Goal: Task Accomplishment & Management: Use online tool/utility

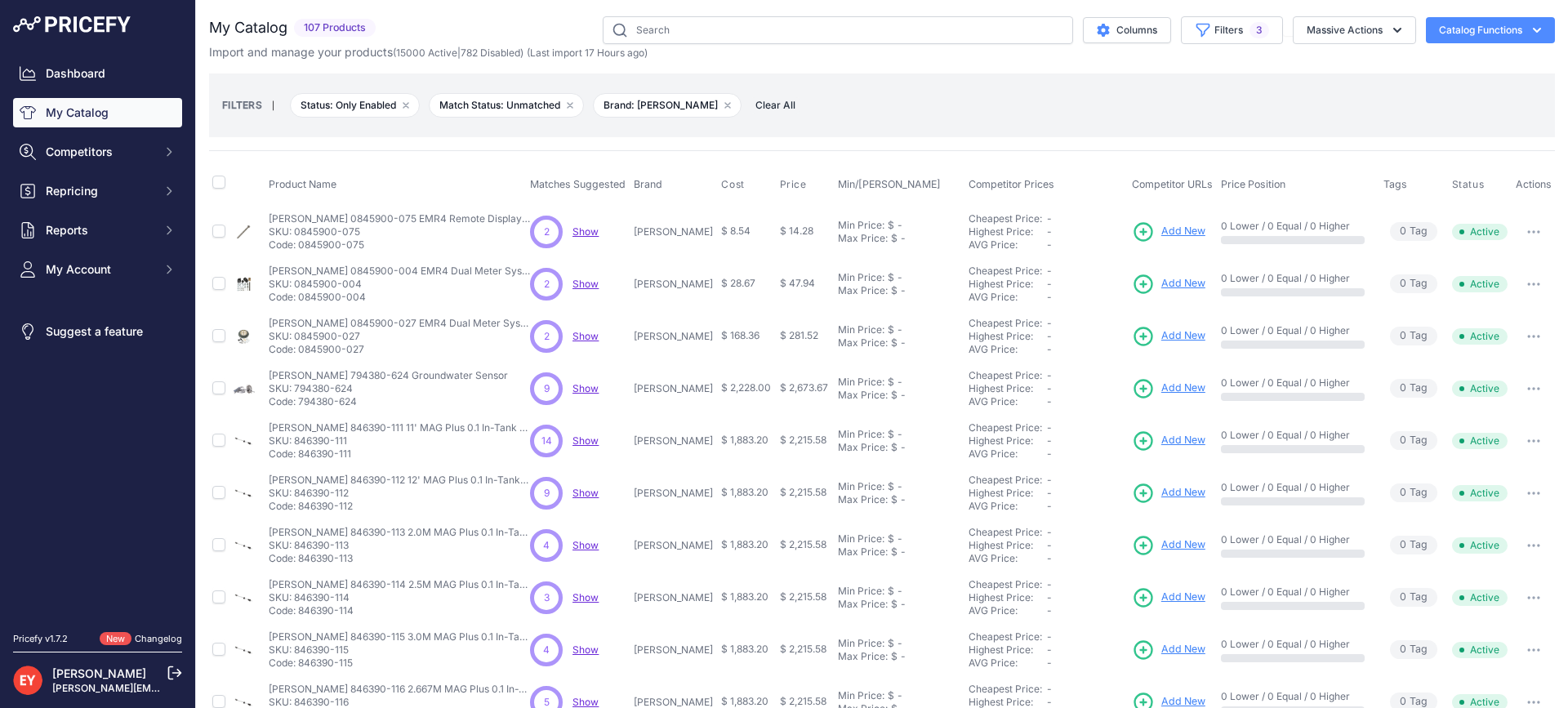
scroll to position [186, 0]
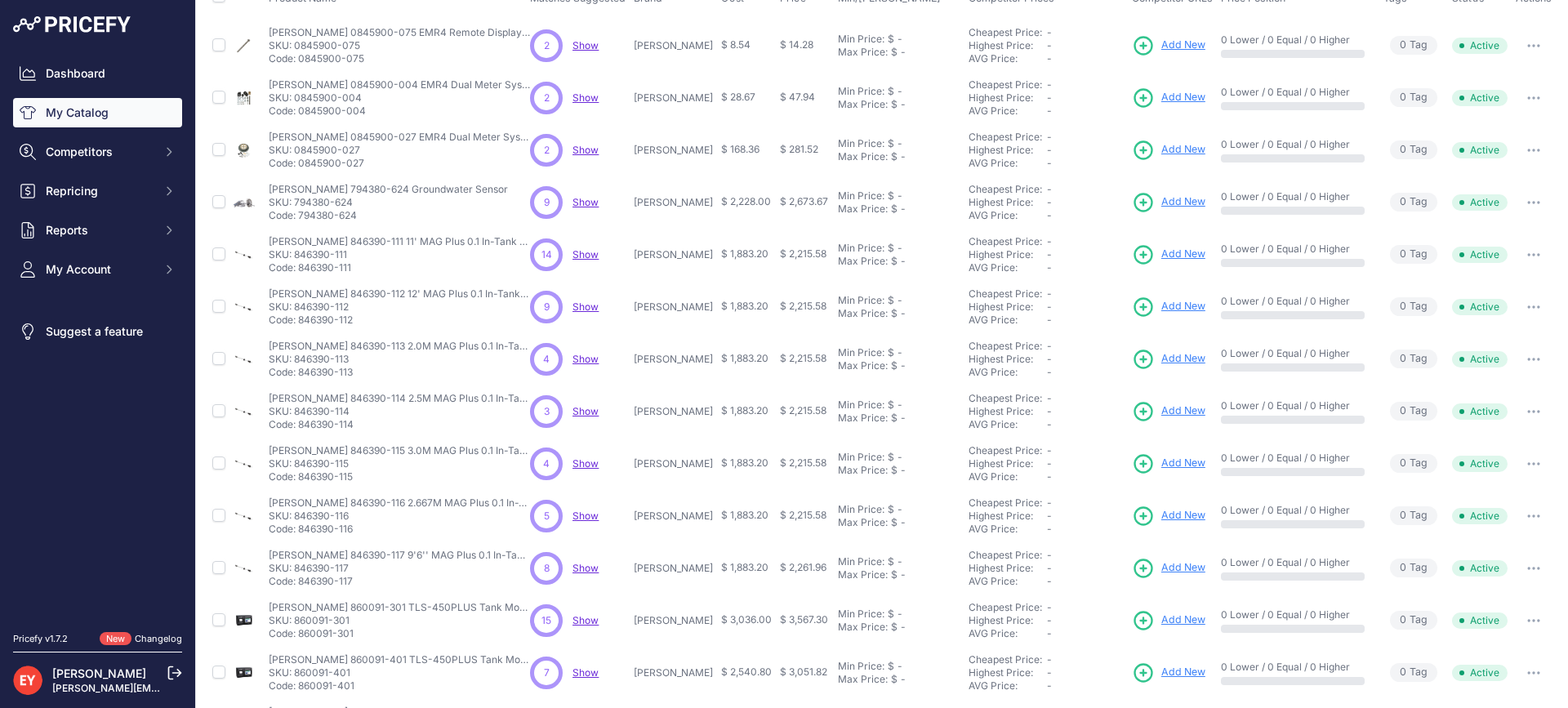
drag, startPoint x: 358, startPoint y: 379, endPoint x: 299, endPoint y: 380, distance: 59.0
click at [299, 380] on td "Veeder-Root 846390-113 2.0M MAG Plus 0.1 In-Tank Probe with Water Detection Vee…" at bounding box center [395, 359] width 261 height 52
copy p "846390-113"
drag, startPoint x: 356, startPoint y: 429, endPoint x: 300, endPoint y: 429, distance: 56.0
click at [300, 429] on p "Code: 846390-114" at bounding box center [399, 425] width 261 height 13
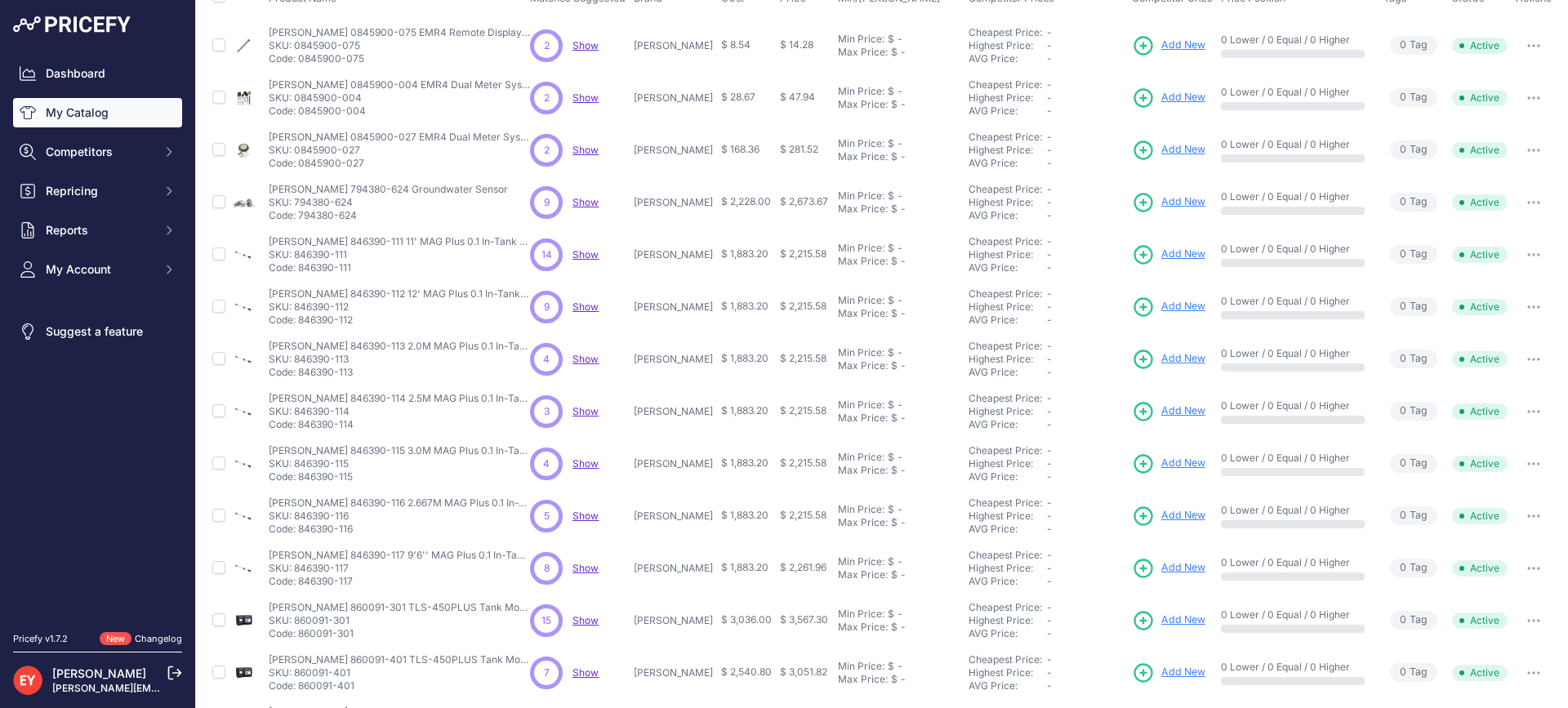
copy p "846390-114"
drag, startPoint x: 356, startPoint y: 478, endPoint x: 303, endPoint y: 486, distance: 53.6
click at [303, 486] on td "Veeder-Root 846390-115 3.0M MAG Plus 0.1 In-Tank Probe with Water Detection Vee…" at bounding box center [395, 464] width 261 height 52
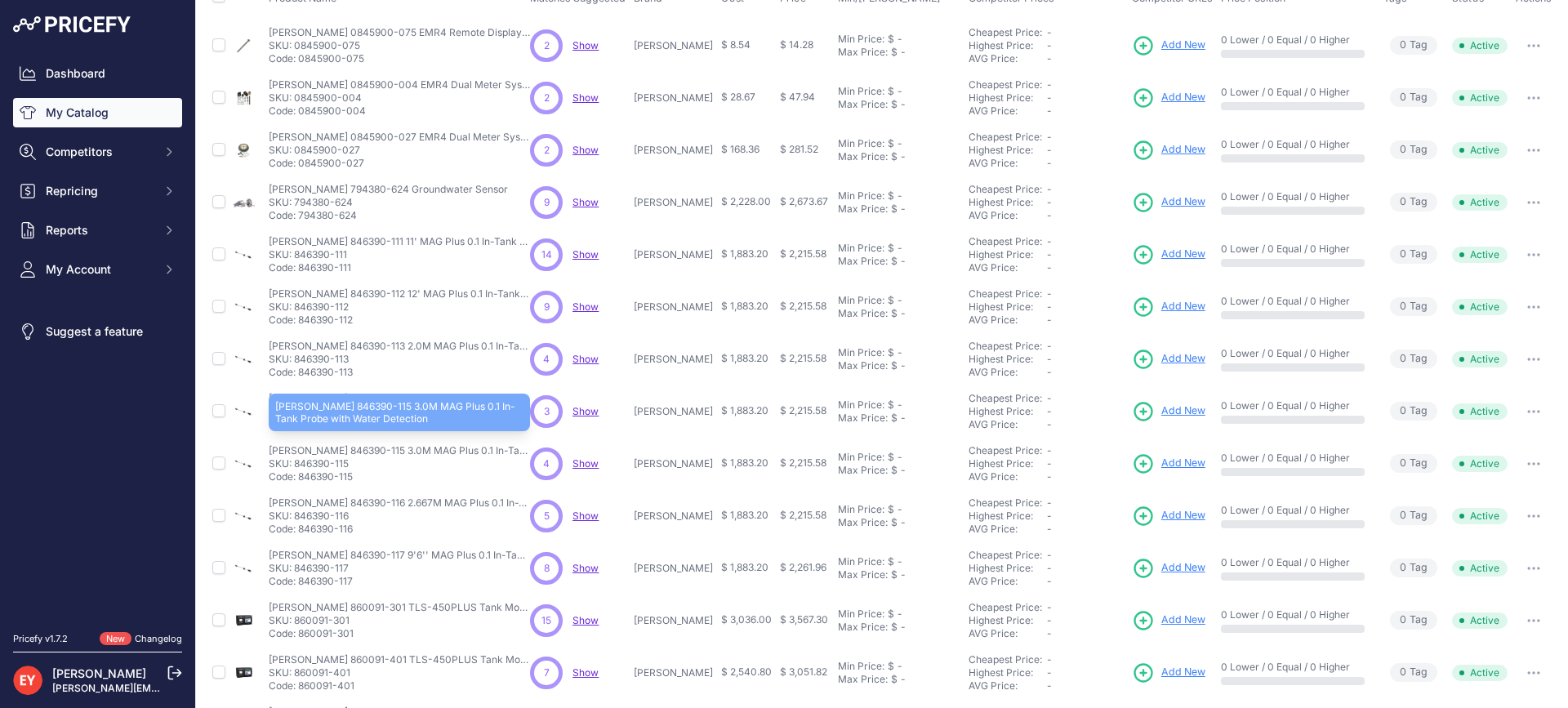
copy p "46390-115"
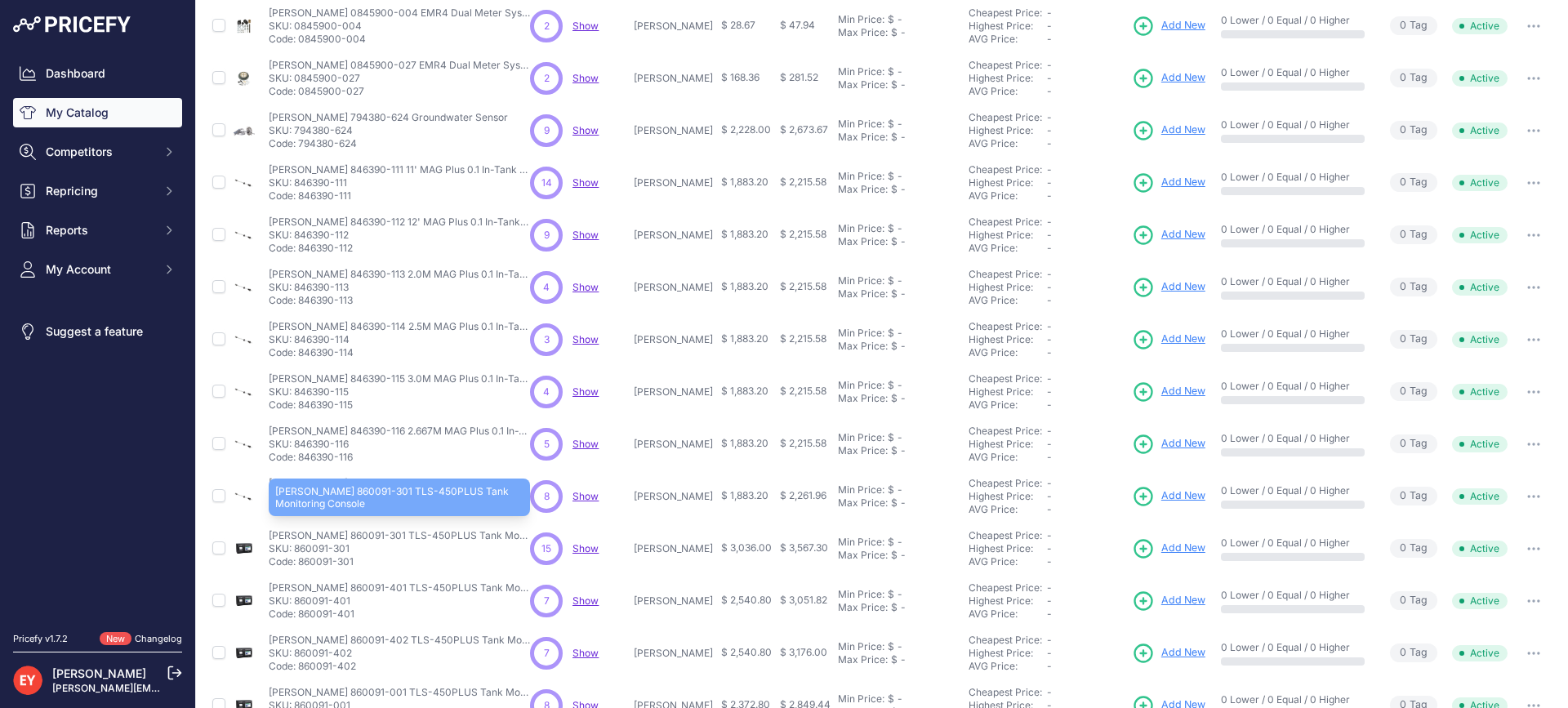
scroll to position [350, 0]
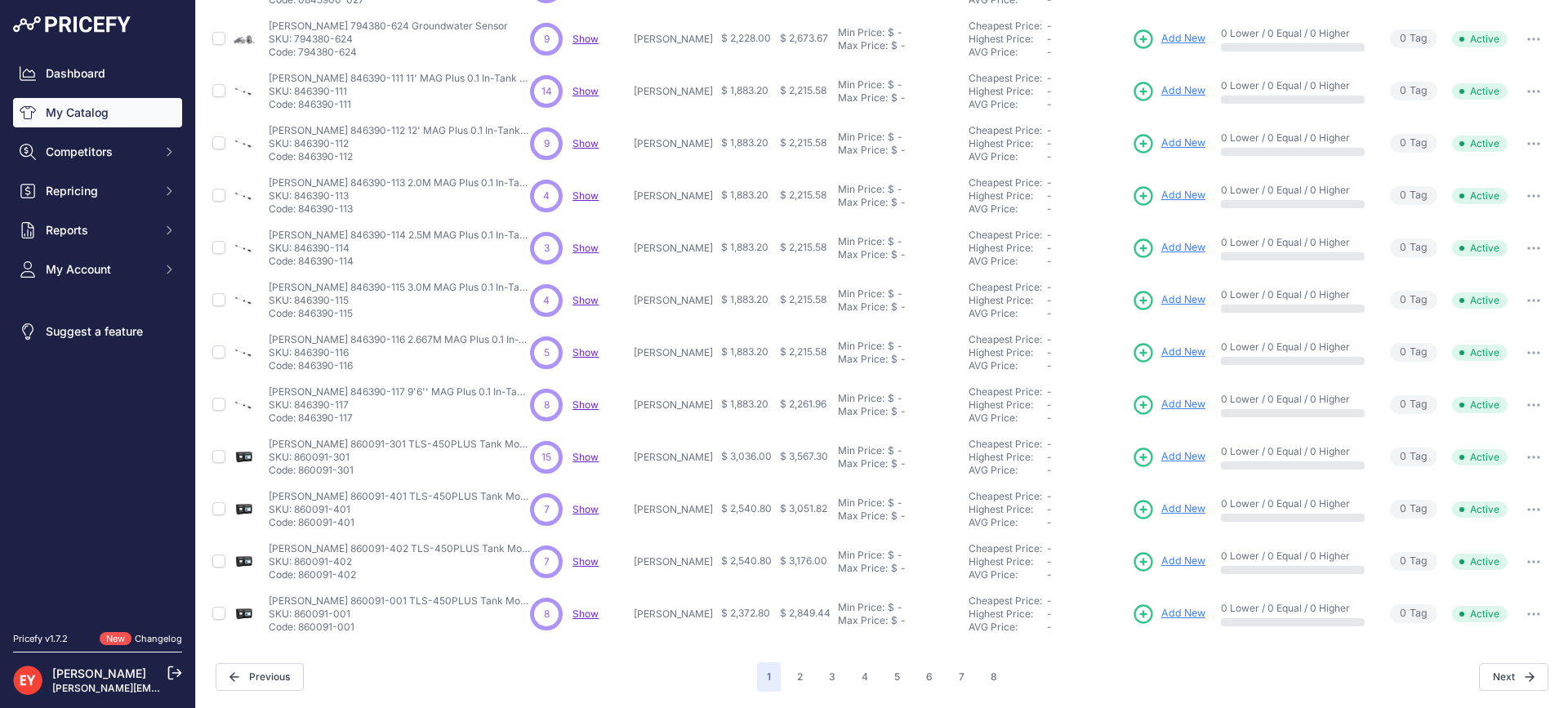
drag, startPoint x: 356, startPoint y: 366, endPoint x: 301, endPoint y: 369, distance: 55.1
click at [301, 369] on p "Code: 846390-116" at bounding box center [399, 366] width 261 height 13
copy p "846390-116"
drag, startPoint x: 361, startPoint y: 422, endPoint x: 301, endPoint y: 417, distance: 60.2
click at [301, 417] on p "Code: 846390-117" at bounding box center [399, 419] width 261 height 13
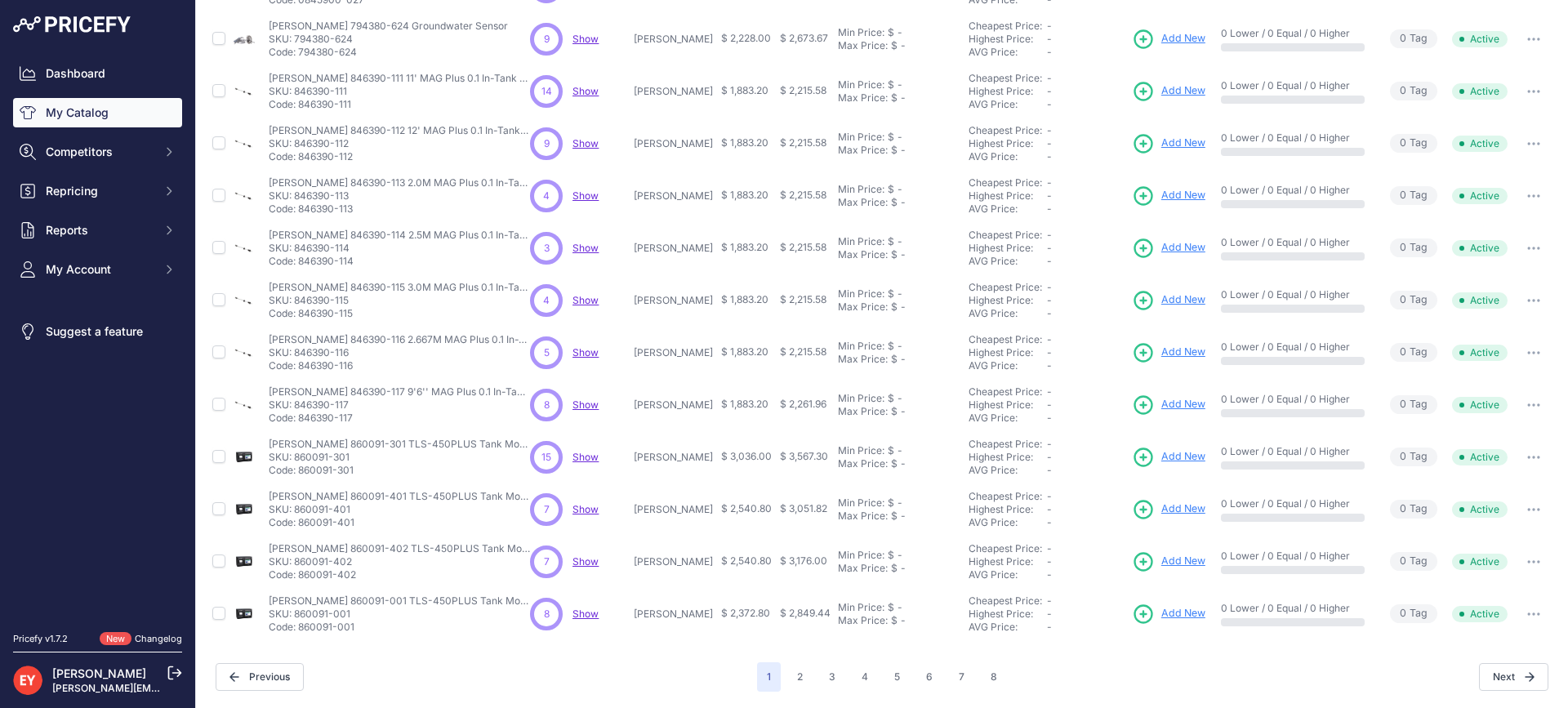
copy p "846390-117"
drag, startPoint x: 358, startPoint y: 473, endPoint x: 301, endPoint y: 469, distance: 57.1
click at [301, 469] on p "Code: 860091-301" at bounding box center [399, 471] width 261 height 13
copy p "860091-301"
drag, startPoint x: 361, startPoint y: 520, endPoint x: 299, endPoint y: 532, distance: 63.2
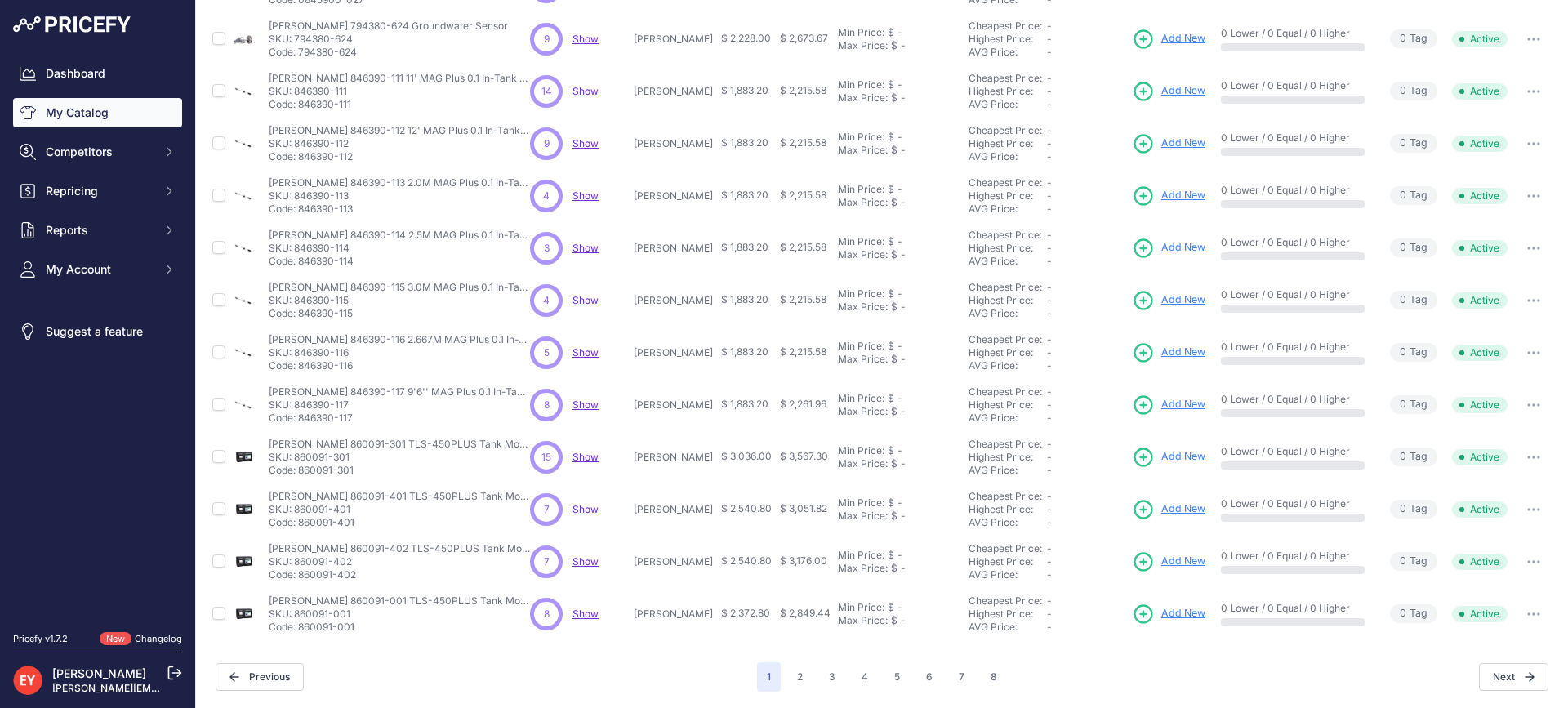
click at [299, 532] on td "Veeder-Root 860091-401 TLS-450PLUS Tank Monitoring Console Veeder-Root 860091-4…" at bounding box center [395, 510] width 261 height 52
copy p "860091-401"
drag, startPoint x: 365, startPoint y: 578, endPoint x: 300, endPoint y: 577, distance: 65.0
click at [300, 577] on p "Code: 860091-402" at bounding box center [399, 575] width 261 height 13
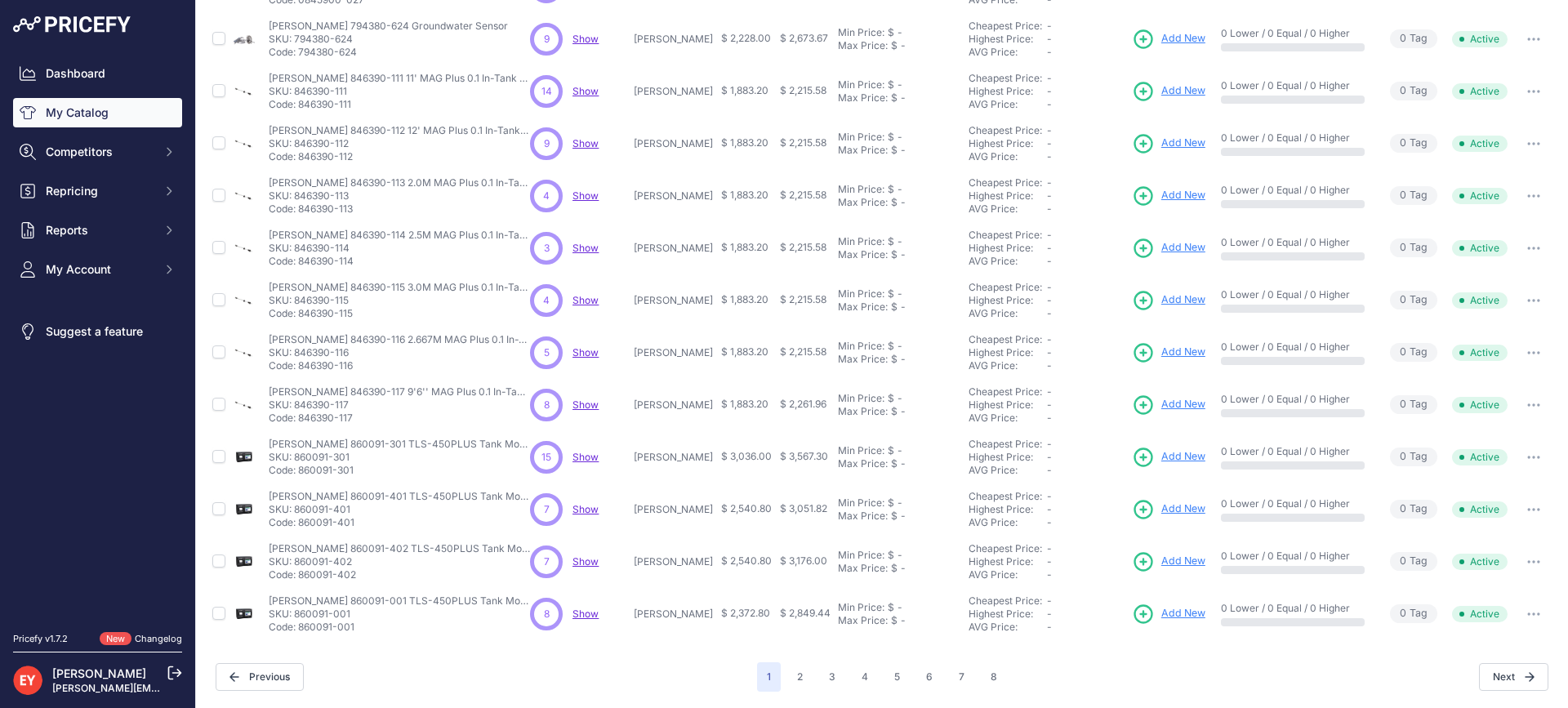
copy p "860091-402"
drag, startPoint x: 358, startPoint y: 633, endPoint x: 299, endPoint y: 634, distance: 59.0
click at [299, 634] on td "Veeder-Root 860091-001 TLS-450PLUS Tank Monitoring Console Veeder-Root 860091-0…" at bounding box center [395, 614] width 261 height 52
copy p "860091-001"
click at [800, 679] on button "2" at bounding box center [799, 677] width 25 height 30
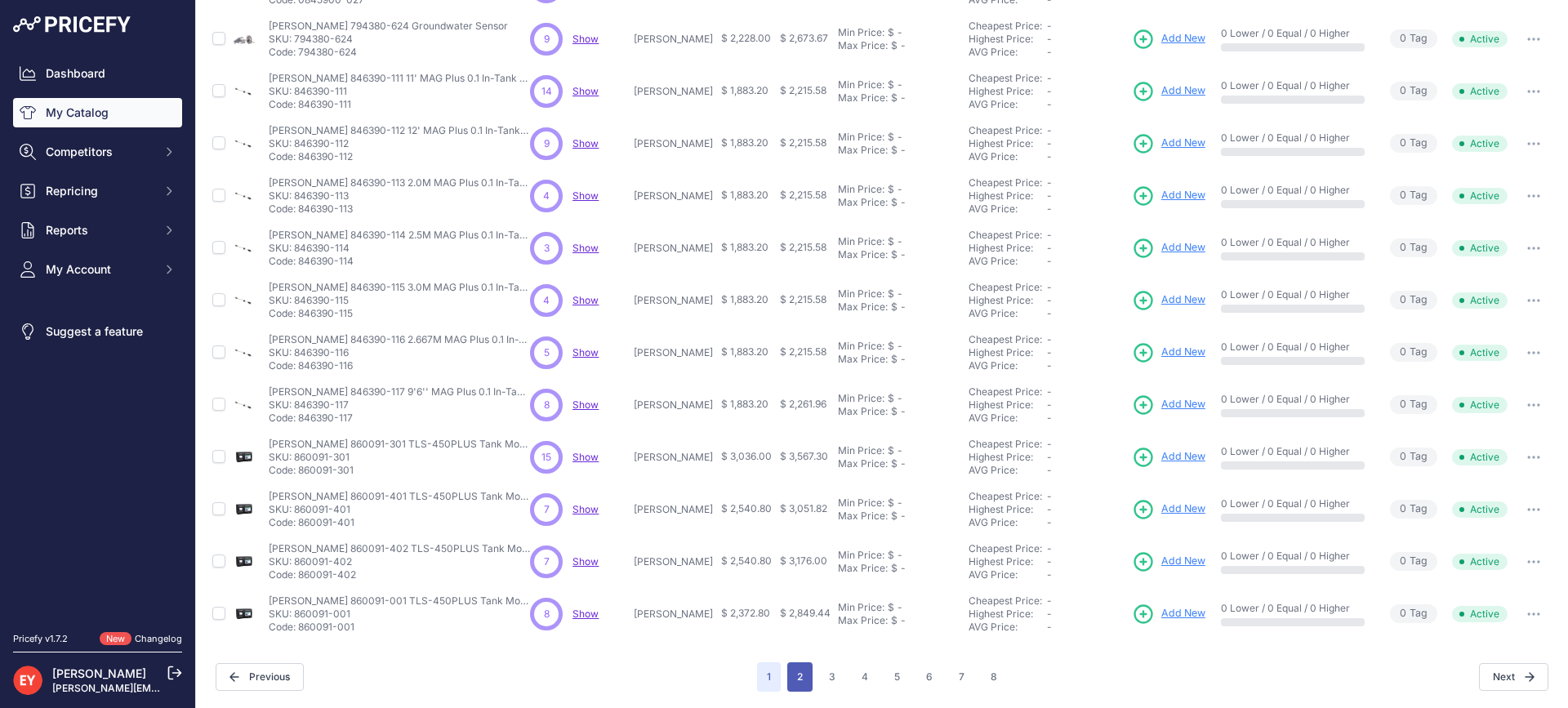
scroll to position [378, 0]
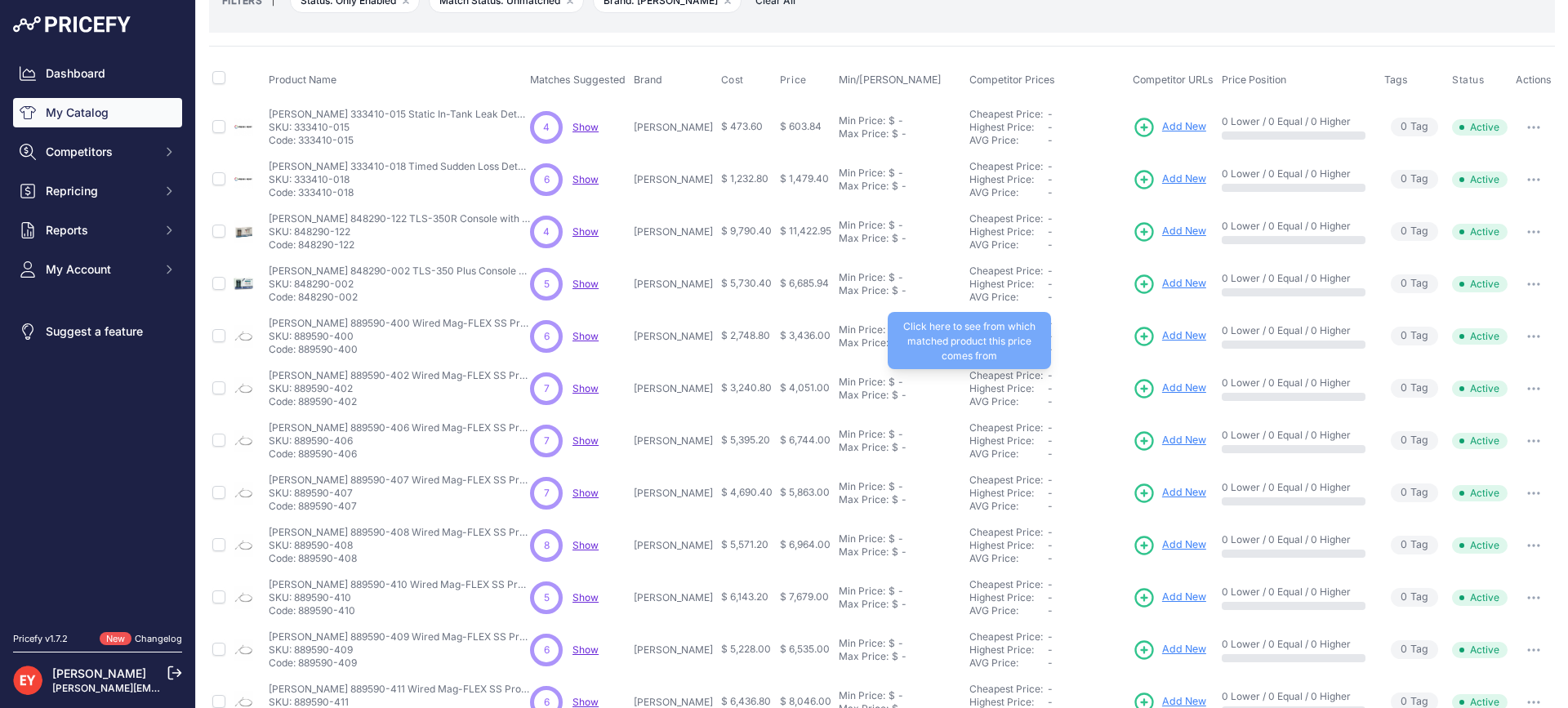
scroll to position [350, 0]
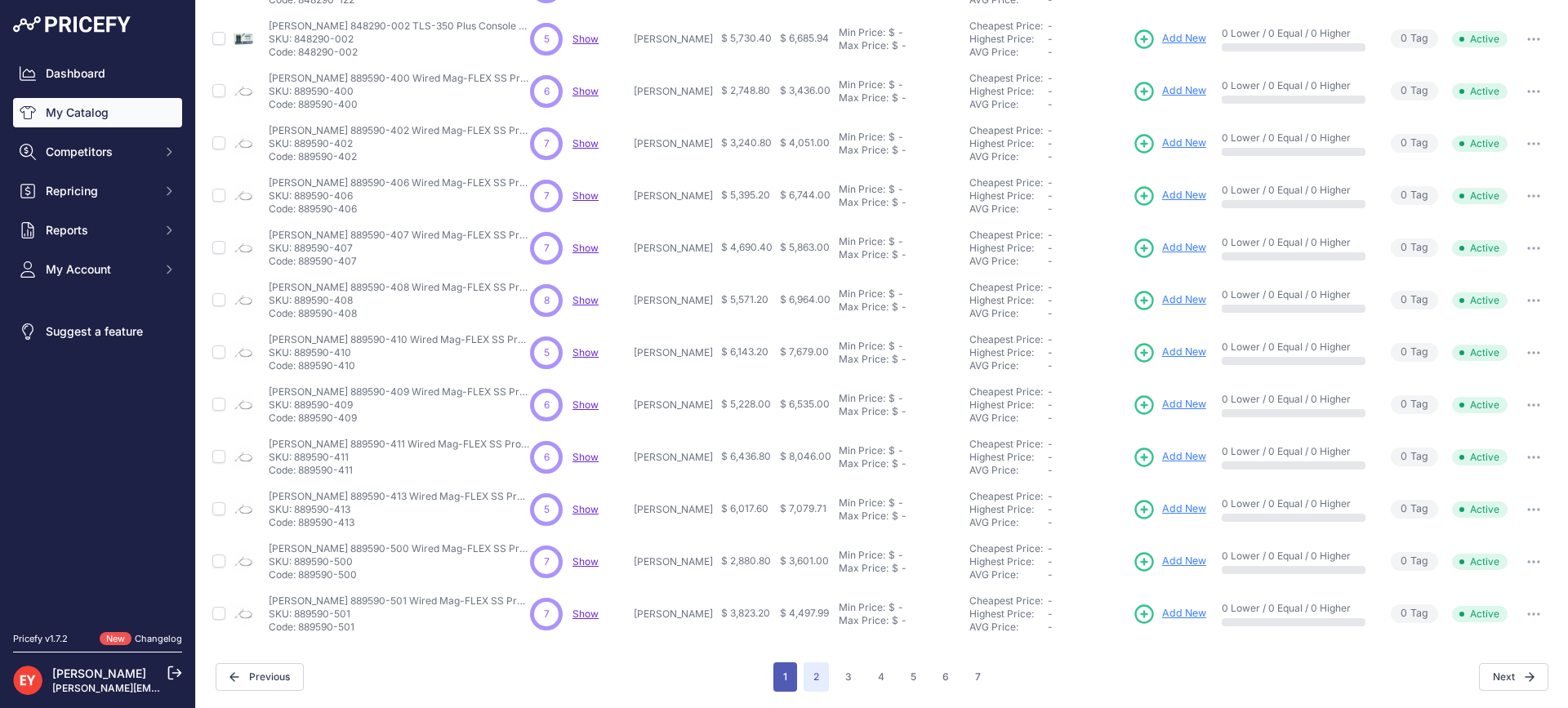
click at [778, 683] on button "1" at bounding box center [784, 677] width 23 height 30
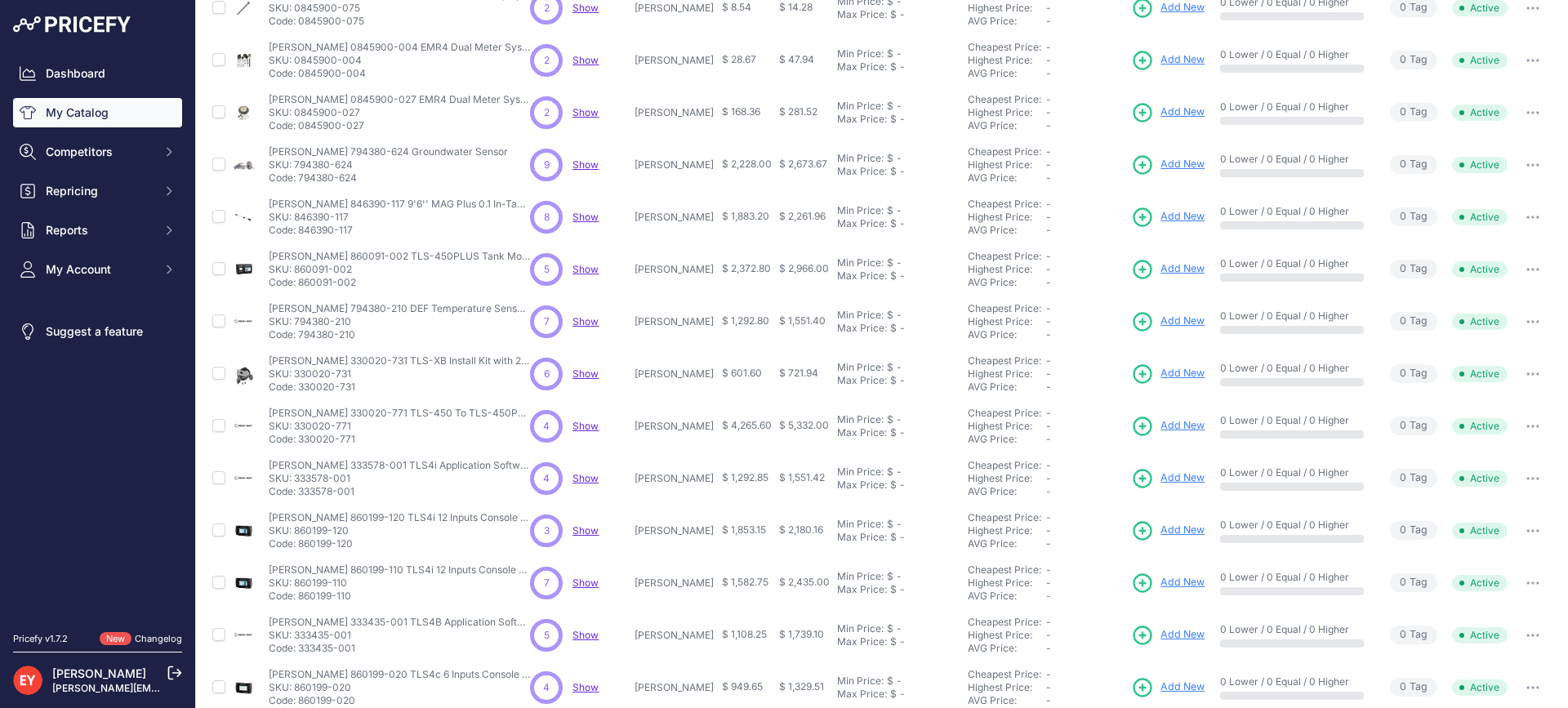
scroll to position [23, 0]
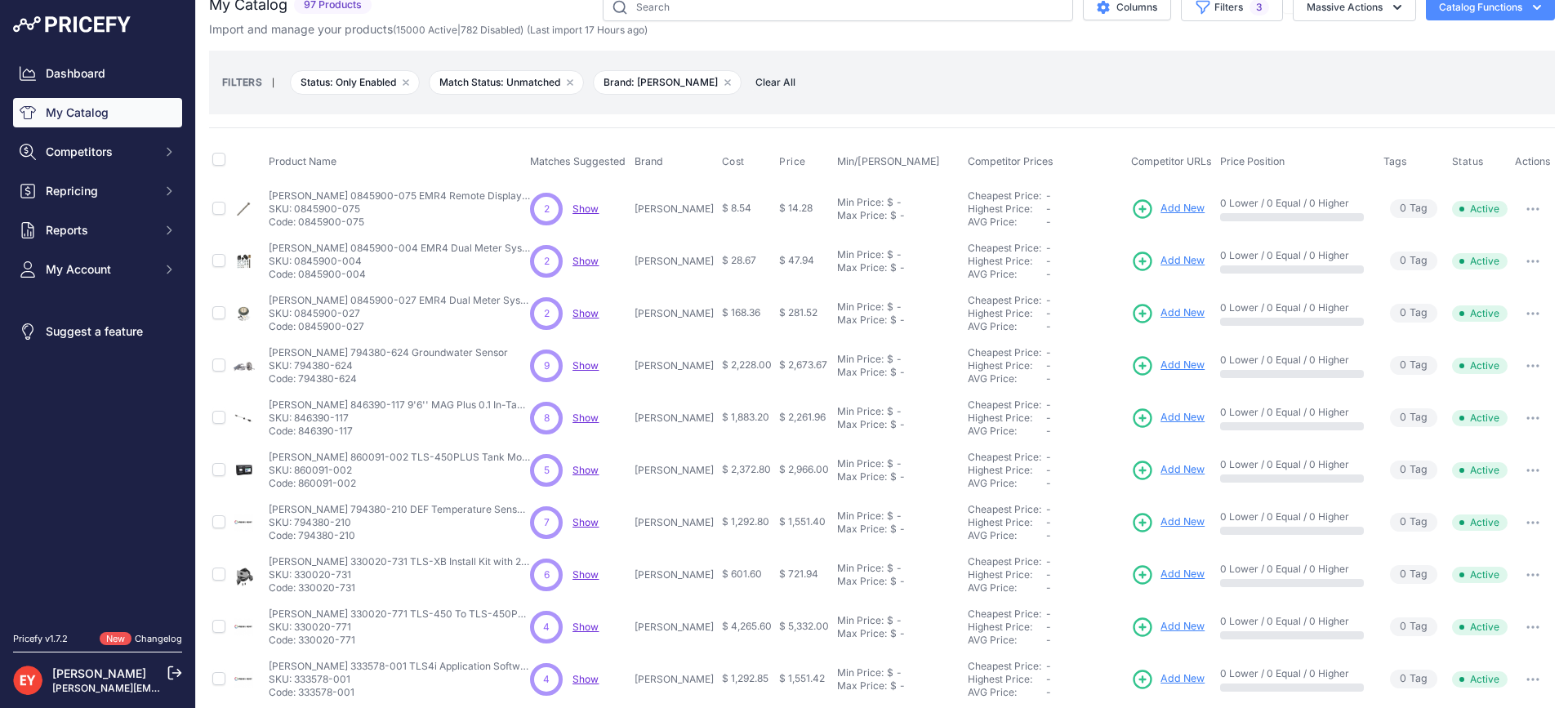
drag, startPoint x: 365, startPoint y: 381, endPoint x: 301, endPoint y: 385, distance: 64.1
click at [301, 385] on p "Code: 794380-624" at bounding box center [388, 379] width 239 height 13
drag, startPoint x: 366, startPoint y: 225, endPoint x: 303, endPoint y: 229, distance: 63.1
click at [299, 233] on td "Veeder-Root 0845900-075 EMR4 Remote Display Seal Screw Veeder-Root 0845900-075 …" at bounding box center [395, 208] width 261 height 53
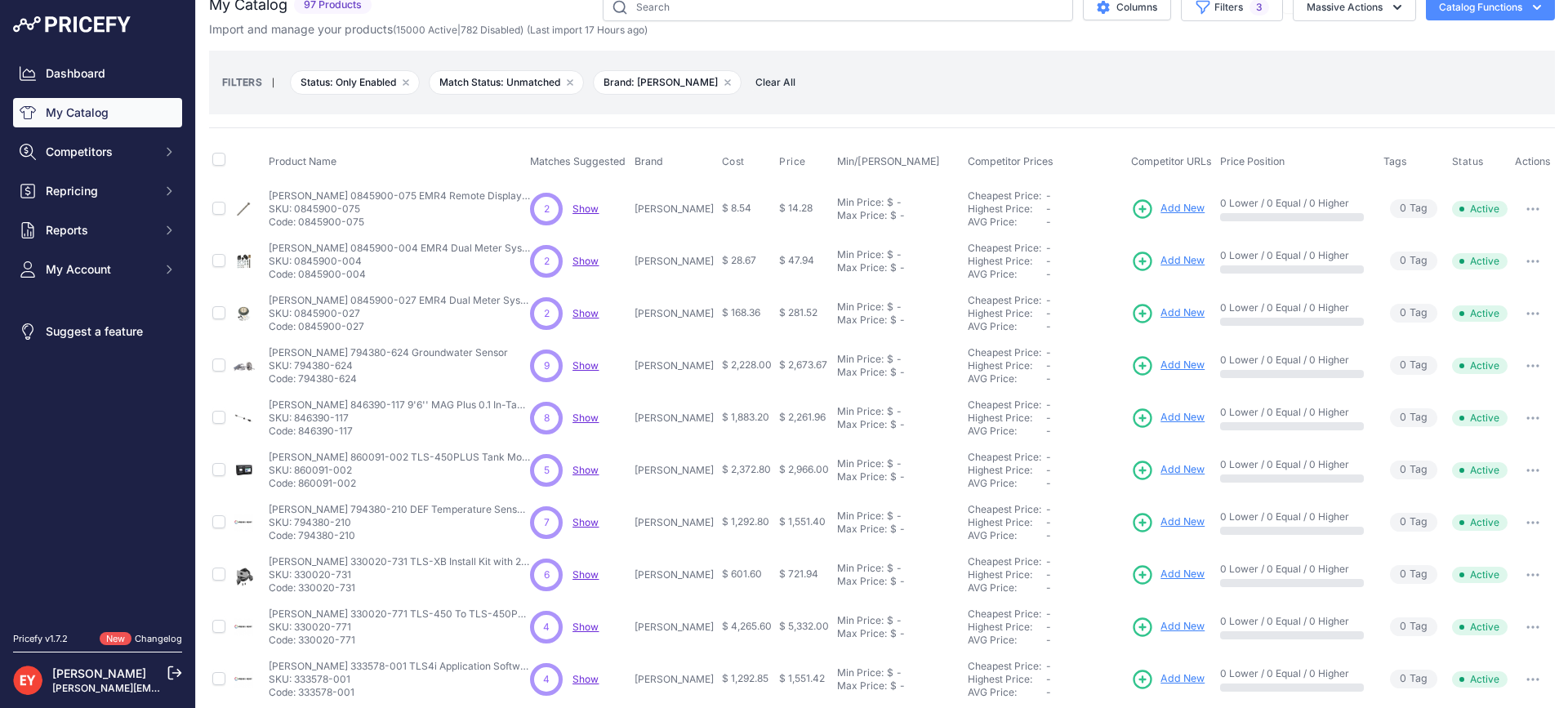
drag, startPoint x: 360, startPoint y: 376, endPoint x: 299, endPoint y: 379, distance: 61.1
click at [299, 379] on p "Code: 794380-624" at bounding box center [388, 379] width 239 height 13
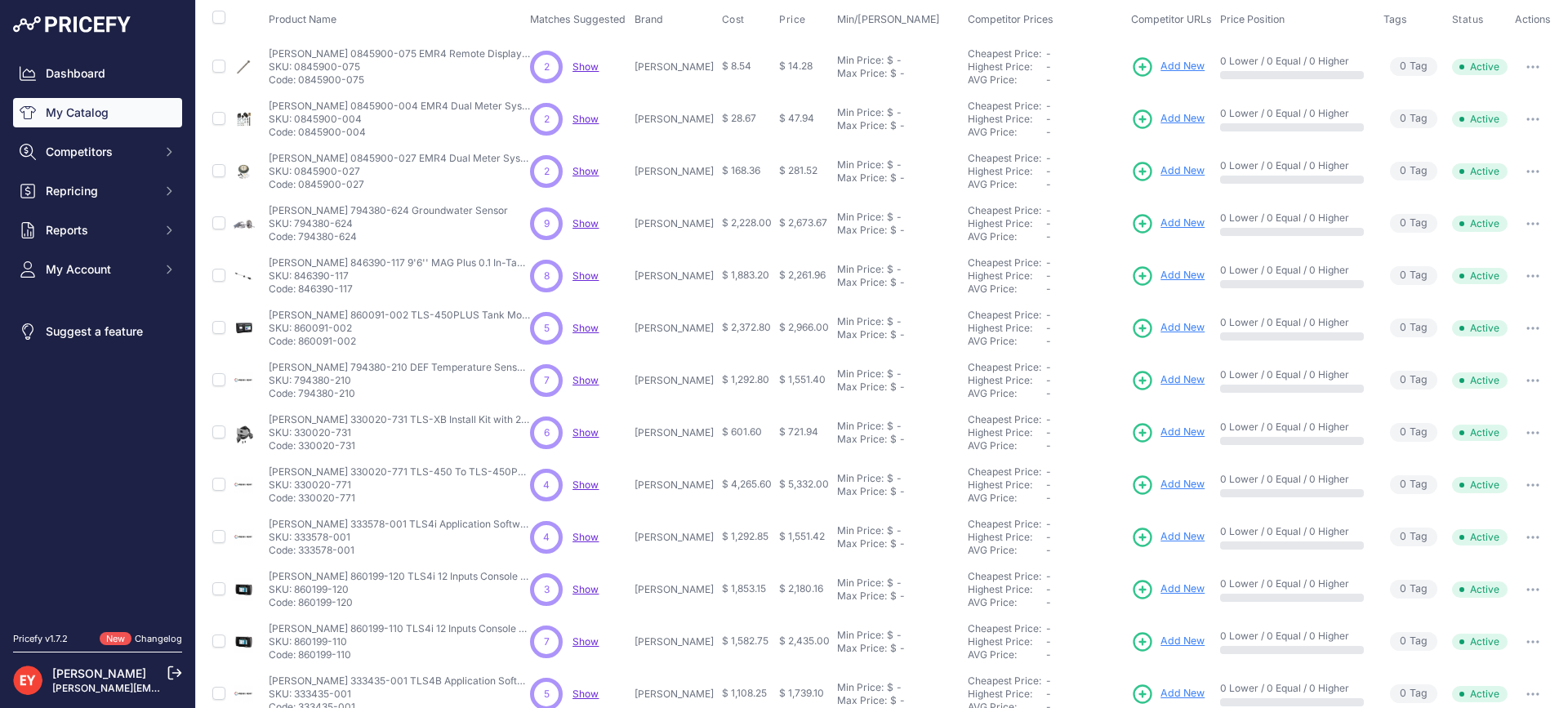
scroll to position [186, 0]
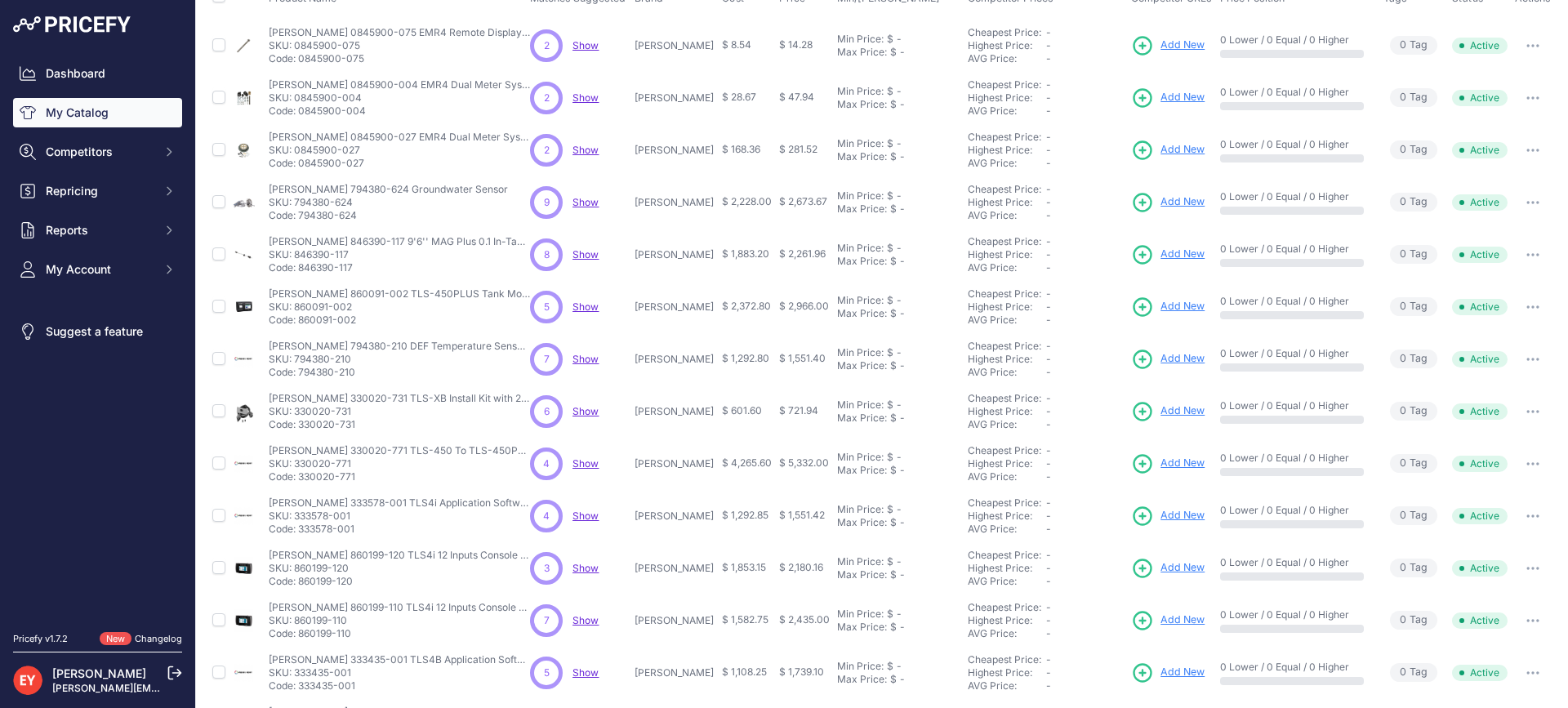
drag, startPoint x: 355, startPoint y: 264, endPoint x: 301, endPoint y: 271, distance: 54.5
click at [301, 271] on p "Code: 846390-117" at bounding box center [399, 268] width 261 height 13
drag, startPoint x: 358, startPoint y: 324, endPoint x: 302, endPoint y: 326, distance: 56.0
click at [302, 326] on p "Code: 860091-002" at bounding box center [399, 320] width 261 height 13
drag, startPoint x: 353, startPoint y: 376, endPoint x: 302, endPoint y: 375, distance: 51.0
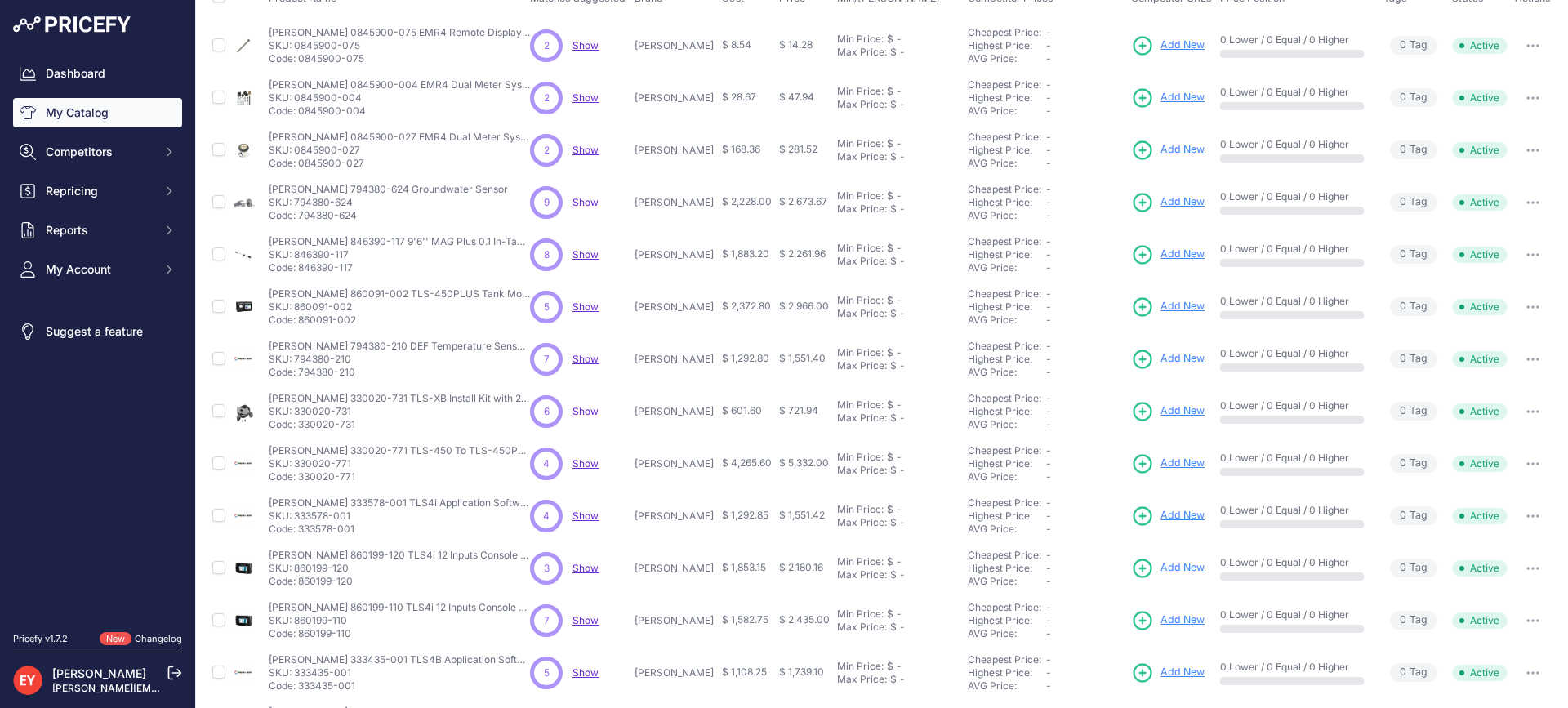
click at [302, 375] on p "Code: 794380-210" at bounding box center [399, 372] width 261 height 13
drag, startPoint x: 356, startPoint y: 430, endPoint x: 299, endPoint y: 430, distance: 57.0
click at [299, 430] on p "Code: 330020-731" at bounding box center [399, 425] width 261 height 13
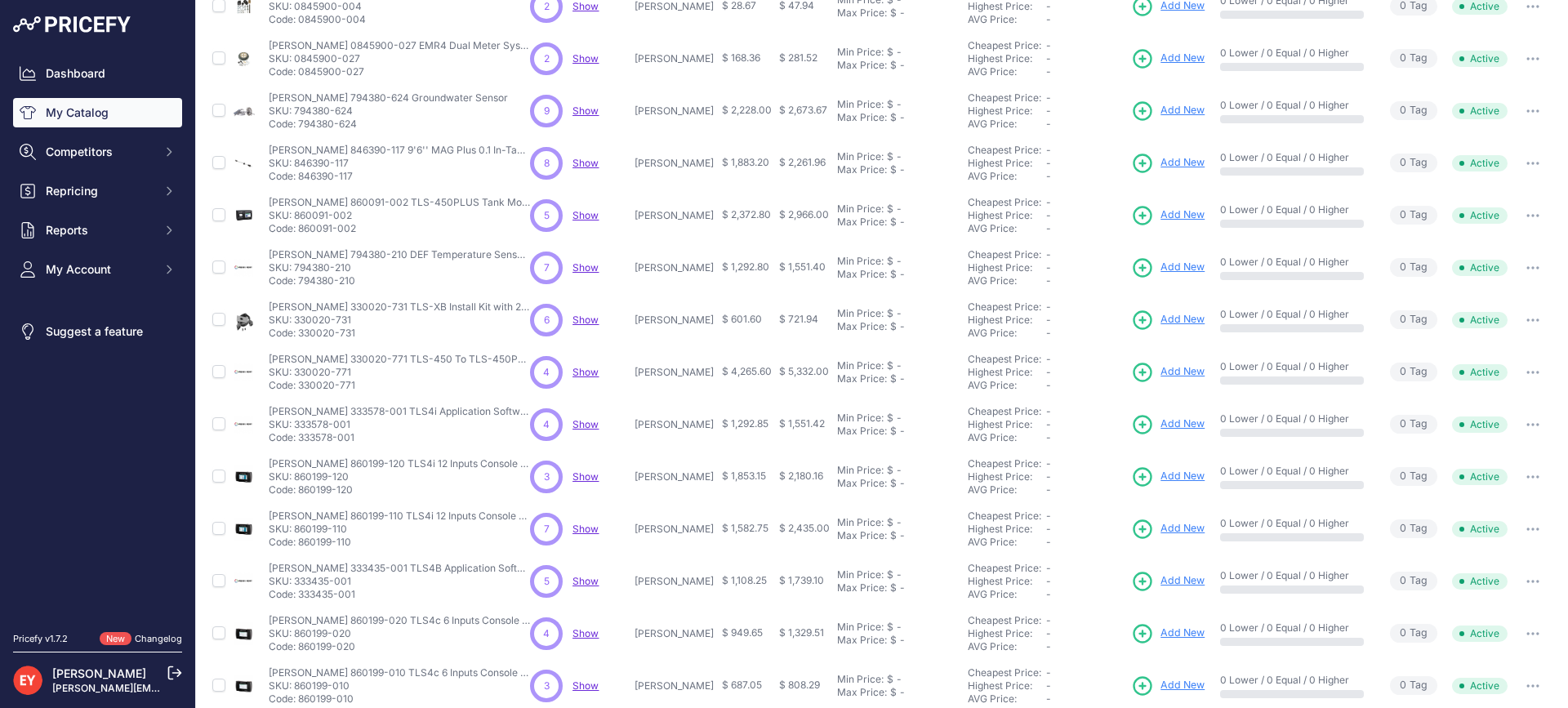
scroll to position [350, 0]
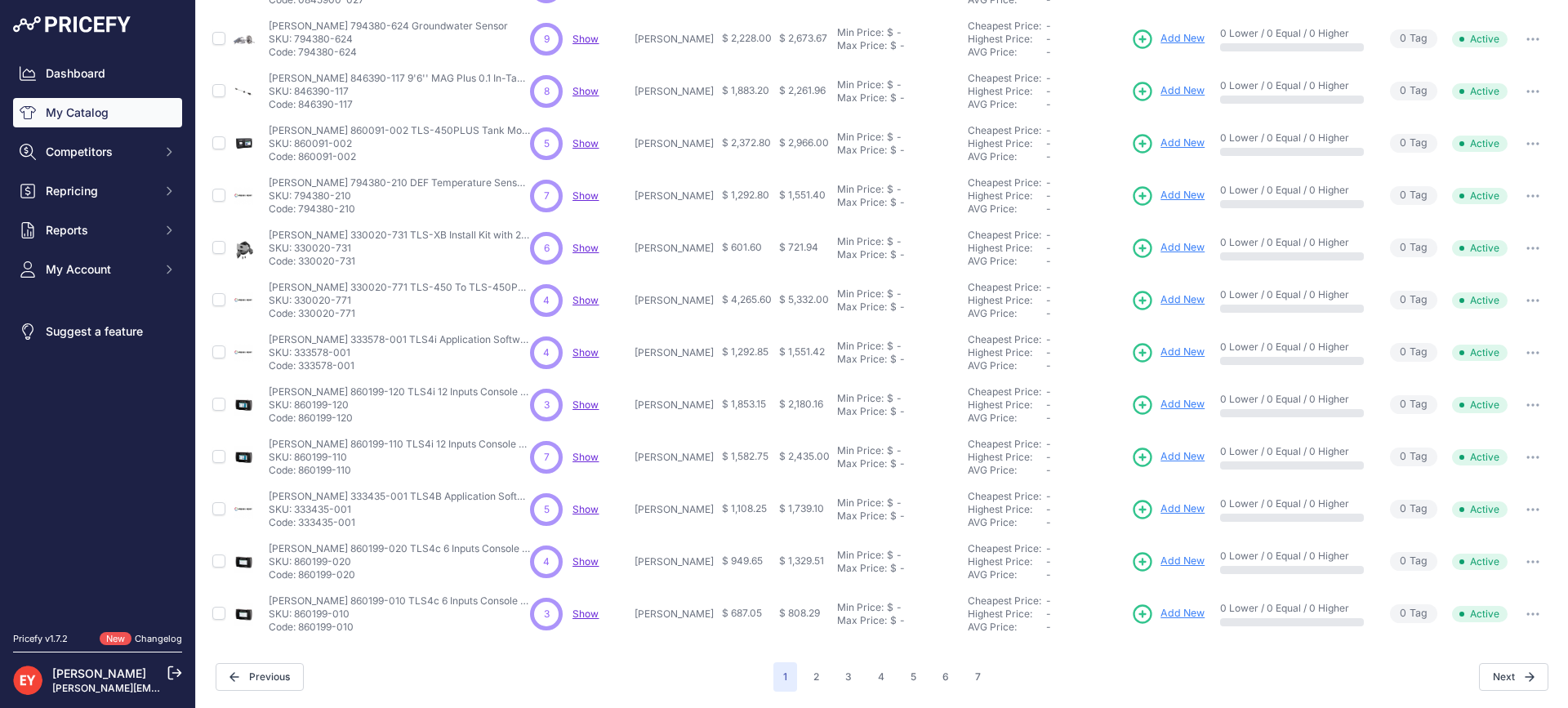
drag, startPoint x: 359, startPoint y: 317, endPoint x: 300, endPoint y: 314, distance: 59.1
click at [300, 314] on p "Code: 330020-771" at bounding box center [399, 314] width 261 height 13
drag, startPoint x: 371, startPoint y: 372, endPoint x: 299, endPoint y: 371, distance: 72.0
click at [299, 371] on p "Code: 333578-001" at bounding box center [399, 366] width 261 height 13
drag, startPoint x: 365, startPoint y: 418, endPoint x: 300, endPoint y: 419, distance: 65.0
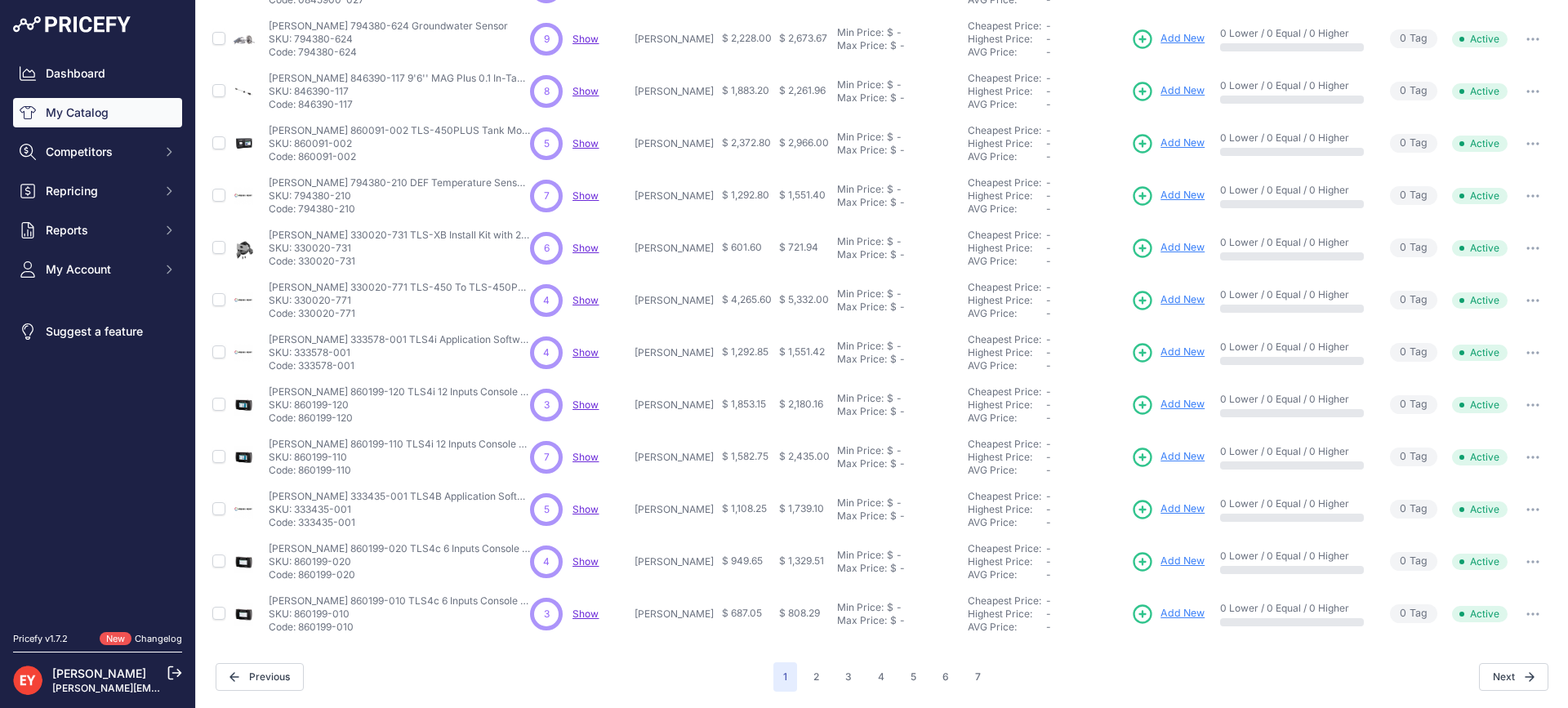
click at [300, 419] on p "Code: 860199-120" at bounding box center [399, 419] width 261 height 13
drag, startPoint x: 356, startPoint y: 468, endPoint x: 300, endPoint y: 476, distance: 56.6
click at [300, 476] on p "Code: 860199-110" at bounding box center [399, 471] width 261 height 13
drag, startPoint x: 357, startPoint y: 532, endPoint x: 299, endPoint y: 527, distance: 58.2
click at [299, 527] on td "Veeder-Root 333435-001 TLS4B Application Software Veeder-Root 333435-001 TLS4B …" at bounding box center [395, 510] width 261 height 52
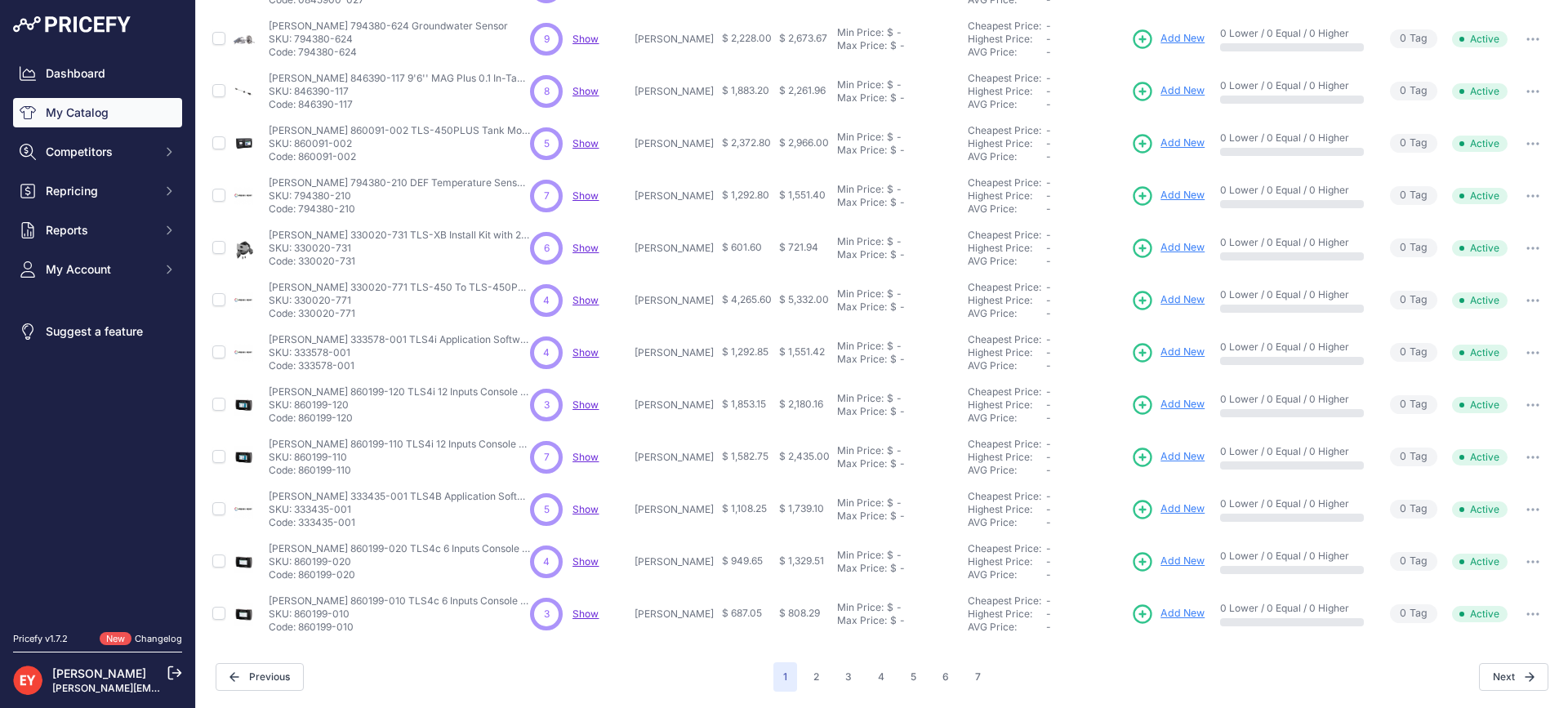
drag, startPoint x: 359, startPoint y: 574, endPoint x: 300, endPoint y: 580, distance: 59.3
click at [300, 580] on p "Code: 860199-020" at bounding box center [399, 575] width 261 height 13
drag, startPoint x: 359, startPoint y: 526, endPoint x: 302, endPoint y: 531, distance: 57.2
click at [302, 531] on td "Veeder-Root 333435-001 TLS4B Application Software Veeder-Root 333435-001 TLS4B …" at bounding box center [395, 510] width 261 height 52
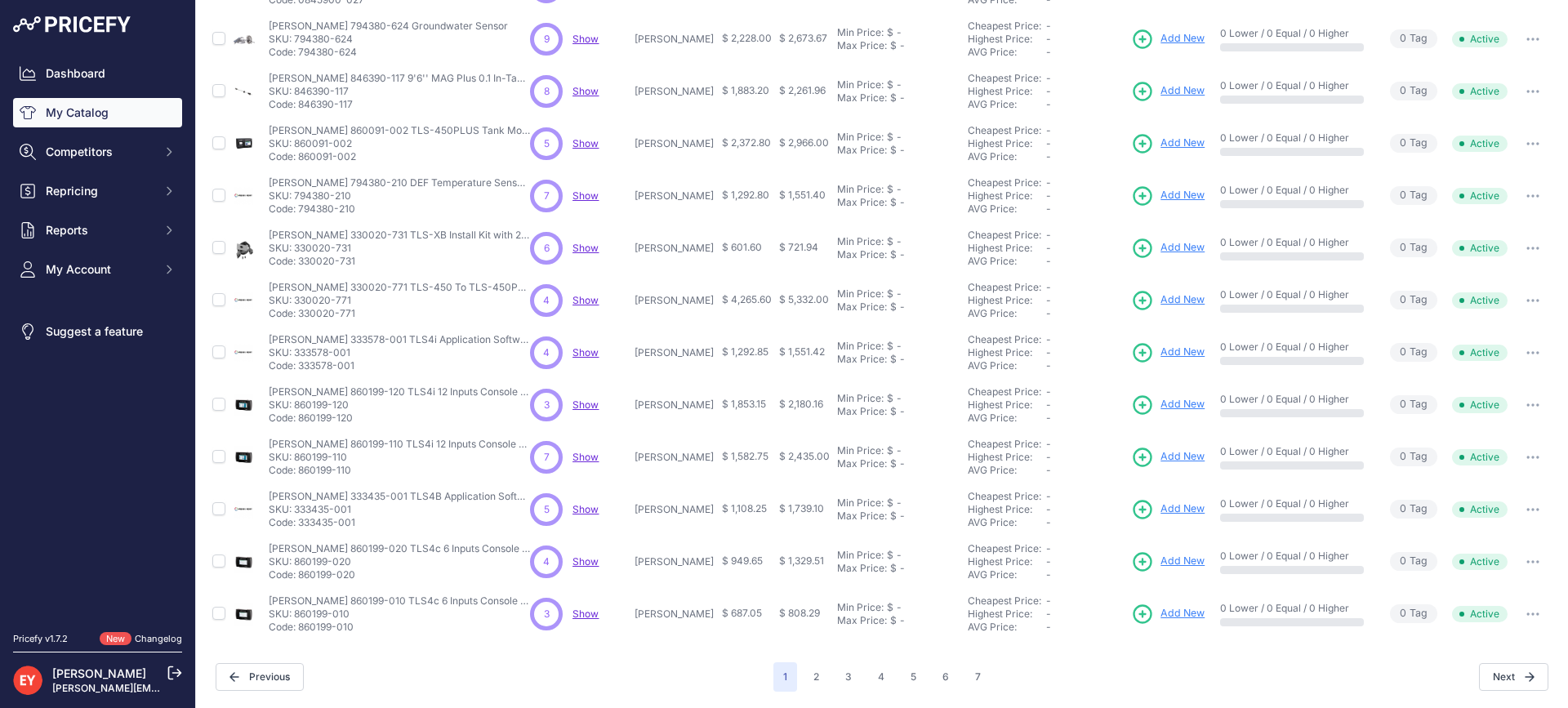
drag, startPoint x: 358, startPoint y: 371, endPoint x: 301, endPoint y: 374, distance: 57.1
click at [301, 374] on td "Veeder-Root 333578-001 TLS4i Application Software Veeder-Root 333578-001 TLS4i …" at bounding box center [395, 353] width 261 height 52
drag, startPoint x: 365, startPoint y: 529, endPoint x: 301, endPoint y: 523, distance: 64.3
click at [301, 523] on td "Veeder-Root 333435-001 TLS4B Application Software Veeder-Root 333435-001 TLS4B …" at bounding box center [395, 510] width 261 height 52
drag, startPoint x: 360, startPoint y: 582, endPoint x: 300, endPoint y: 583, distance: 60.0
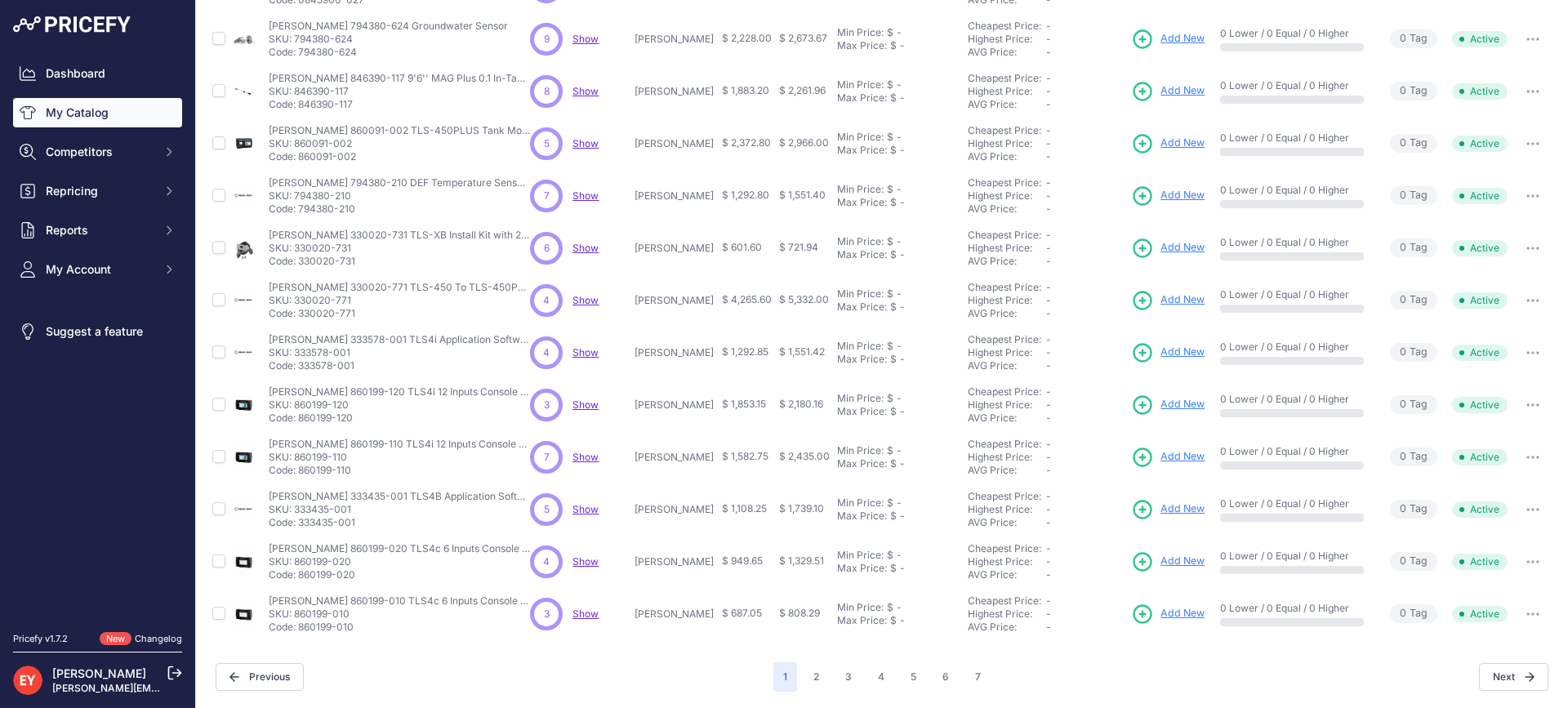
click at [300, 583] on td "Veeder-Root 860199-020 TLS4c 6 Inputs Console w/ 7" Color LCD Display Veeder-Ro…" at bounding box center [395, 562] width 261 height 52
drag, startPoint x: 358, startPoint y: 634, endPoint x: 300, endPoint y: 632, distance: 58.0
click at [300, 632] on td "Veeder-Root 860199-010 TLS4c 6 Inputs Console w/o Display Veeder-Root 860199-01…" at bounding box center [395, 614] width 261 height 52
click at [814, 680] on button "2" at bounding box center [816, 677] width 25 height 30
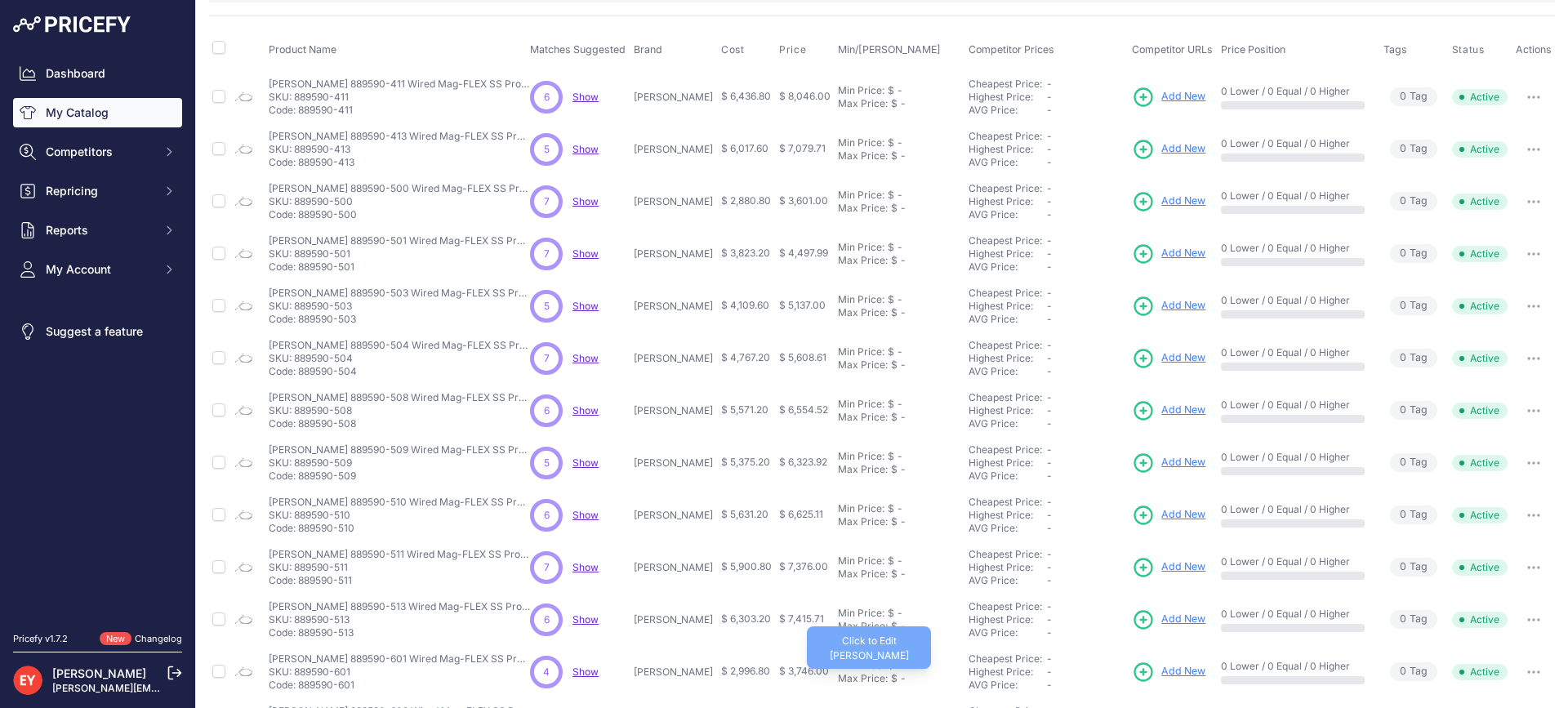
scroll to position [350, 0]
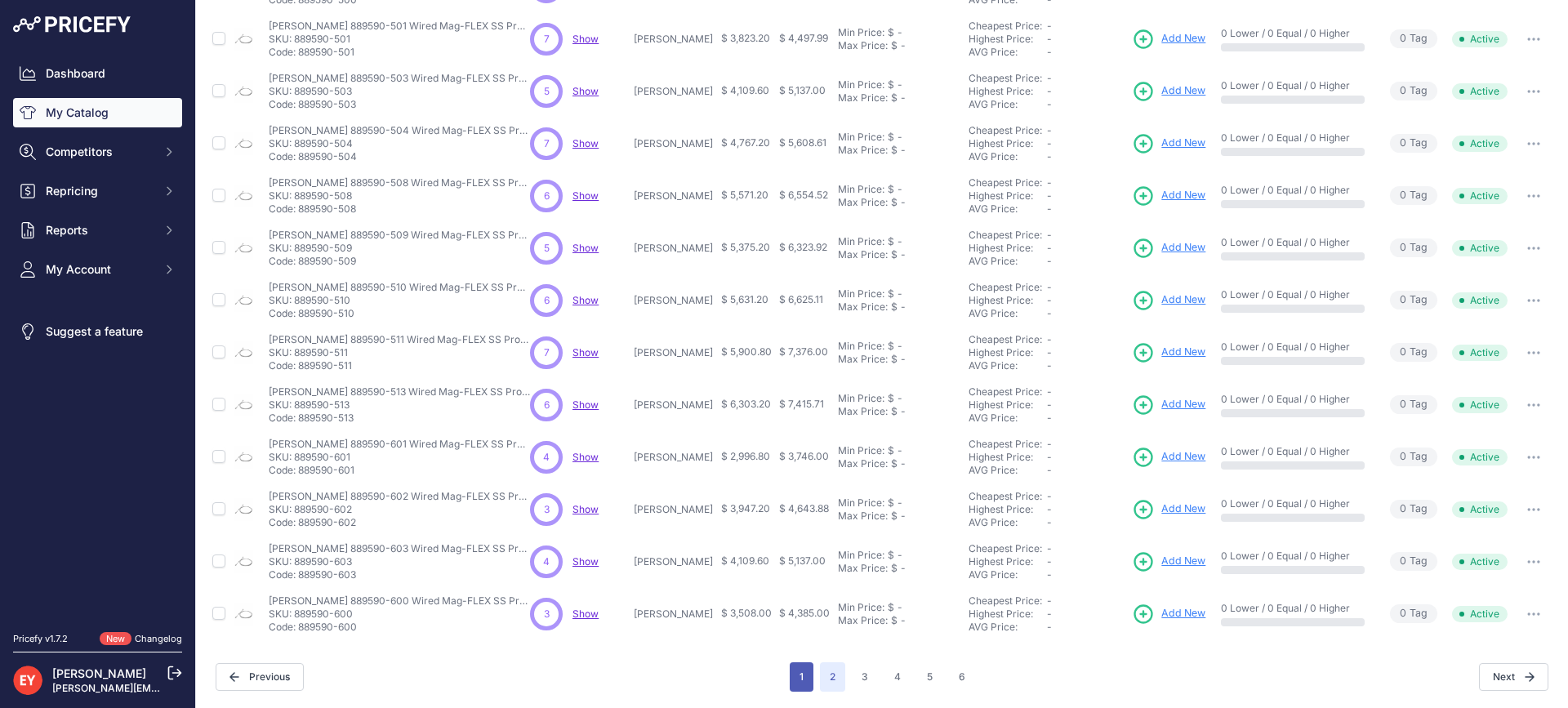
click at [800, 680] on button "1" at bounding box center [801, 677] width 23 height 30
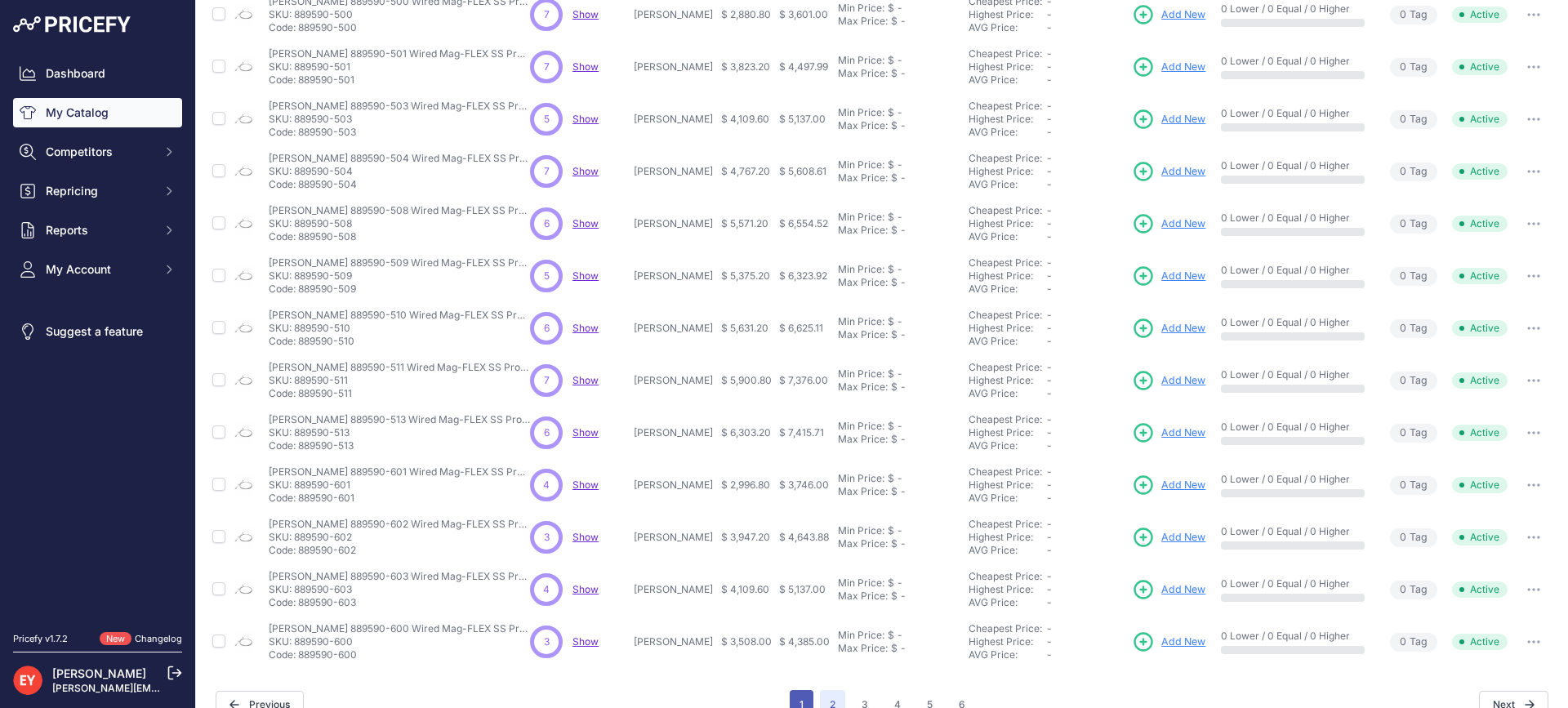
scroll to position [378, 0]
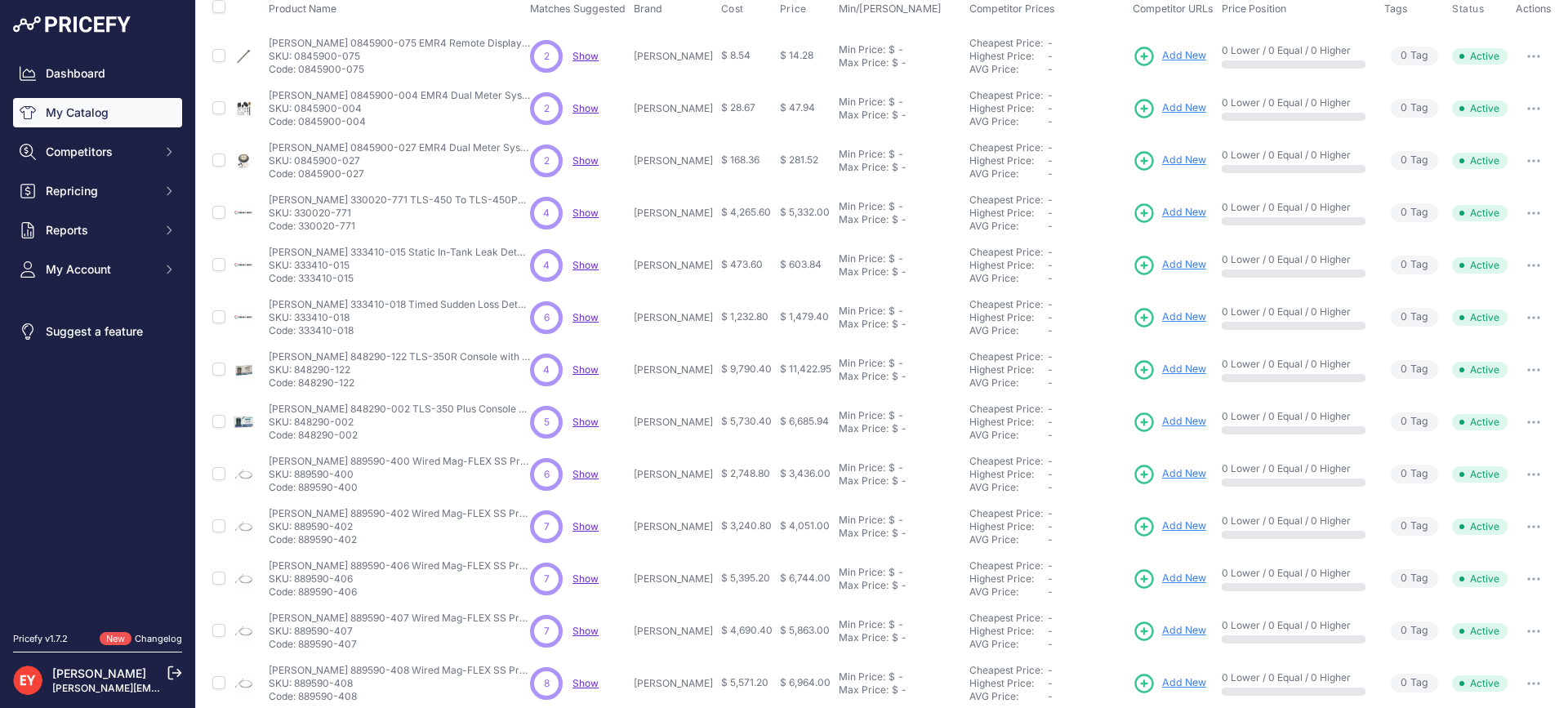
scroll to position [164, 0]
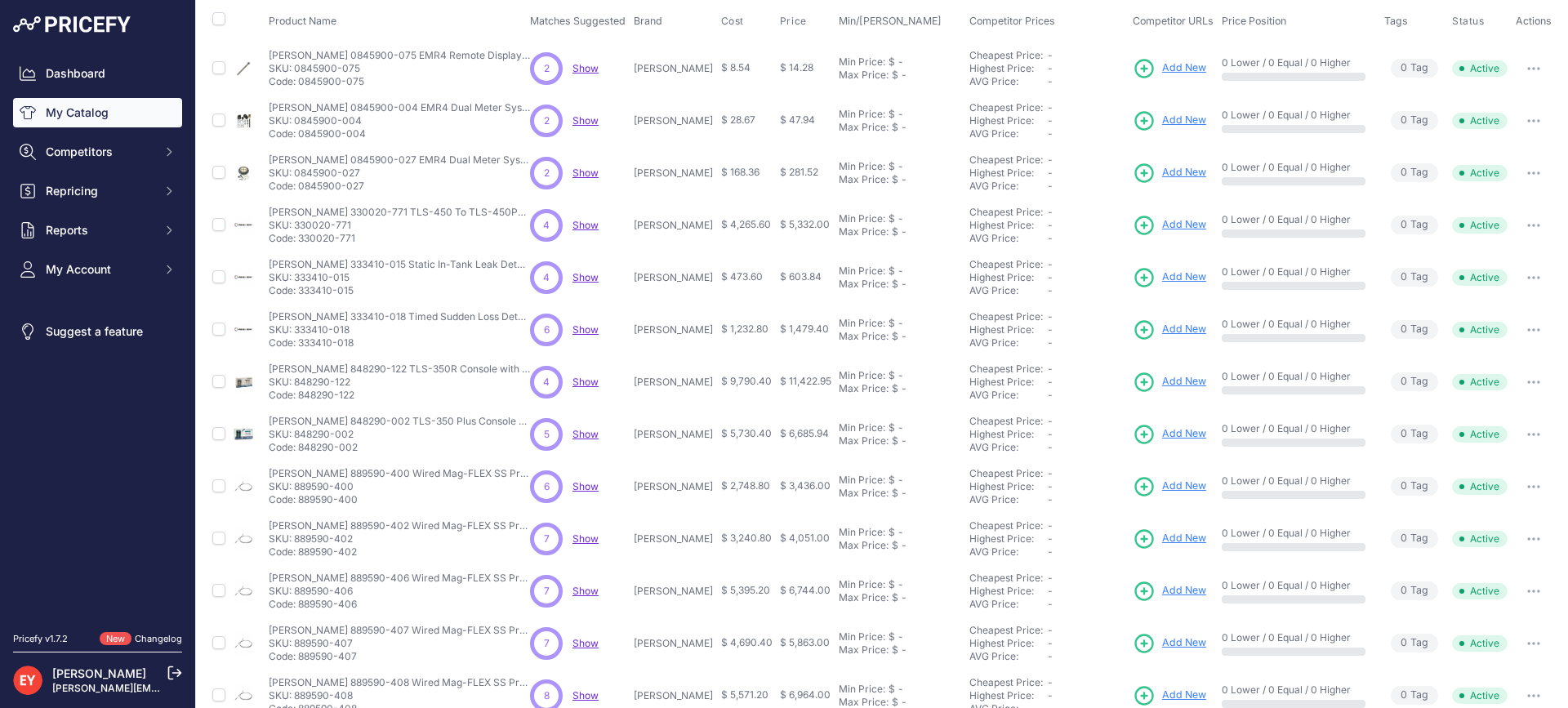
drag, startPoint x: 358, startPoint y: 238, endPoint x: 299, endPoint y: 242, distance: 59.1
click at [299, 242] on p "Code: 330020-771" at bounding box center [399, 238] width 261 height 13
drag, startPoint x: 363, startPoint y: 293, endPoint x: 300, endPoint y: 295, distance: 63.0
click at [300, 295] on p "Code: 333410-015" at bounding box center [399, 291] width 261 height 13
drag, startPoint x: 358, startPoint y: 241, endPoint x: 299, endPoint y: 244, distance: 59.1
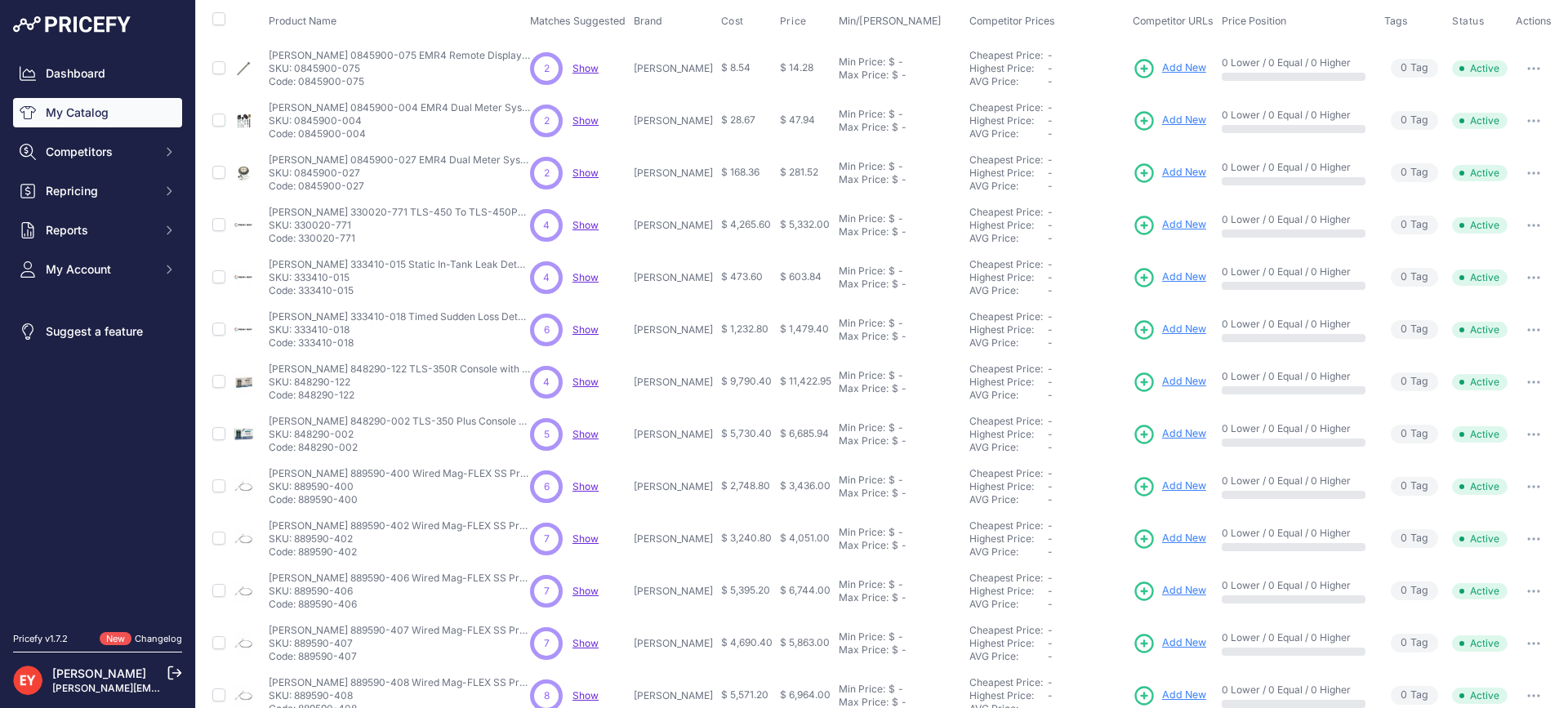
click at [299, 244] on p "Code: 330020-771" at bounding box center [399, 238] width 261 height 13
drag, startPoint x: 354, startPoint y: 294, endPoint x: 299, endPoint y: 301, distance: 55.4
click at [299, 301] on td "Veeder-Root 333410-015 Static In-Tank Leak Detection (SLD) Feature Enhancement …" at bounding box center [395, 277] width 261 height 52
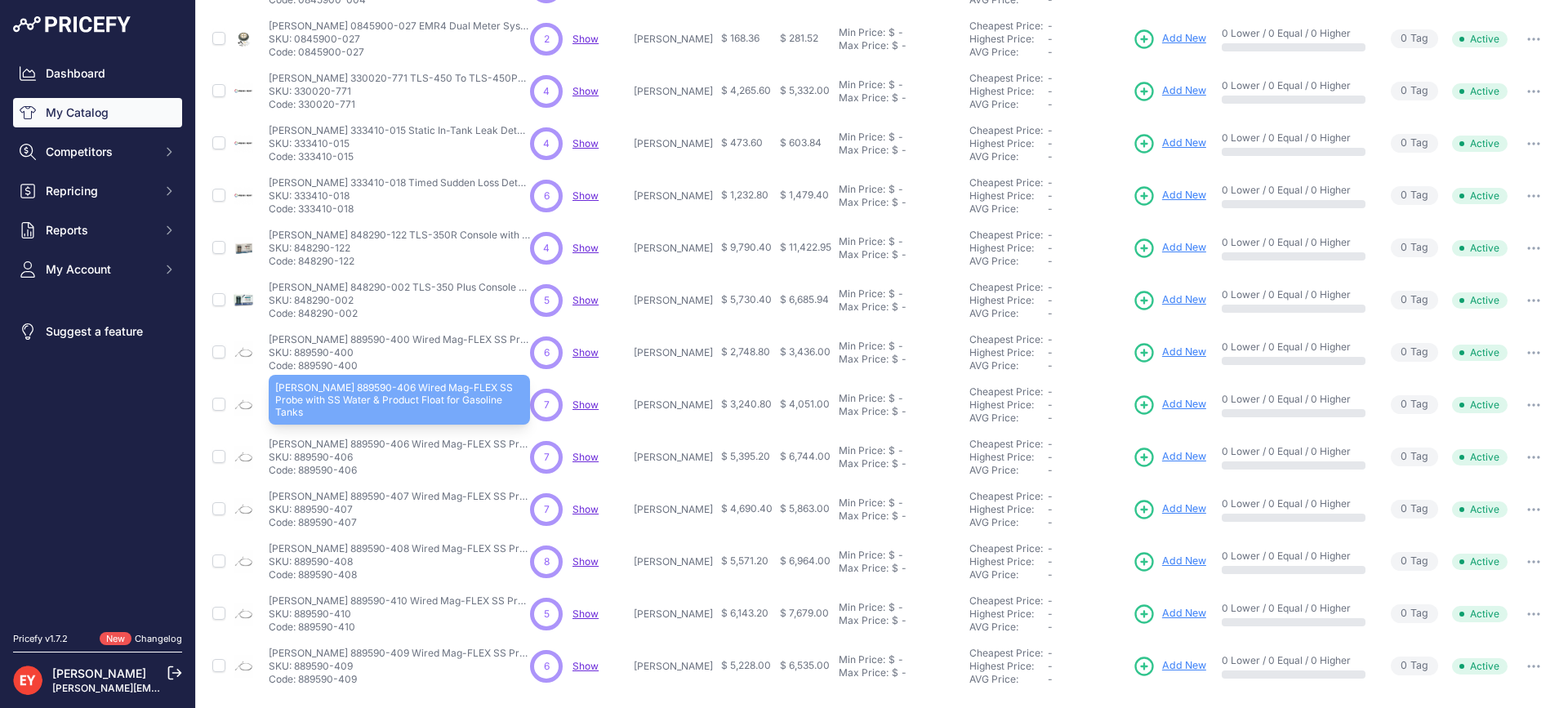
scroll to position [268, 0]
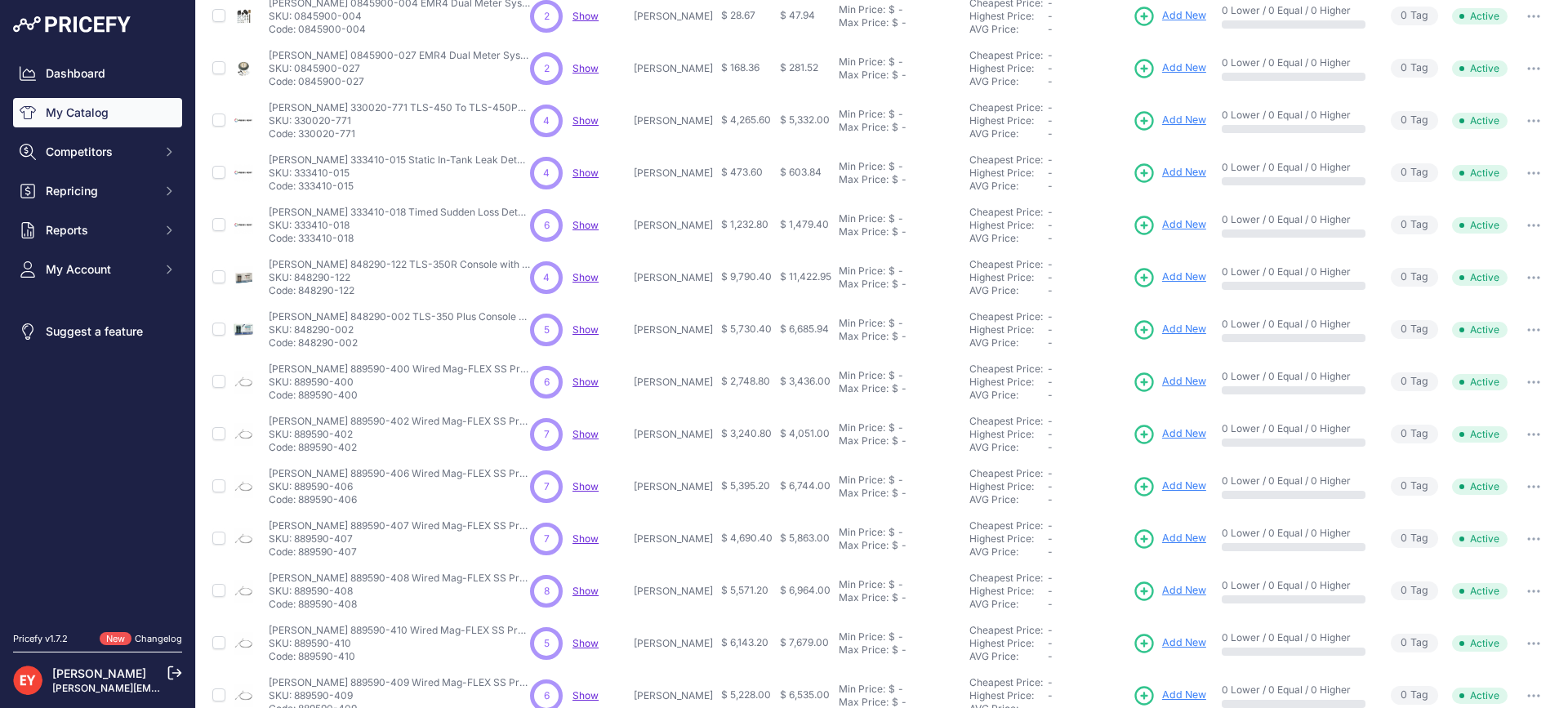
drag, startPoint x: 300, startPoint y: 243, endPoint x: 360, endPoint y: 240, distance: 60.1
click at [360, 240] on p "Code: 333410-018" at bounding box center [399, 238] width 261 height 13
drag, startPoint x: 356, startPoint y: 293, endPoint x: 299, endPoint y: 297, distance: 57.1
click at [299, 297] on p "Code: 848290-122" at bounding box center [399, 291] width 261 height 13
drag, startPoint x: 362, startPoint y: 349, endPoint x: 300, endPoint y: 349, distance: 62.0
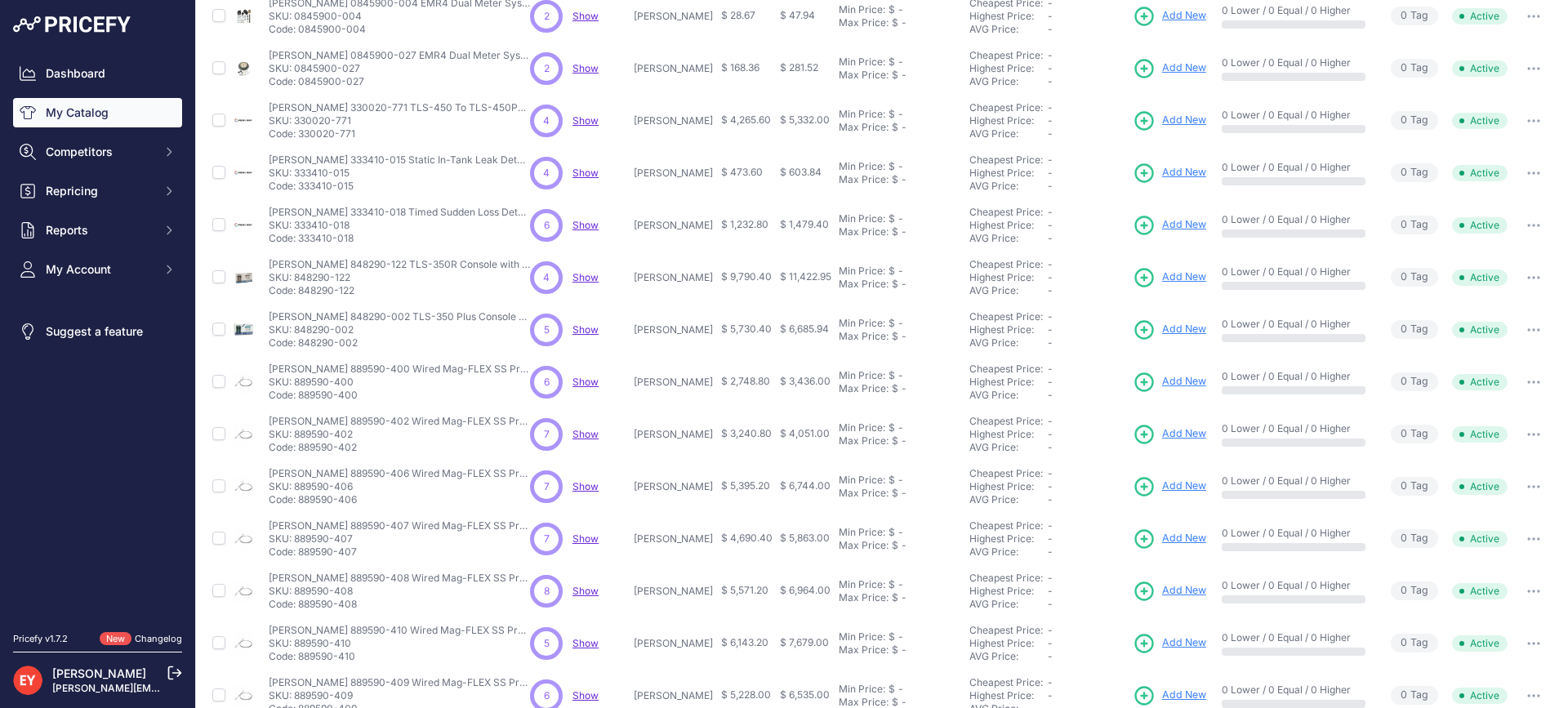
click at [300, 349] on p "Code: 848290-002" at bounding box center [399, 343] width 261 height 13
drag, startPoint x: 359, startPoint y: 345, endPoint x: 299, endPoint y: 349, distance: 60.1
click at [299, 349] on p "Code: 848290-002" at bounding box center [399, 343] width 261 height 13
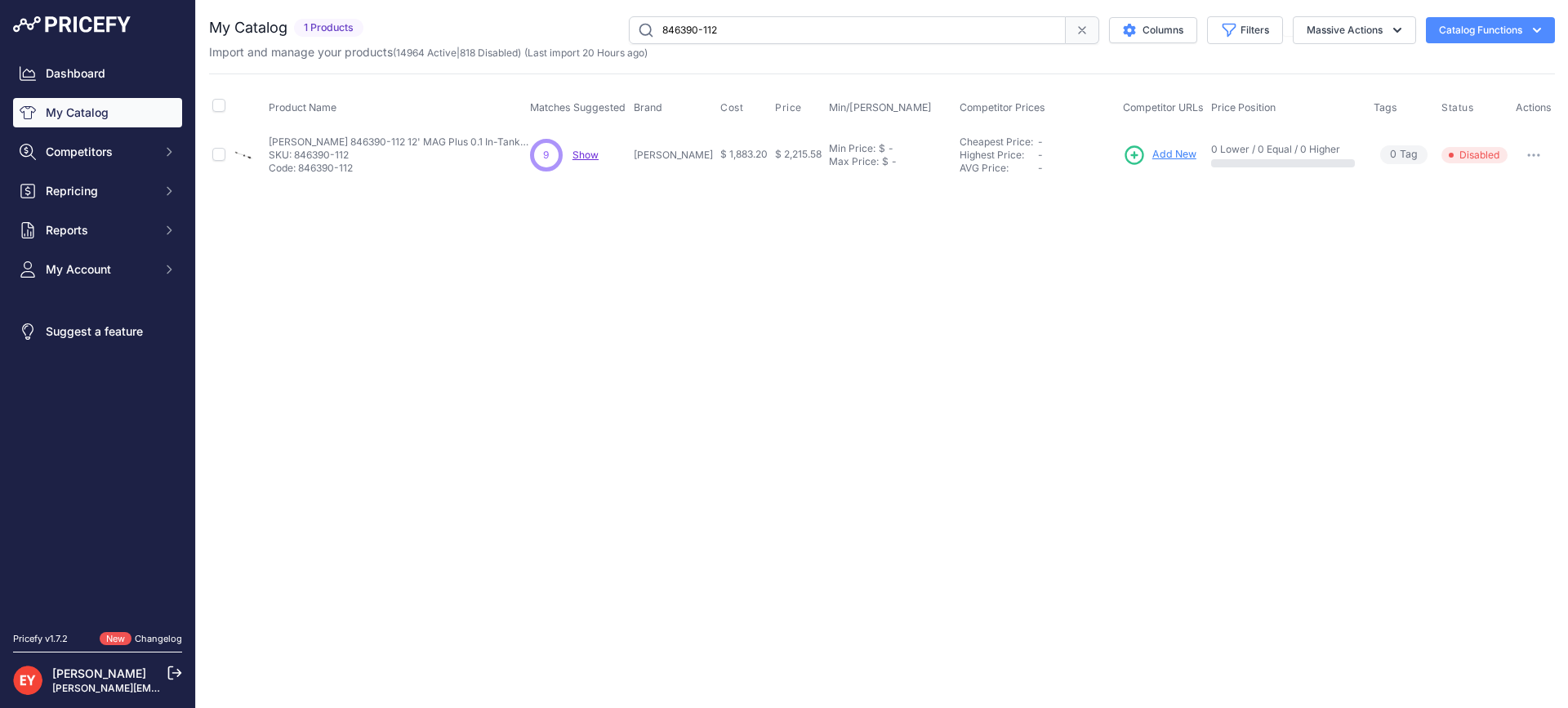
drag, startPoint x: 761, startPoint y: 28, endPoint x: 445, endPoint y: 4, distance: 316.9
click at [445, 4] on div "You are not connected to the internet. My Catalog" at bounding box center [882, 99] width 1346 height 197
paste input "3"
type input "846390-113"
click at [1526, 157] on button "button" at bounding box center [1533, 155] width 33 height 23
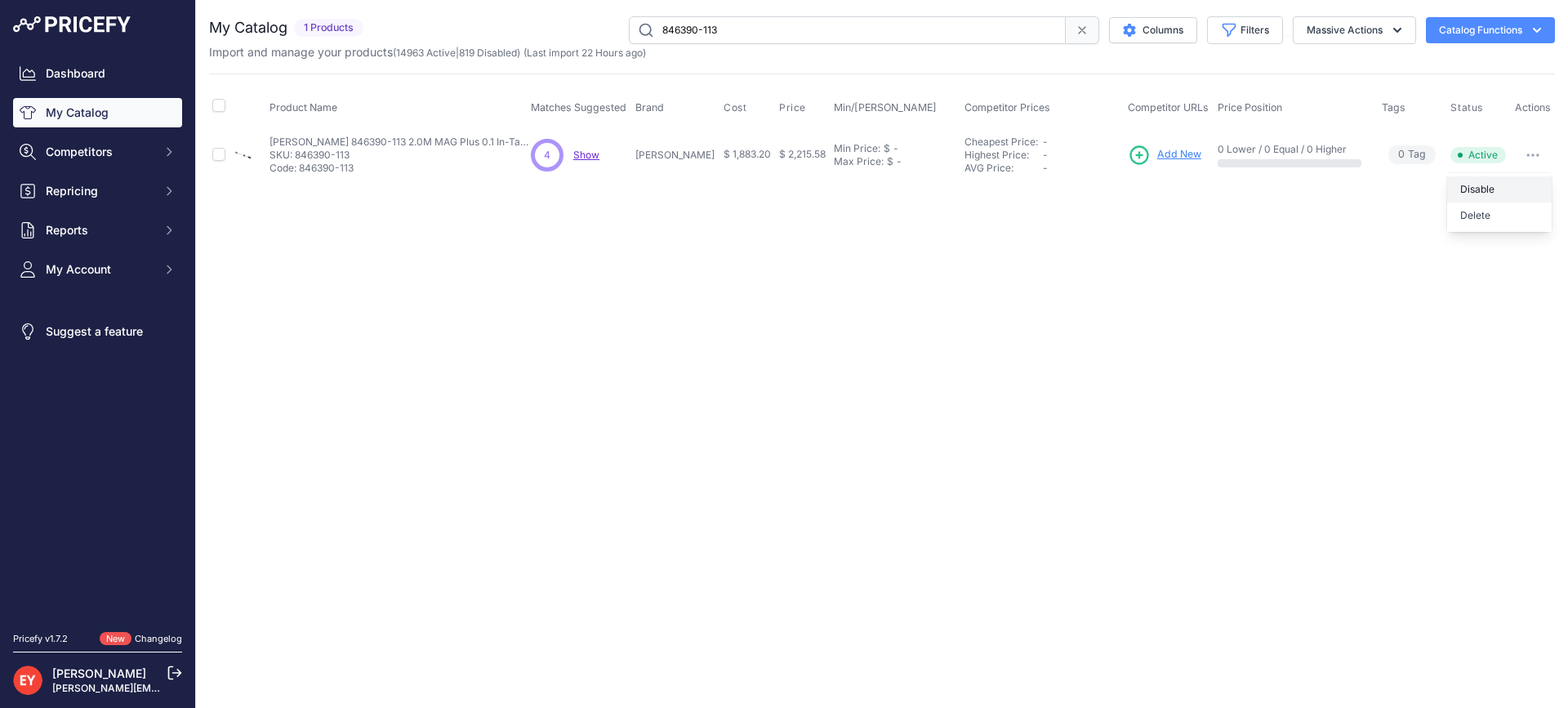
click at [1509, 186] on button "Disable" at bounding box center [1499, 190] width 104 height 26
drag, startPoint x: 760, startPoint y: 30, endPoint x: 580, endPoint y: 30, distance: 180.0
click at [580, 30] on div "846390-113 Columns Filters Status All Status Only Enabled Only Disabled" at bounding box center [963, 31] width 1185 height 28
paste input "4"
type input "846390-114"
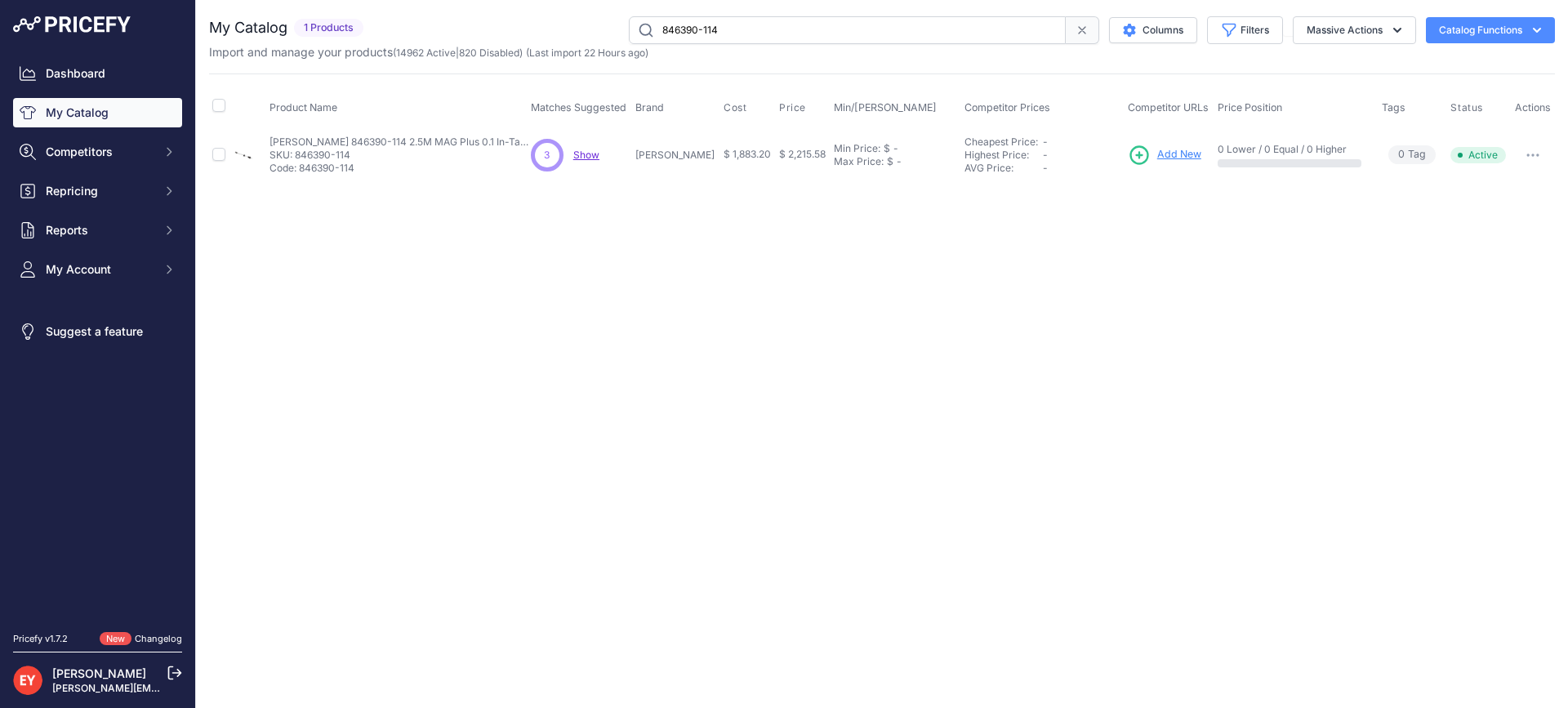
click at [1536, 150] on button "button" at bounding box center [1533, 155] width 33 height 23
click at [1508, 192] on button "Disable" at bounding box center [1499, 190] width 104 height 26
drag, startPoint x: 731, startPoint y: 29, endPoint x: 479, endPoint y: 36, distance: 252.1
click at [479, 36] on div "846390-114 Columns Filters Status All Status Only Enabled Only Disabled" at bounding box center [963, 31] width 1185 height 28
paste input "46390-115"
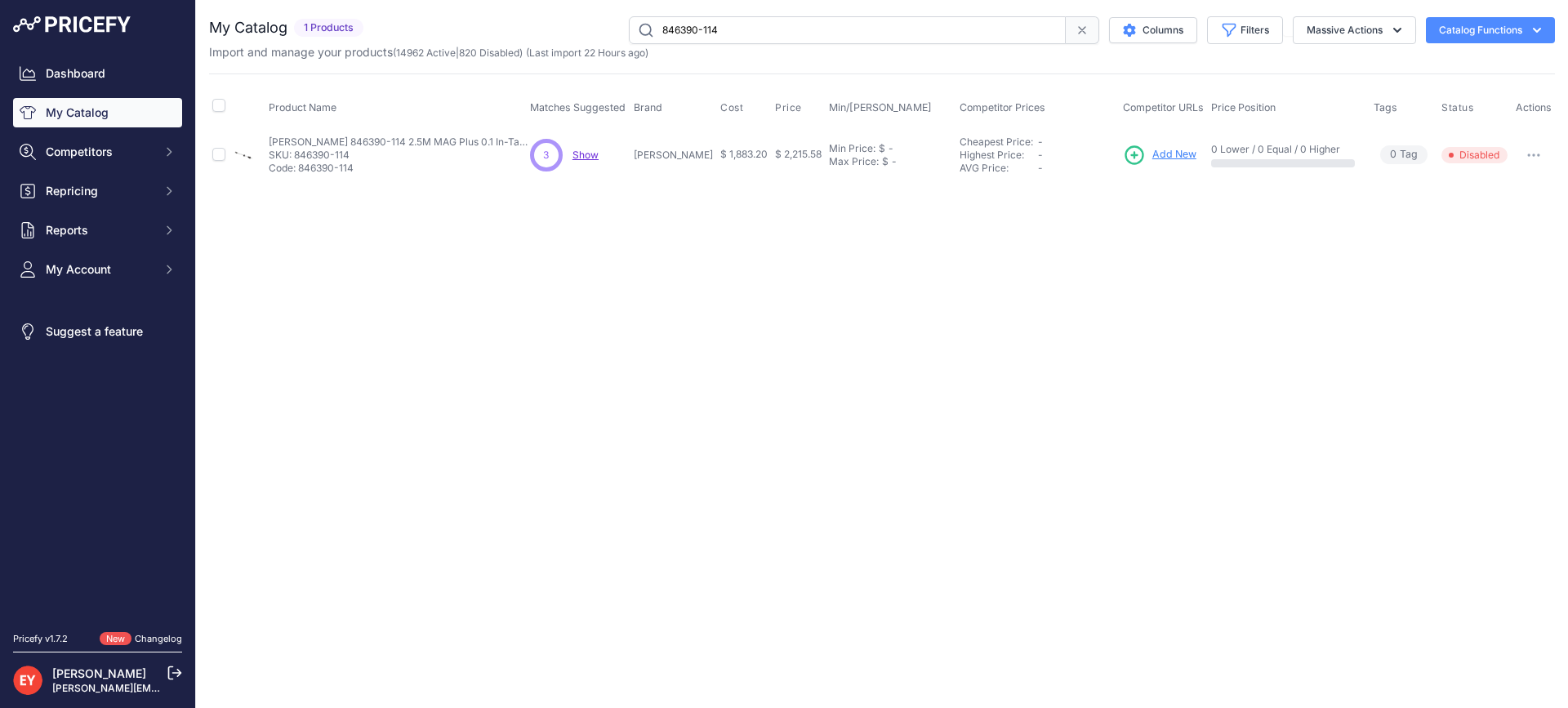
type input "46390-115"
click at [1530, 157] on button "button" at bounding box center [1533, 155] width 33 height 23
click at [1504, 188] on button "Enable" at bounding box center [1499, 190] width 104 height 26
click at [1536, 154] on icon "button" at bounding box center [1537, 155] width 2 height 2
click at [1503, 185] on button "Disable" at bounding box center [1499, 190] width 104 height 26
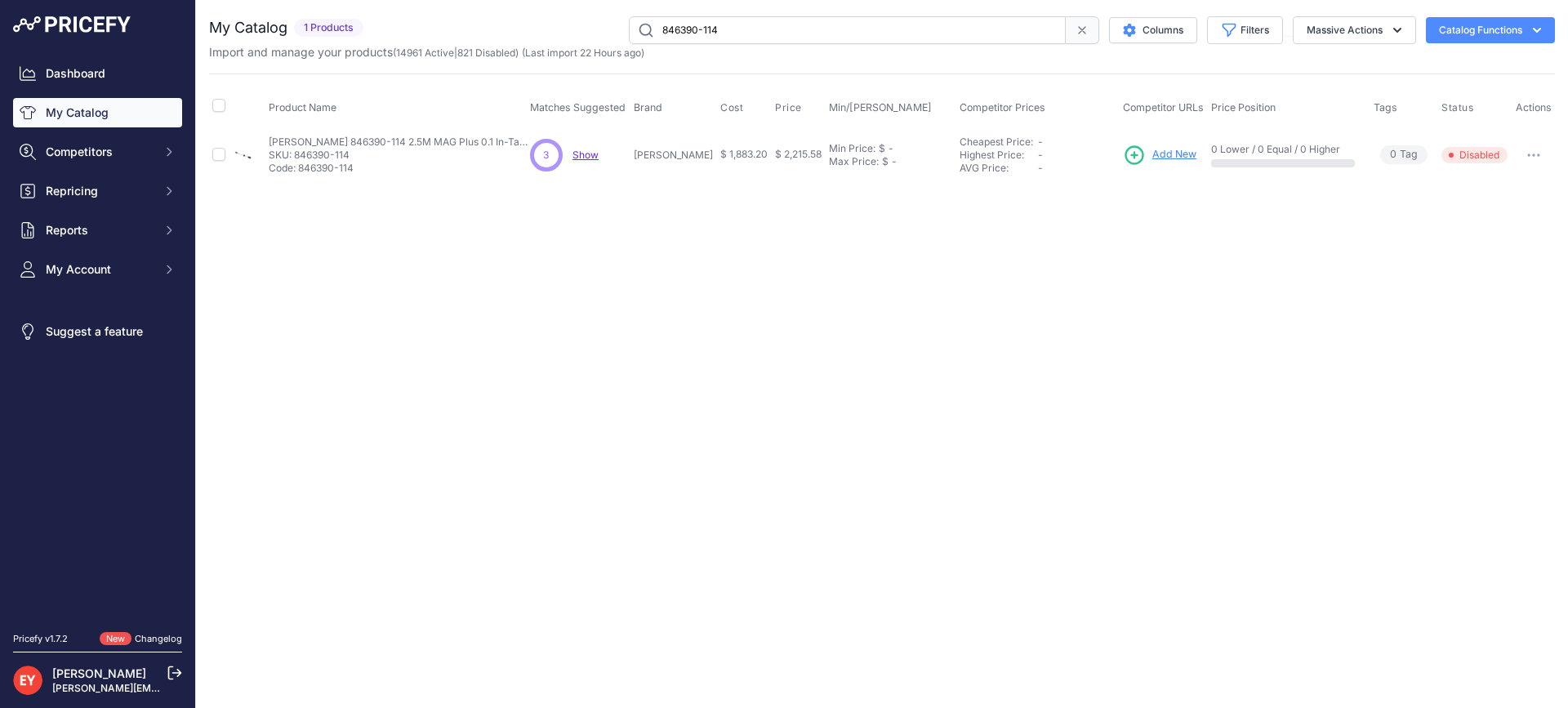
drag, startPoint x: 800, startPoint y: 26, endPoint x: 616, endPoint y: 30, distance: 184.0
click at [616, 30] on div "846390-114 Columns Filters Status All Status Only Enabled Only Disabled" at bounding box center [963, 31] width 1185 height 28
paste input "46390-115"
type input "46390-115"
click at [1543, 154] on button "button" at bounding box center [1533, 155] width 33 height 23
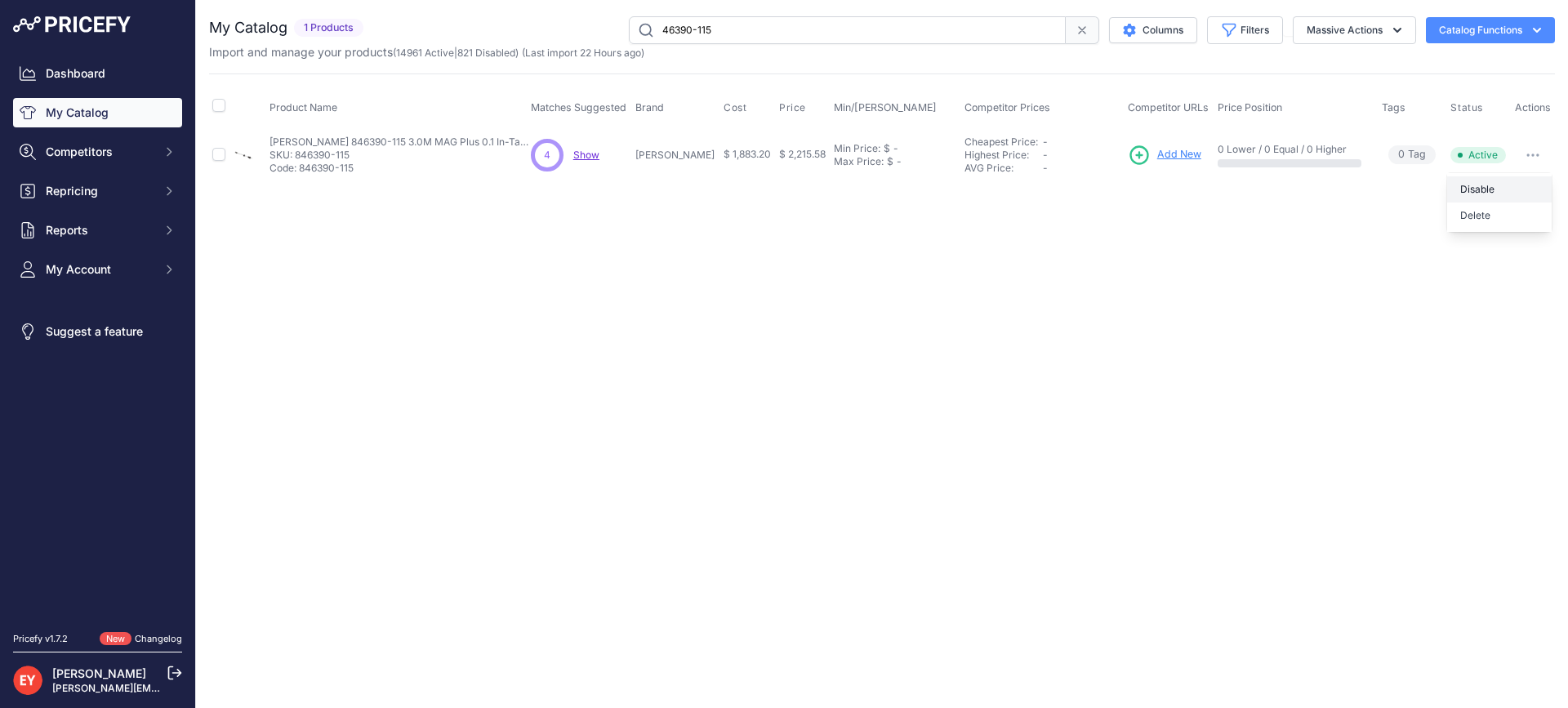
click at [1517, 186] on button "Disable" at bounding box center [1499, 190] width 104 height 26
drag, startPoint x: 769, startPoint y: 33, endPoint x: 456, endPoint y: 37, distance: 313.0
click at [456, 37] on div "46390-115 Columns Filters Status All Status Only Enabled Only Disabled" at bounding box center [963, 31] width 1185 height 28
paste input "846390-116"
type input "846390-116"
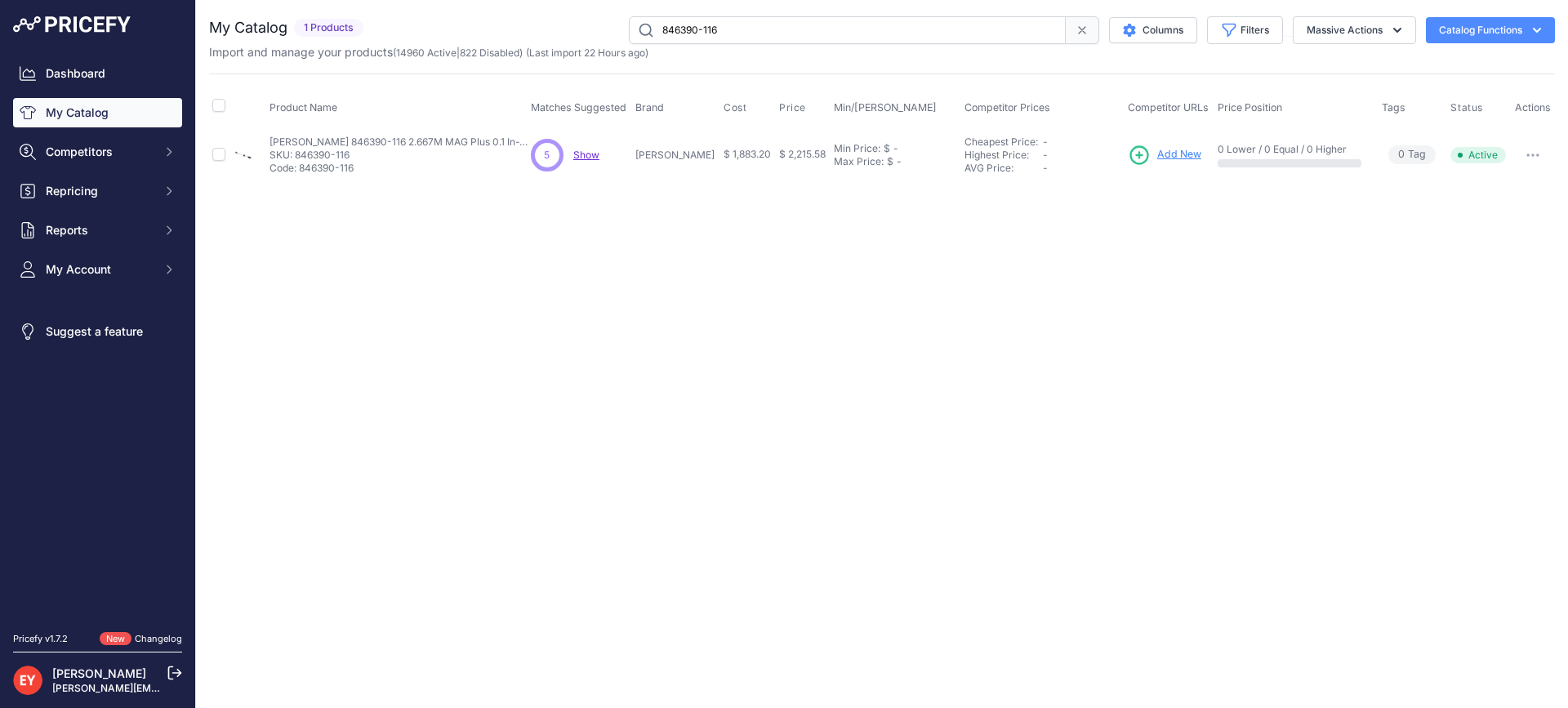
click at [1537, 157] on button "button" at bounding box center [1533, 155] width 33 height 23
click at [1513, 183] on button "Disable" at bounding box center [1499, 190] width 104 height 26
click at [766, 26] on input "846390-116" at bounding box center [847, 31] width 437 height 28
drag, startPoint x: 766, startPoint y: 26, endPoint x: 563, endPoint y: 37, distance: 203.3
click at [563, 37] on div "846390-116 Columns Filters Status All Status Only Enabled Only Disabled" at bounding box center [963, 31] width 1185 height 28
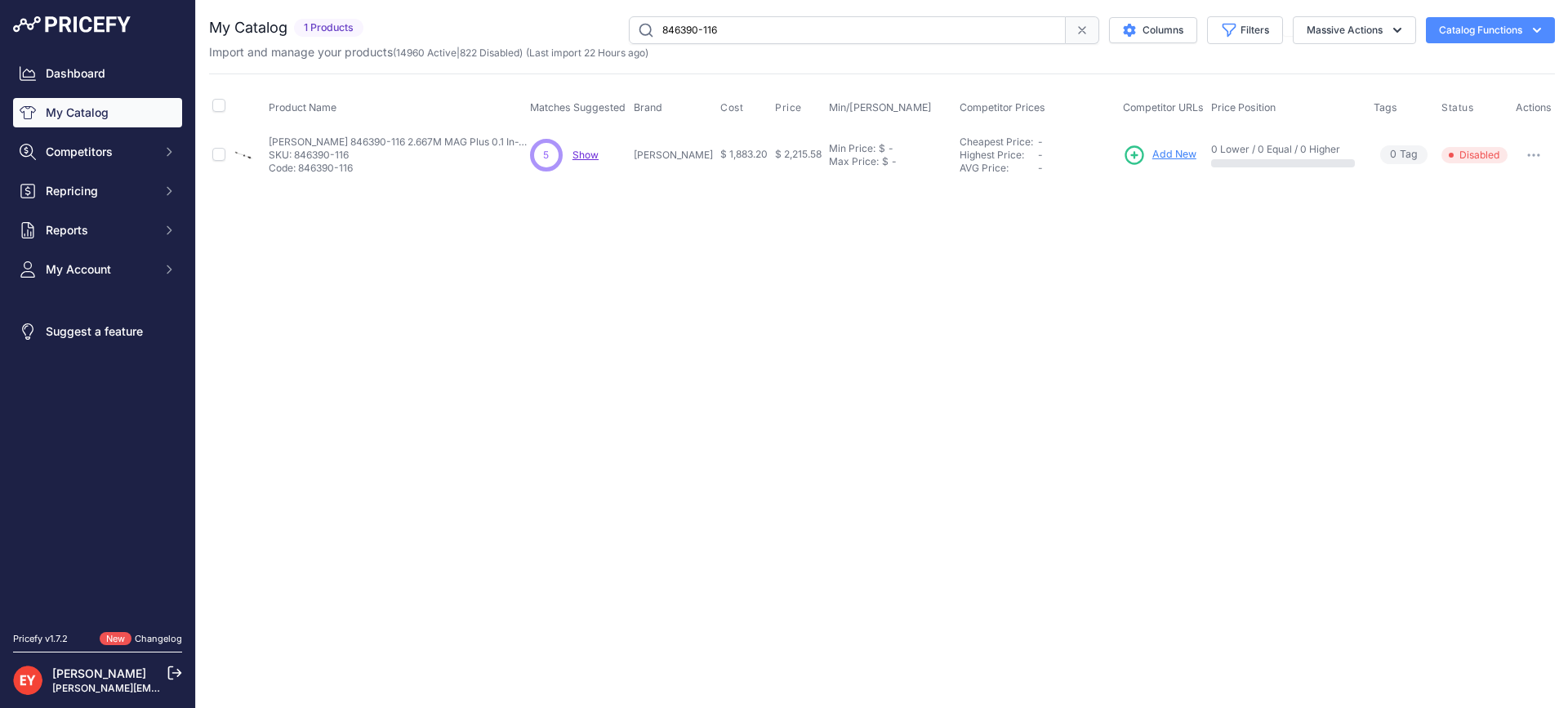
paste input "60091-301"
type input "860091-301"
click at [1532, 158] on button "button" at bounding box center [1533, 155] width 33 height 23
click at [1514, 192] on button "Disable" at bounding box center [1499, 190] width 104 height 26
drag, startPoint x: 748, startPoint y: 37, endPoint x: 620, endPoint y: 33, distance: 128.1
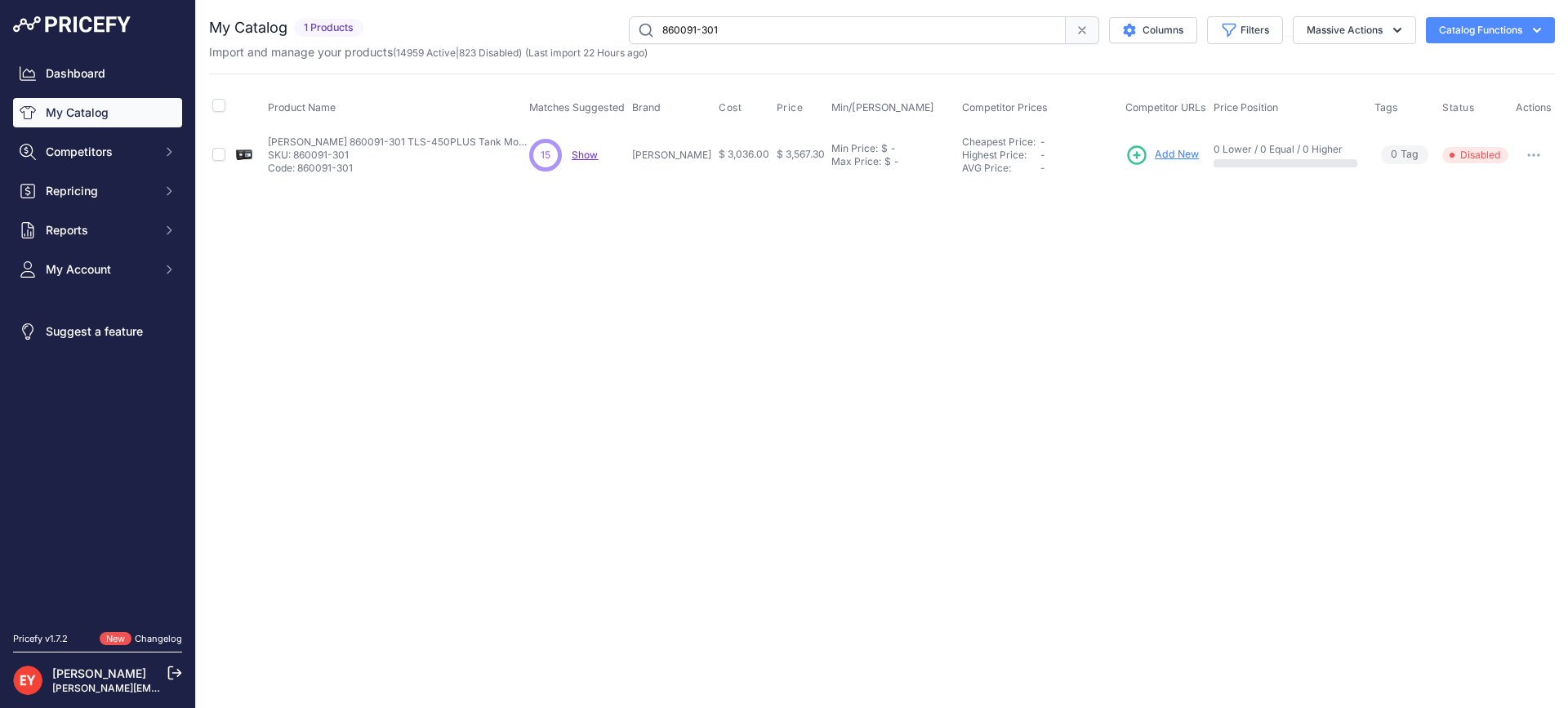
click at [620, 33] on div "860091-301 Columns Filters Status All Status Only Enabled Only Disabled" at bounding box center [963, 31] width 1185 height 28
paste input "4"
type input "860091-401"
click at [1533, 154] on icon "button" at bounding box center [1534, 155] width 2 height 2
click at [1511, 190] on button "Disable" at bounding box center [1499, 190] width 104 height 26
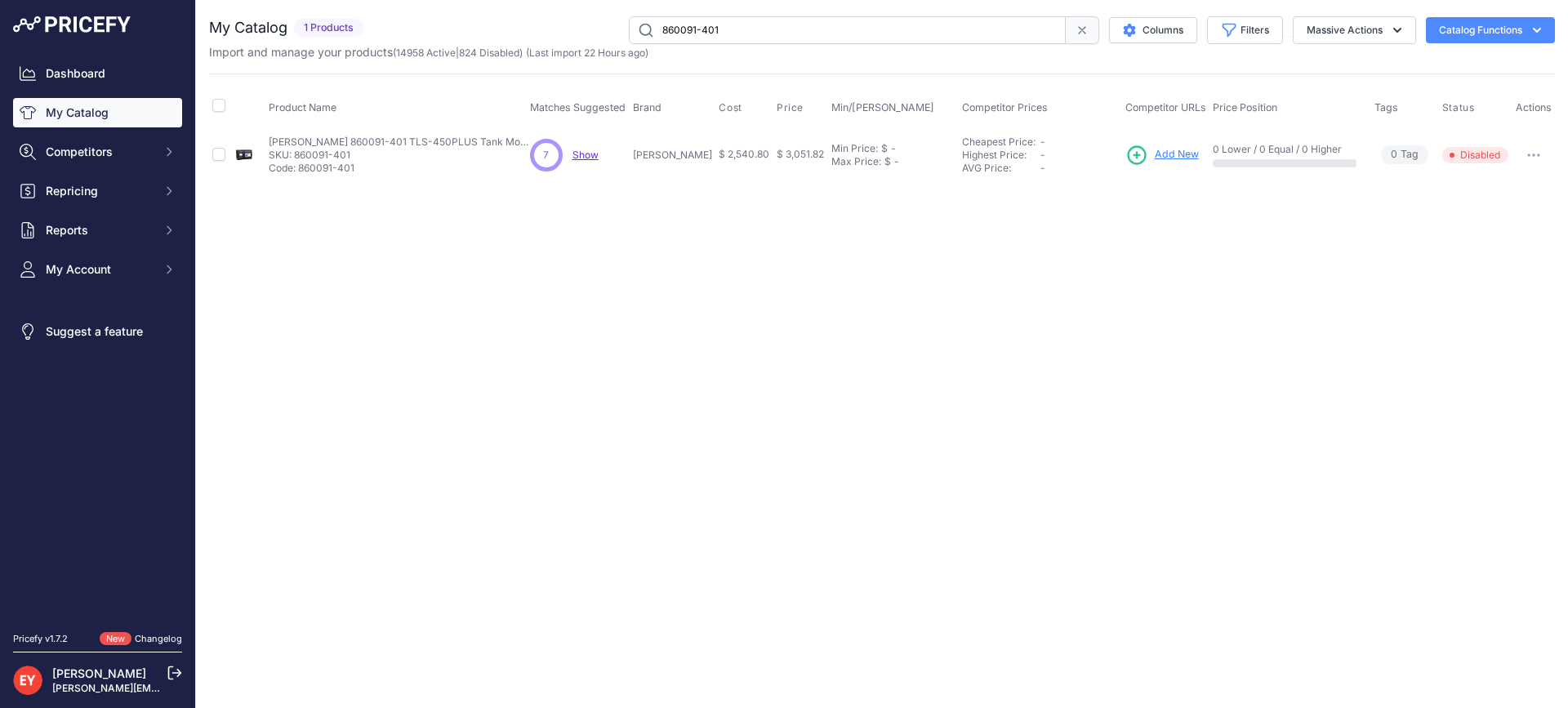
drag, startPoint x: 797, startPoint y: 30, endPoint x: 521, endPoint y: 37, distance: 276.1
click at [521, 37] on div "860091-401 Columns Filters Status All Status Only Enabled Only Disabled" at bounding box center [963, 31] width 1185 height 28
paste input "2"
type input "860091-402"
drag, startPoint x: 764, startPoint y: 23, endPoint x: 564, endPoint y: 47, distance: 201.4
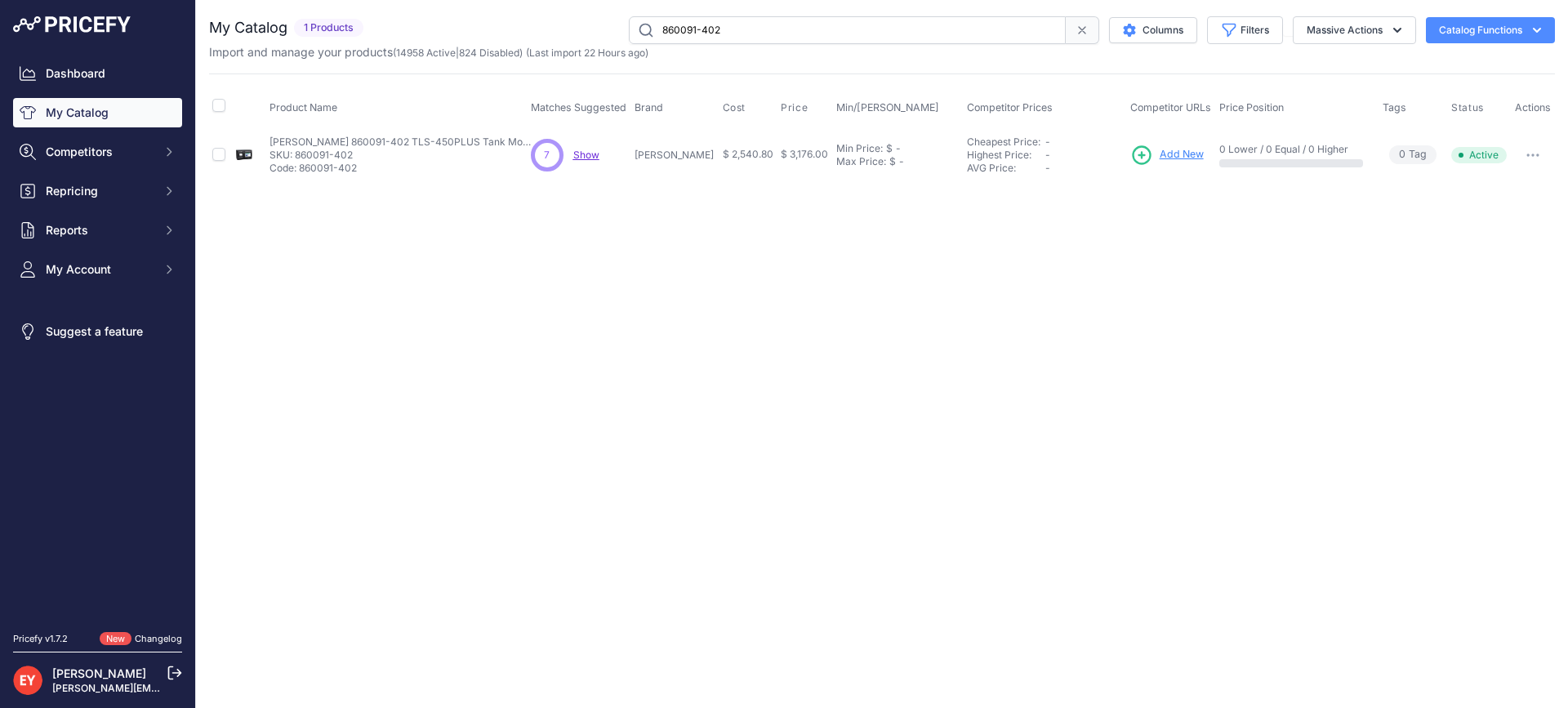
click at [564, 47] on div "My Catalog 1 Products" at bounding box center [882, 38] width 1346 height 44
click at [1541, 153] on button "button" at bounding box center [1533, 155] width 33 height 23
click at [1517, 183] on button "Disable" at bounding box center [1499, 190] width 104 height 26
drag, startPoint x: 799, startPoint y: 30, endPoint x: 576, endPoint y: 51, distance: 224.0
click at [576, 51] on div "My Catalog 1 Products" at bounding box center [882, 38] width 1346 height 44
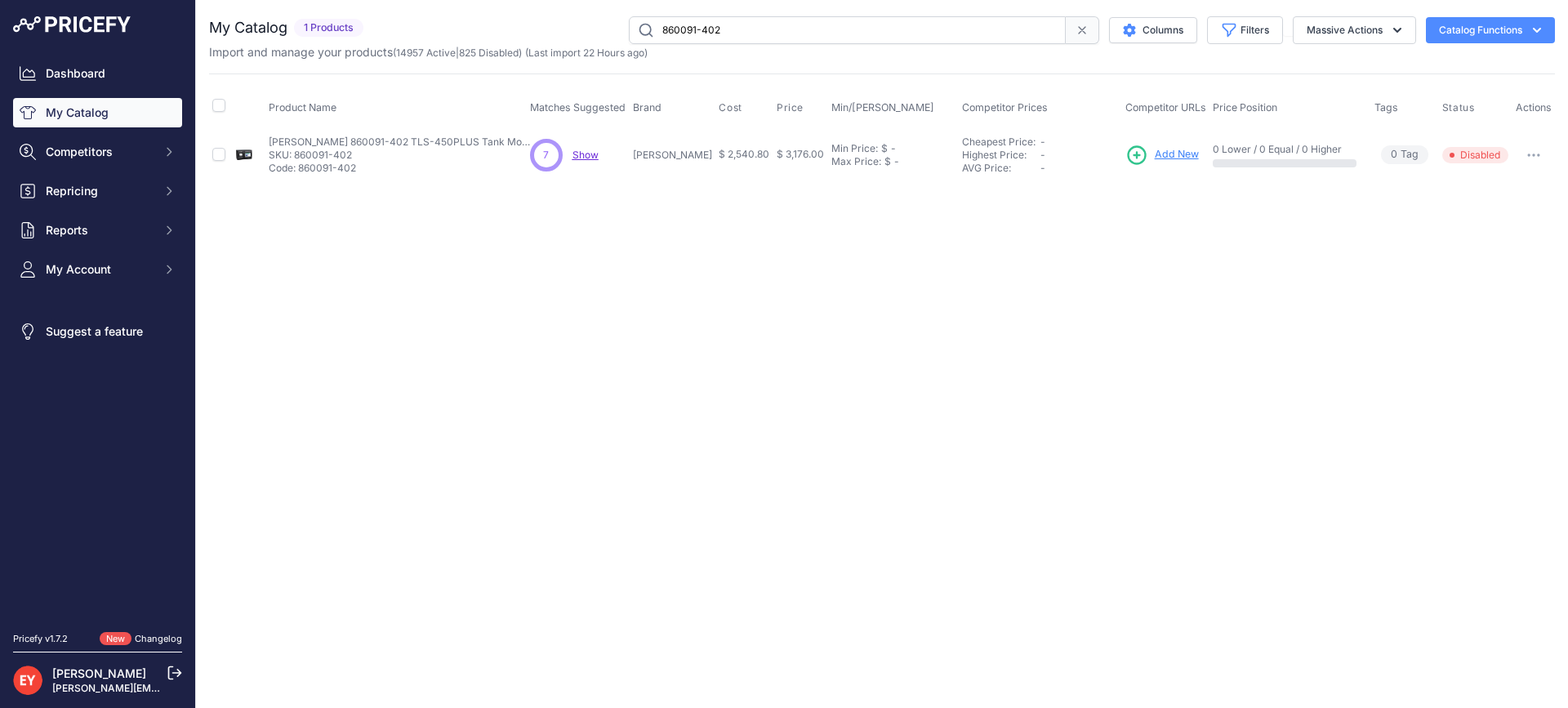
paste input "1"
paste input "0"
drag, startPoint x: 806, startPoint y: 33, endPoint x: 540, endPoint y: 13, distance: 266.8
click at [540, 13] on div "You are not connected to the internet. My Catalog" at bounding box center [882, 99] width 1346 height 197
type input "860091-001"
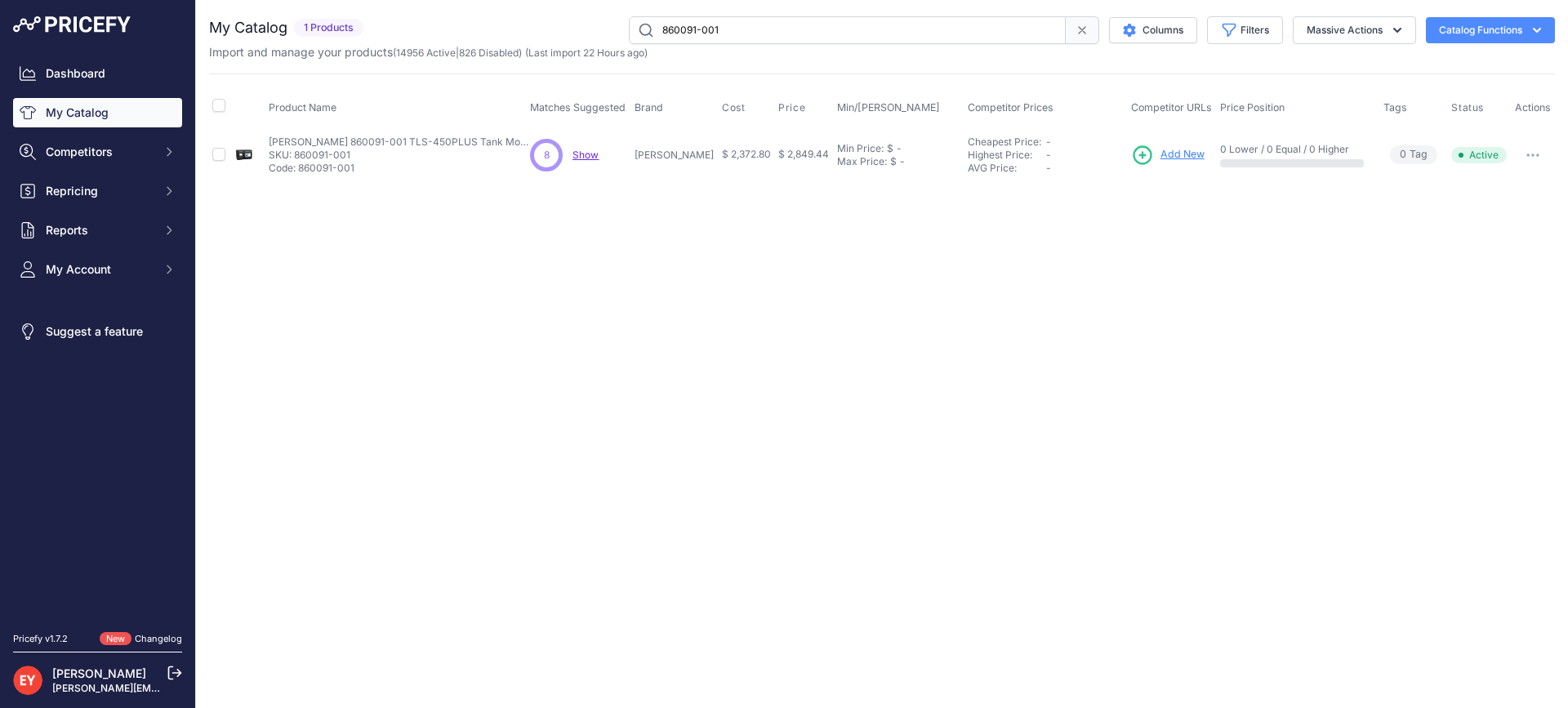
click at [1534, 154] on icon "button" at bounding box center [1533, 155] width 13 height 4
click at [1529, 187] on button "Disable" at bounding box center [1499, 190] width 104 height 26
drag, startPoint x: 791, startPoint y: 27, endPoint x: 474, endPoint y: 20, distance: 317.1
click at [474, 20] on div "860091-001 Columns Filters Status All Status Only Enabled Only Disabled" at bounding box center [963, 31] width 1185 height 28
paste input "794380-624"
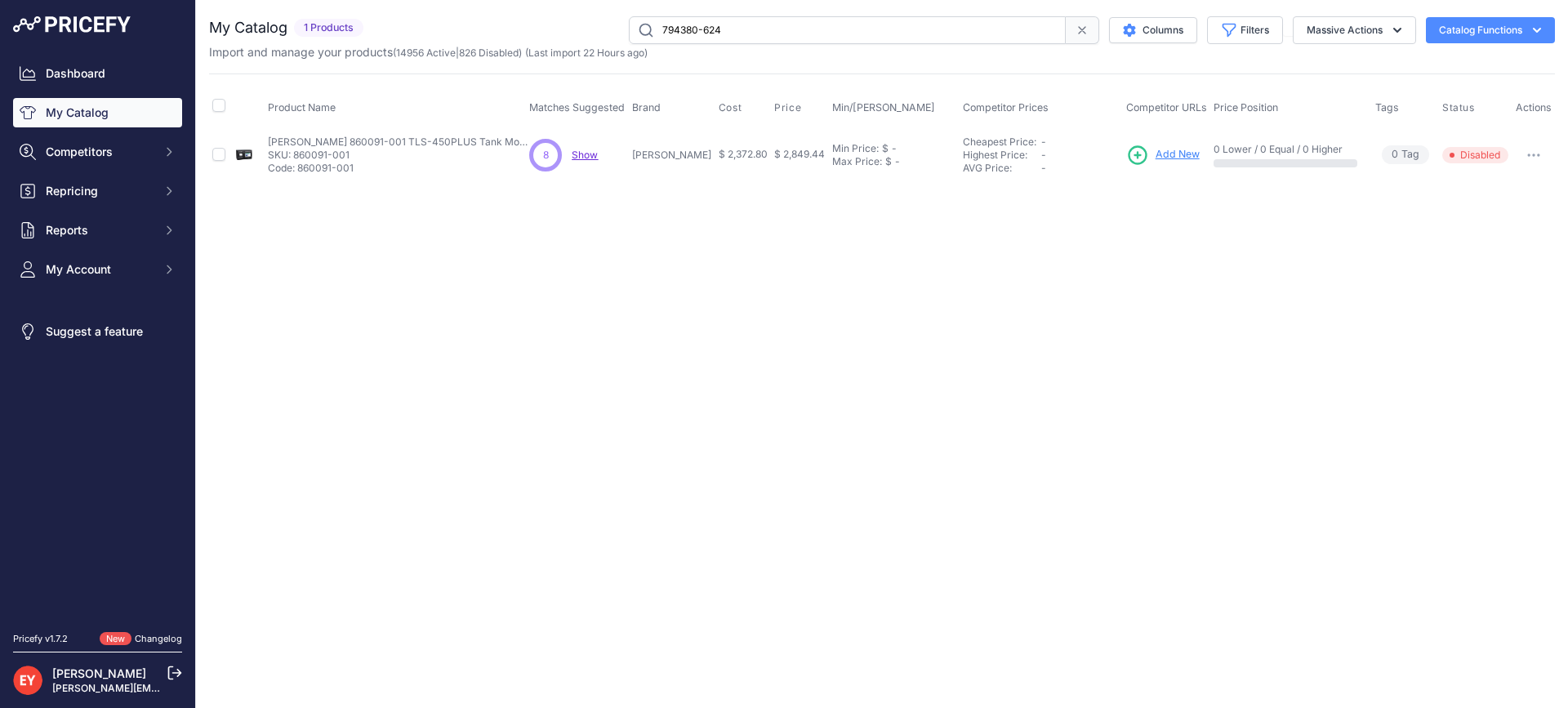
type input "794380-624"
click at [1174, 160] on span "Add New" at bounding box center [1181, 154] width 44 height 16
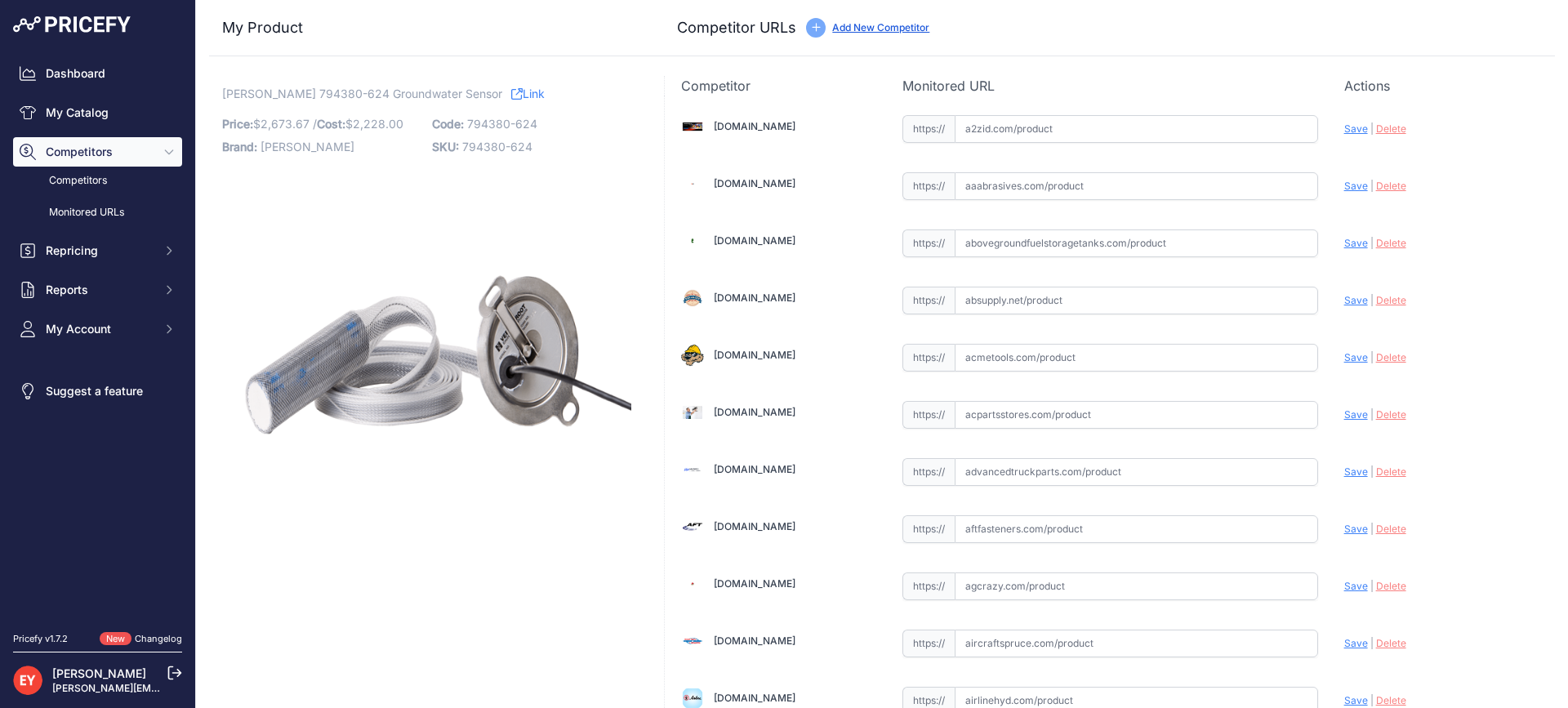
scroll to position [1544, 0]
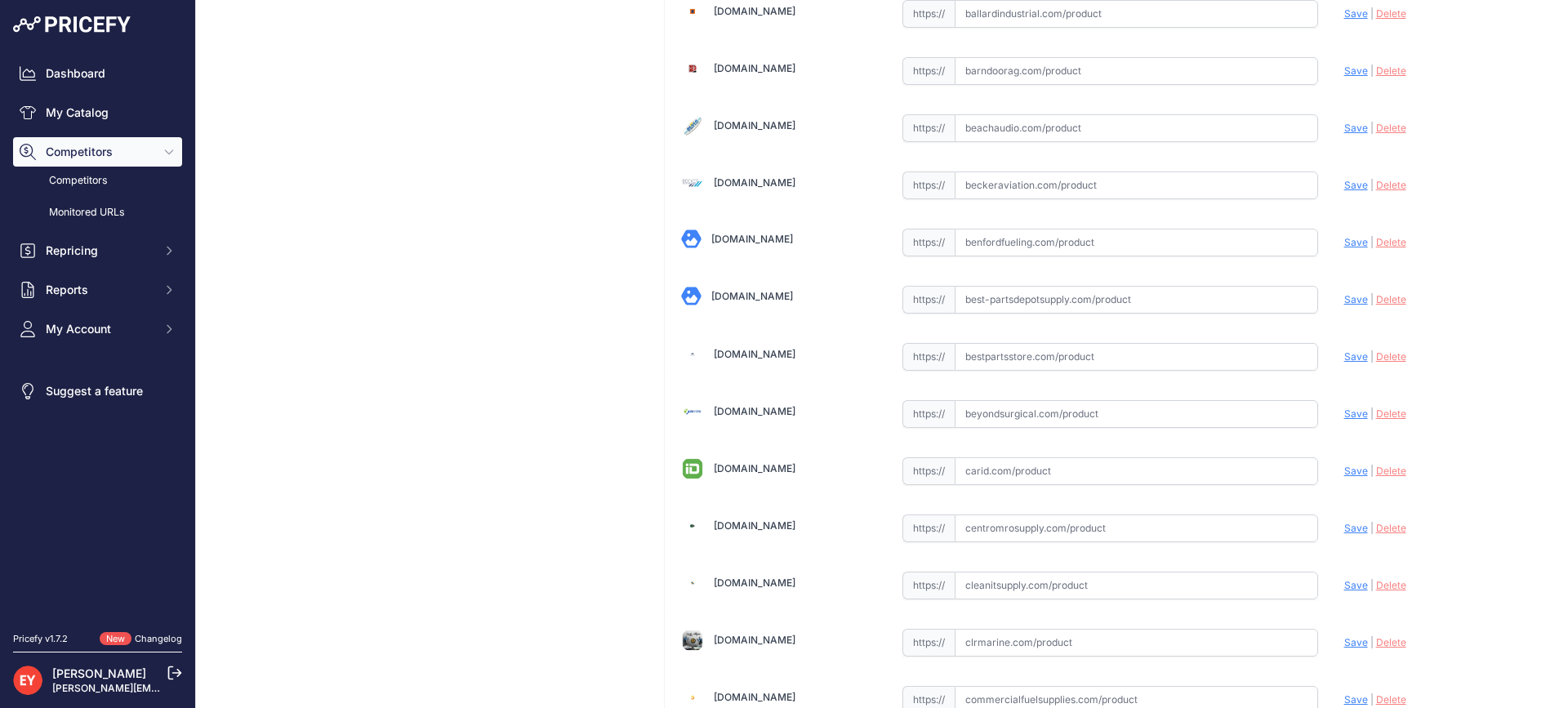
click at [1014, 368] on input "text" at bounding box center [1136, 357] width 364 height 28
paste input "https://www.bestpartsstore.com/product/veeder-root-794380-624-groundwater-senso…"
click at [1344, 358] on span "Save" at bounding box center [1355, 356] width 23 height 12
type input "https://www.bestpartsstore.com/product/veeder-root-794380-624-groundwater-senso…"
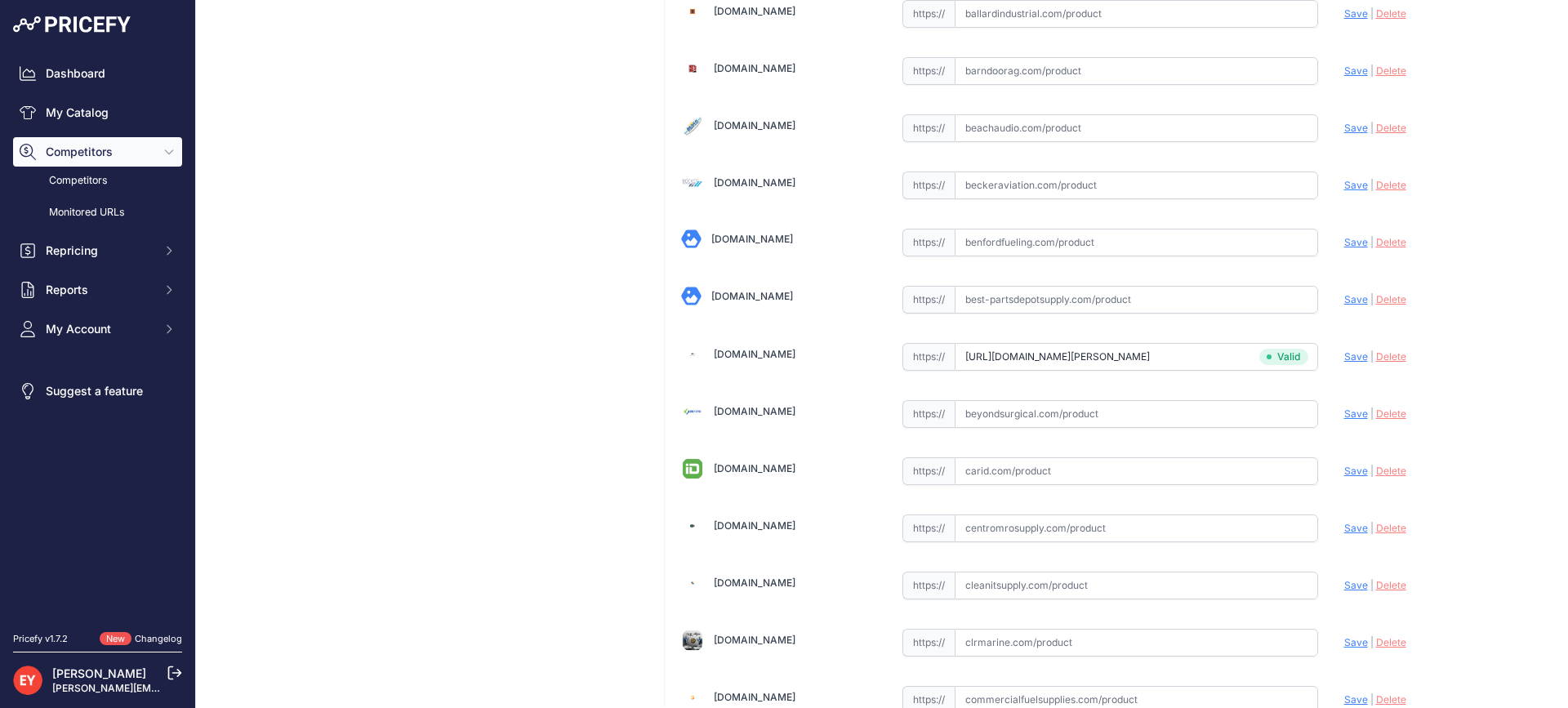
scroll to position [4919, 0]
click at [1058, 360] on input "text" at bounding box center [1136, 357] width 364 height 28
paste input "https://iamdoc-com.3dcartstores.com/Groundwater-Sensor-For-15-To-20-Well-Depths…"
click at [1347, 357] on span "Save" at bounding box center [1355, 356] width 23 height 12
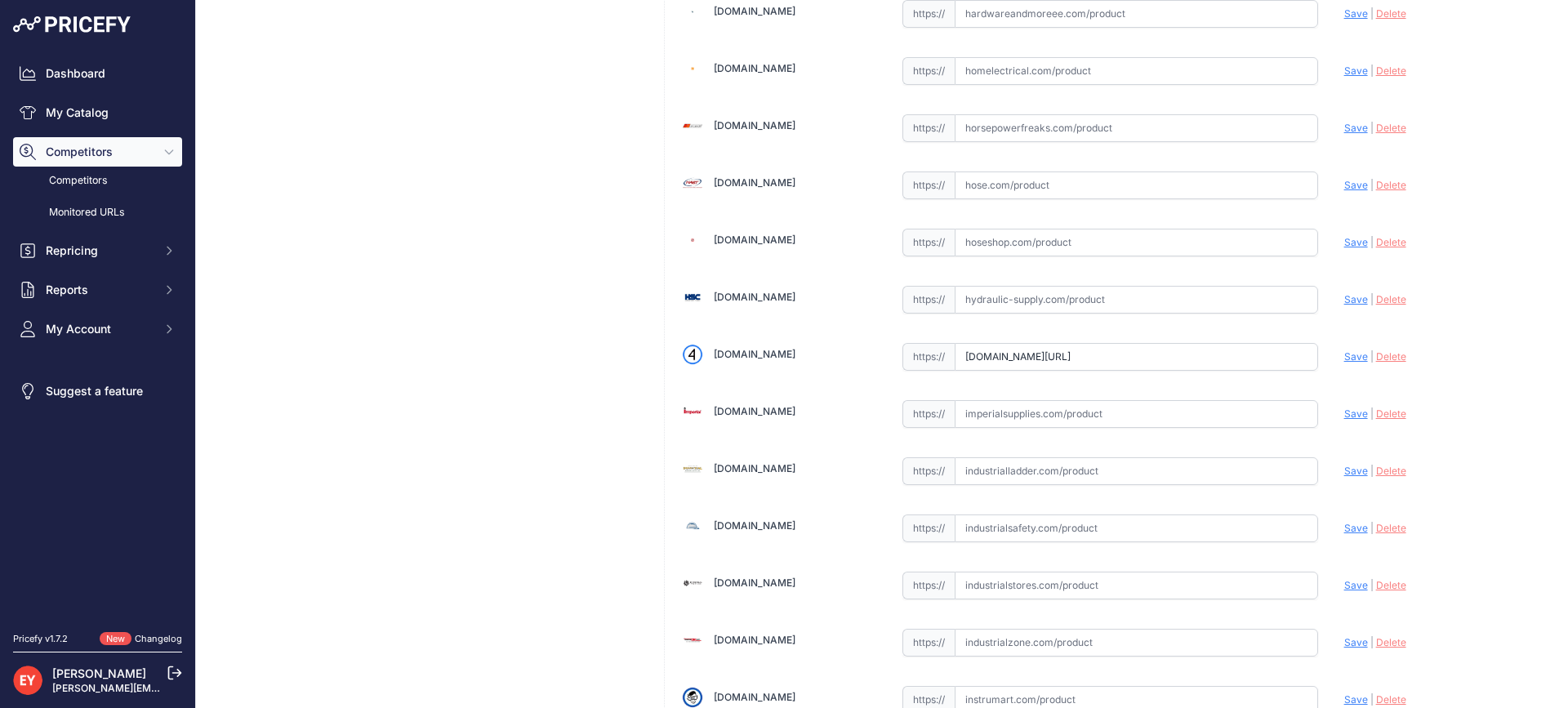
scroll to position [0, 0]
type input "https://iamdoc-com.3dcartstores.com/Groundwater-Sensor-For-15-To-20-Well-Depths…"
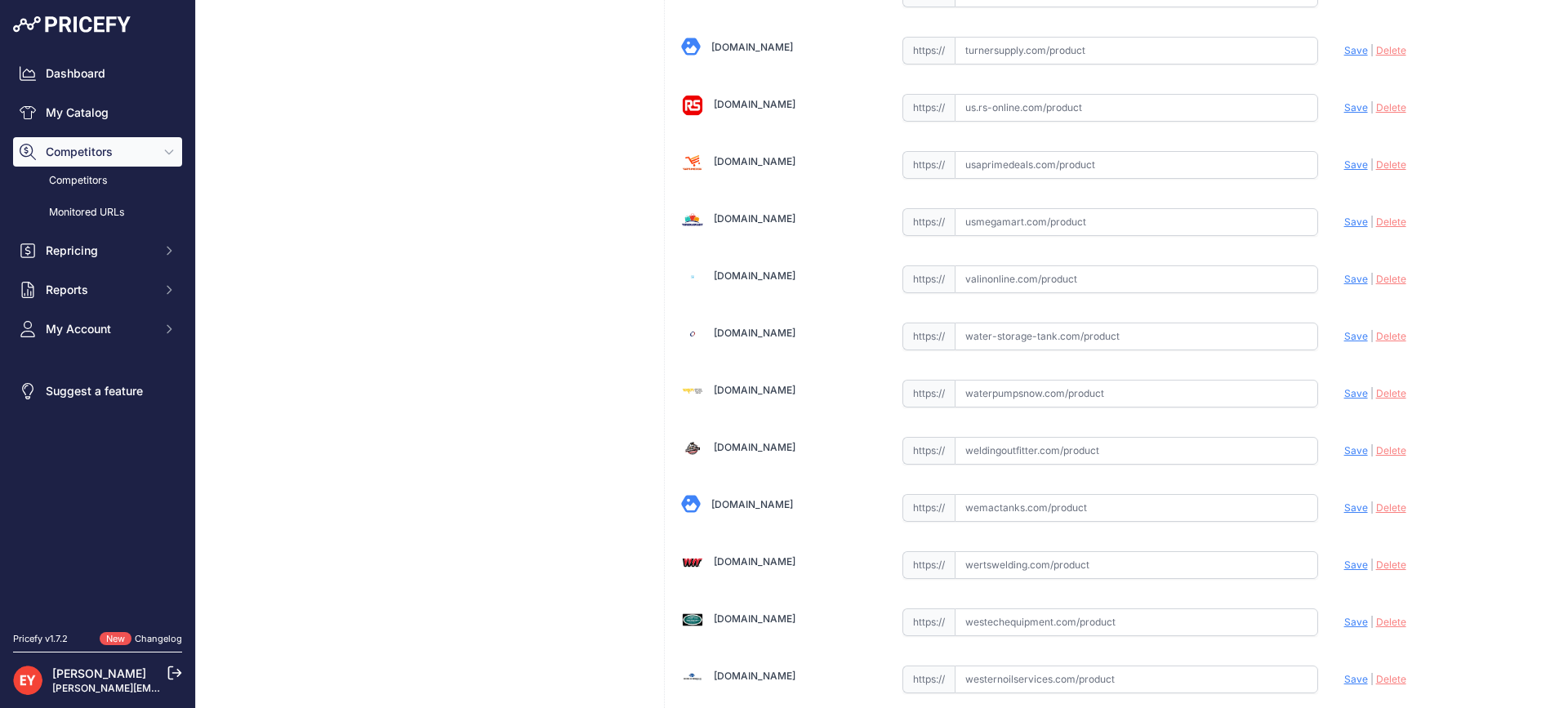
scroll to position [12394, 0]
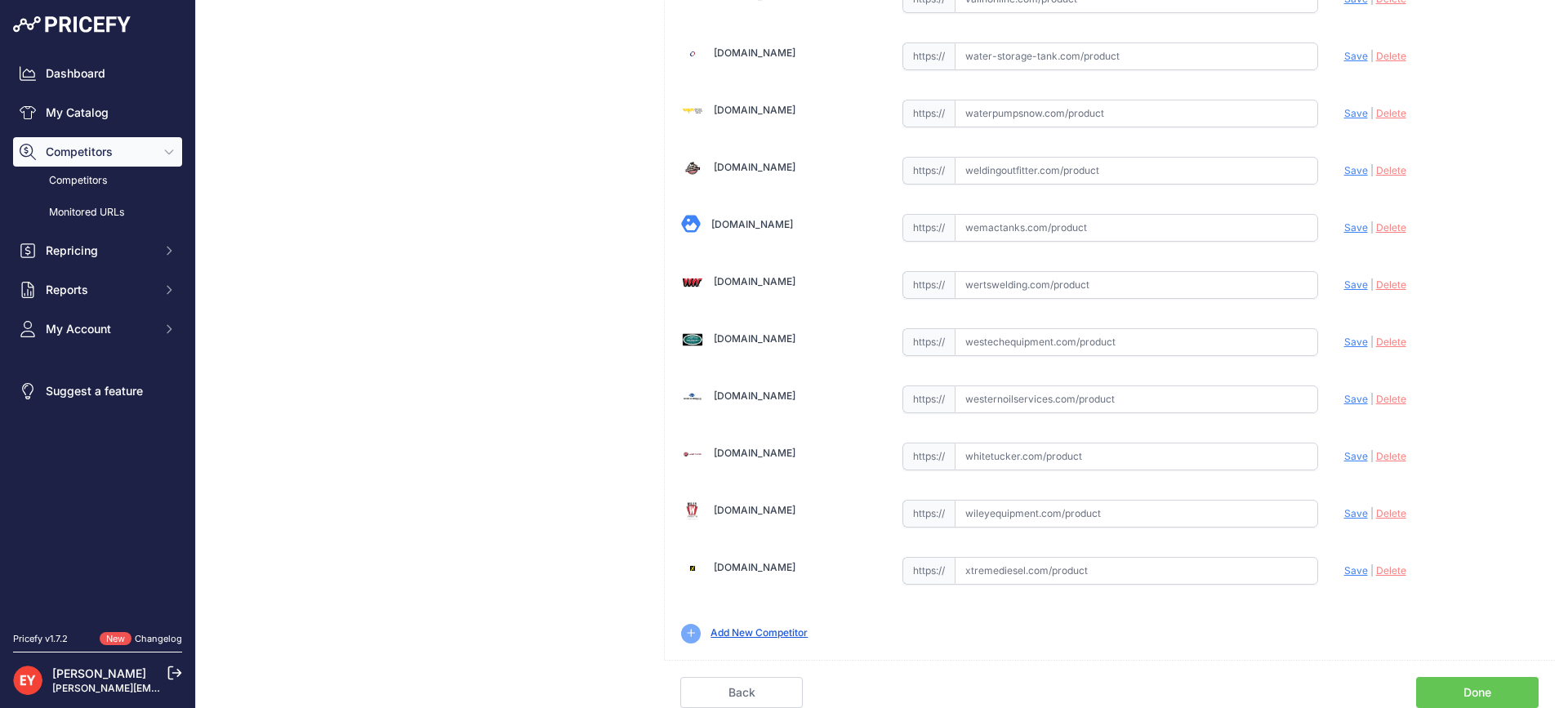
click at [1470, 686] on link "Done" at bounding box center [1478, 692] width 123 height 31
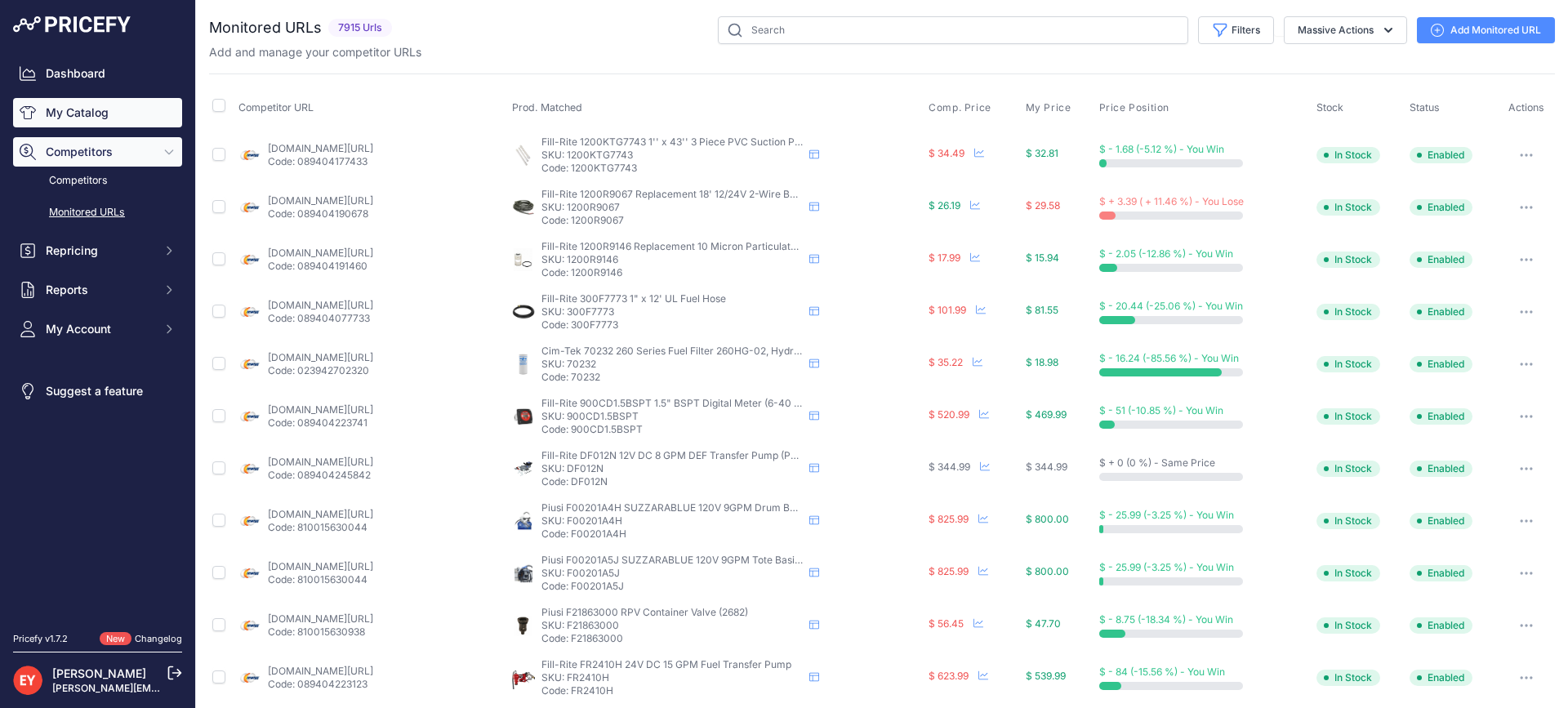
click at [74, 105] on link "My Catalog" at bounding box center [98, 113] width 169 height 30
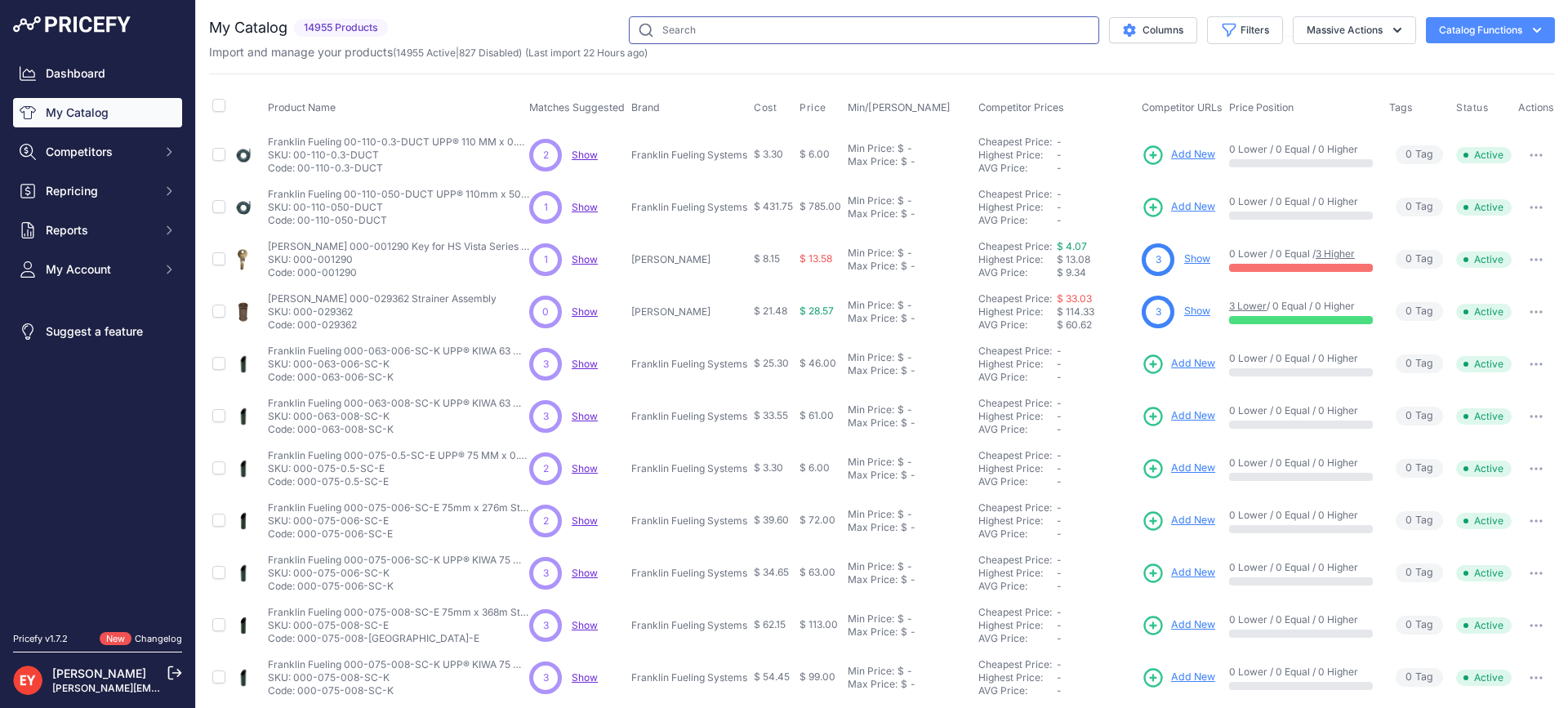
click at [760, 23] on input "text" at bounding box center [864, 31] width 471 height 28
paste input "846390-117"
type input "846390-117"
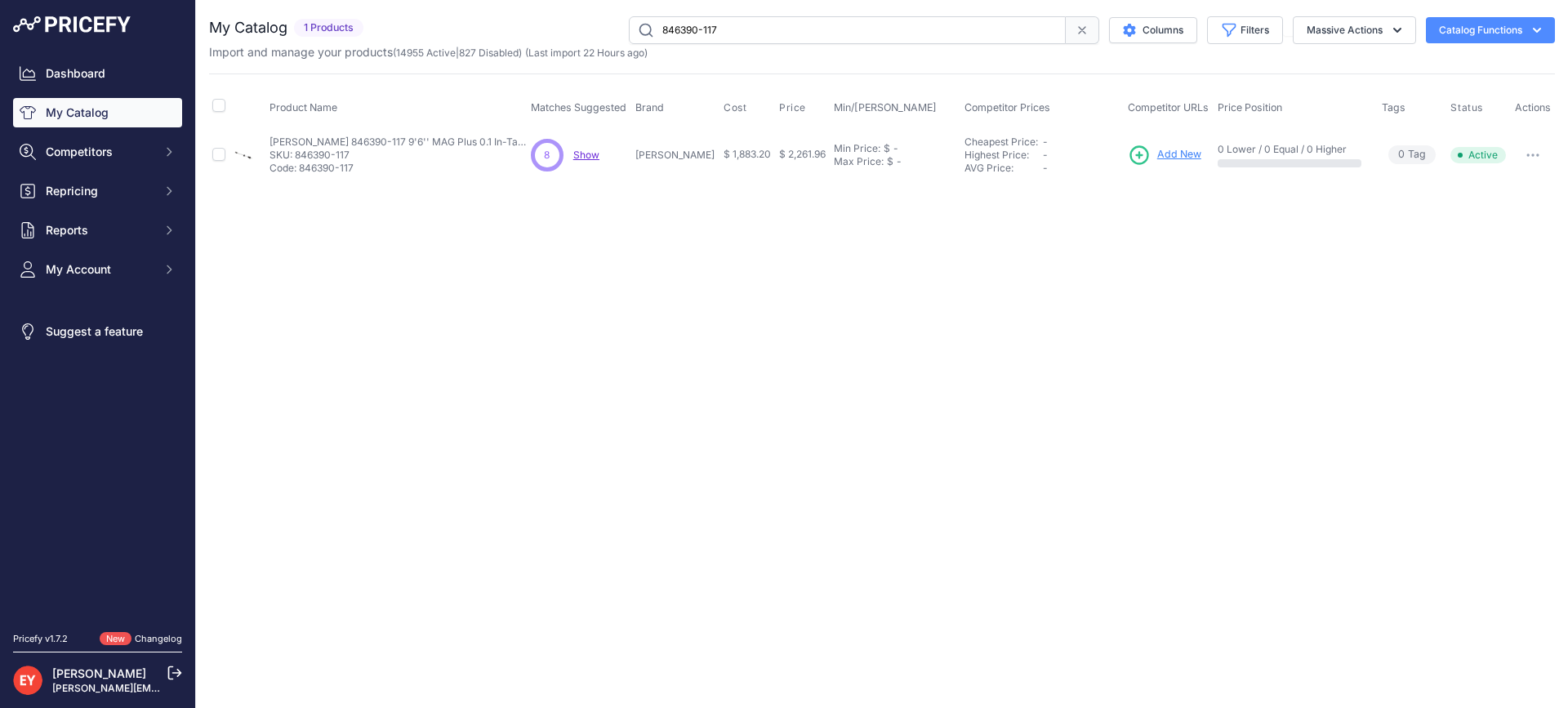
click at [1539, 152] on button "button" at bounding box center [1533, 155] width 33 height 23
click at [1489, 195] on button "Disable" at bounding box center [1499, 190] width 104 height 26
paste input "860091-002"
drag, startPoint x: 763, startPoint y: 29, endPoint x: 652, endPoint y: 32, distance: 111.0
click at [652, 32] on input "846860091-002" at bounding box center [847, 31] width 437 height 28
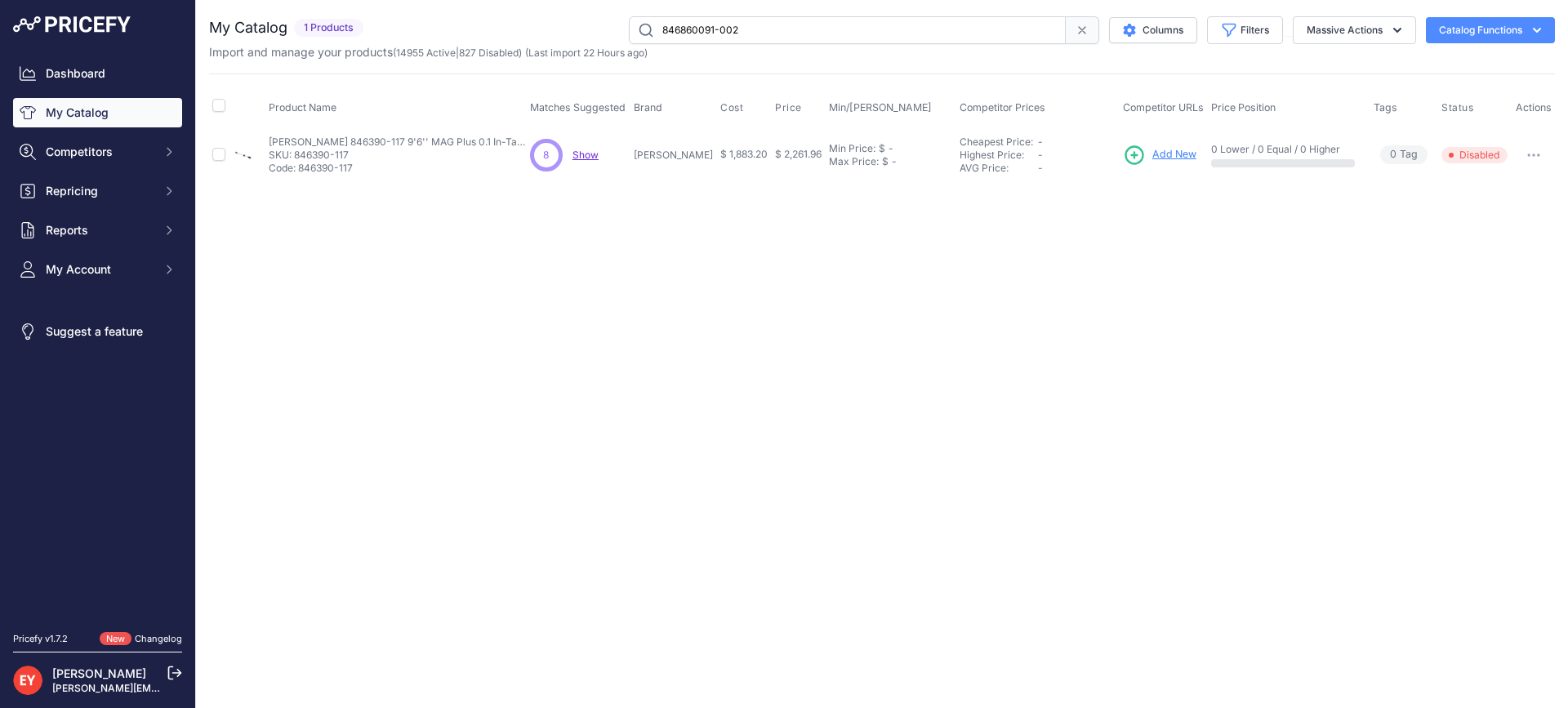
paste input "text"
type input "860091-002"
click at [1530, 157] on button "button" at bounding box center [1533, 155] width 33 height 23
drag, startPoint x: 1506, startPoint y: 192, endPoint x: 1146, endPoint y: 206, distance: 360.3
click at [1505, 193] on button "Disable" at bounding box center [1499, 190] width 104 height 26
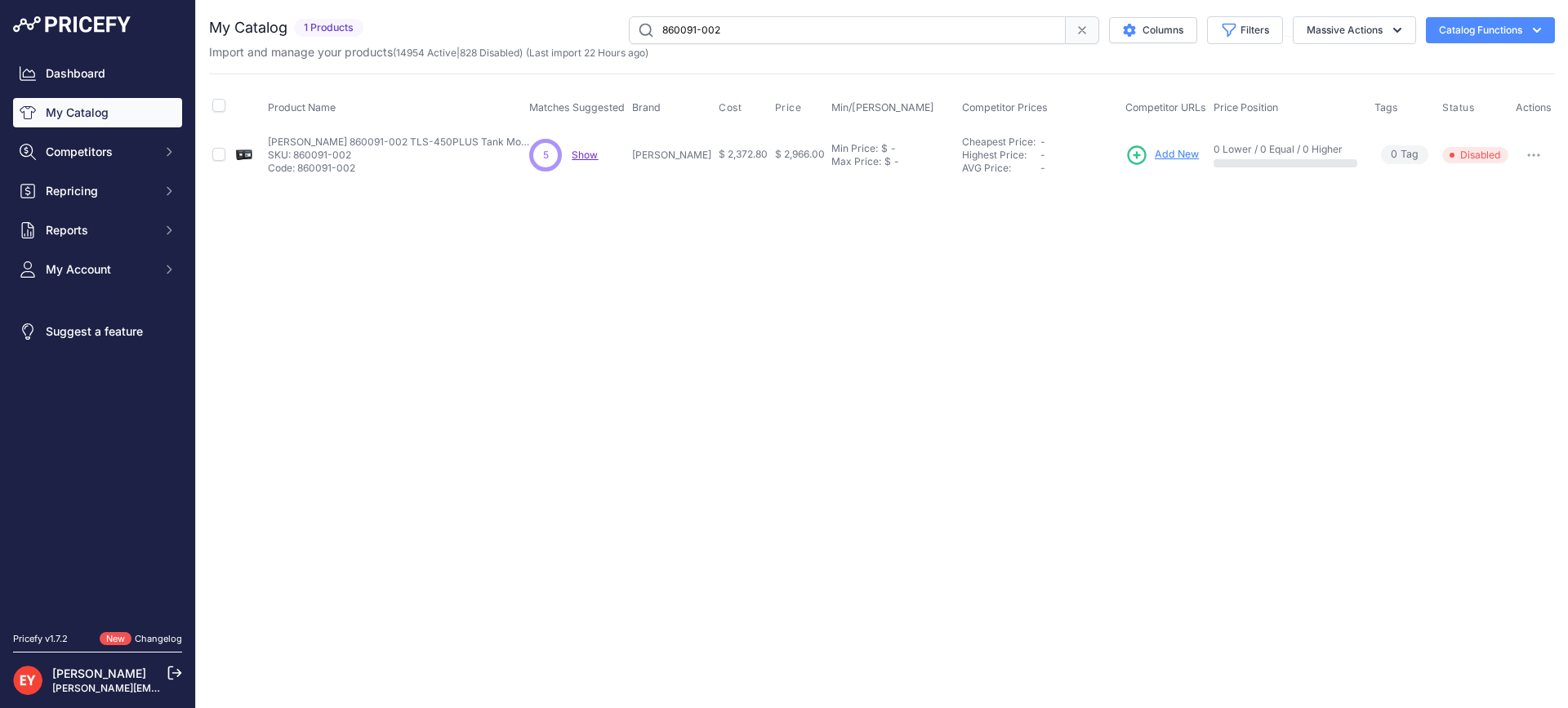
drag, startPoint x: 777, startPoint y: 30, endPoint x: 486, endPoint y: 29, distance: 291.0
click at [486, 29] on div "860091-002 Columns Filters Status All Status Only Enabled Only Disabled" at bounding box center [963, 31] width 1185 height 28
paste input "794380-210"
type input "794380-210"
click at [1168, 153] on span "Add New" at bounding box center [1178, 154] width 44 height 16
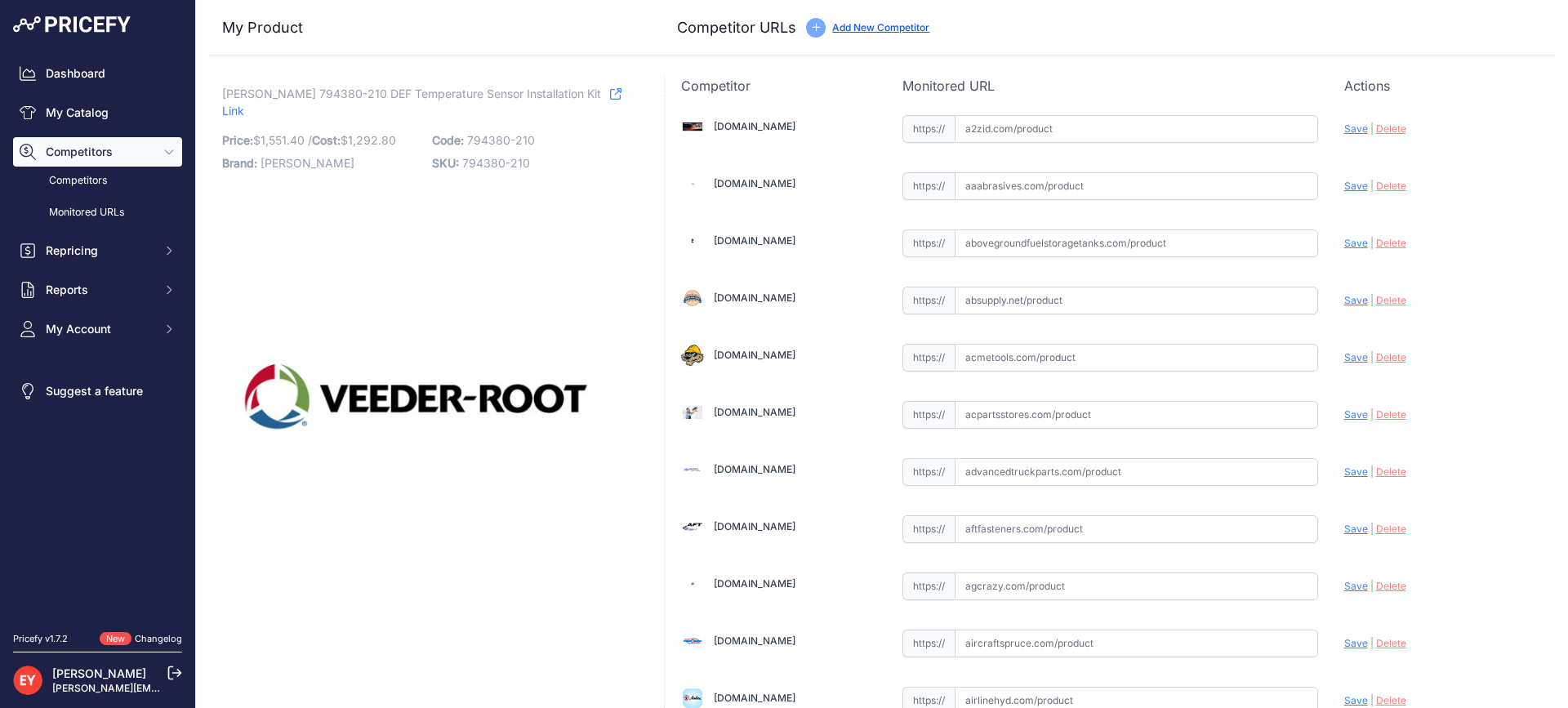
scroll to position [5719, 0]
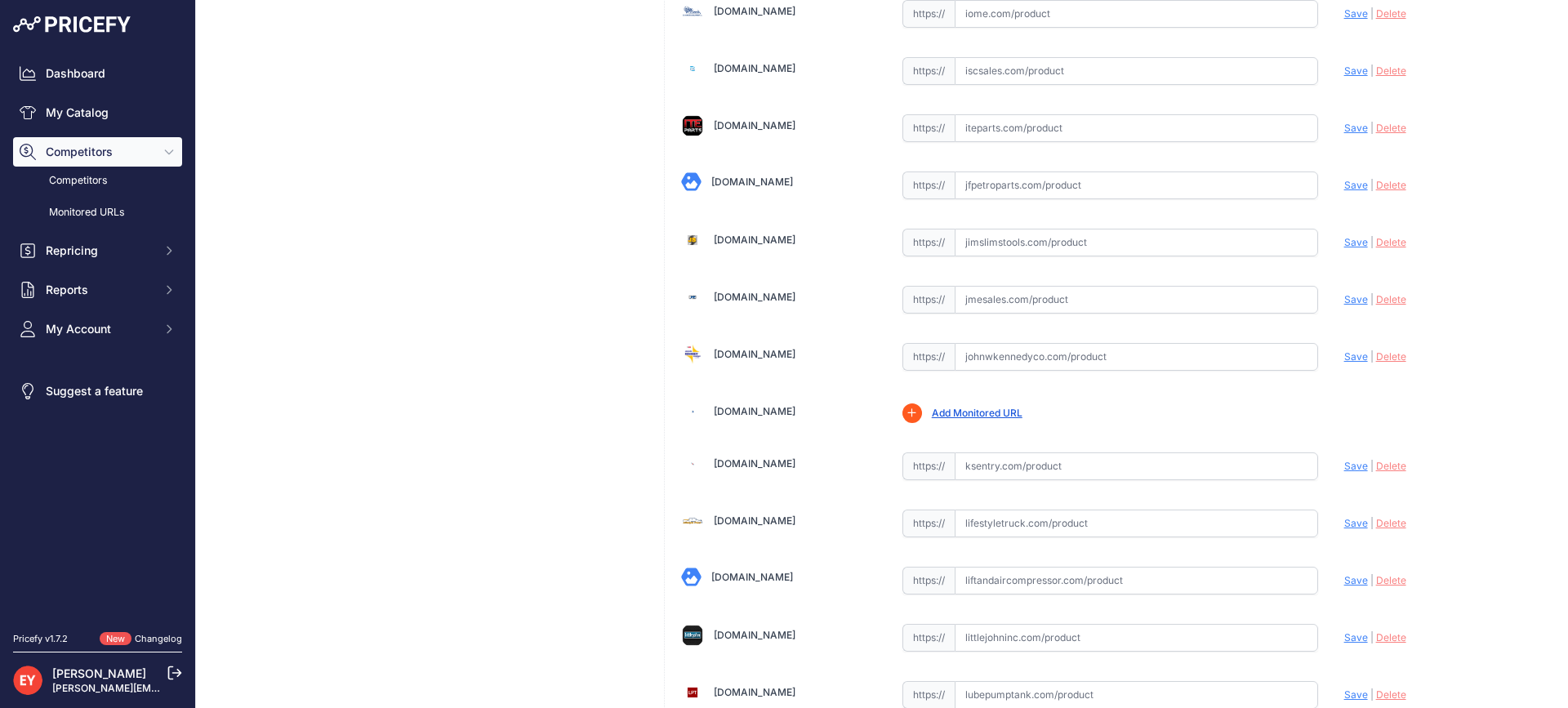
click at [1019, 364] on input "text" at bounding box center [1136, 357] width 364 height 28
paste input "[URL][DOMAIN_NAME][PERSON_NAME]"
click at [1344, 358] on span "Save" at bounding box center [1355, 356] width 23 height 12
type input "https://www.johnwkennedyco.com/buy/product/794380-210-veeder-root/88106?prirule…"
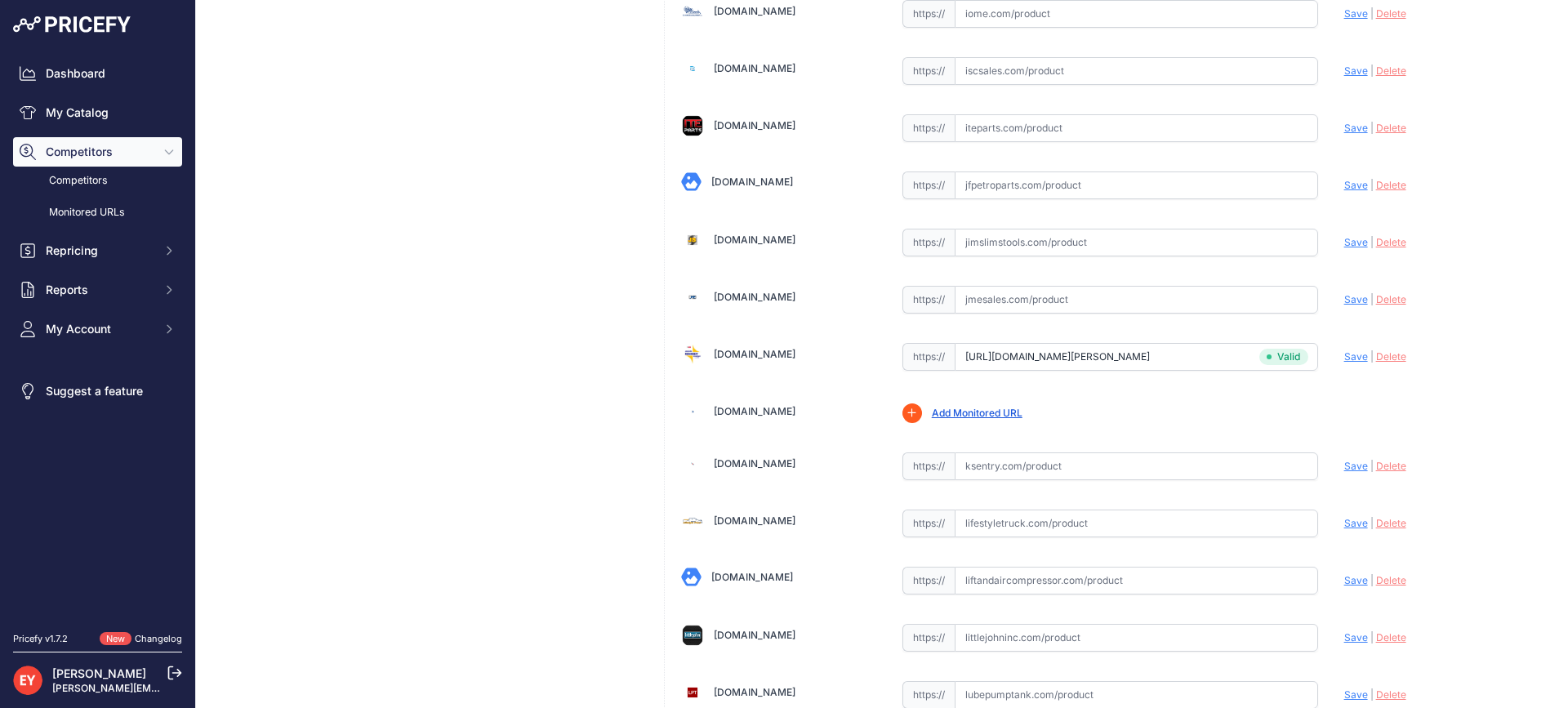
scroll to position [4919, 0]
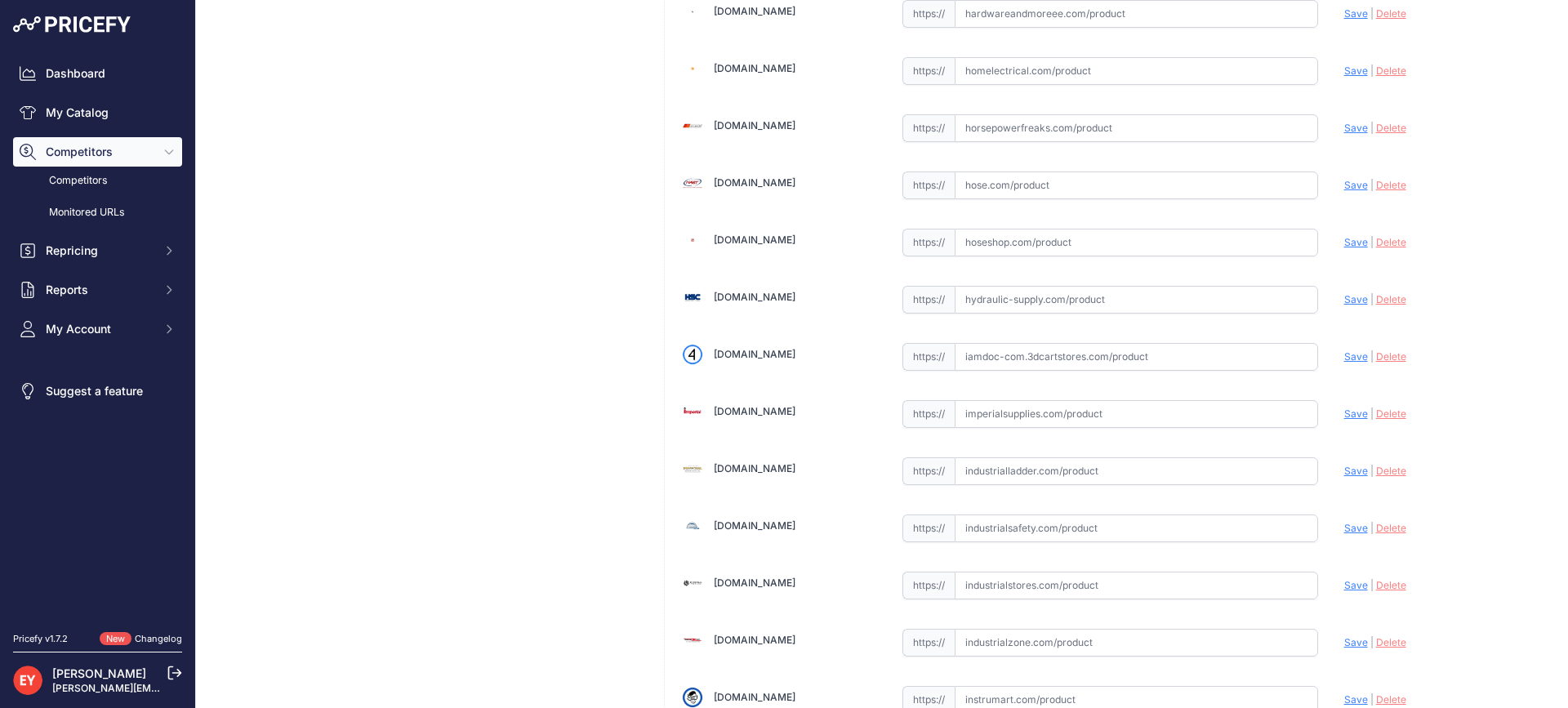
click at [1061, 357] on input "text" at bounding box center [1136, 357] width 364 height 28
paste input "https://iamdoc-com.3dcartstores.com/Def-Temperature-Sensor-Installation-Kit_p_1…"
click at [1344, 357] on span "Save" at bounding box center [1355, 356] width 23 height 12
type input "https://iamdoc-com.3dcartstores.com/Def-Temperature-Sensor-Installation-Kit_p_1…"
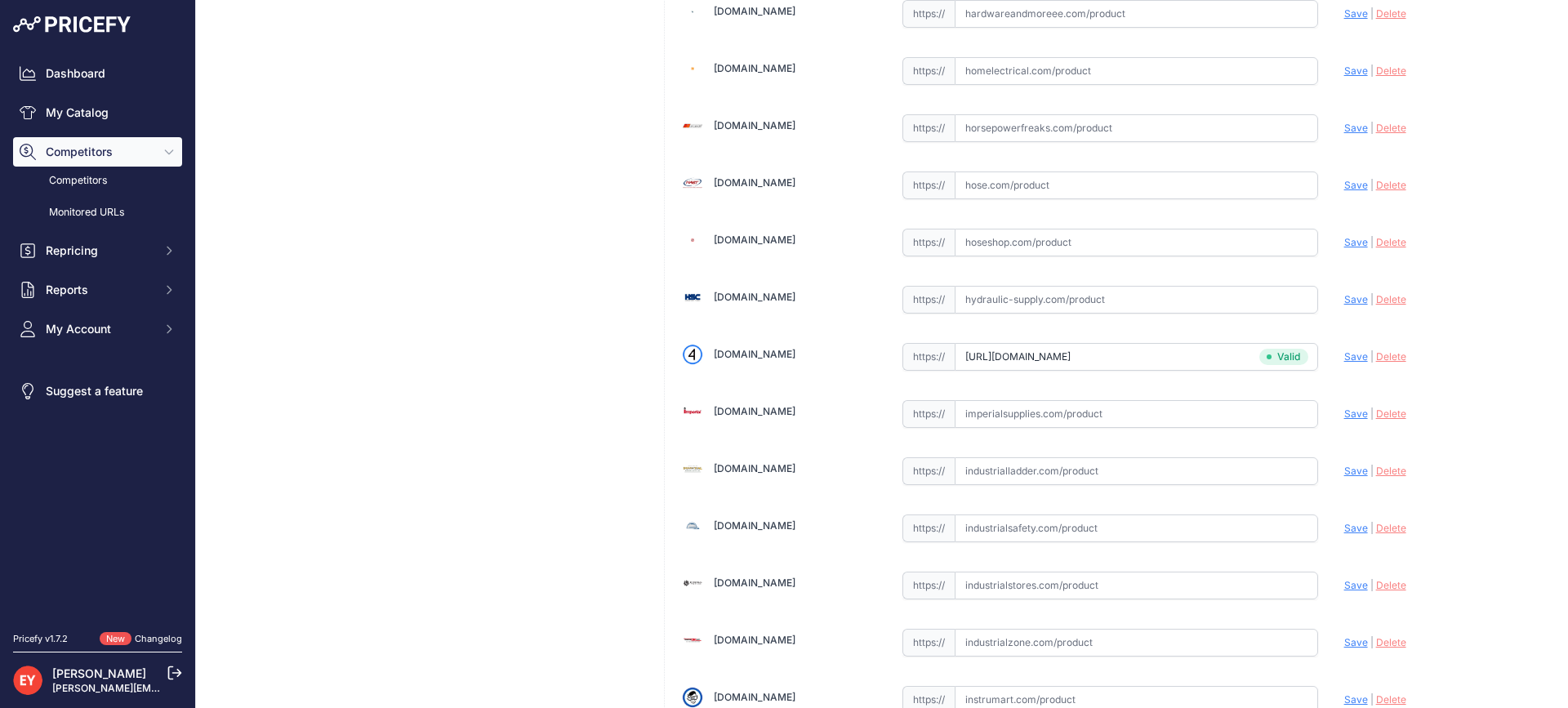
scroll to position [1544, 0]
click at [996, 362] on input "text" at bounding box center [1136, 357] width 364 height 28
paste input "https://www.bestpartsstore.com/product/veeder-root-794380-210-def-temperature-s…"
click at [1344, 360] on span "Save" at bounding box center [1355, 356] width 23 height 12
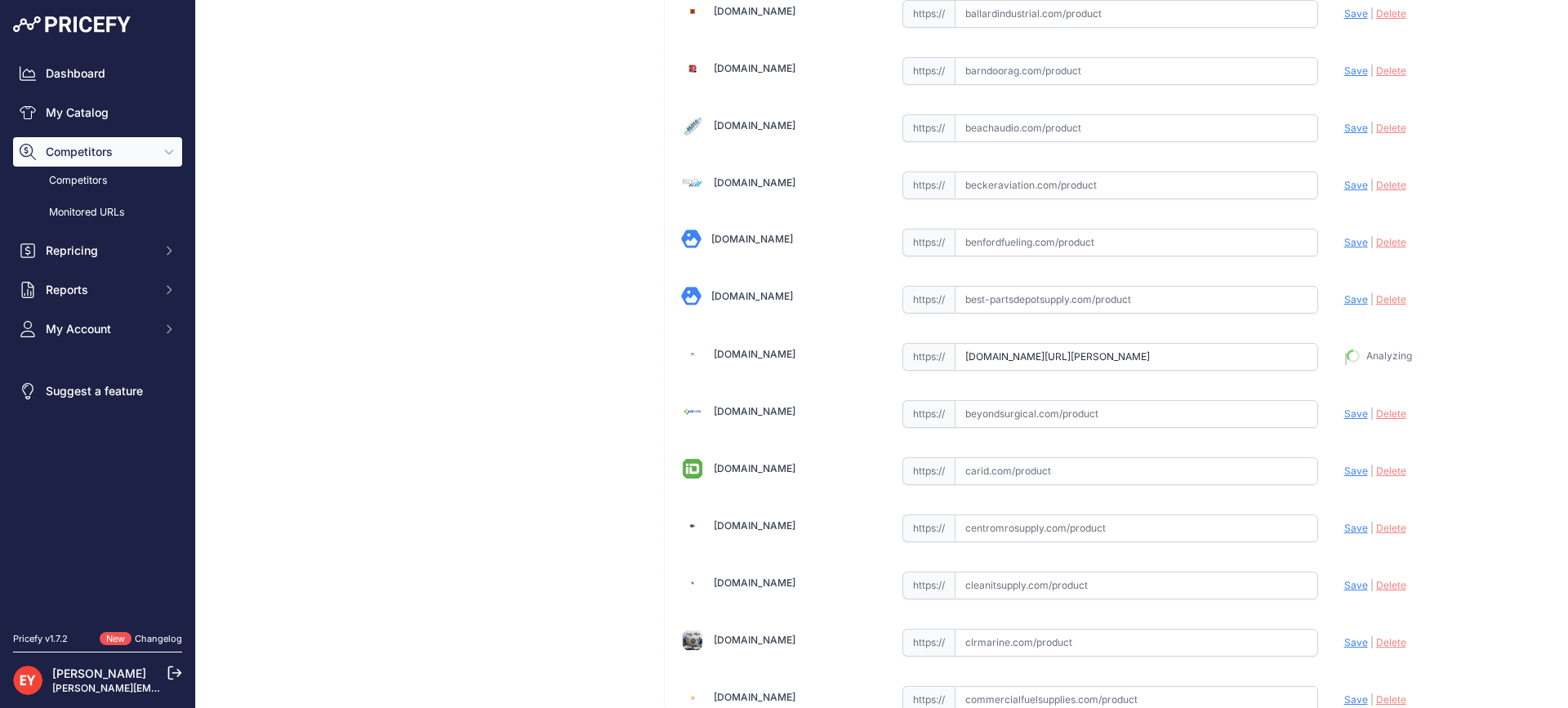
type input "https://www.bestpartsstore.com/product/veeder-root-794380-210-def-temperature-s…"
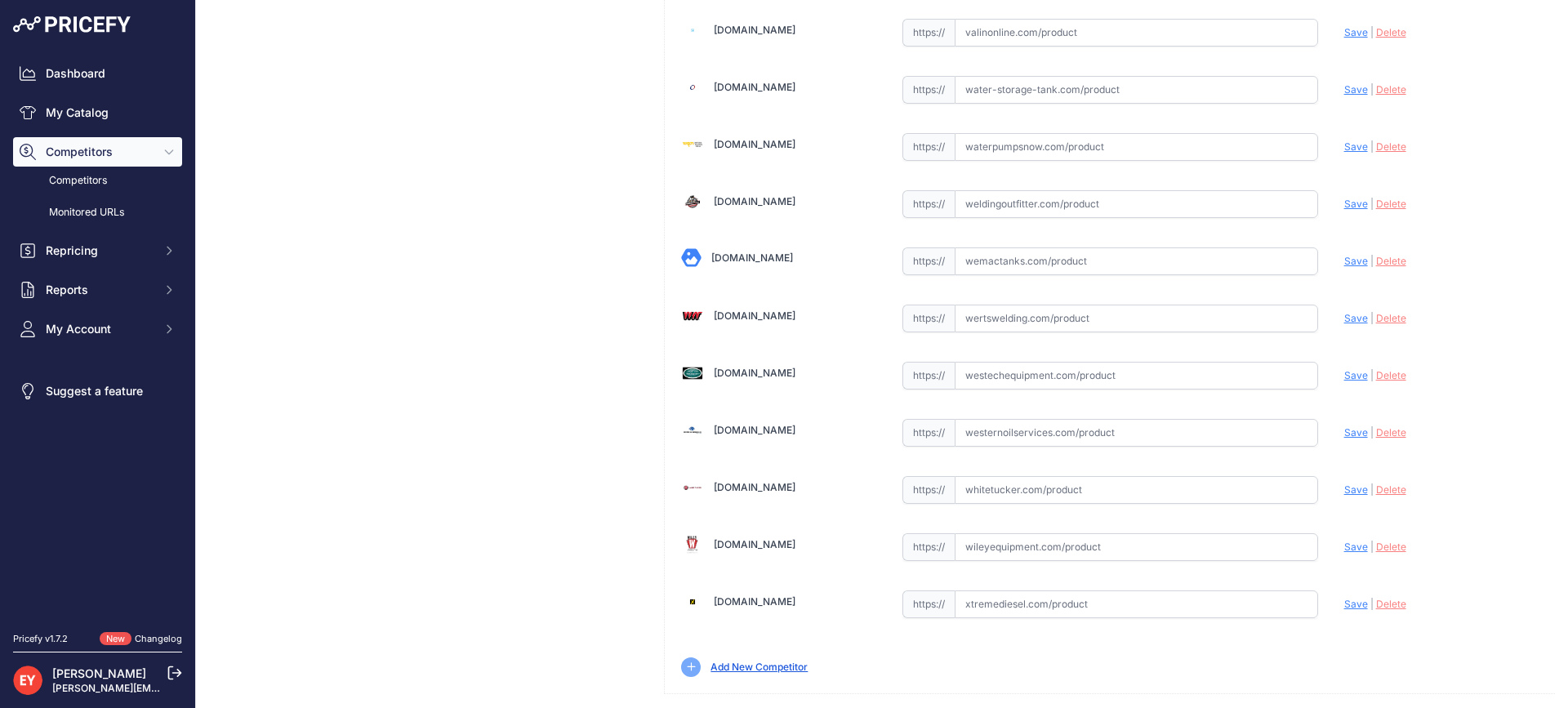
scroll to position [12357, 0]
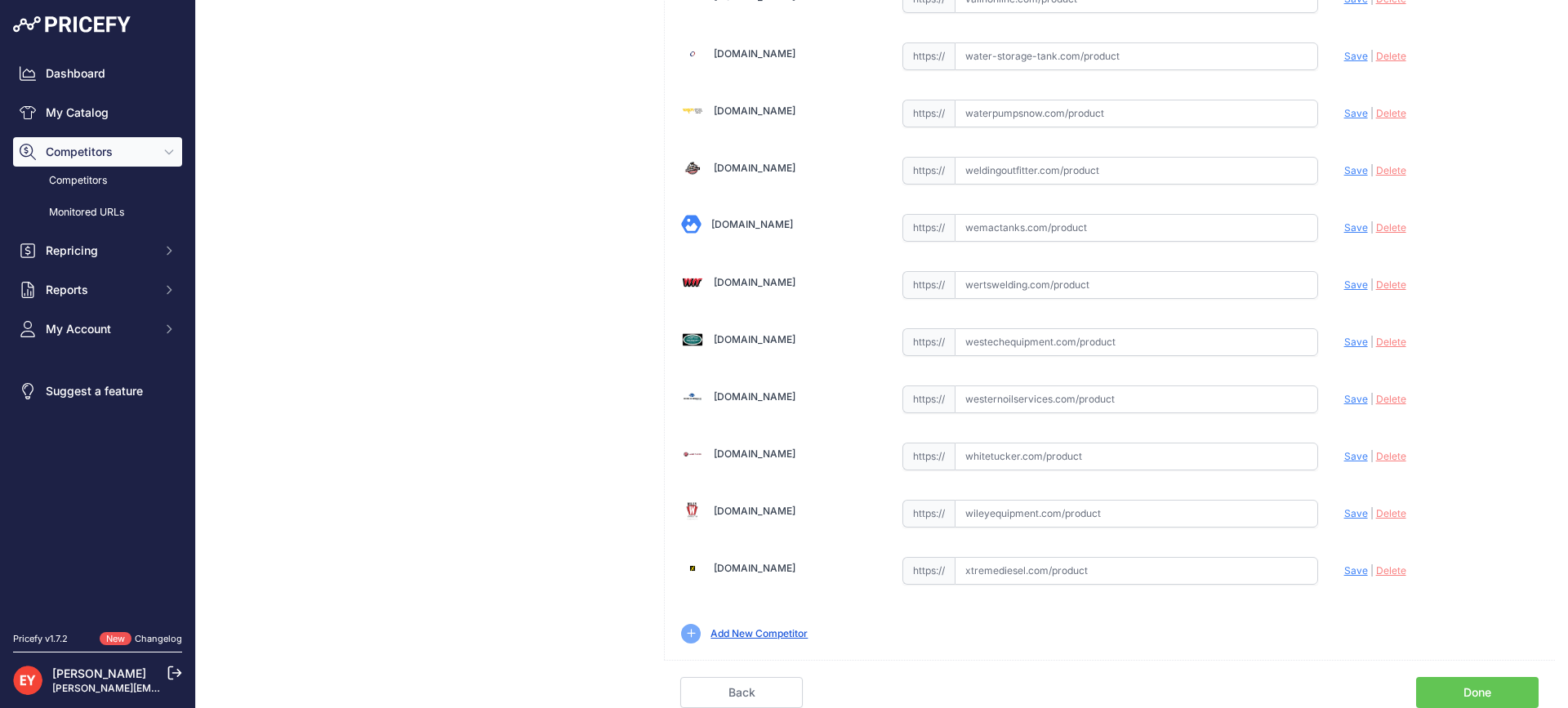
click at [1502, 676] on div "Back Done" at bounding box center [1110, 684] width 891 height 48
click at [1496, 684] on link "Done" at bounding box center [1478, 692] width 123 height 31
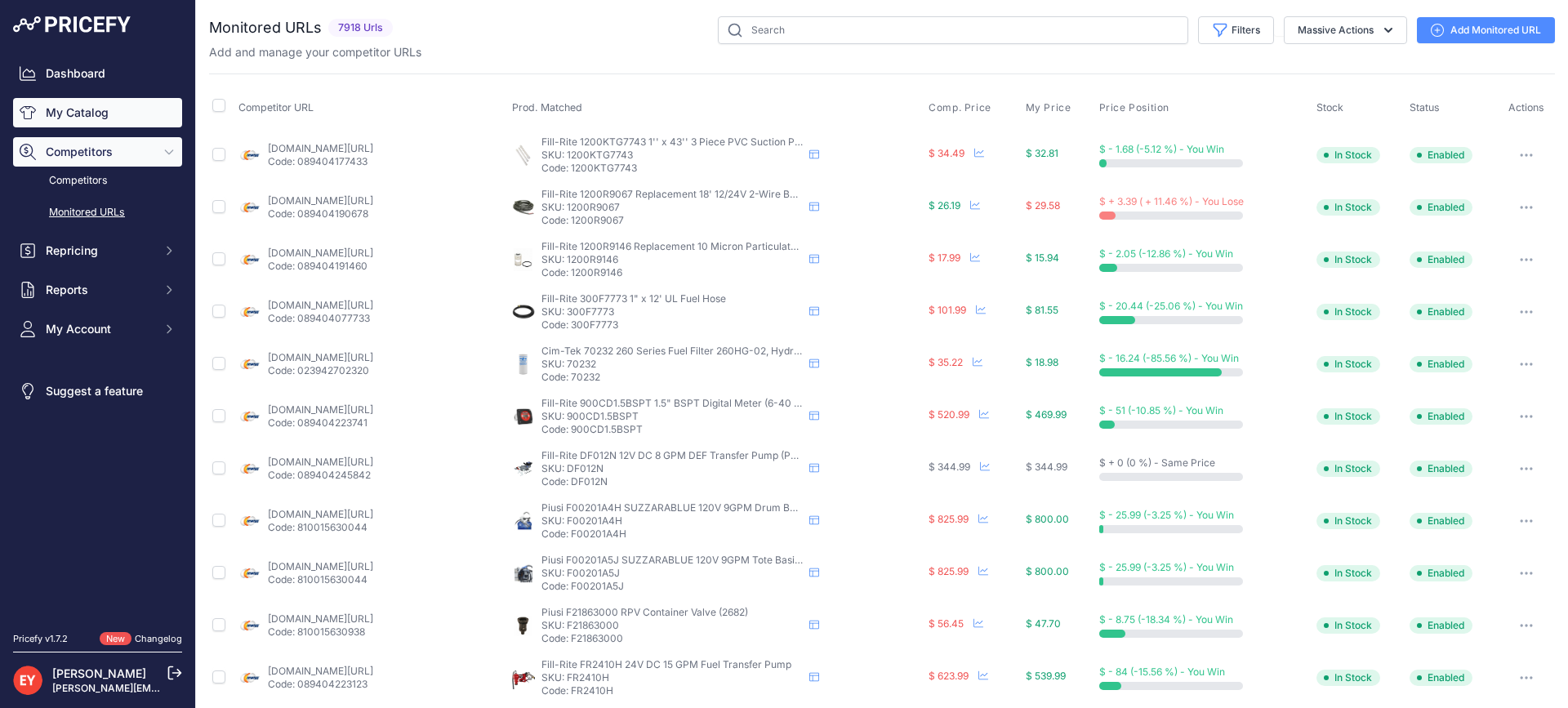
click at [59, 122] on link "My Catalog" at bounding box center [98, 113] width 169 height 30
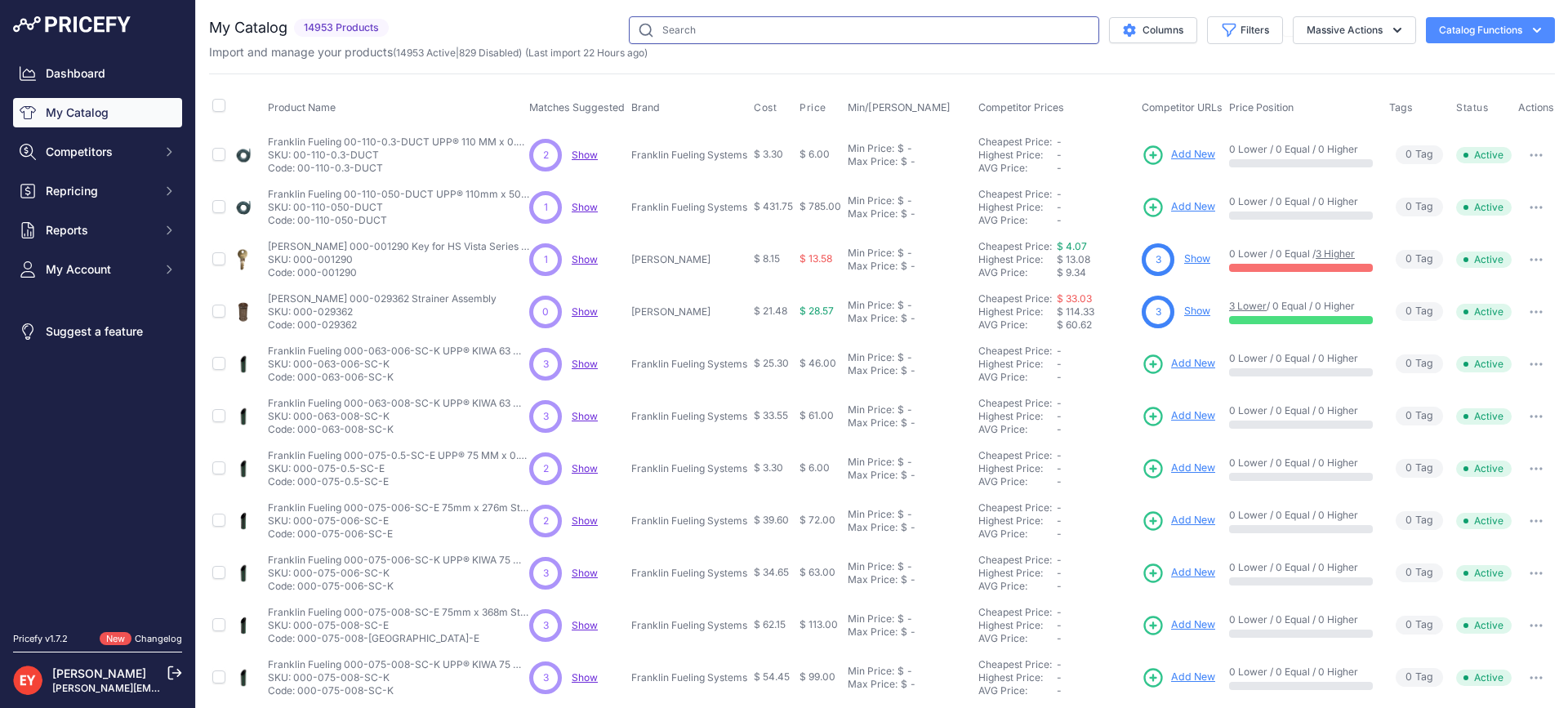
click at [826, 33] on input "text" at bounding box center [864, 31] width 471 height 28
paste input "330020-731"
type input "330020-731"
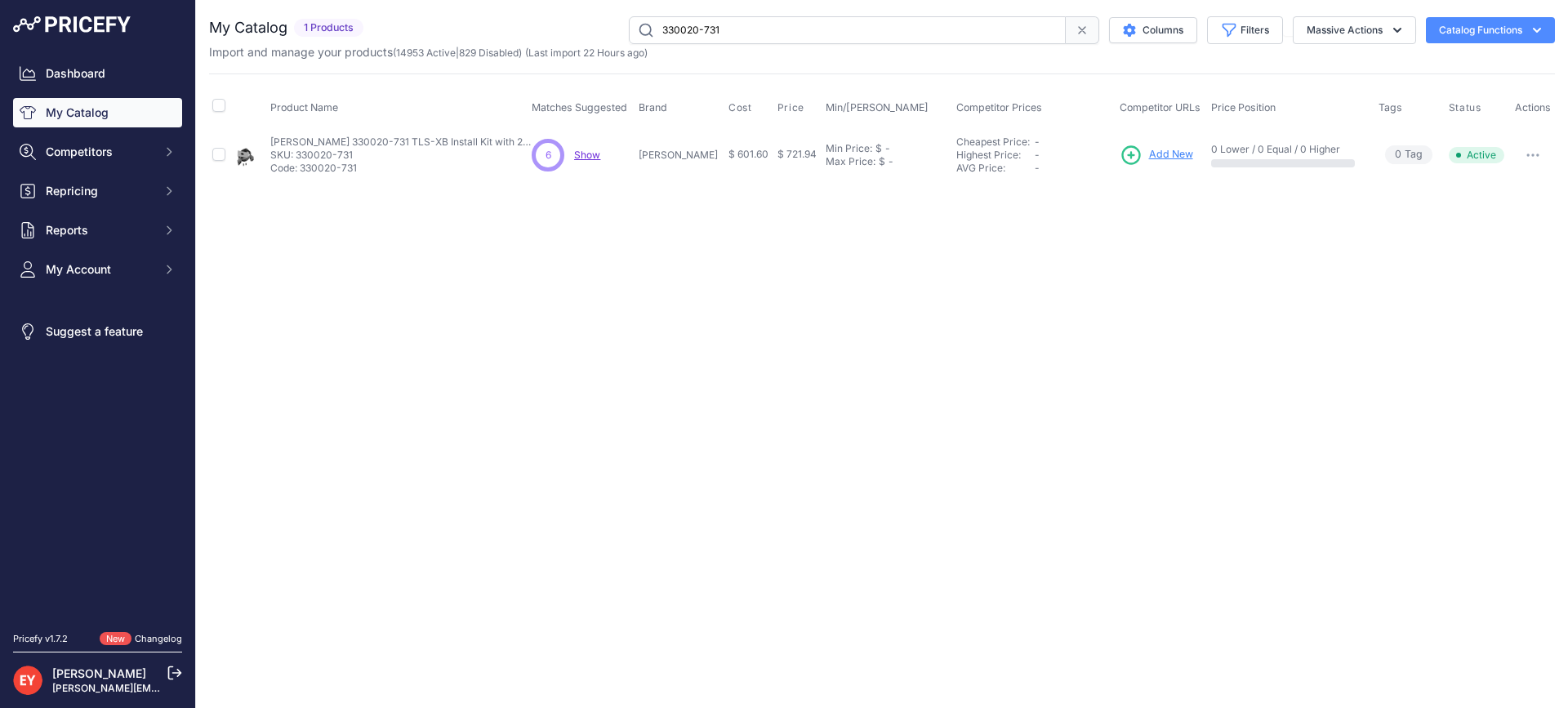
click at [1168, 154] on span "Add New" at bounding box center [1170, 154] width 44 height 16
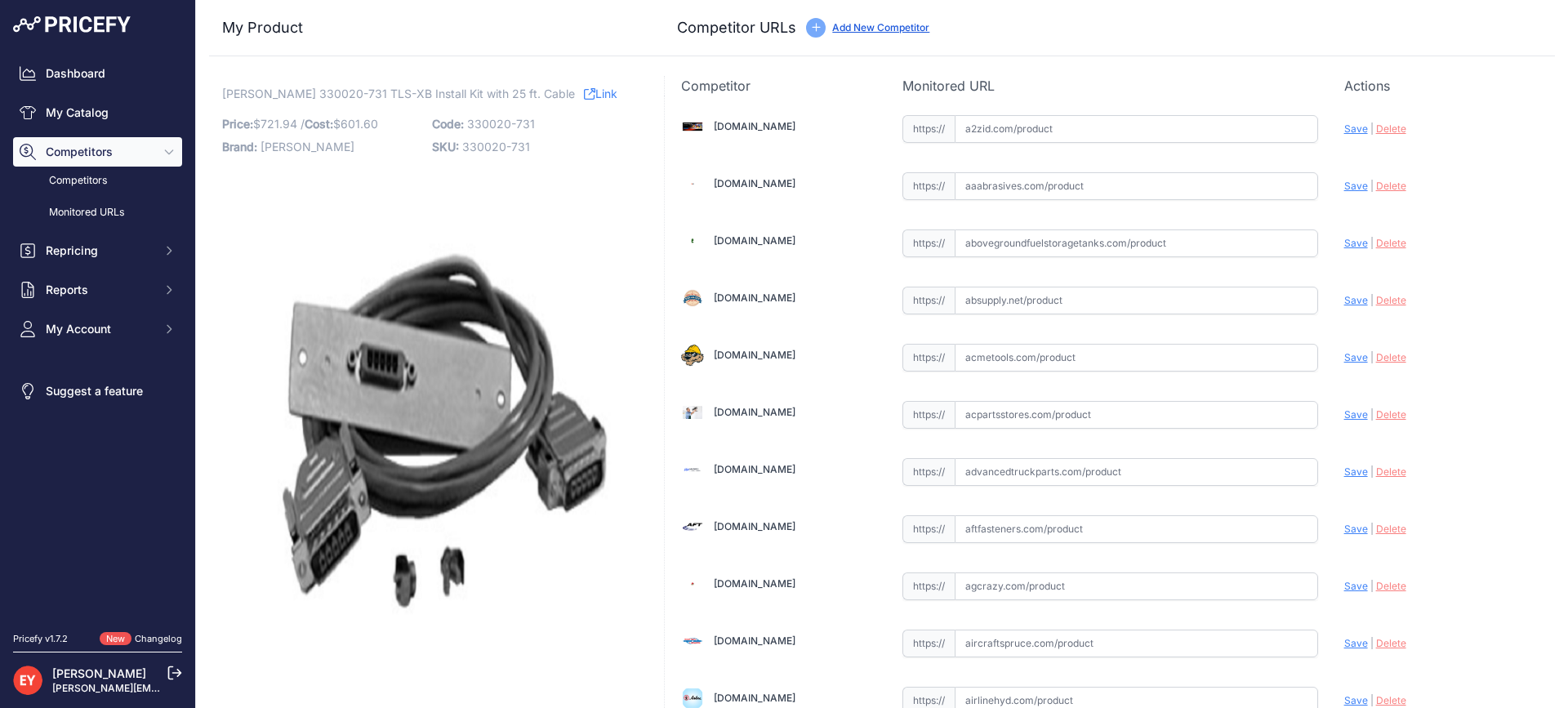
scroll to position [5719, 0]
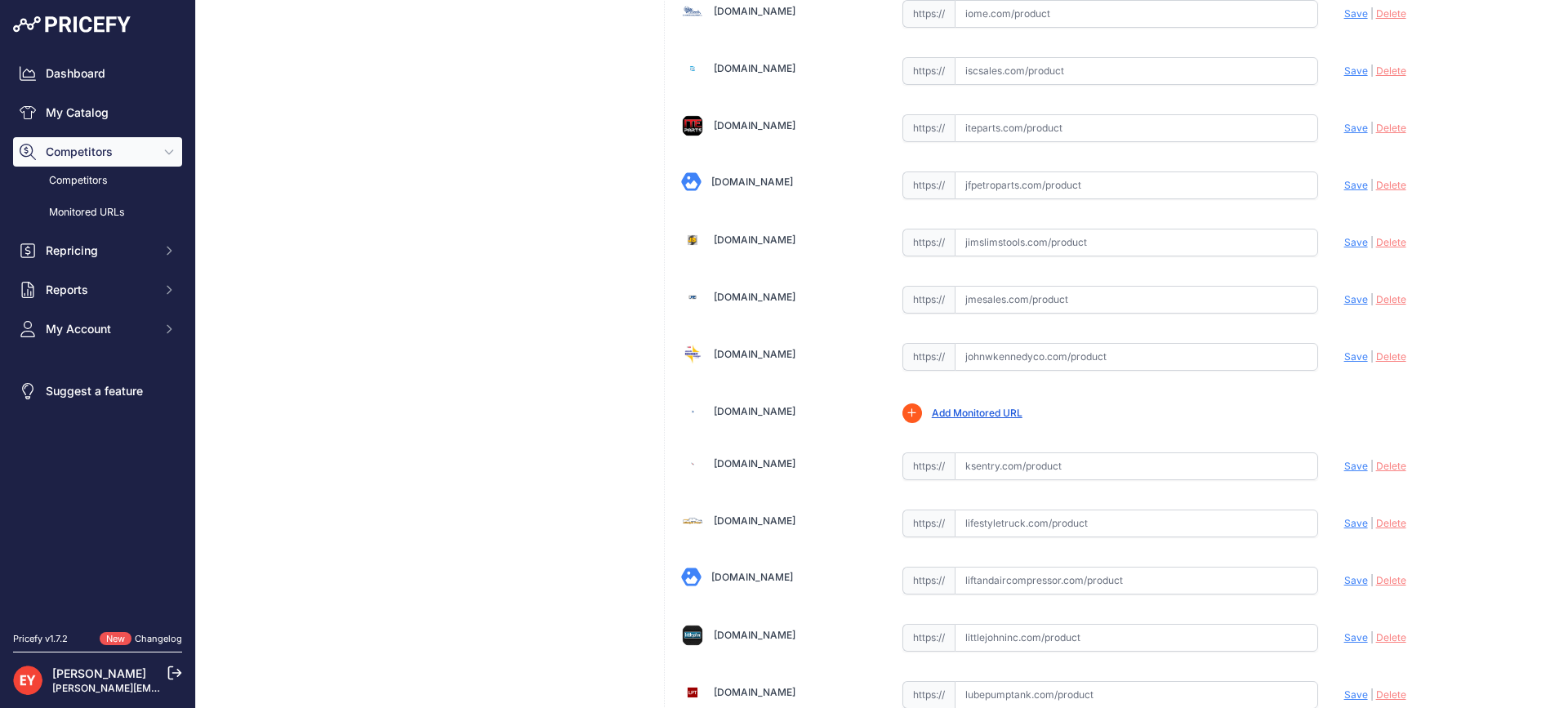
click at [1003, 353] on input "text" at bounding box center [1136, 357] width 364 height 28
paste input "https://www.johnwkennedyco.com/buy/product/330020-731-Veeder-81516-product-3300…"
click at [1347, 357] on span "Save" at bounding box center [1355, 356] width 23 height 12
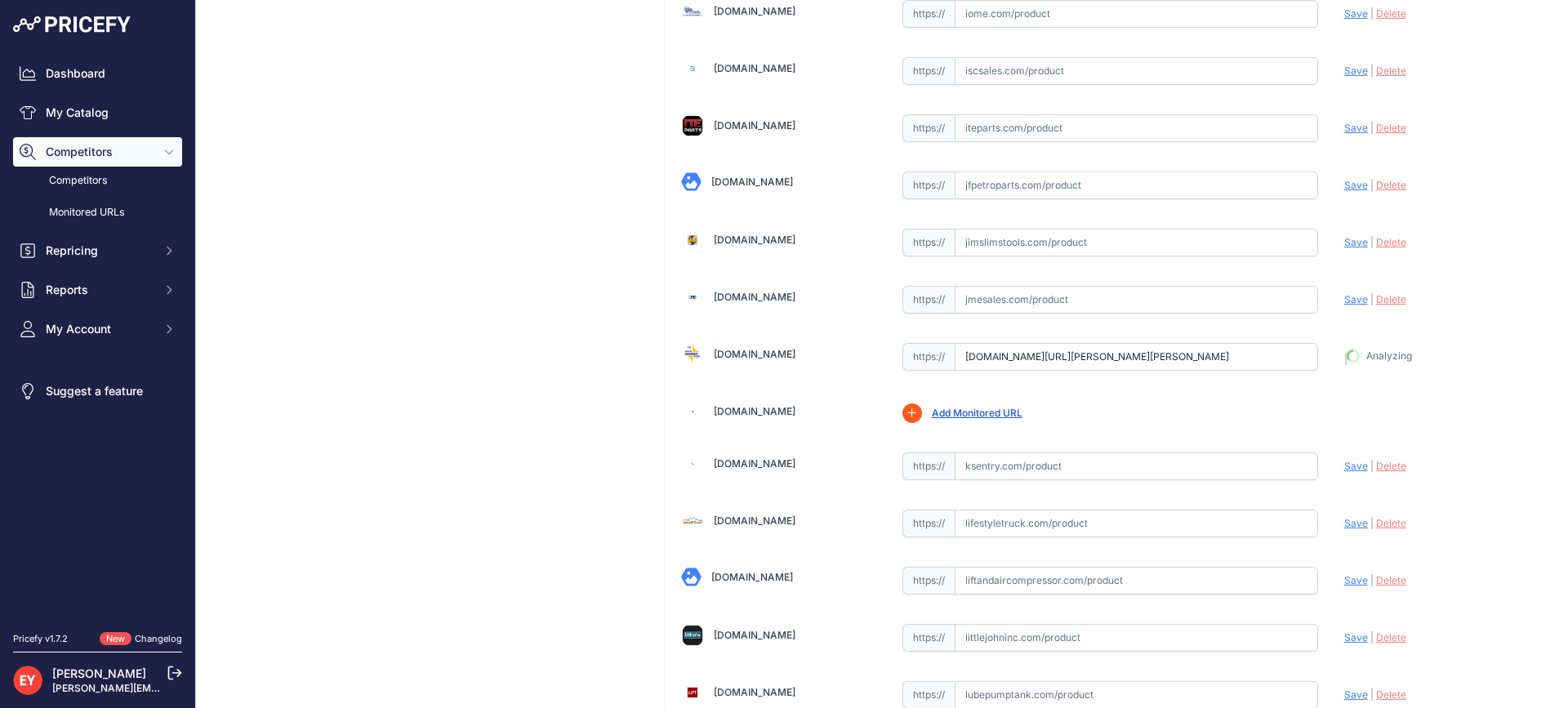
type input "https://www.johnwkennedyco.com/buy/product/330020-731-Veeder-81516-product-3300…"
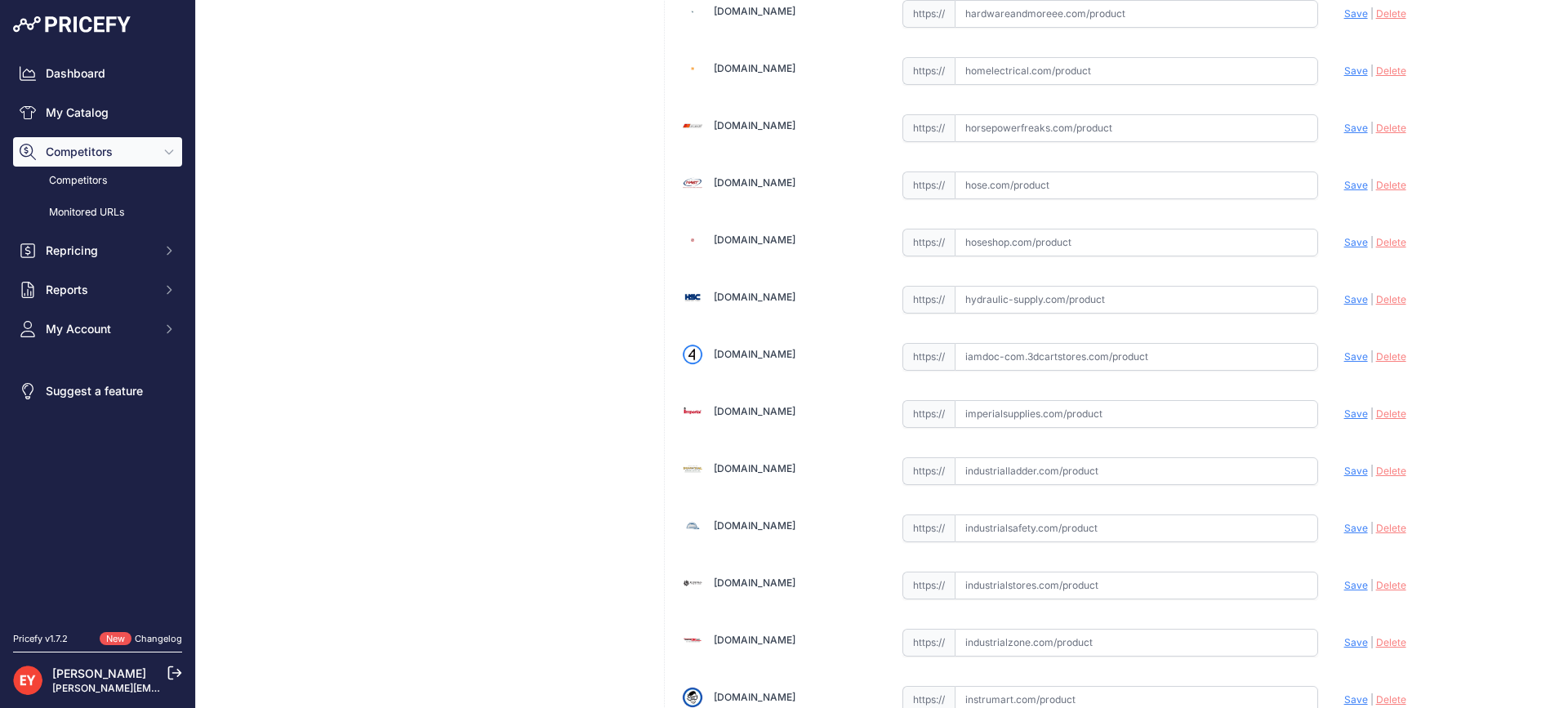
click at [986, 361] on input "text" at bounding box center [1136, 357] width 364 height 28
paste input "https://iamdoc-com.3dcartstores.com/TLS-Xb-Install-Kit-With-25-Cable_p_10576646…"
click at [1344, 354] on span "Save" at bounding box center [1355, 356] width 23 height 12
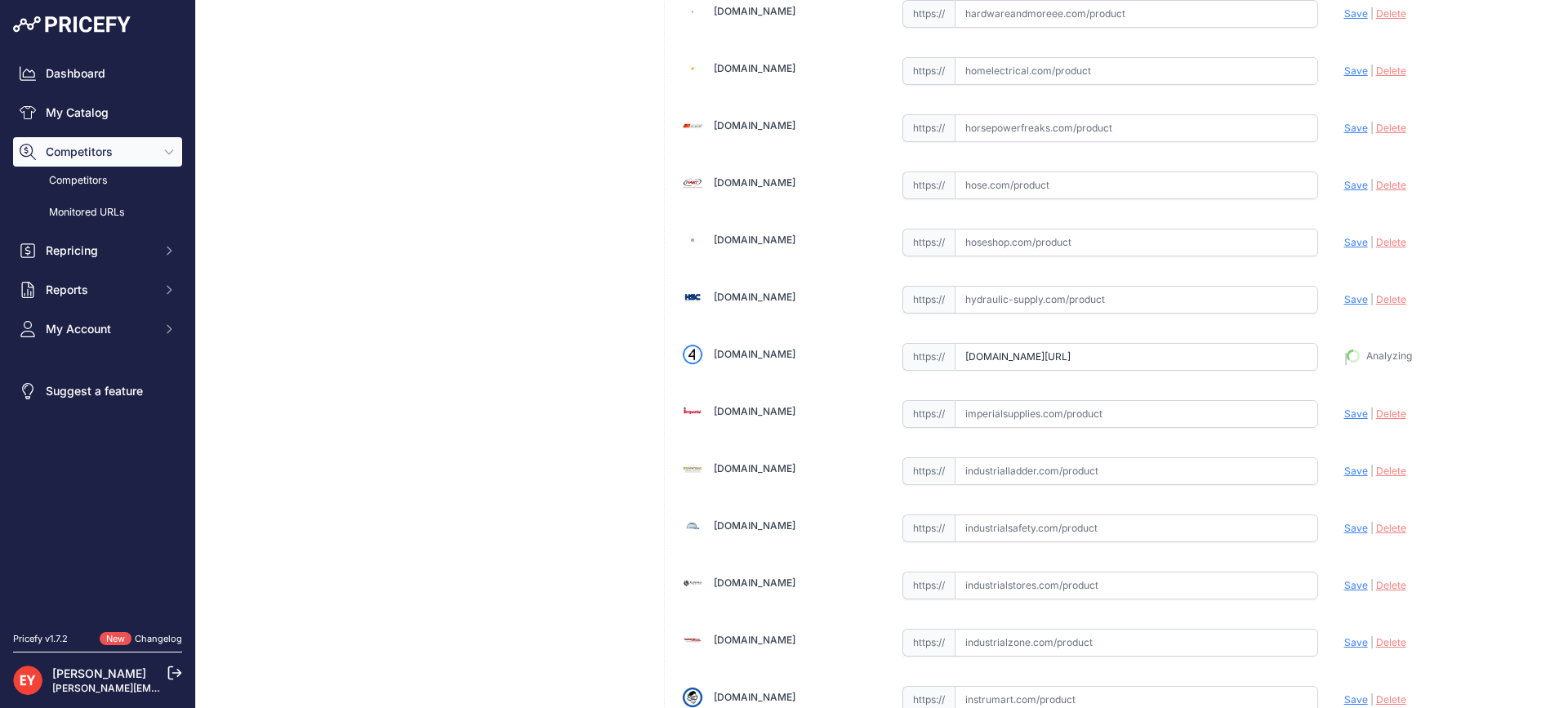
type input "https://iamdoc-com.3dcartstores.com/TLS-Xb-Install-Kit-With-25-Cable_p_10576646…"
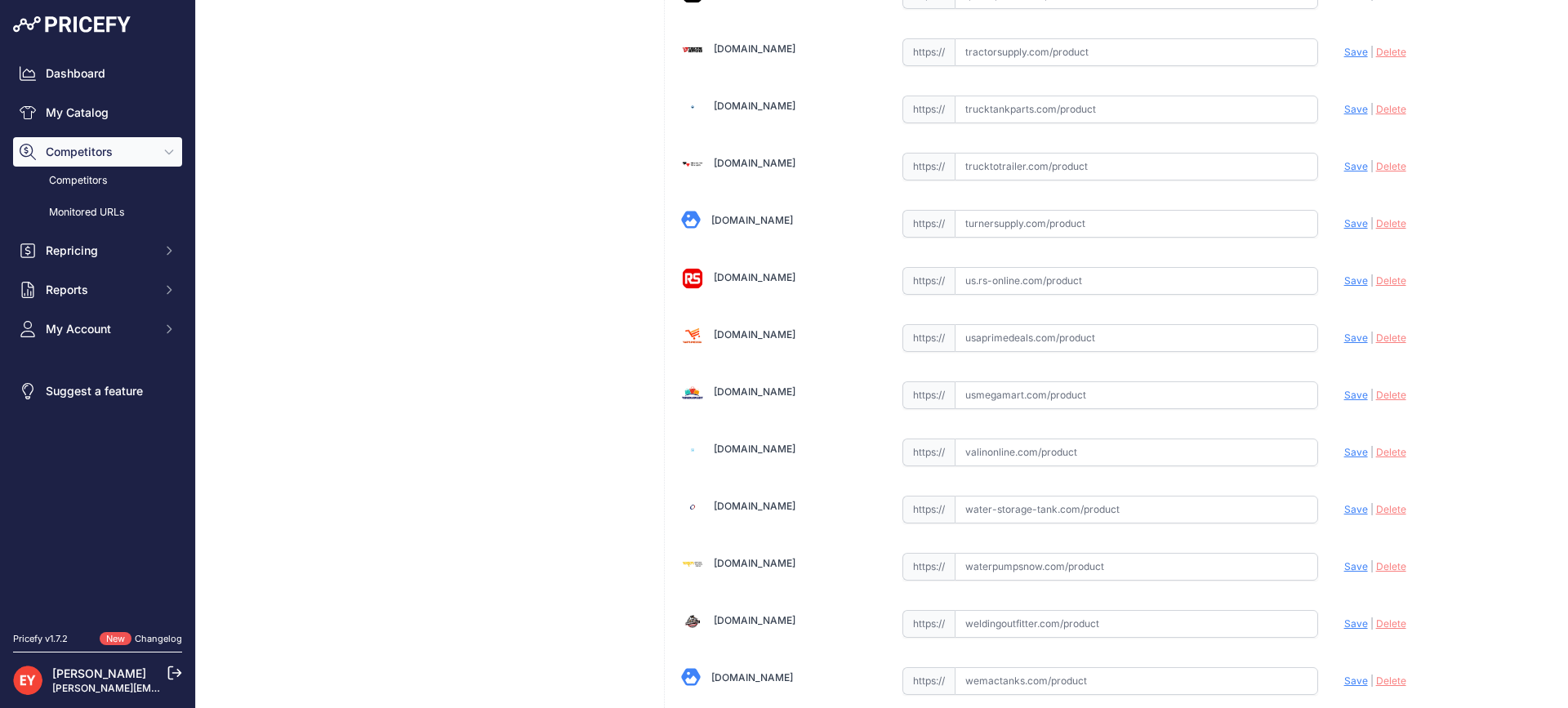
scroll to position [12394, 0]
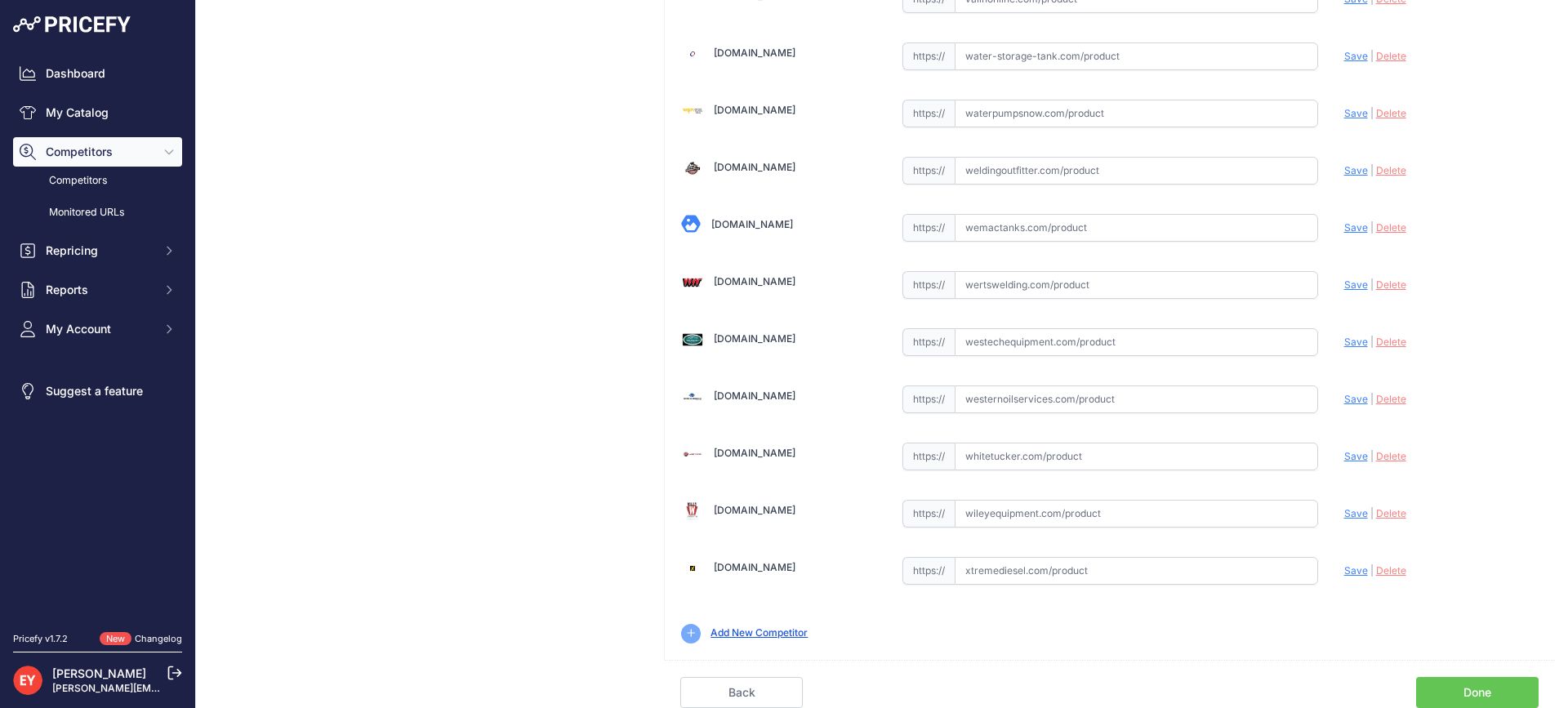
click at [1497, 687] on link "Done" at bounding box center [1478, 692] width 123 height 31
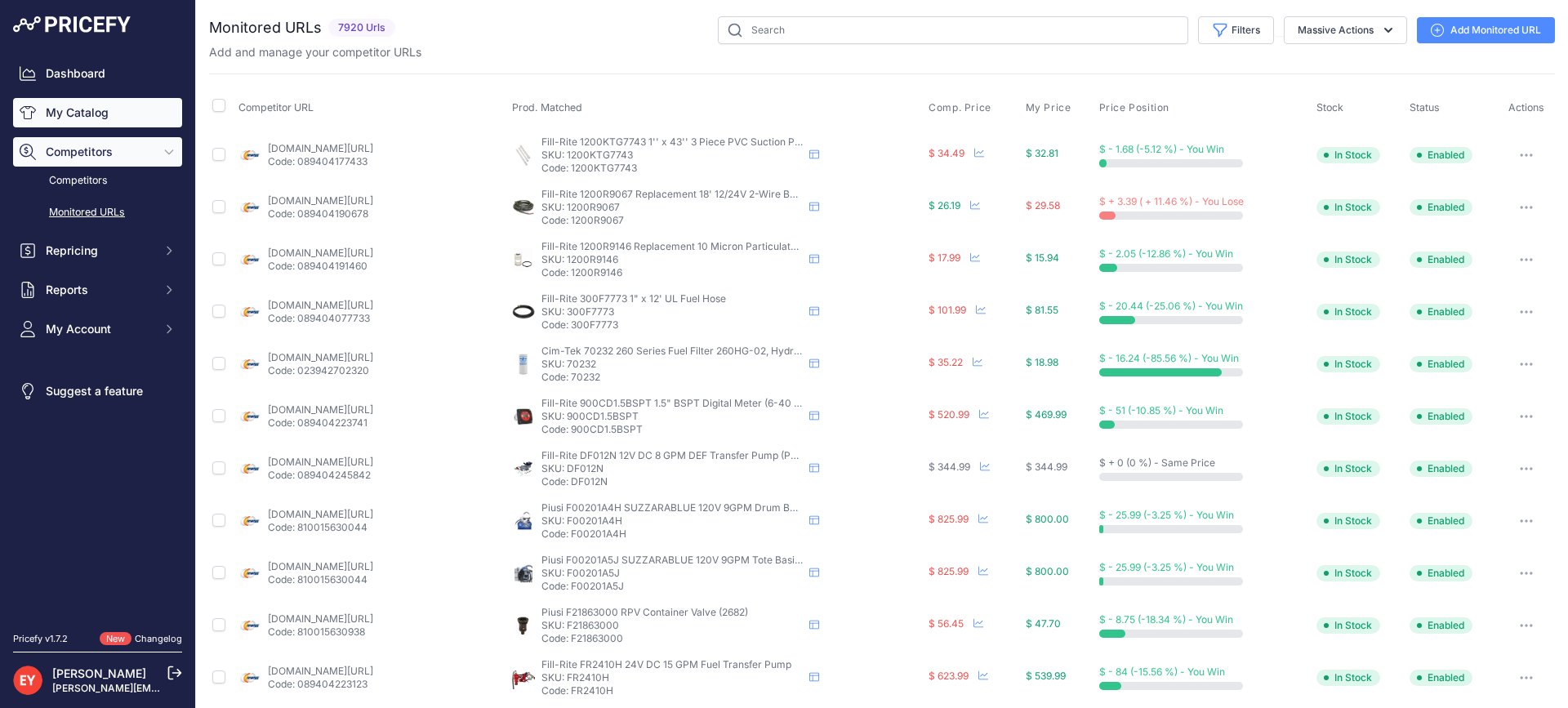
click at [113, 117] on link "My Catalog" at bounding box center [98, 113] width 169 height 30
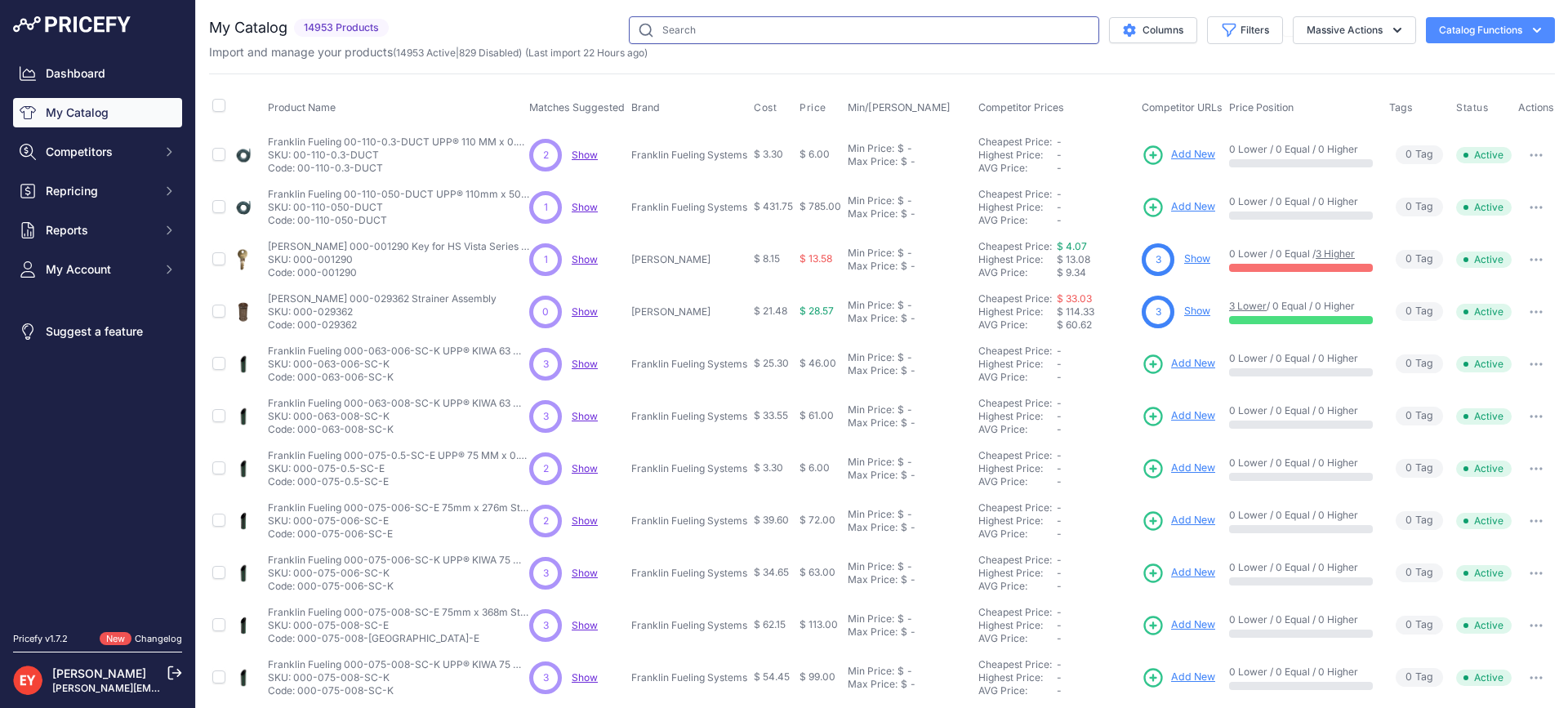
click at [671, 22] on input "text" at bounding box center [864, 31] width 471 height 28
paste input "794380-210"
type input "794380-210"
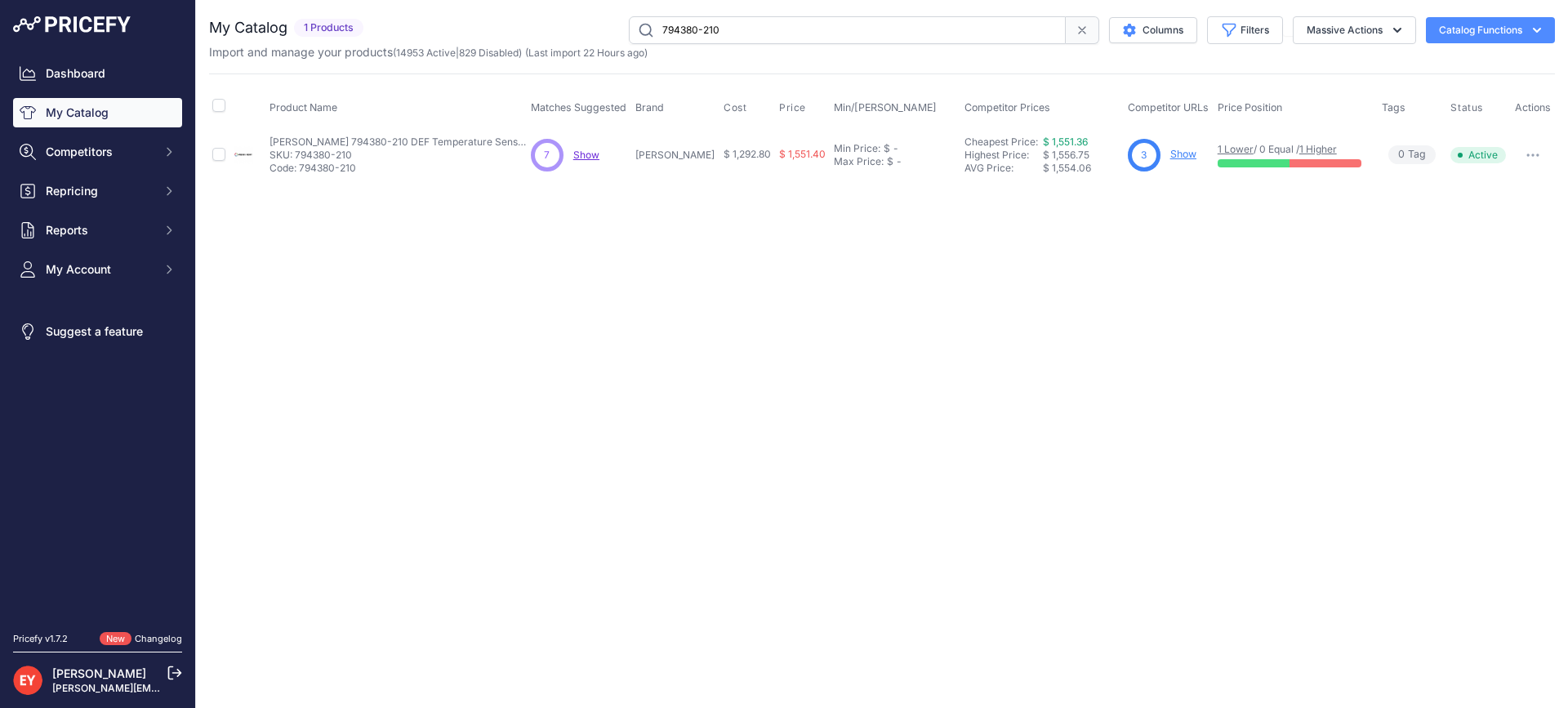
click at [1533, 155] on icon "button" at bounding box center [1533, 155] width 2 height 2
click at [1525, 185] on button "Disable" at bounding box center [1499, 190] width 104 height 26
drag, startPoint x: 766, startPoint y: 26, endPoint x: 555, endPoint y: 12, distance: 211.5
click at [555, 12] on div "You are not connected to the internet. My Catalog" at bounding box center [882, 99] width 1346 height 197
paste input "333578-001"
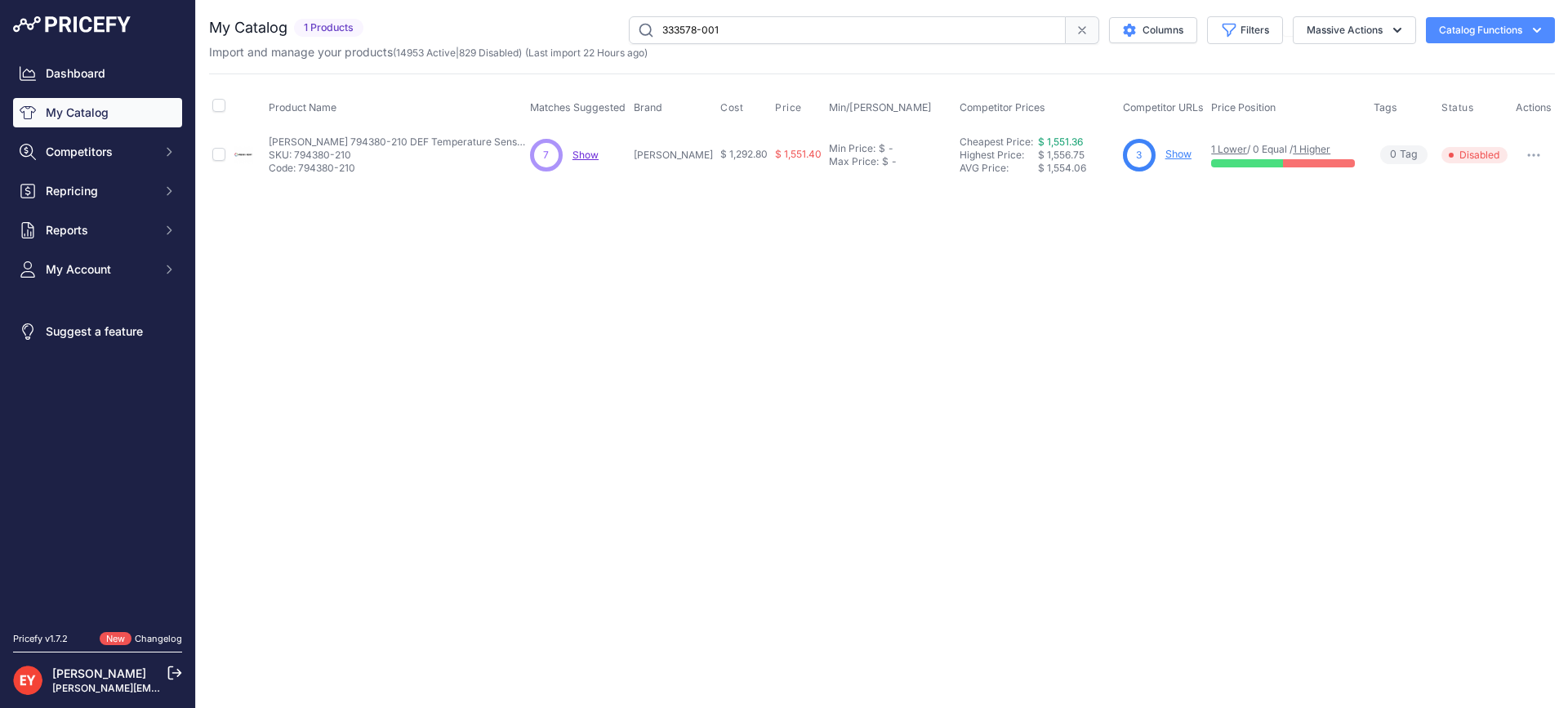
type input "333578-001"
click at [1144, 147] on link "Add New" at bounding box center [1163, 155] width 73 height 23
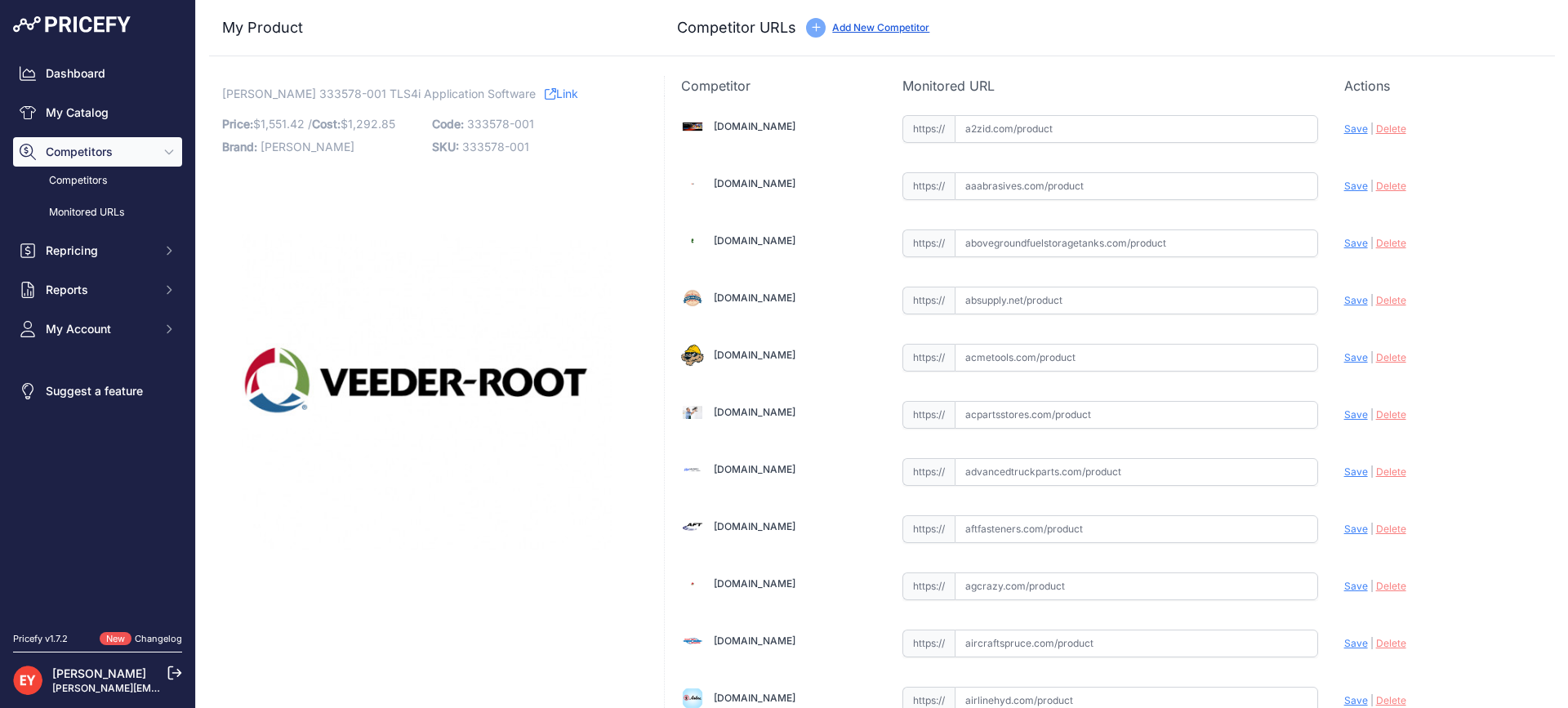
scroll to position [11428, 0]
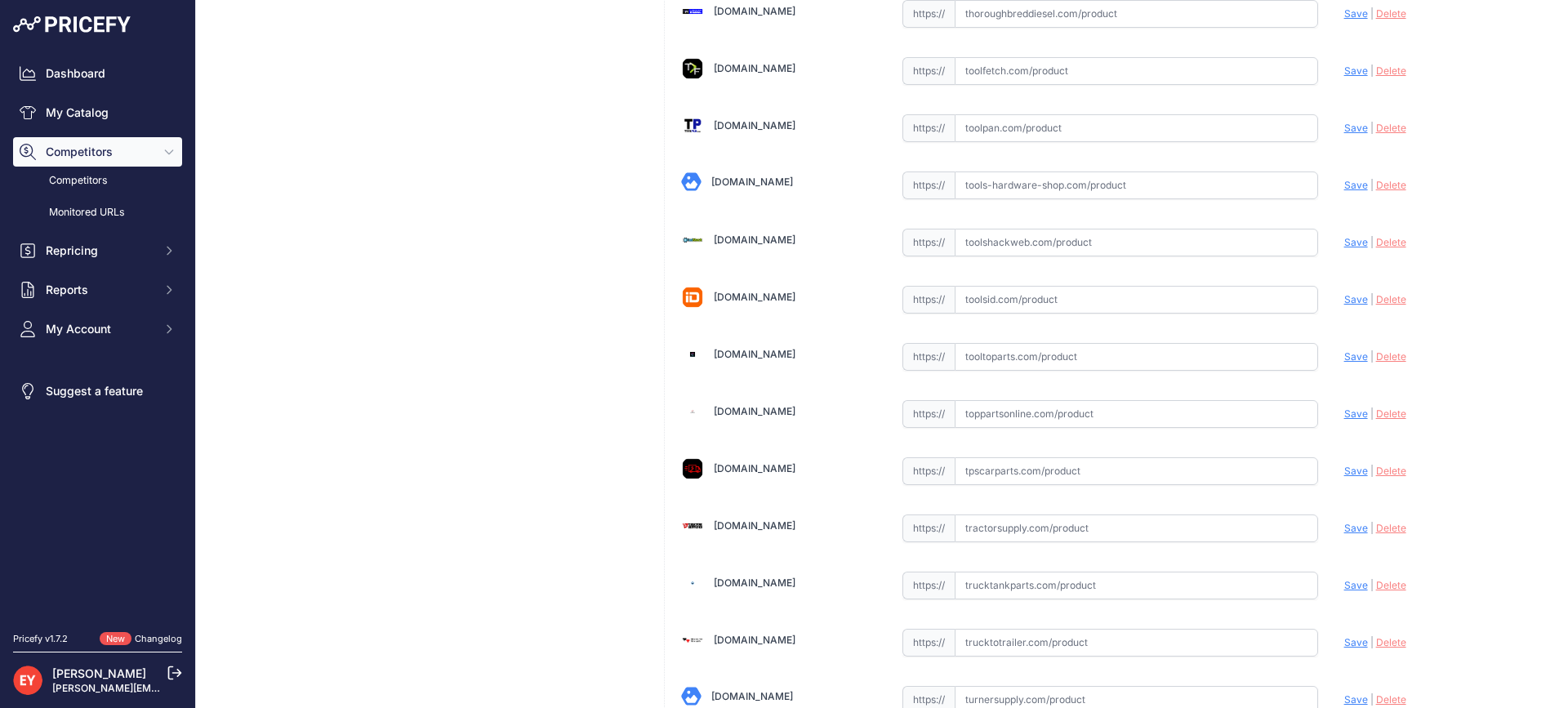
click at [1023, 364] on input "text" at bounding box center [1136, 357] width 364 height 28
paste input "https://www.tooltoparts.com/product/veeder-root-333578-001-tls4i-application-so…"
click at [1344, 358] on span "Save" at bounding box center [1355, 356] width 23 height 12
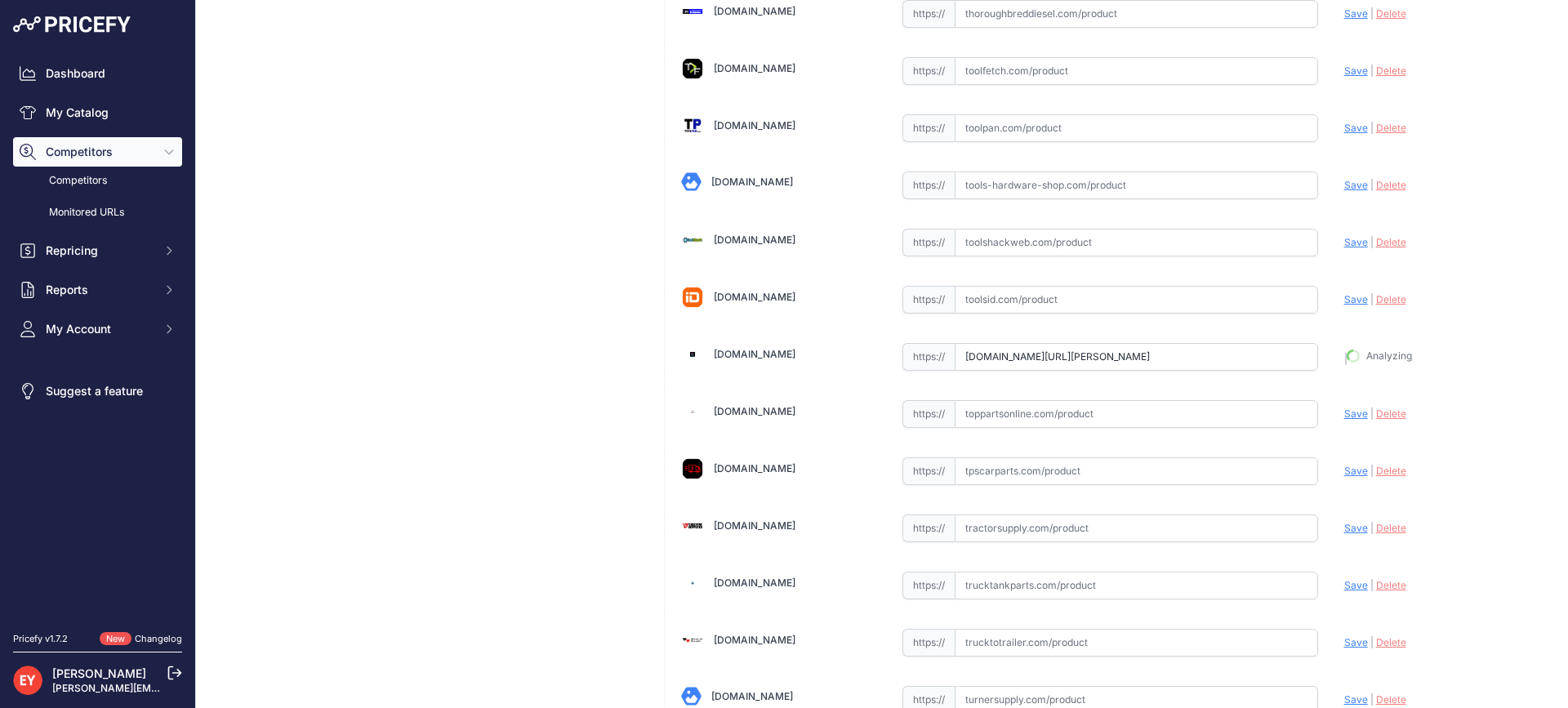
type input "https://www.tooltoparts.com/product/veeder-root-333578-001-tls4i-application-so…"
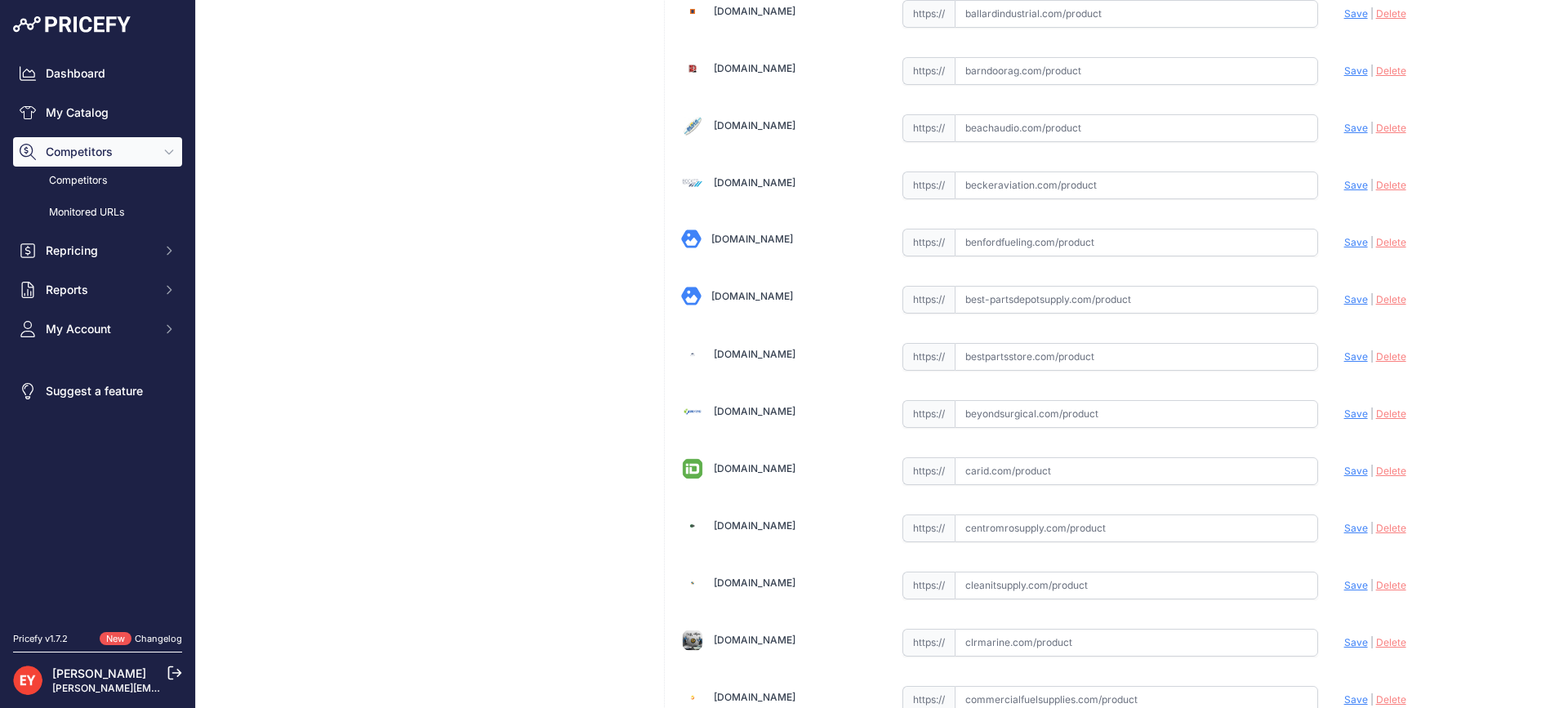
click at [1001, 343] on div "https:// Valid" at bounding box center [1110, 354] width 416 height 31
click at [1001, 353] on input "text" at bounding box center [1136, 357] width 364 height 28
paste input "https://www.bestpartsstore.com/product/veeder-root-333578-001-tls4i-application…"
click at [1344, 358] on span "Save" at bounding box center [1355, 356] width 23 height 12
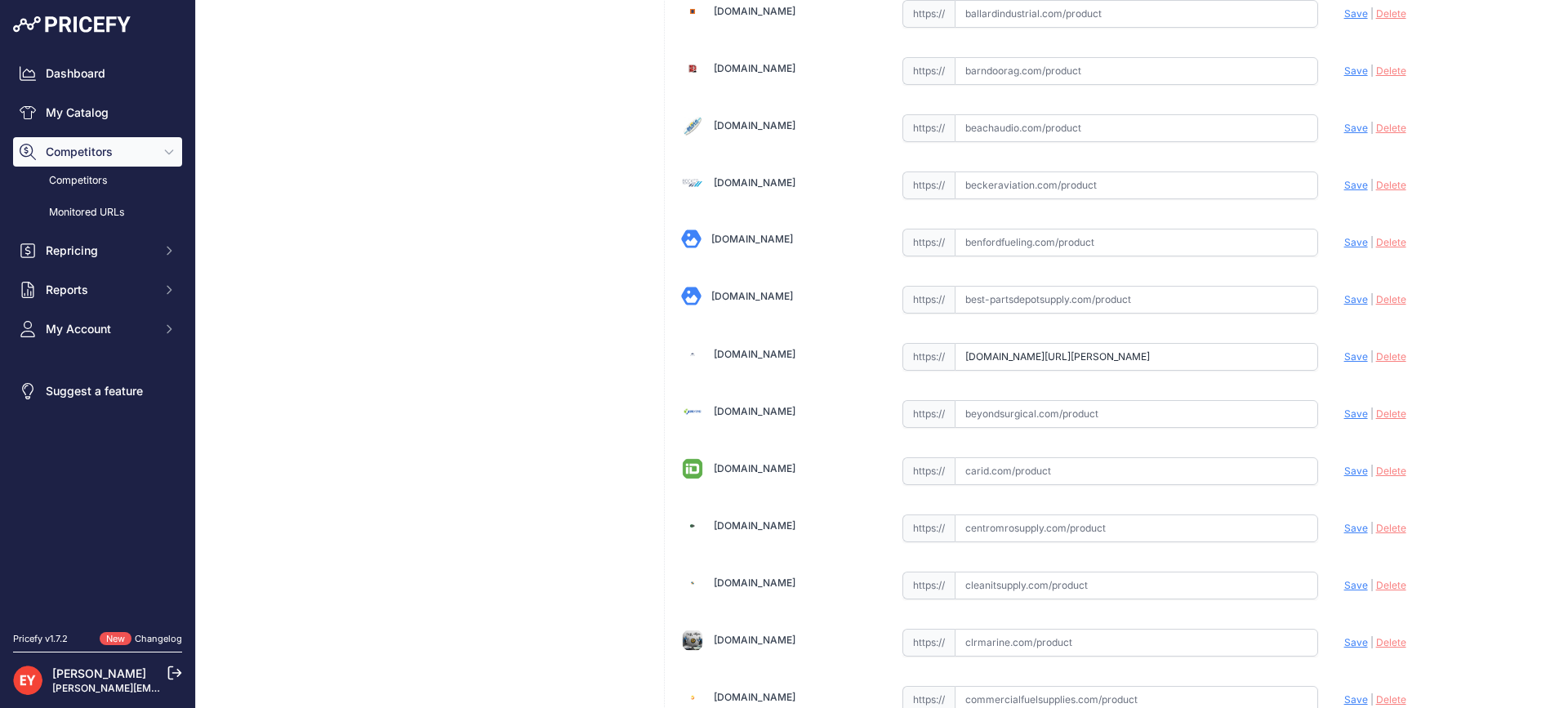
scroll to position [0, 0]
type input "https://www.bestpartsstore.com/product/veeder-root-333578-001-tls4i-application…"
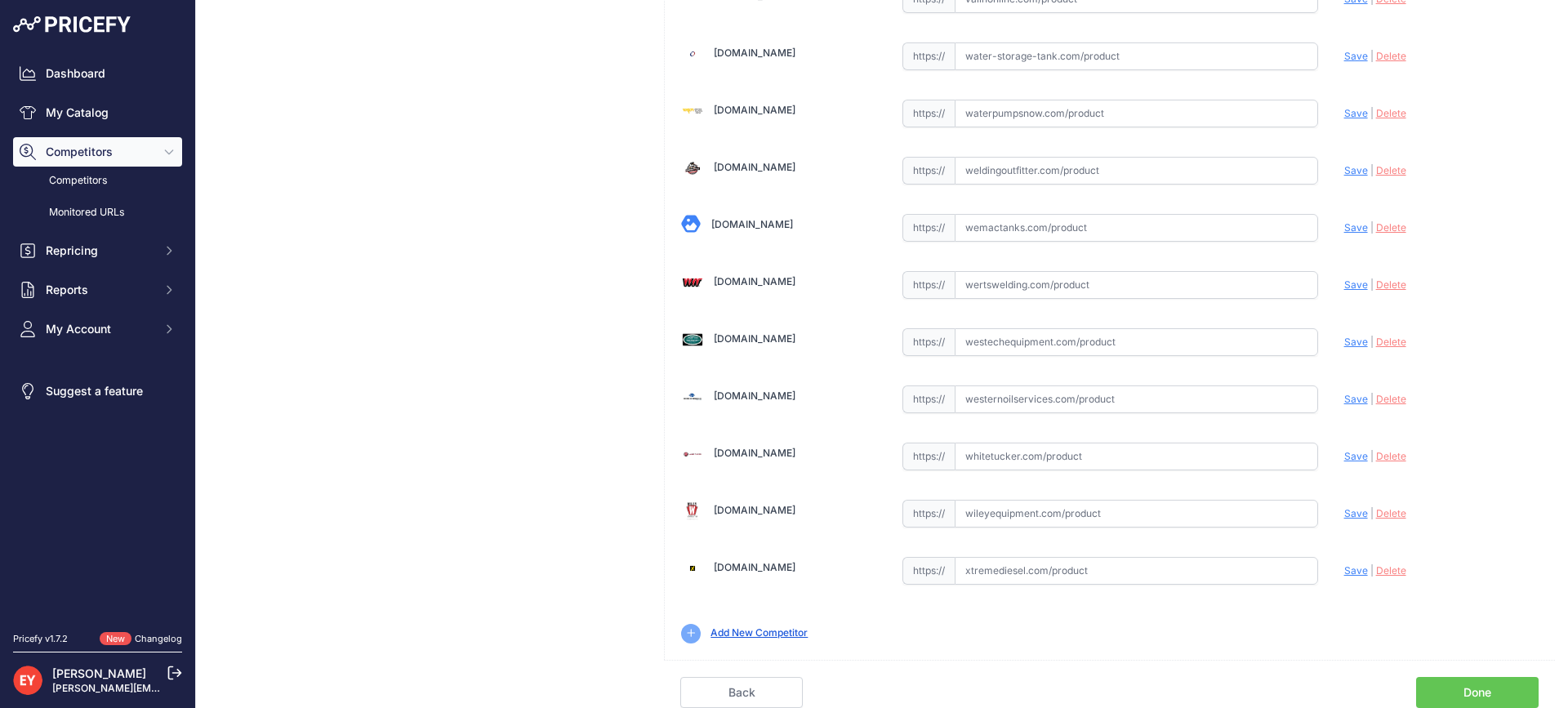
click at [1474, 682] on link "Done" at bounding box center [1478, 692] width 123 height 31
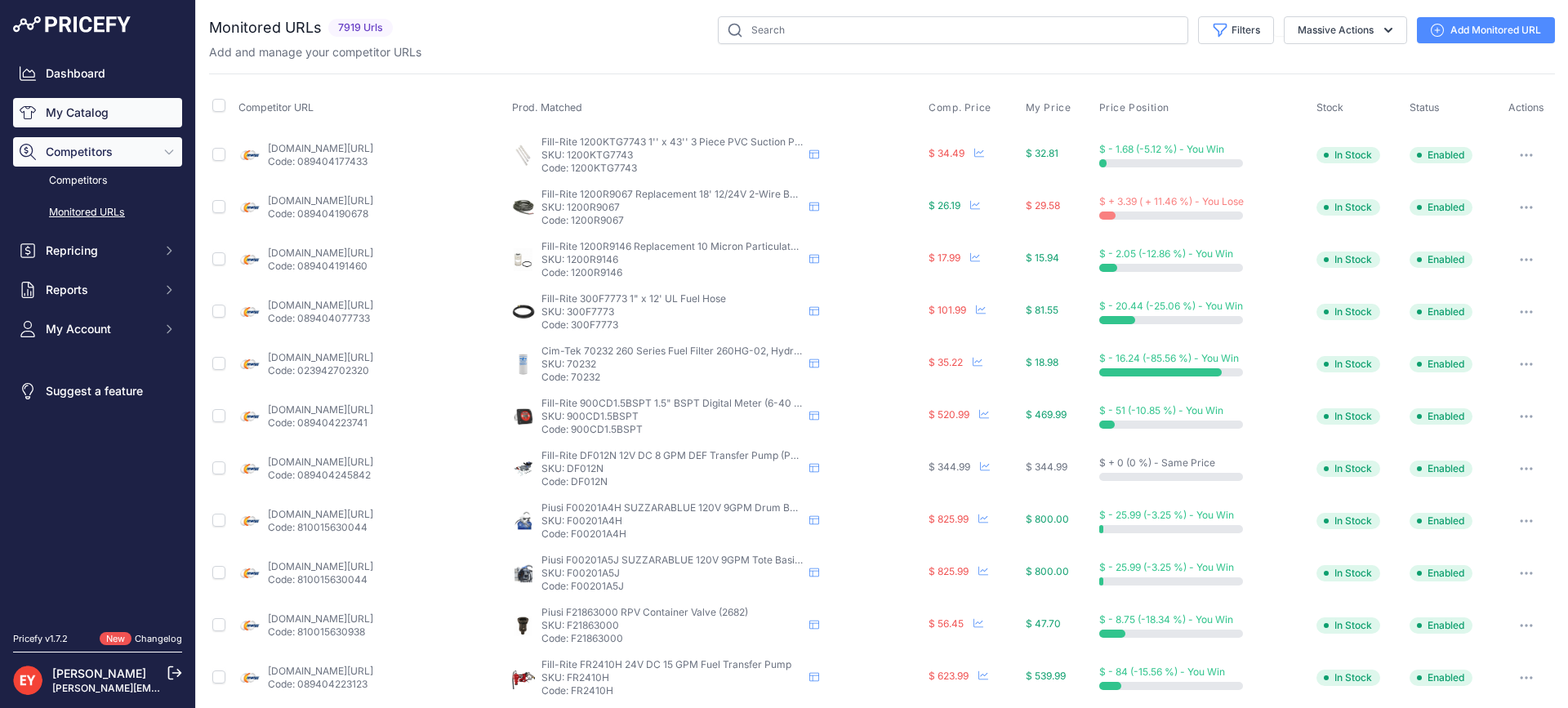
click at [113, 115] on link "My Catalog" at bounding box center [98, 113] width 169 height 30
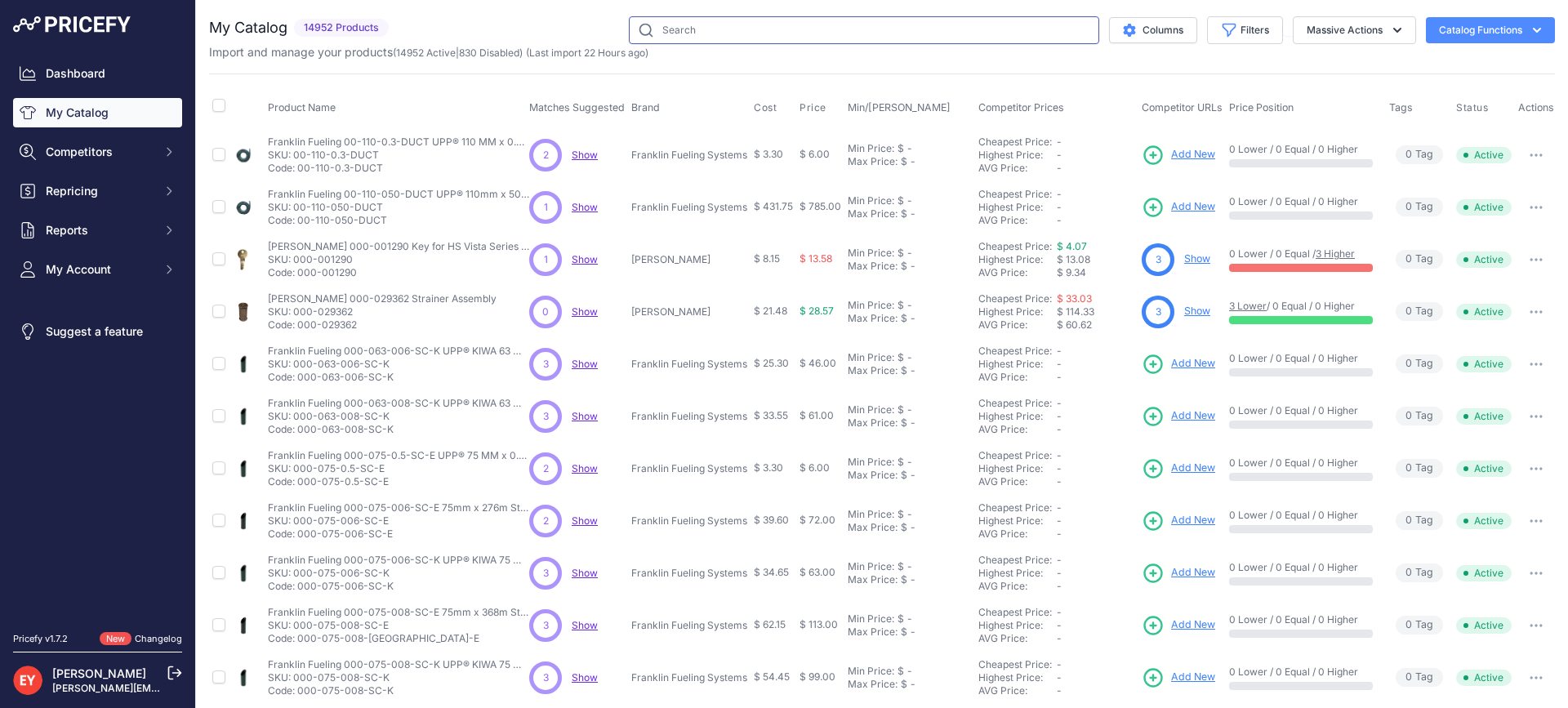
click at [728, 32] on input "text" at bounding box center [864, 31] width 471 height 28
paste input "860199-120"
type input "860199-120"
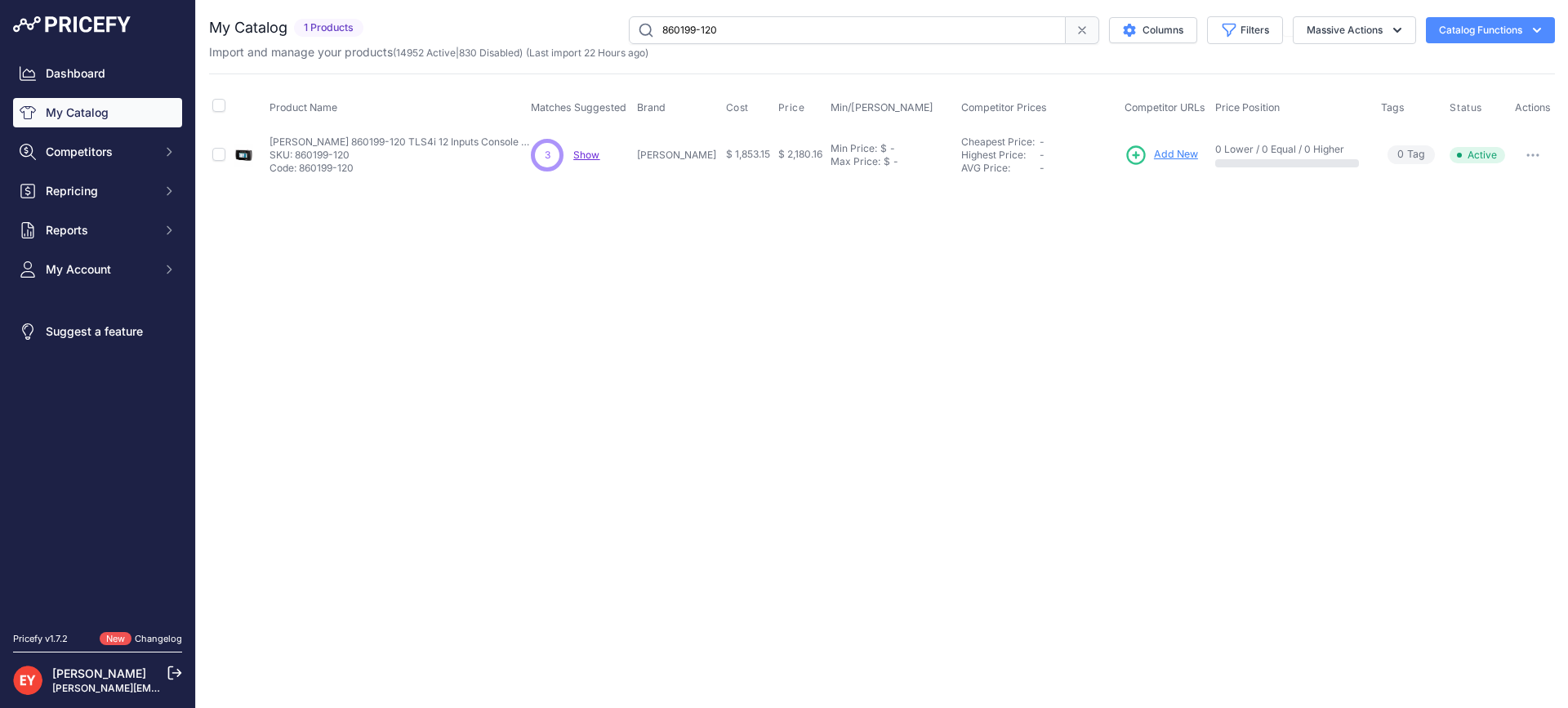
click at [1176, 147] on span "Add New" at bounding box center [1176, 154] width 44 height 16
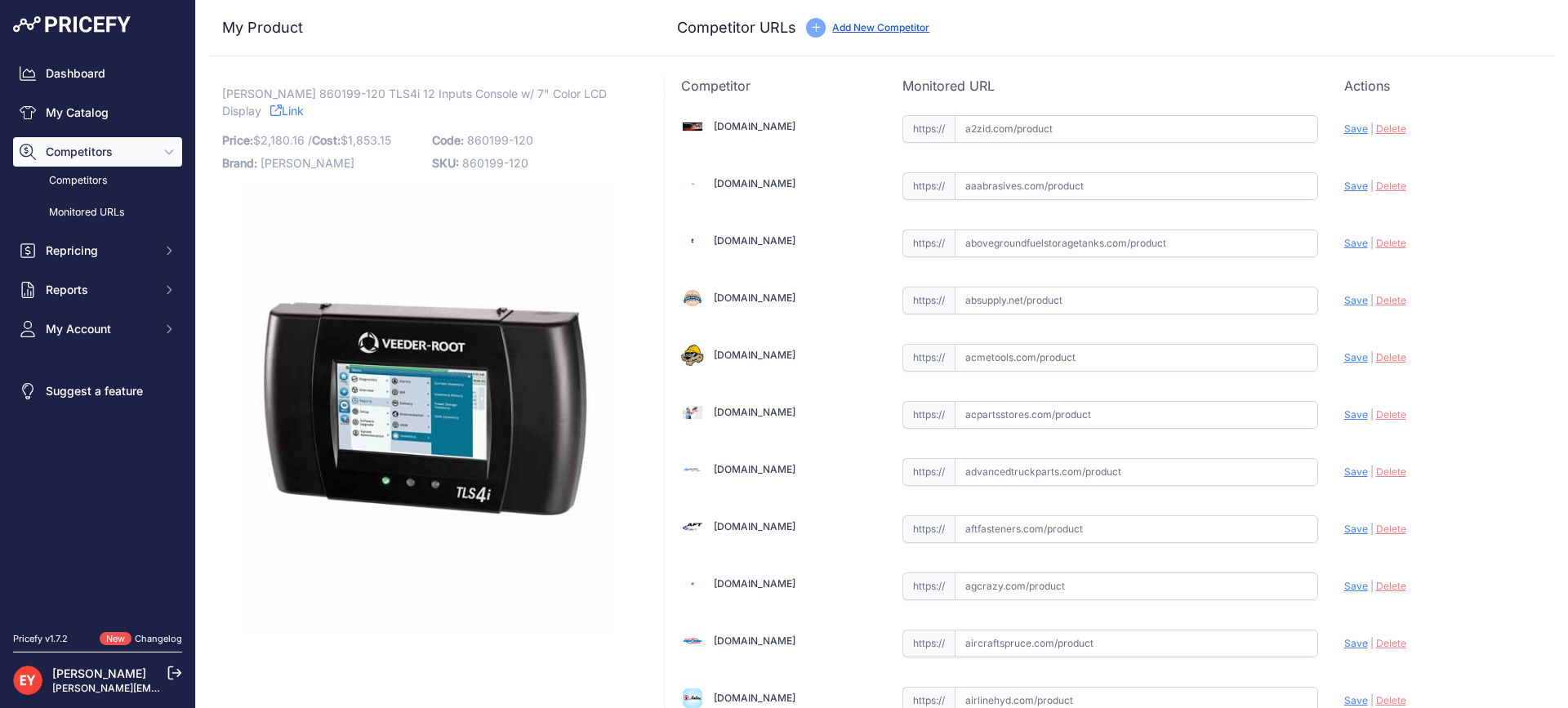
scroll to position [11428, 0]
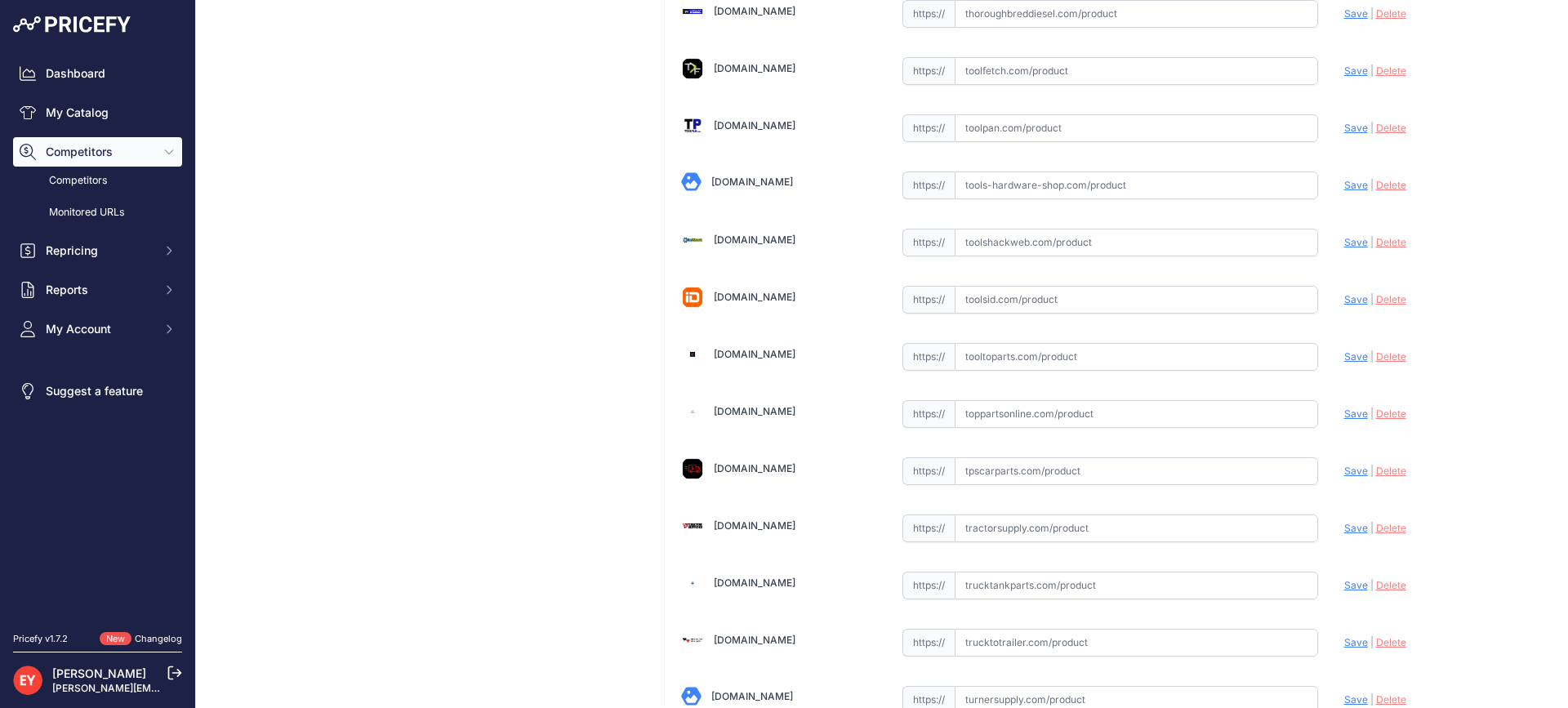
click at [1020, 353] on input "text" at bounding box center [1136, 357] width 364 height 28
paste input "https://www.tooltoparts.com/product/veeder-root-860199-120-tls4i-12-inputs-cons…"
click at [1344, 354] on span "Save" at bounding box center [1355, 356] width 23 height 12
type input "https://www.tooltoparts.com/product/veeder-root-860199-120-tls4i-12-inputs-cons…"
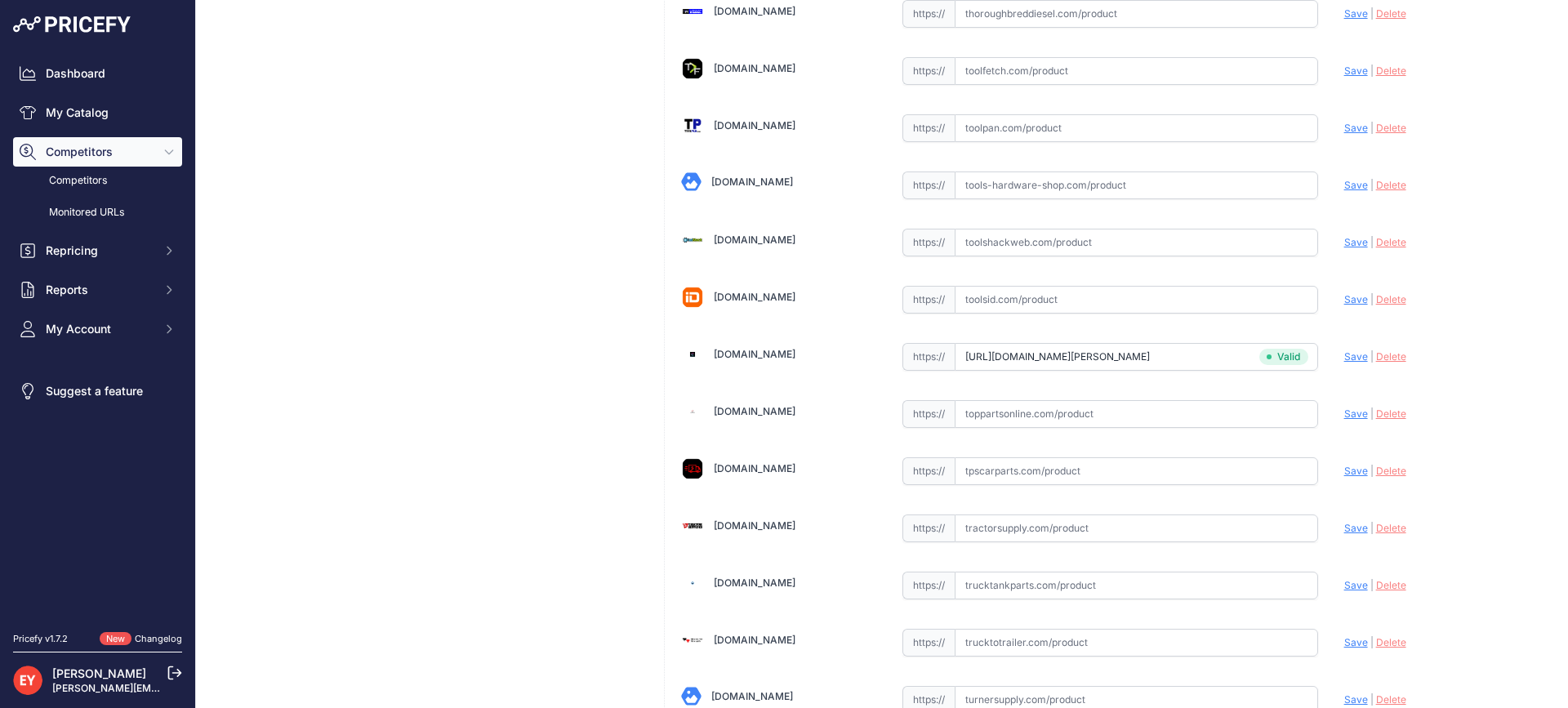
scroll to position [5719, 0]
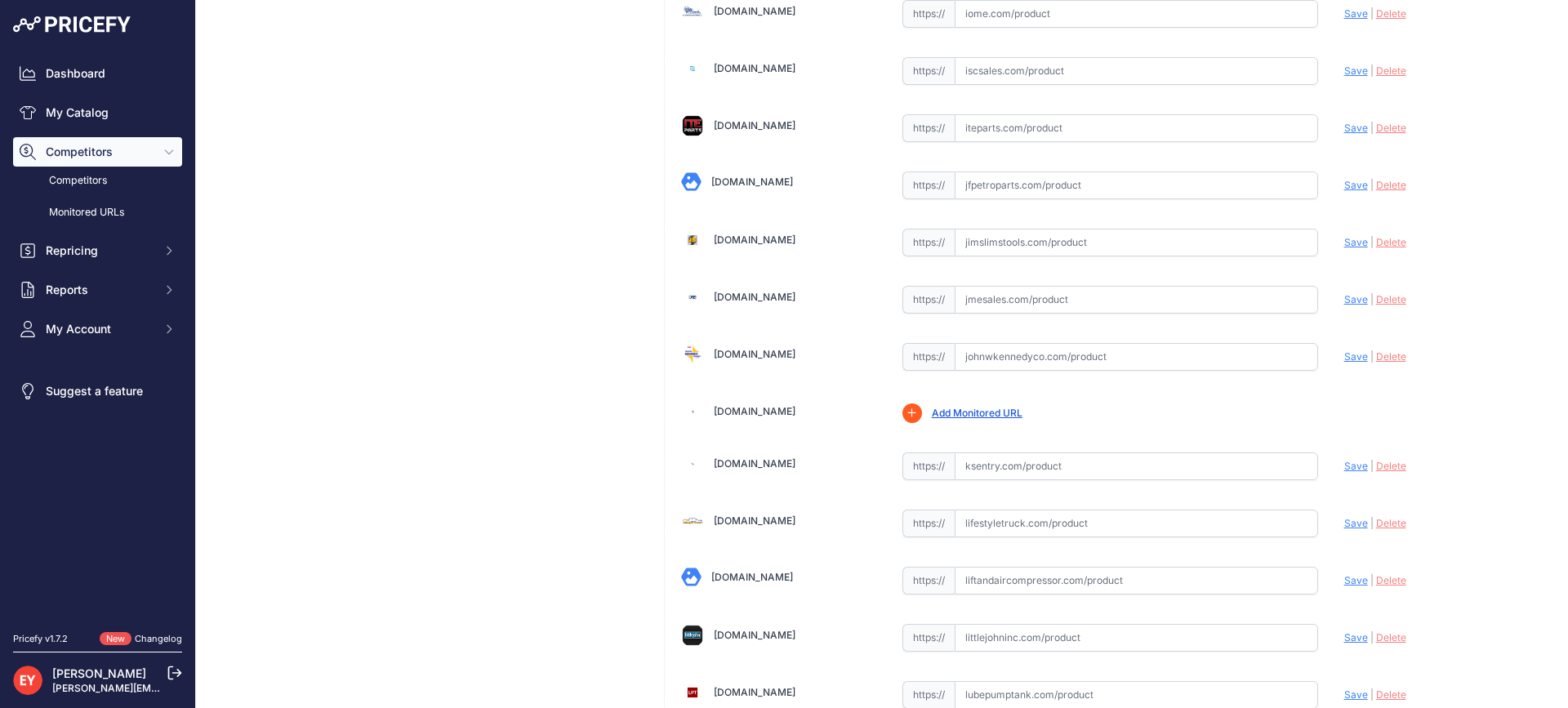
drag, startPoint x: 982, startPoint y: 358, endPoint x: 1028, endPoint y: 273, distance: 96.6
click at [984, 357] on input "text" at bounding box center [1136, 357] width 364 height 28
paste input "https://www.johnwkennedyco.com/buy/product/860199-120-Veeder-Root-79551-product…"
click at [1344, 355] on span "Save" at bounding box center [1355, 356] width 23 height 12
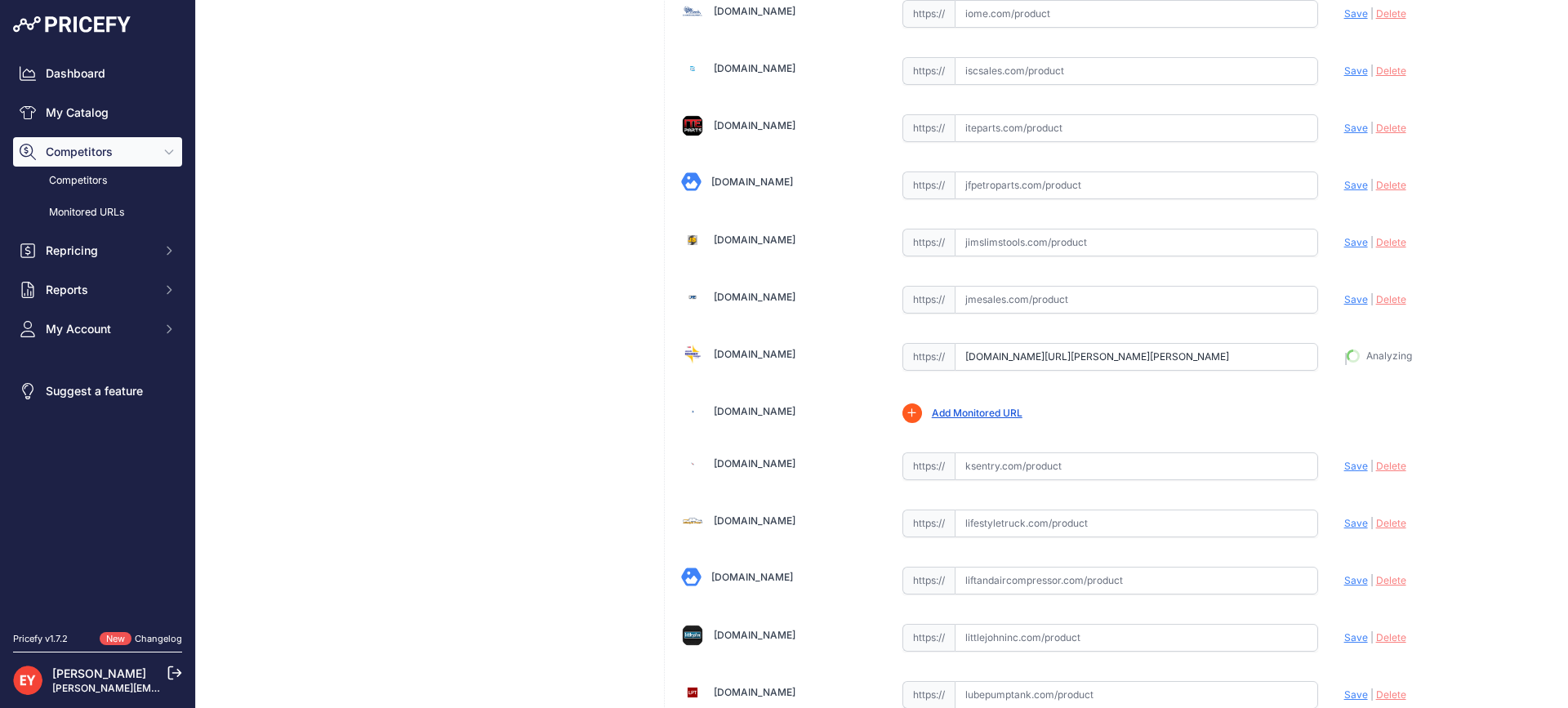
type input "https://www.johnwkennedyco.com/buy/product/860199-120-Veeder-Root-79551-product…"
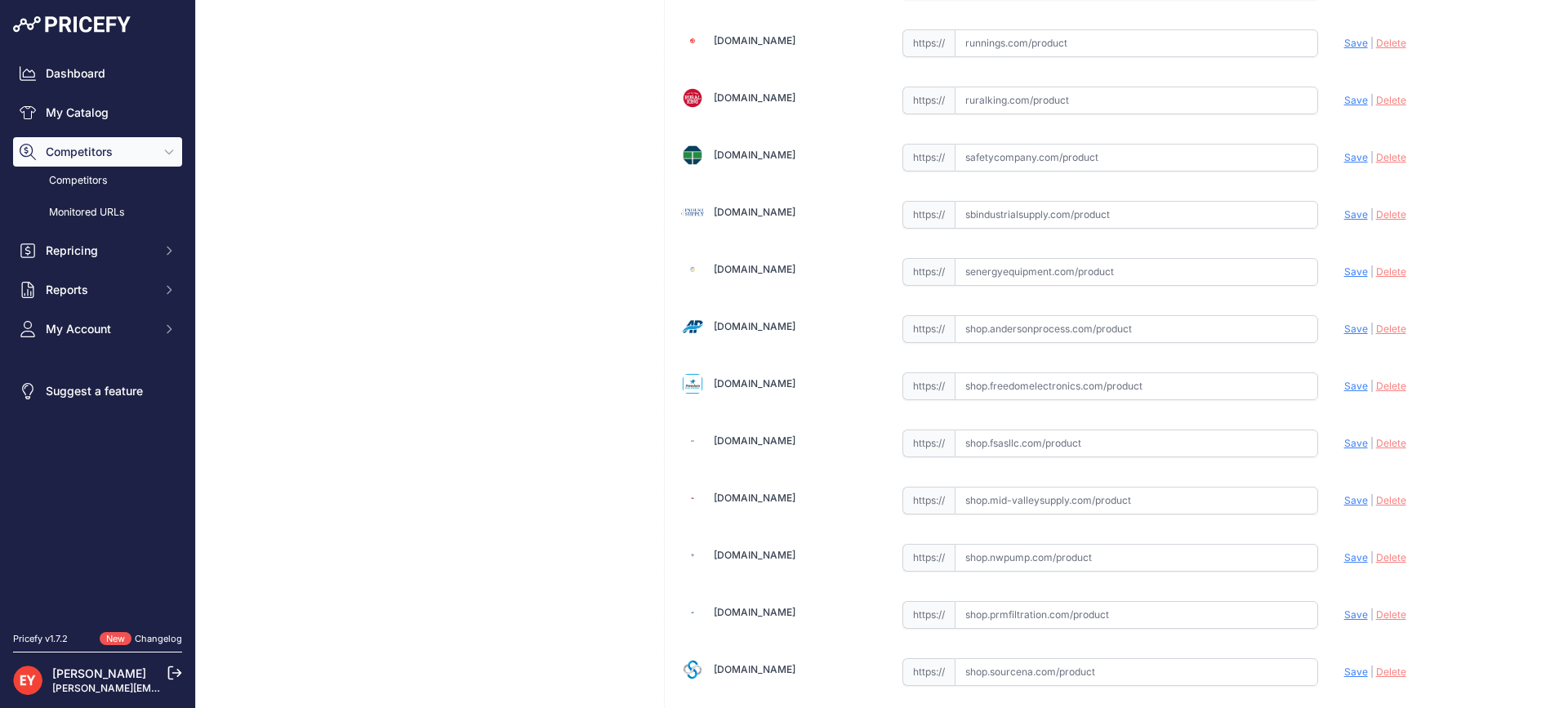
scroll to position [12357, 0]
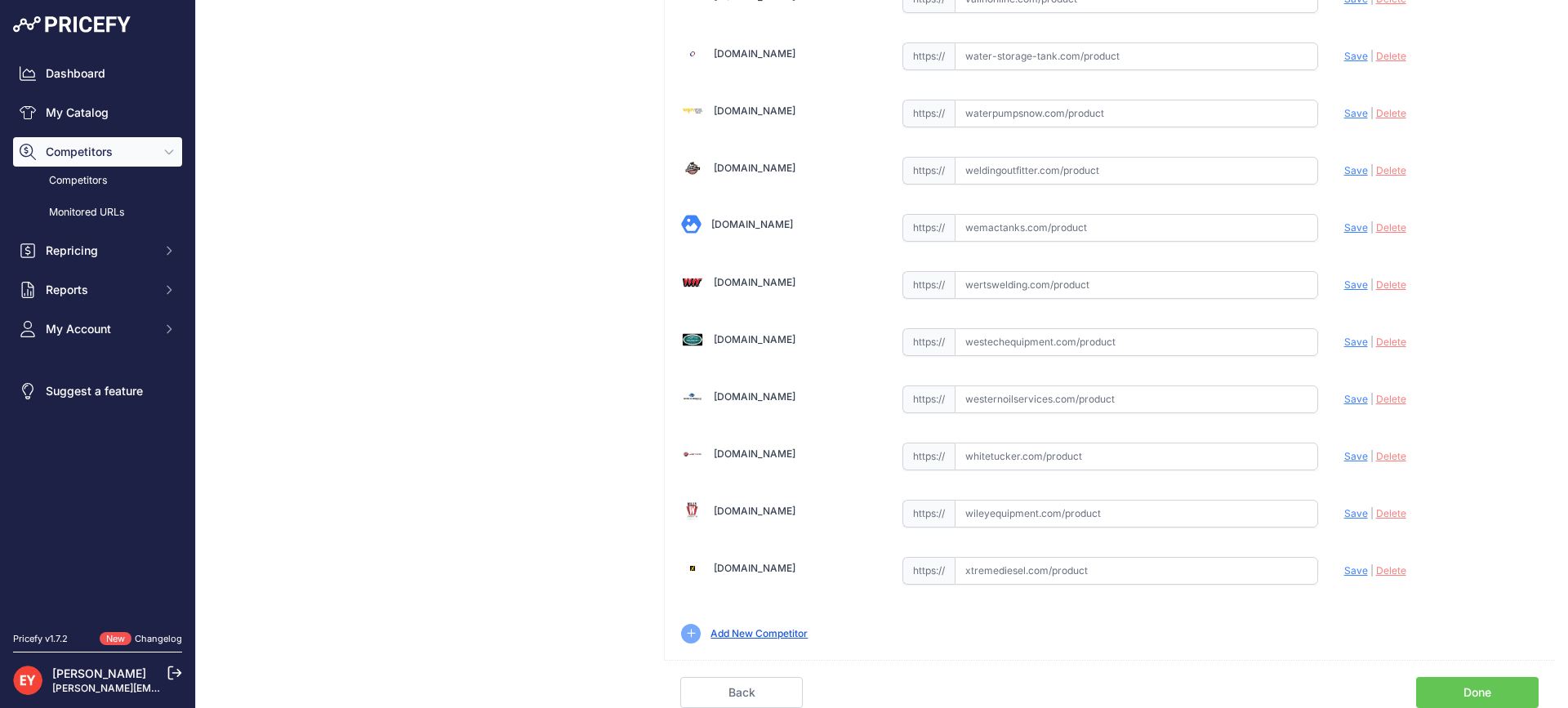
click at [1483, 691] on link "Done" at bounding box center [1478, 692] width 123 height 31
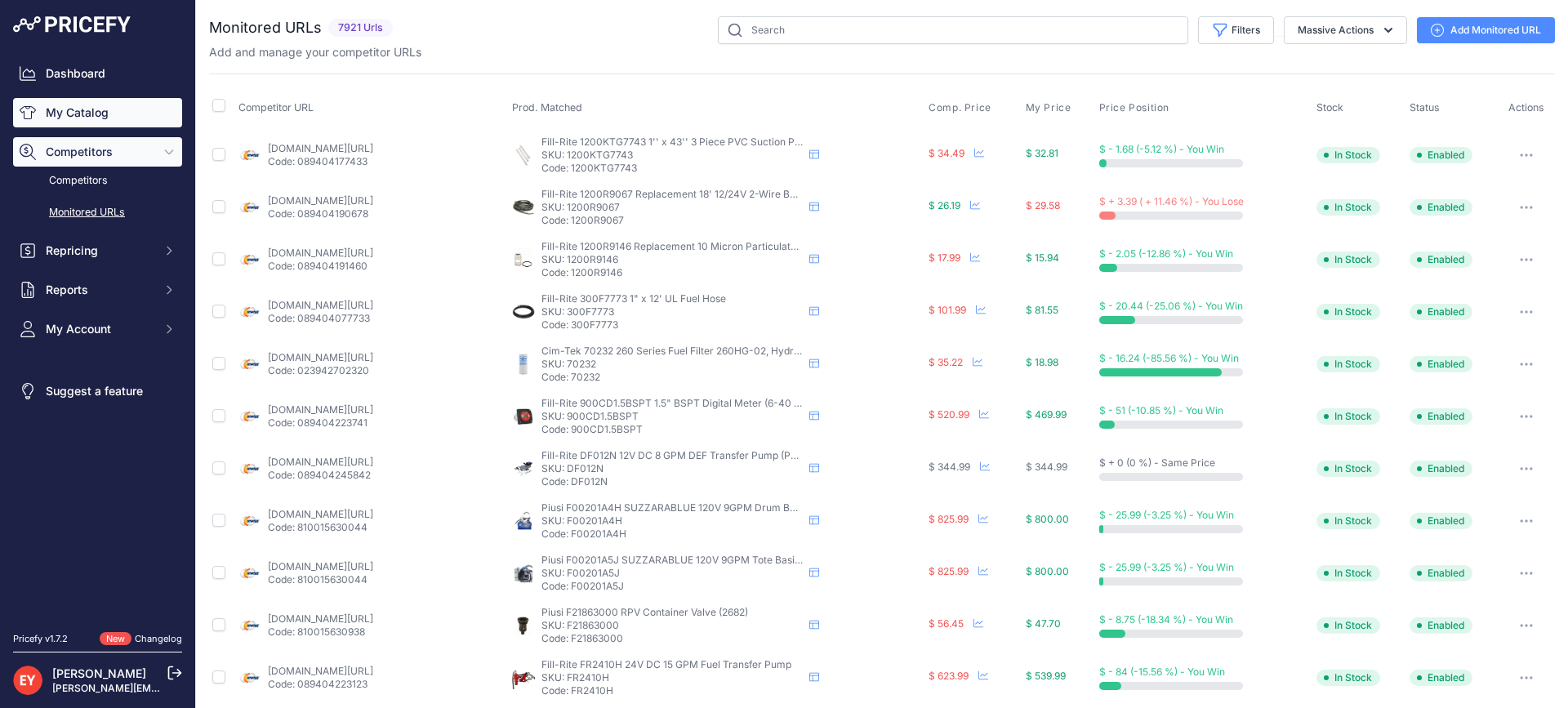
click at [67, 115] on link "My Catalog" at bounding box center [98, 113] width 169 height 30
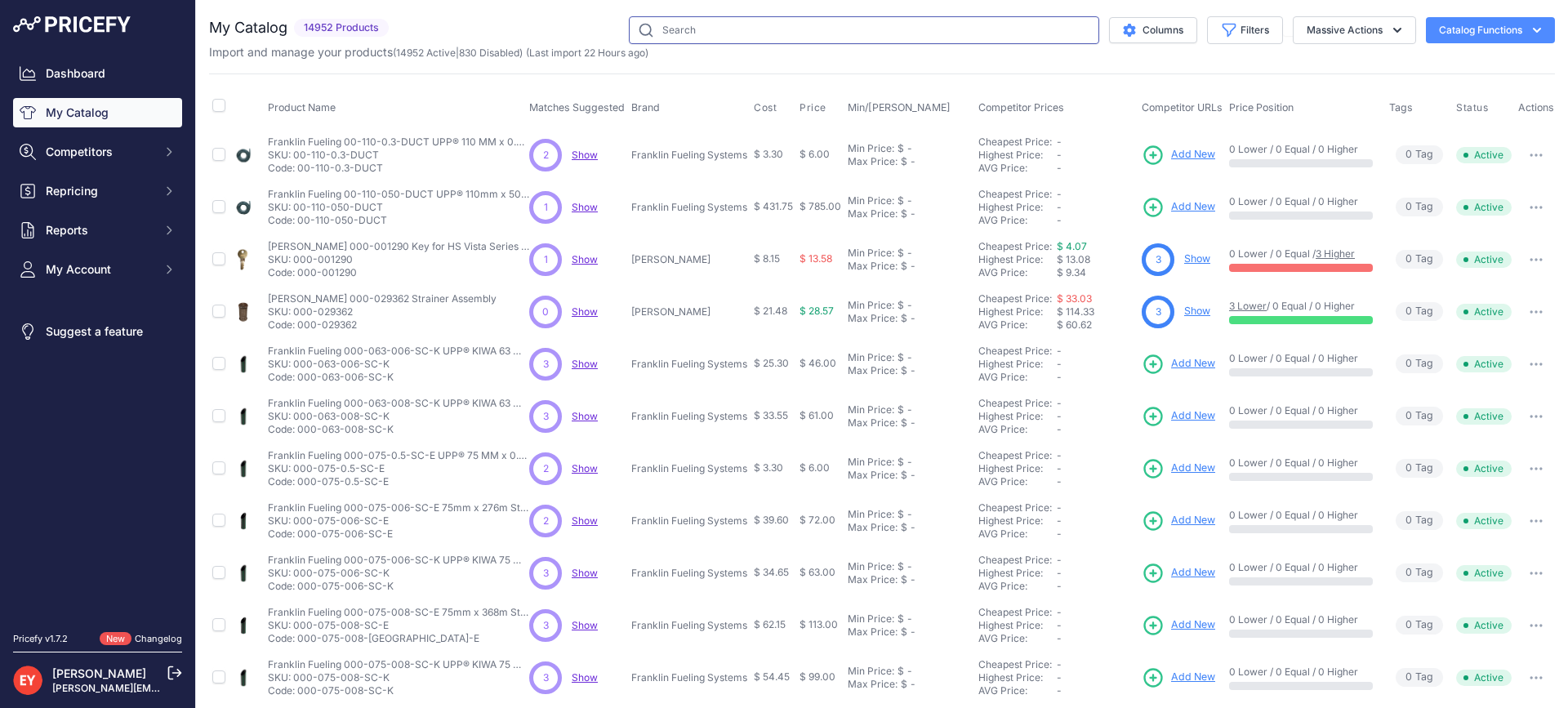
click at [683, 30] on input "text" at bounding box center [864, 31] width 471 height 28
paste input "860199-110"
type input "860199-110"
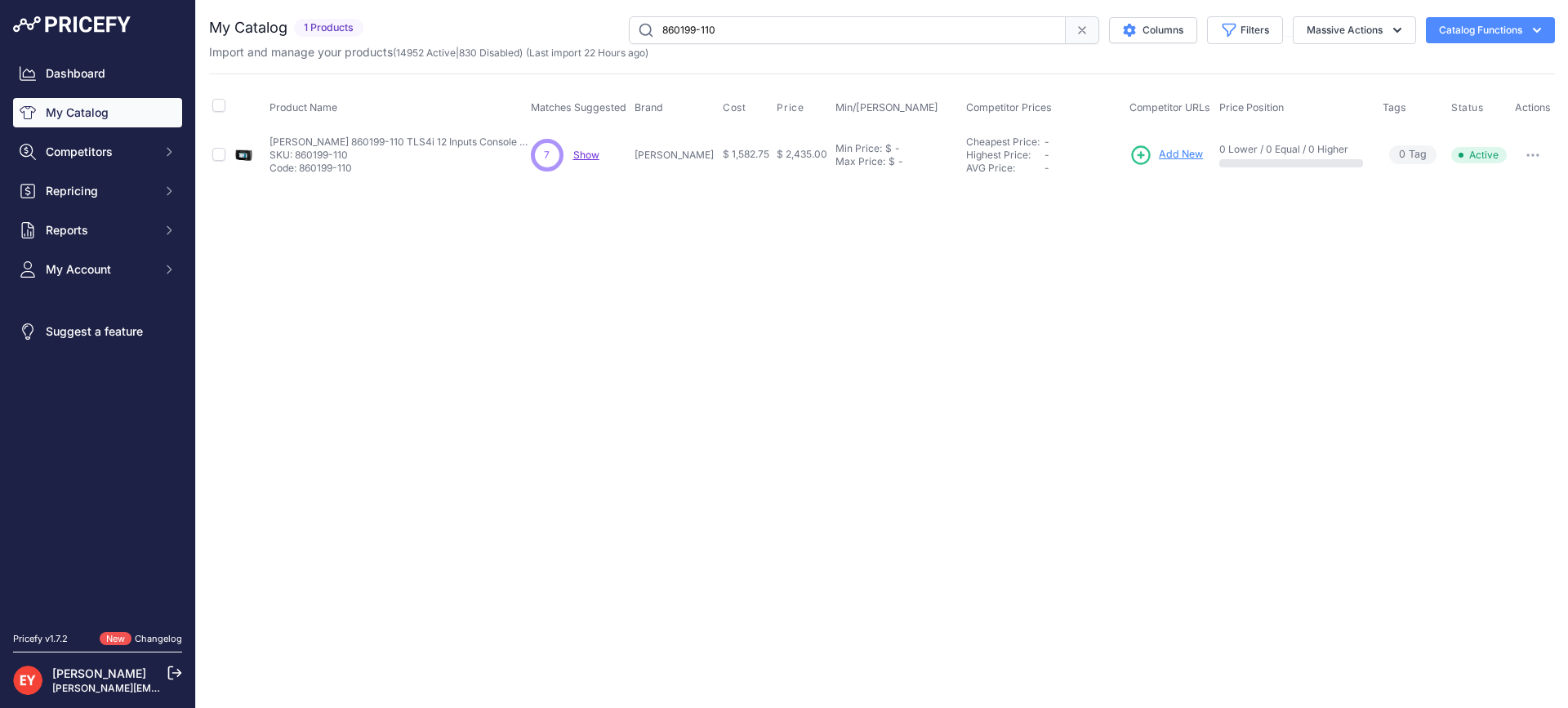
click at [1159, 157] on span "Add New" at bounding box center [1180, 154] width 44 height 16
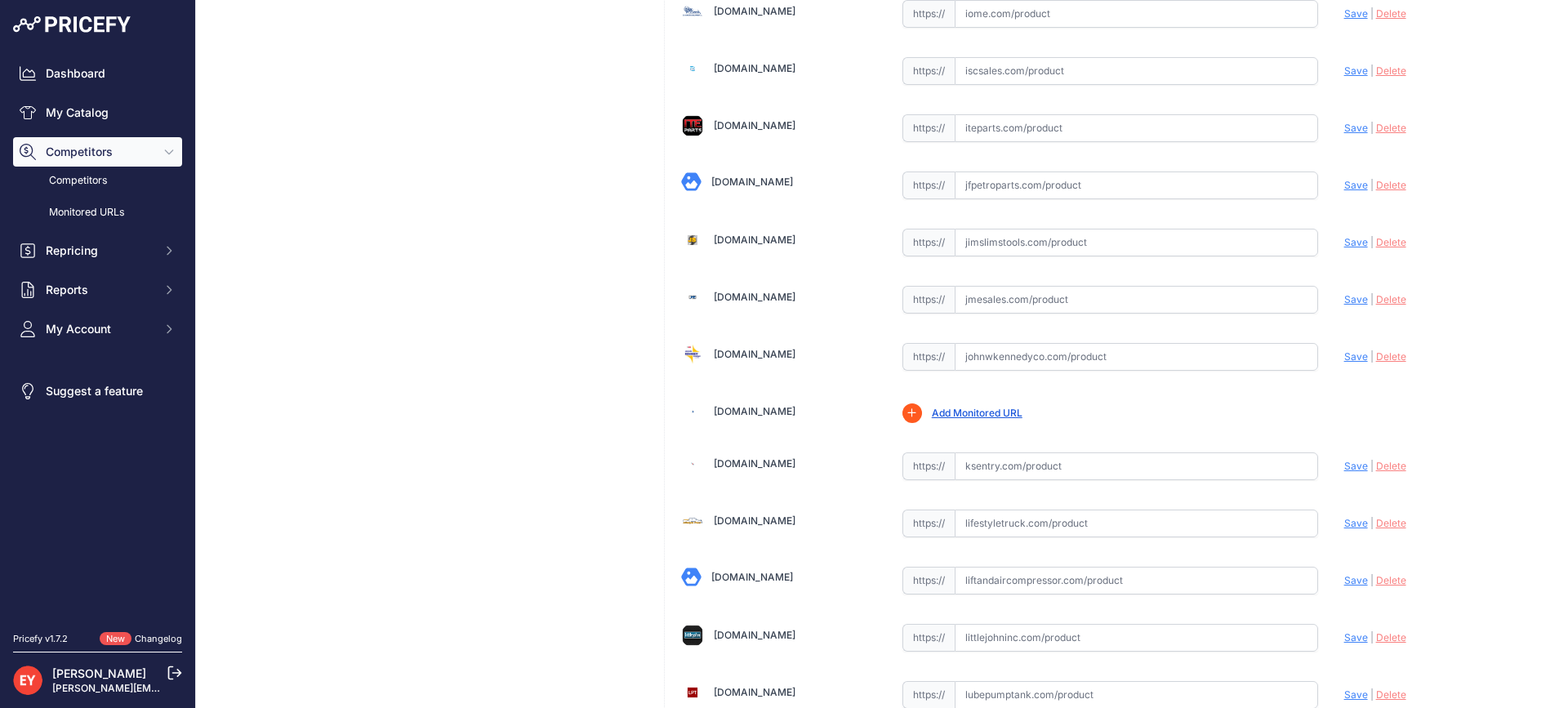
scroll to position [11428, 0]
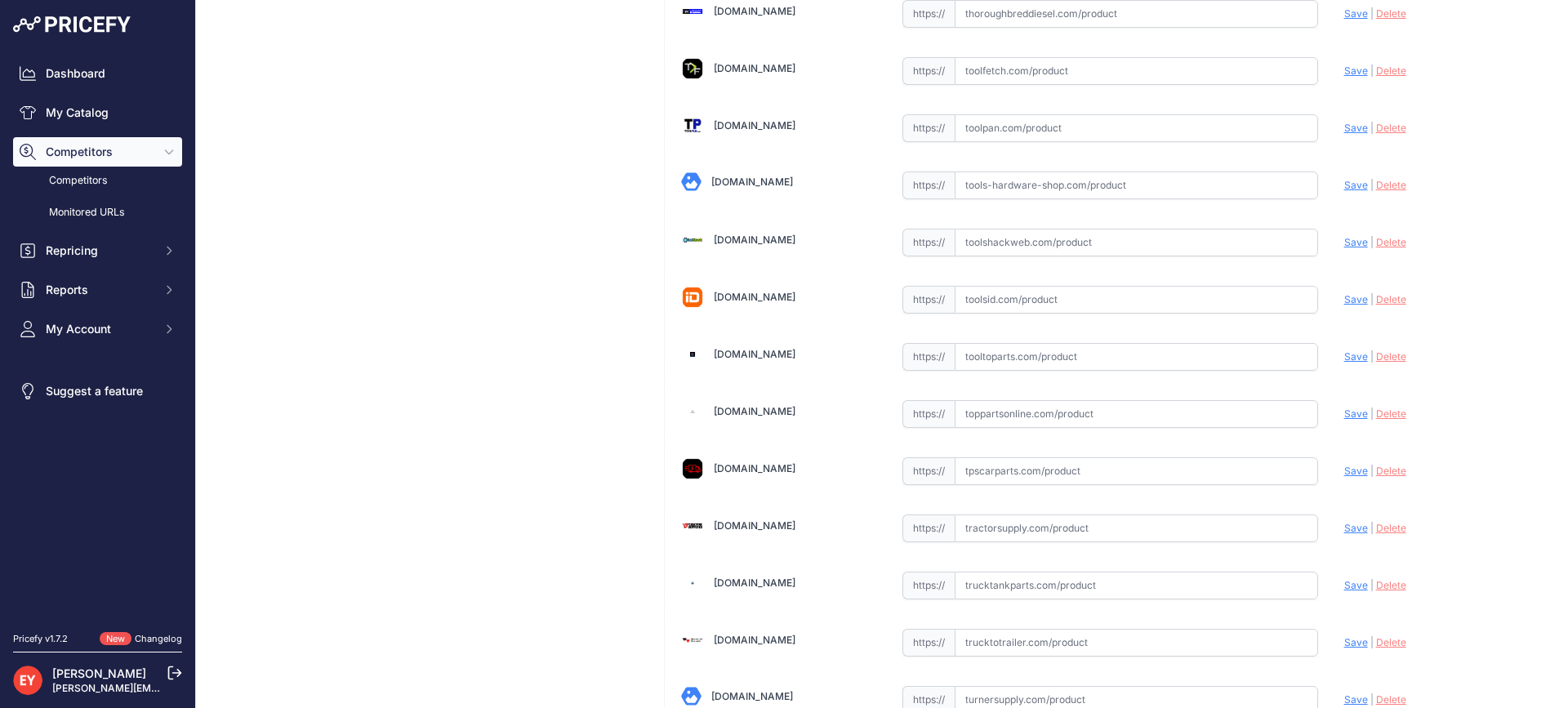
click at [997, 346] on input "text" at bounding box center [1136, 357] width 364 height 28
paste input "https://www.tooltoparts.com/product/veeder-root-860199-110-tls4i-12-inputs-cons…"
click at [1344, 362] on span "Save" at bounding box center [1355, 356] width 23 height 12
type input "https://www.tooltoparts.com/product/veeder-root-860199-110-tls4i-12-inputs-cons…"
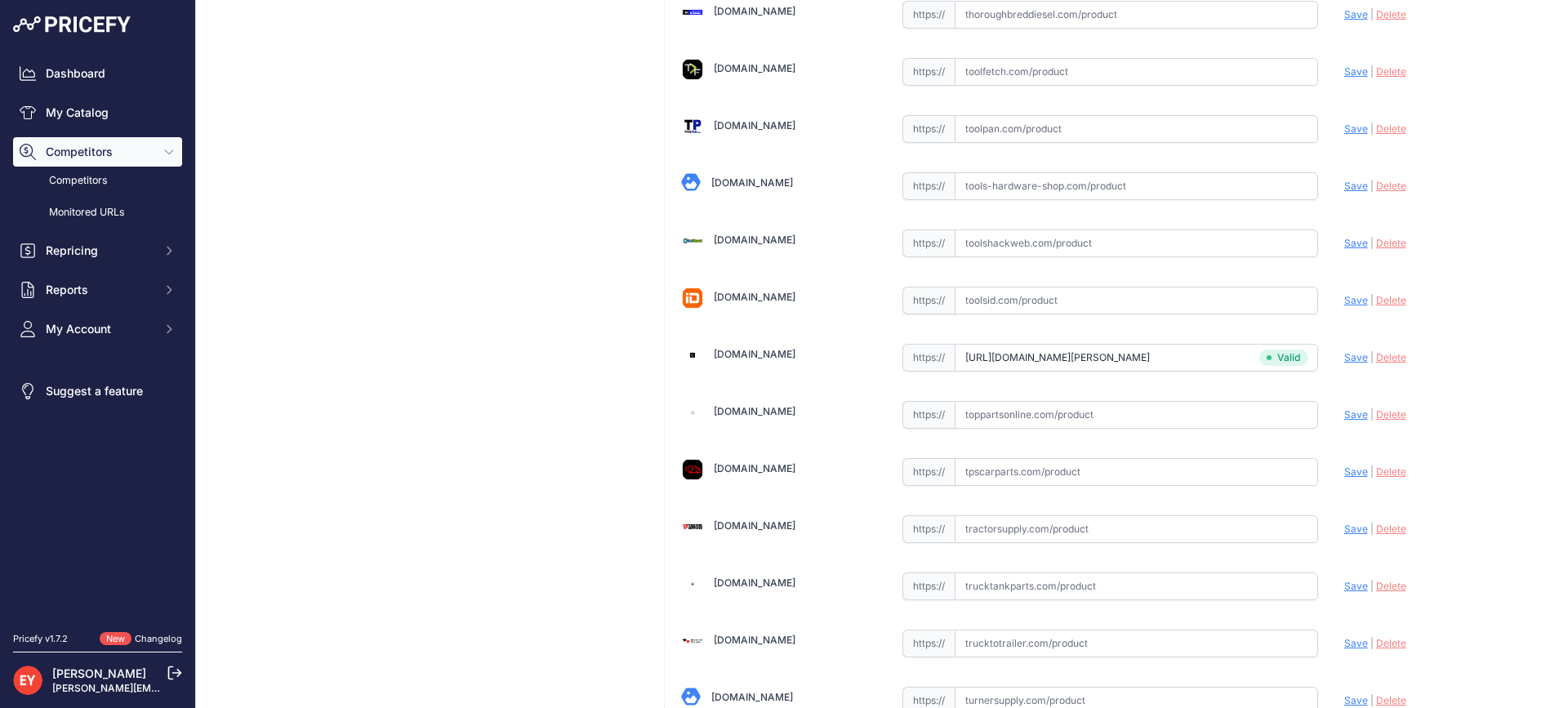
scroll to position [12394, 0]
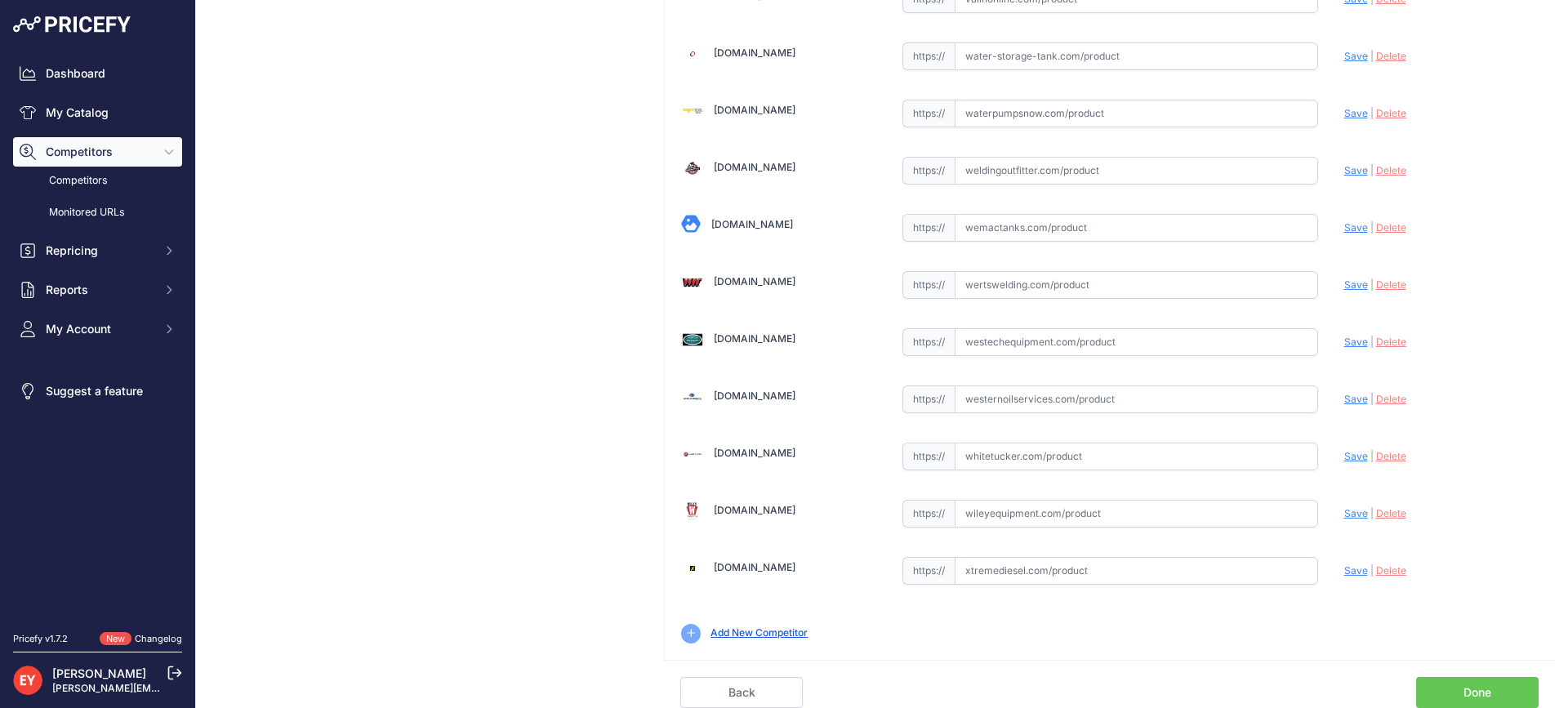
click at [1461, 695] on link "Done" at bounding box center [1478, 692] width 123 height 31
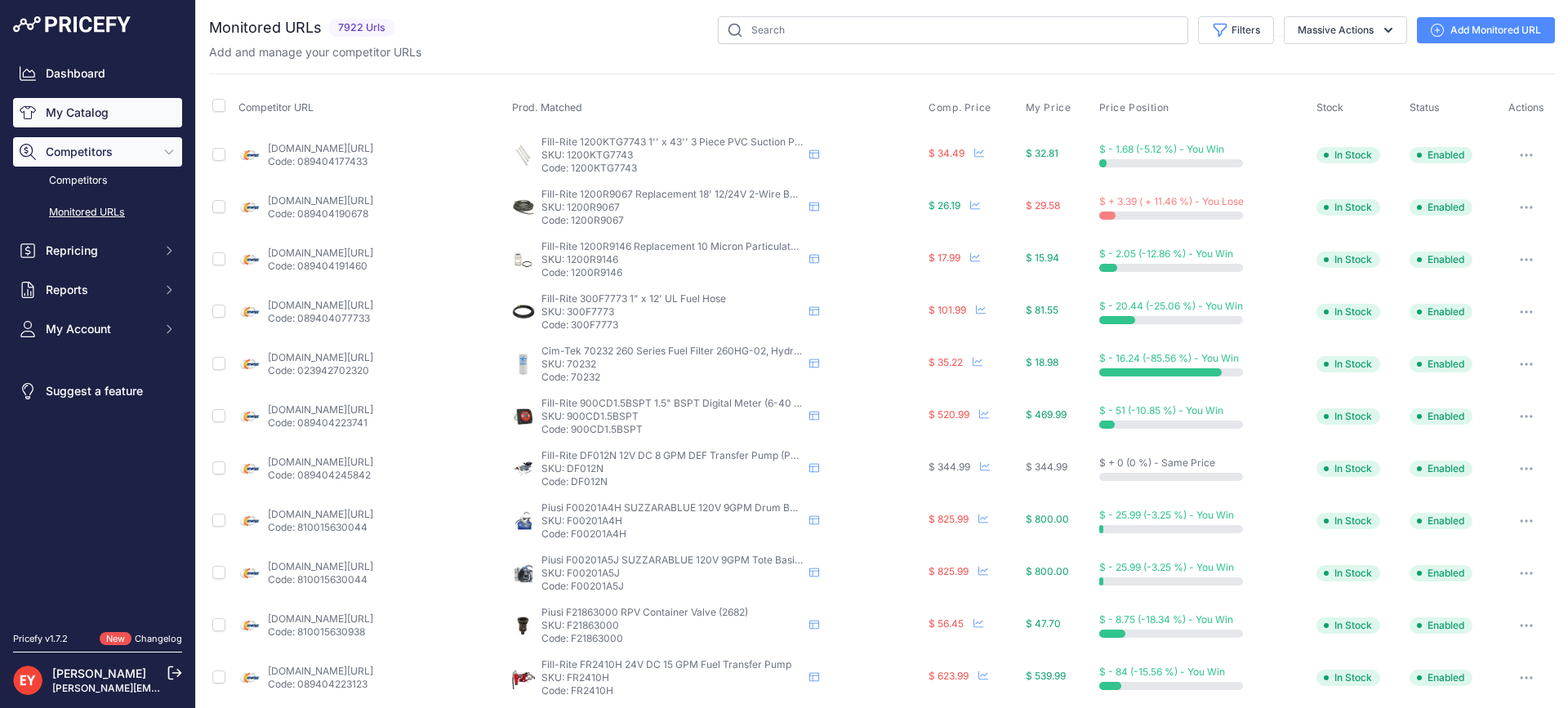
click at [118, 102] on link "My Catalog" at bounding box center [98, 113] width 169 height 30
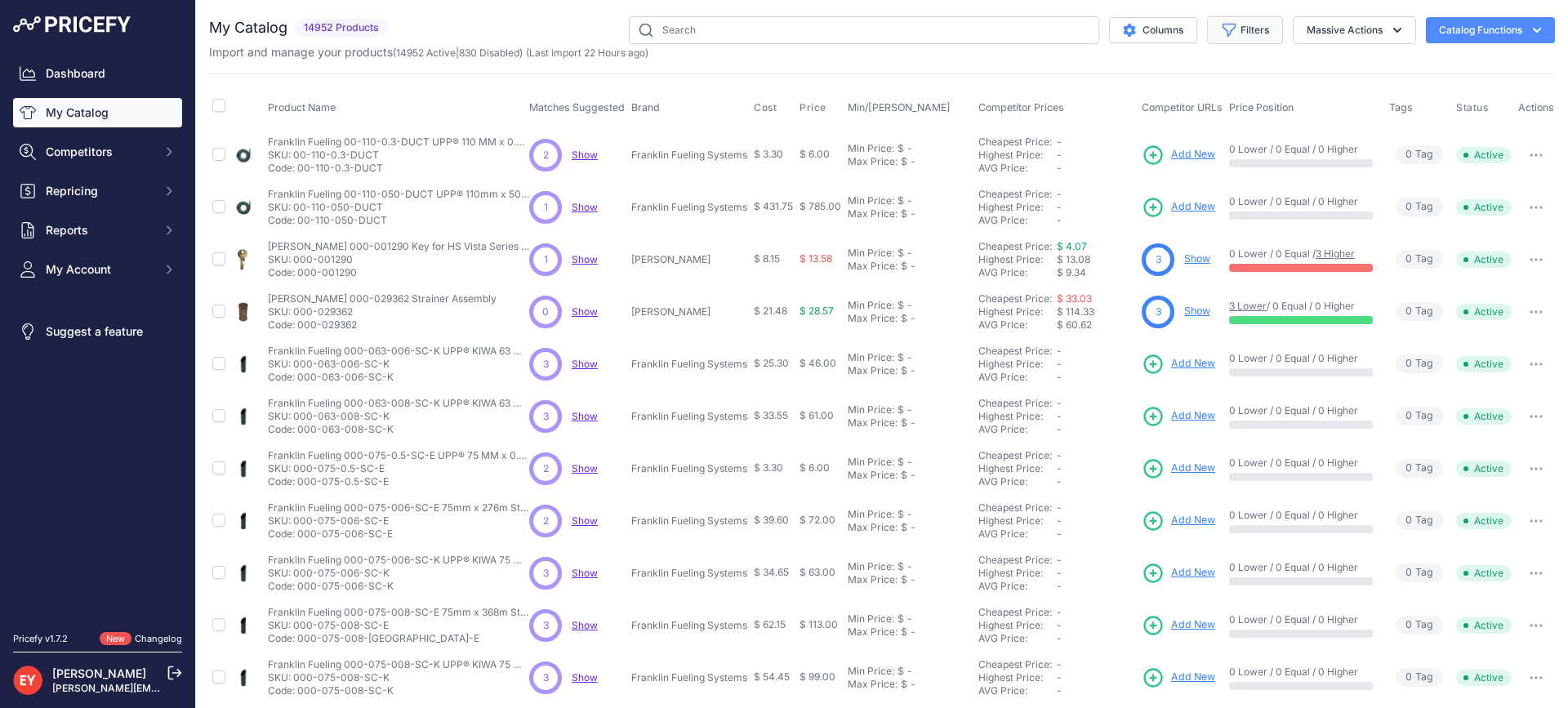
click at [1226, 37] on button "Filters" at bounding box center [1245, 31] width 76 height 28
click at [1175, 97] on select "All Status Only Enabled Only Disabled" at bounding box center [1191, 94] width 157 height 28
select select "1"
click at [1113, 80] on select "All Status Only Enabled Only Disabled" at bounding box center [1191, 94] width 157 height 28
click at [1161, 136] on label "Match Status" at bounding box center [1191, 137] width 157 height 17
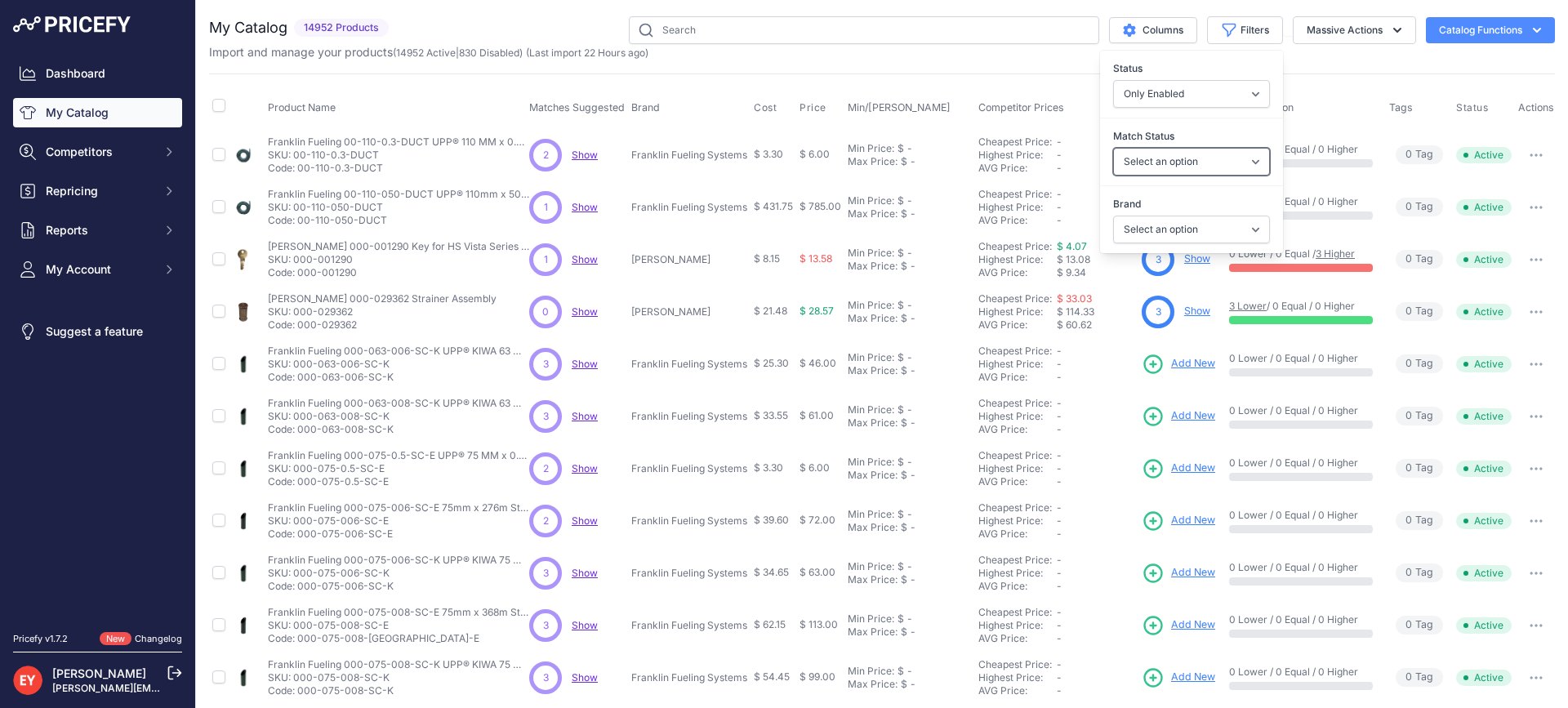
click at [1161, 148] on select "Select an option Matched Unmatched" at bounding box center [1191, 162] width 157 height 28
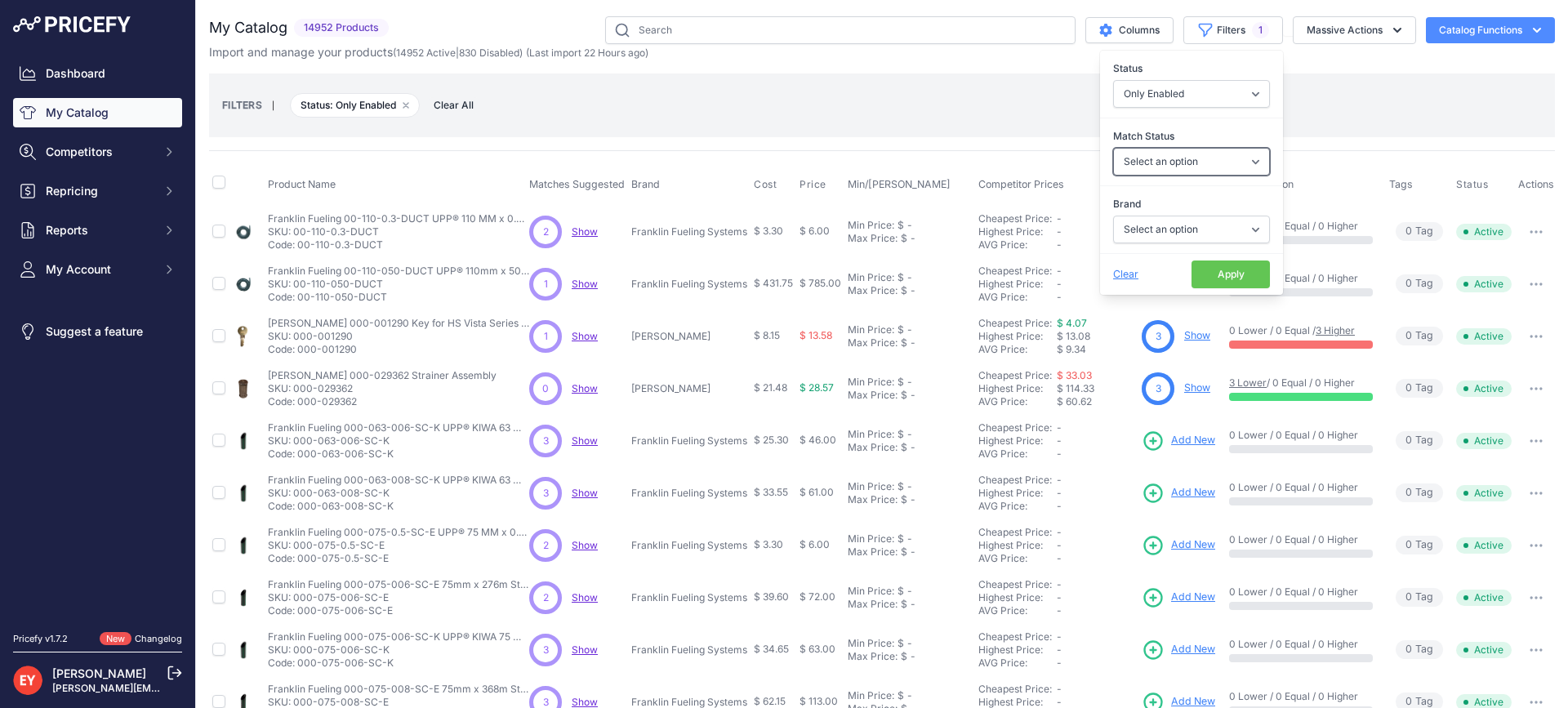
click at [1191, 168] on select "Select an option Matched Unmatched" at bounding box center [1191, 162] width 157 height 28
select select "1"
click at [1113, 148] on select "Select an option Matched Unmatched" at bounding box center [1191, 162] width 157 height 28
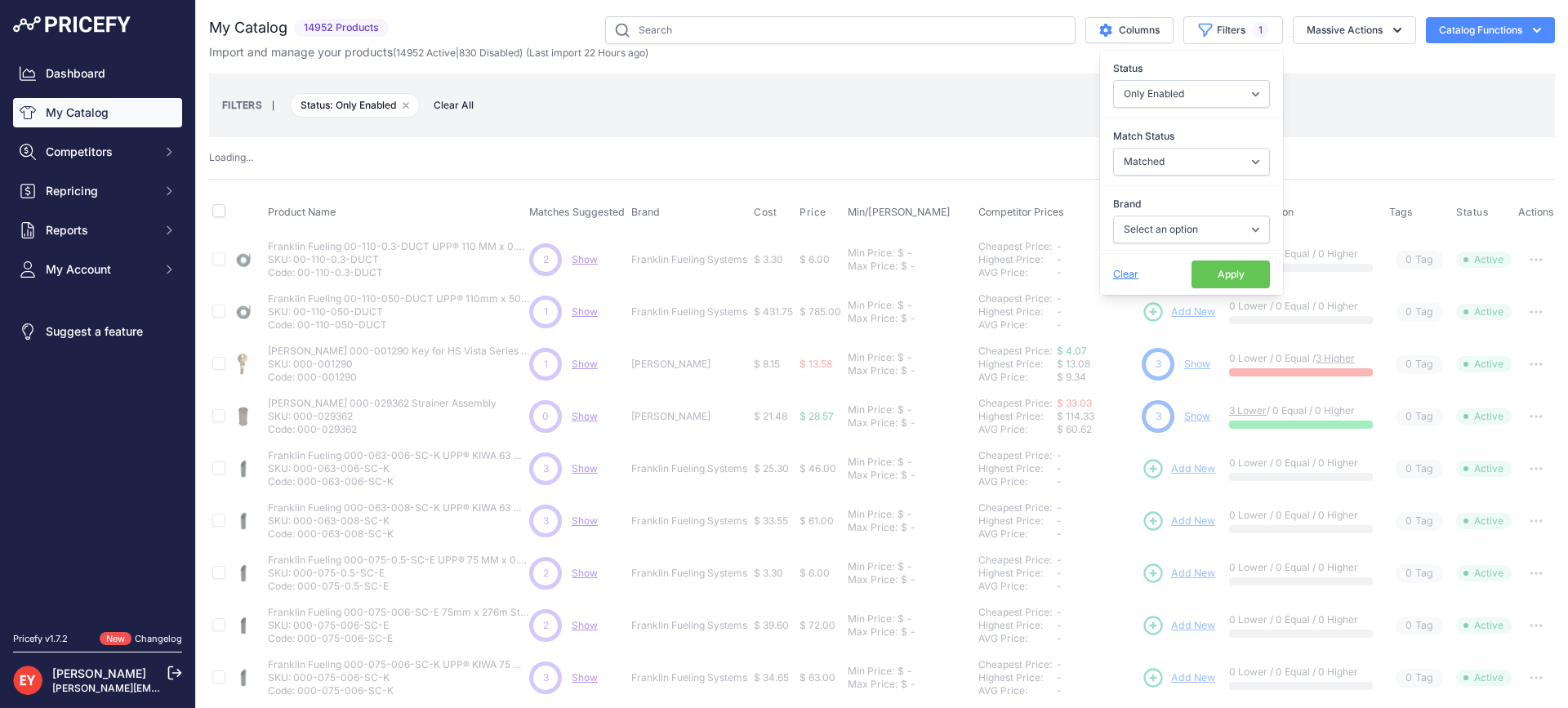
click at [1196, 283] on button "Apply" at bounding box center [1230, 274] width 78 height 28
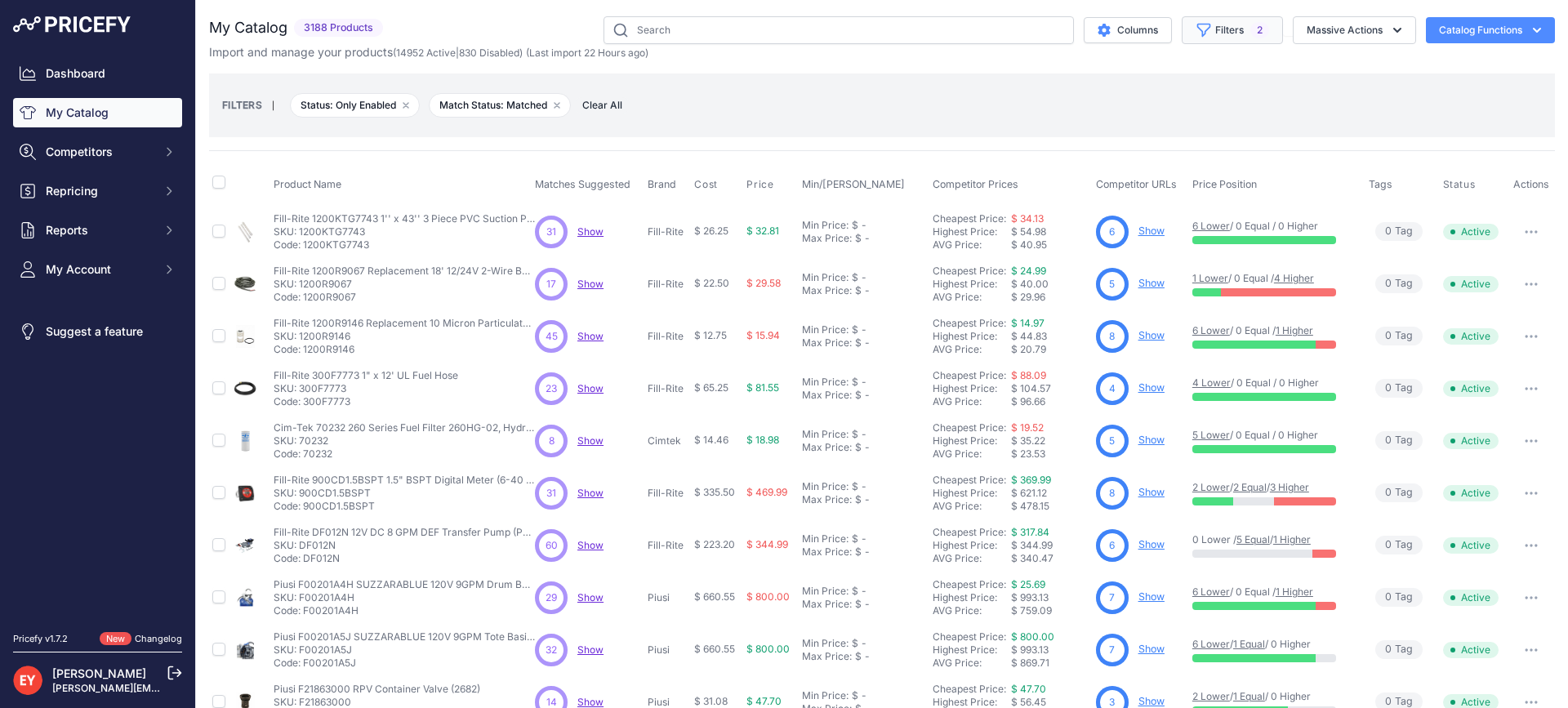
click at [1196, 23] on icon "button" at bounding box center [1203, 31] width 17 height 17
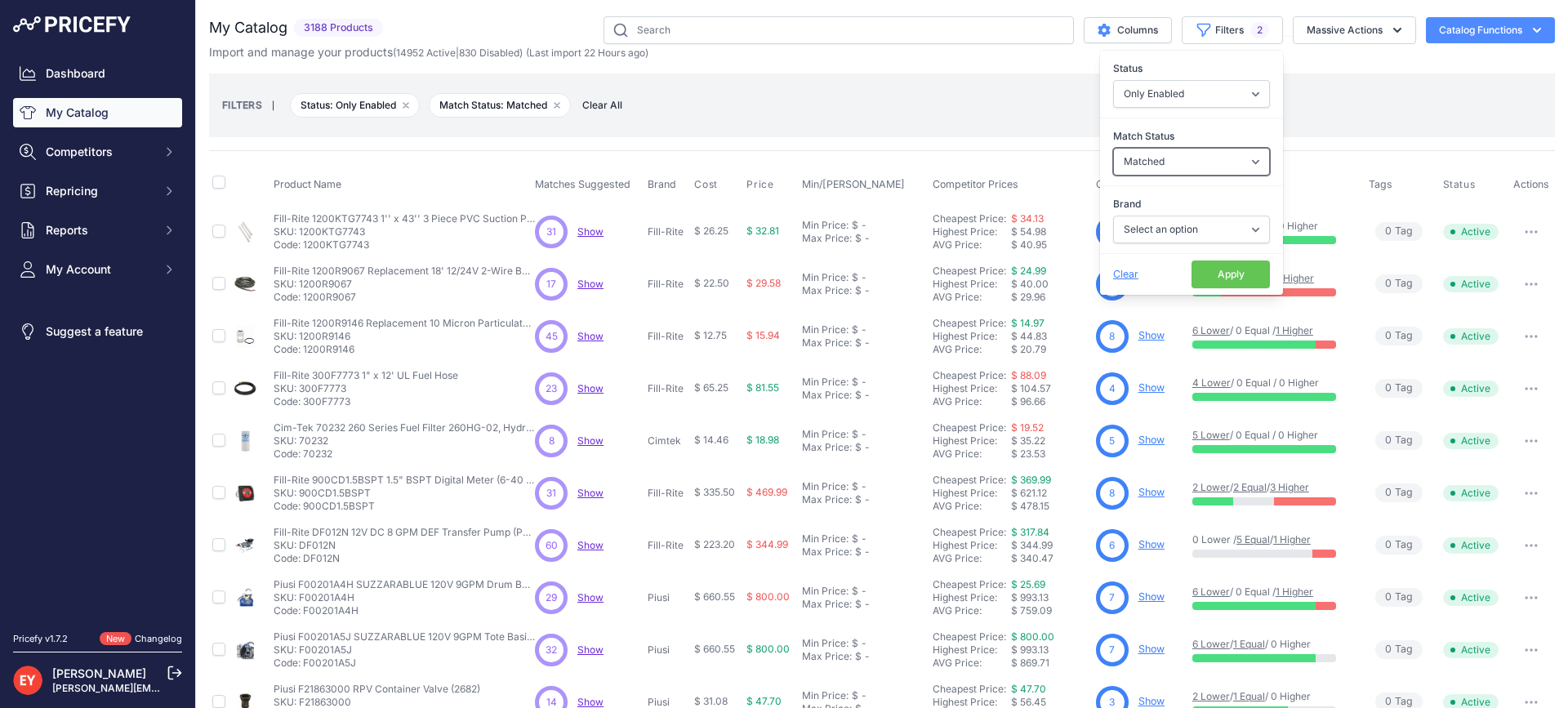
click at [1211, 168] on select "Select an option Matched Unmatched" at bounding box center [1191, 162] width 157 height 28
select select "0"
click at [1113, 148] on select "Select an option Matched Unmatched" at bounding box center [1191, 162] width 157 height 28
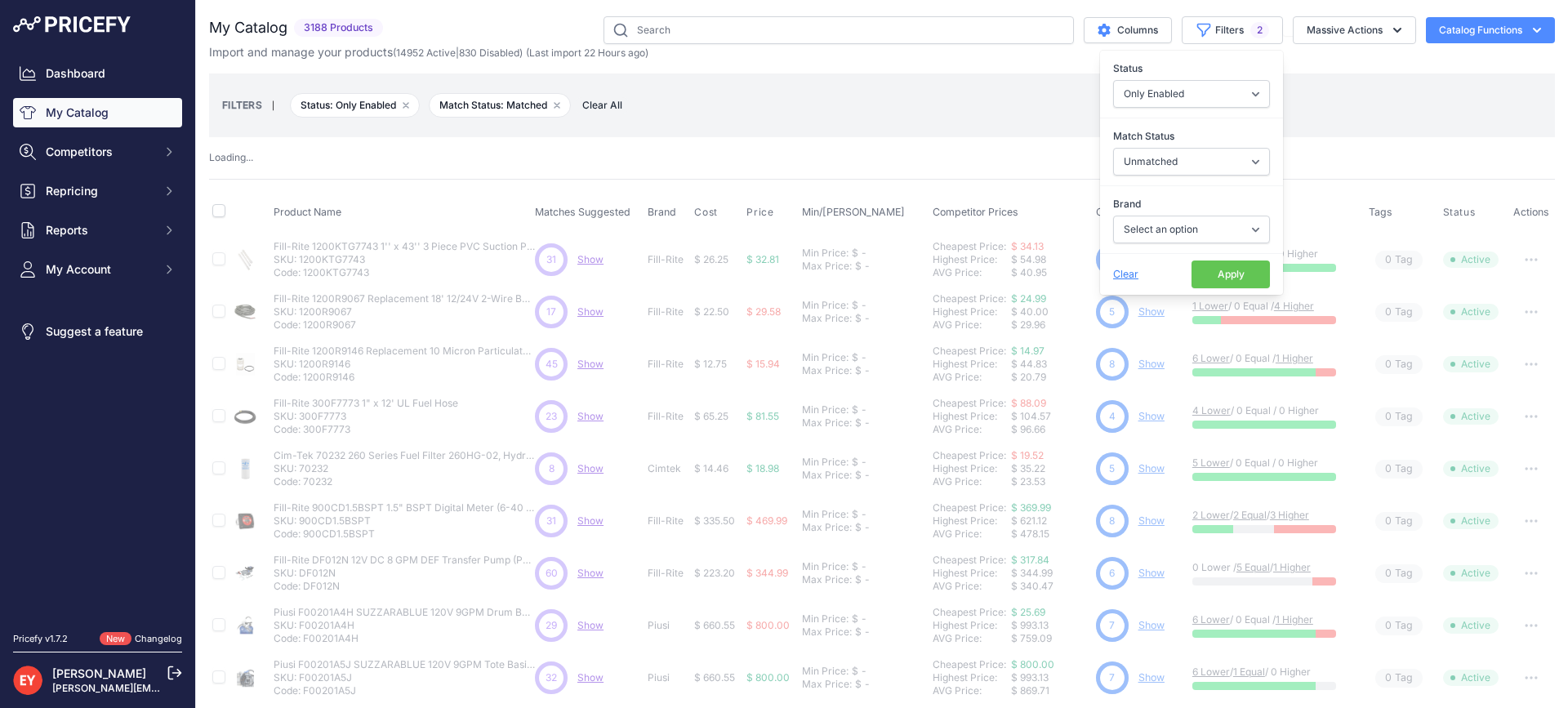
click at [1223, 278] on button "Apply" at bounding box center [1230, 274] width 78 height 28
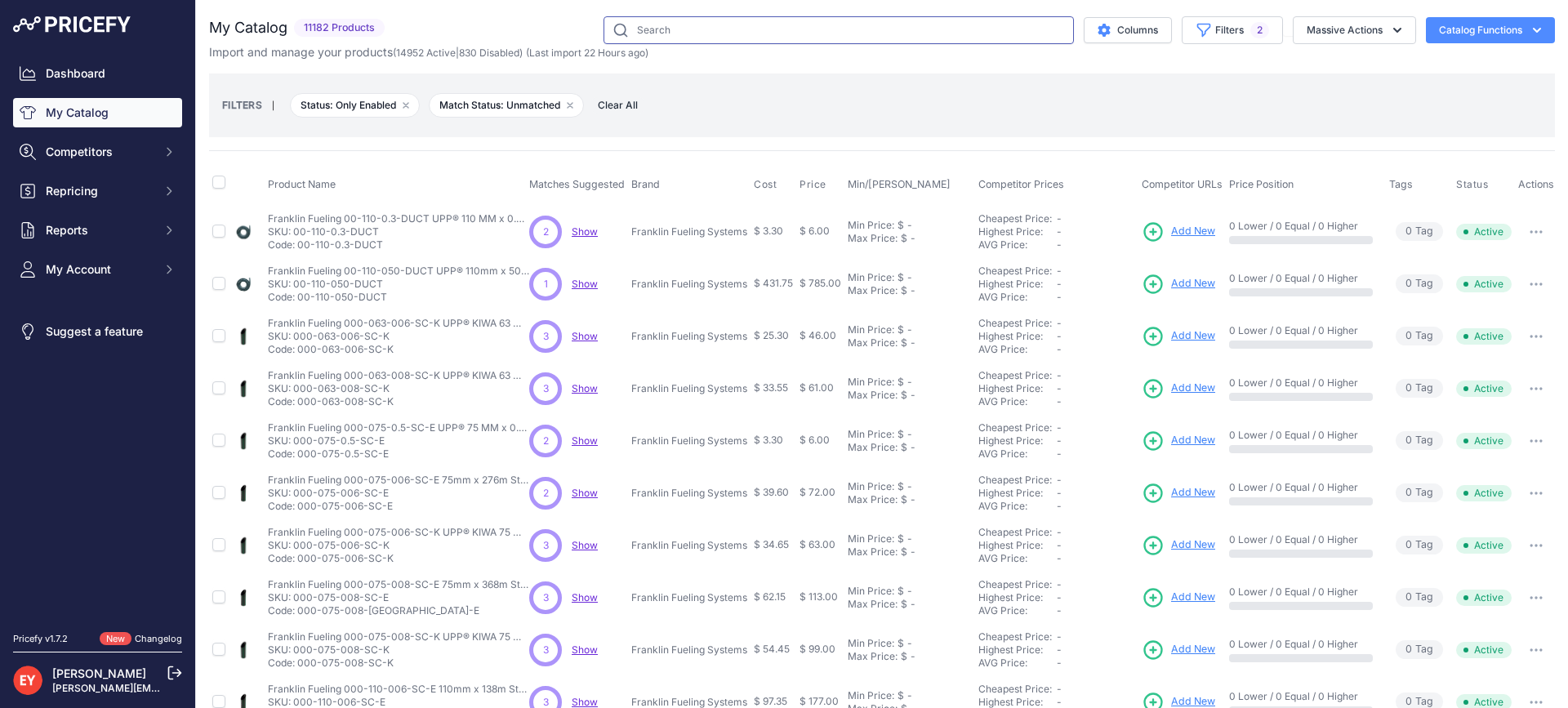
click at [686, 23] on input "text" at bounding box center [839, 31] width 471 height 28
paste input "333435-001"
type input "333435-001"
click at [710, 18] on input "333435-001" at bounding box center [839, 31] width 471 height 28
click at [1188, 49] on div "Import and manage your products ( 14952 Active | 830 Disabled ) (Last import 22…" at bounding box center [882, 52] width 1346 height 17
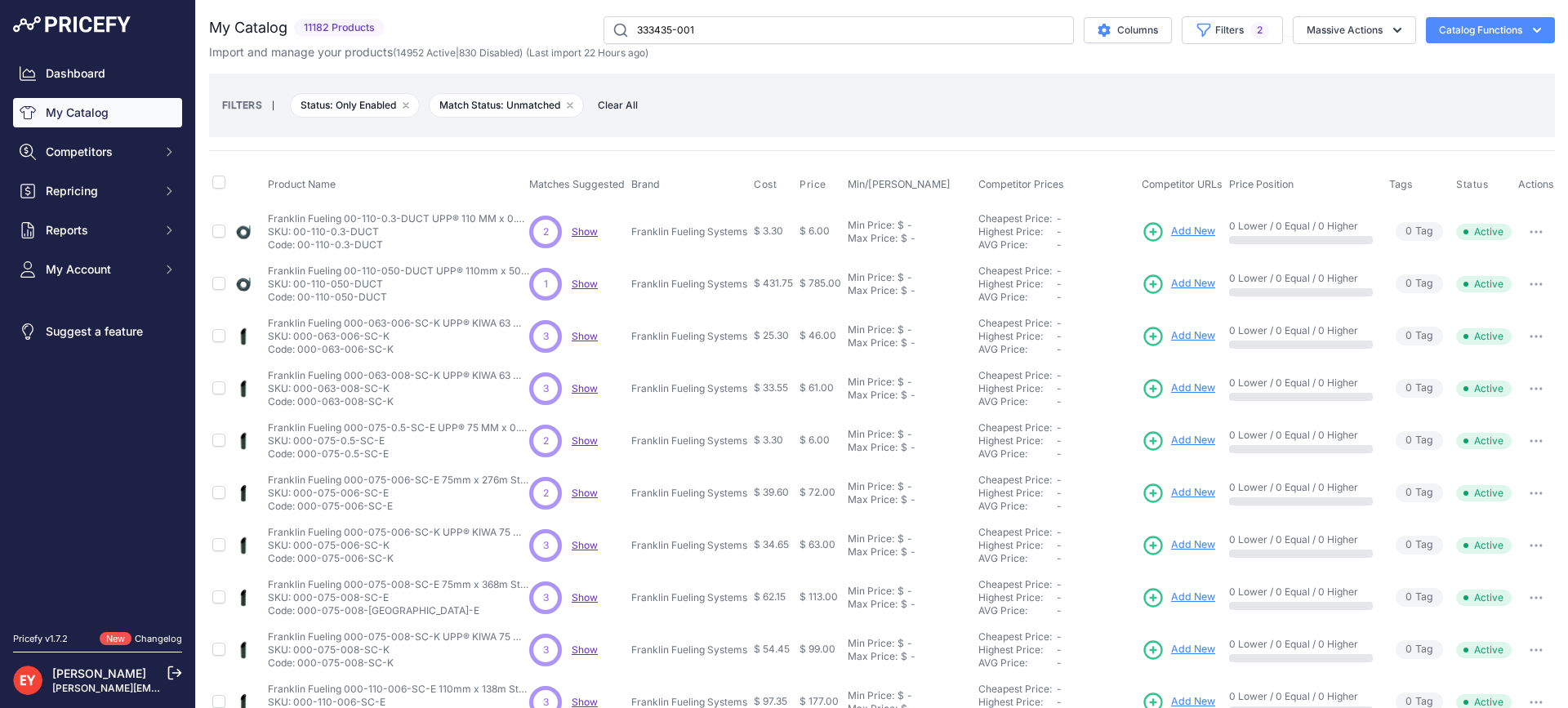
click at [1188, 49] on div "Import and manage your products ( 14952 Active | 830 Disabled ) (Last import 22…" at bounding box center [882, 52] width 1346 height 17
click at [100, 117] on link "My Catalog" at bounding box center [98, 113] width 169 height 30
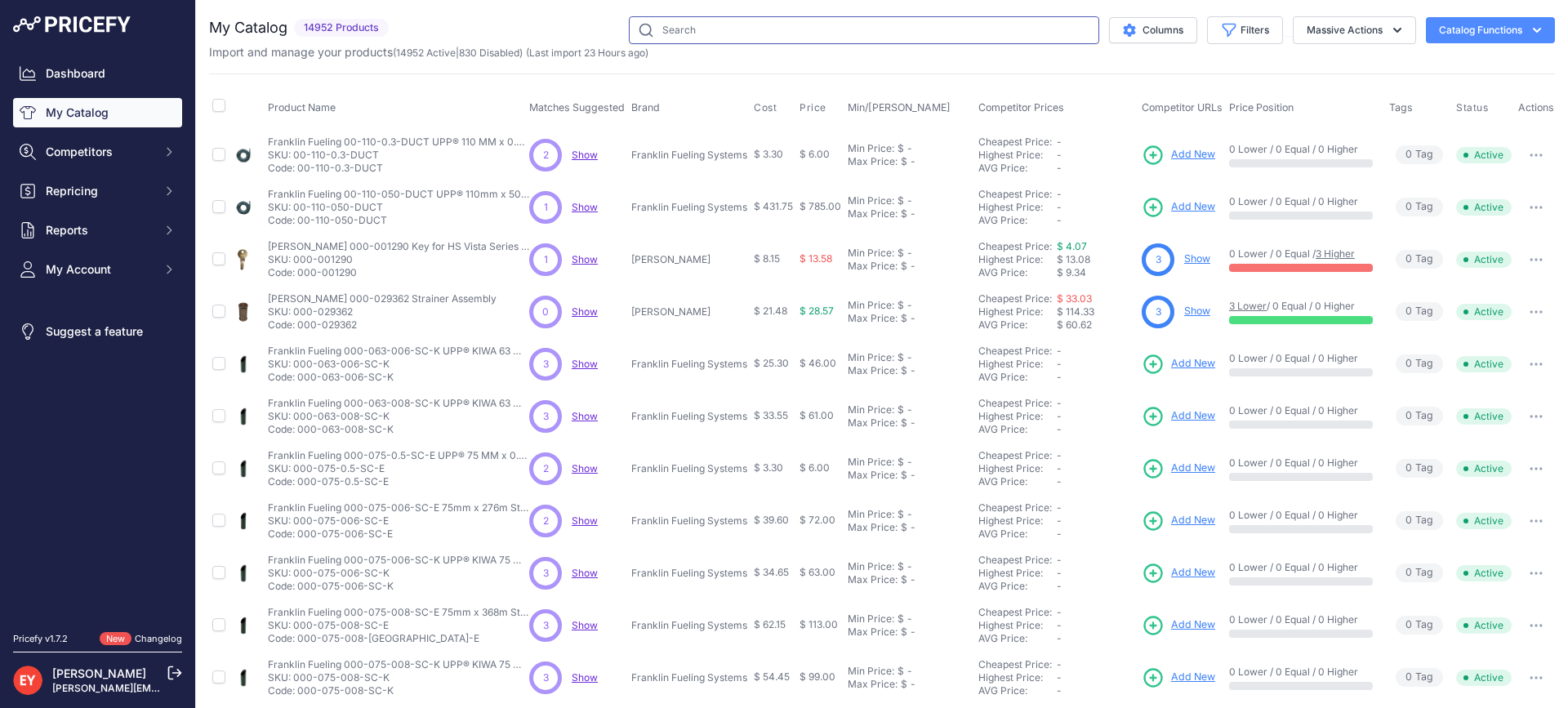
drag, startPoint x: 0, startPoint y: 0, endPoint x: 677, endPoint y: 33, distance: 677.8
click at [677, 33] on input "text" at bounding box center [864, 31] width 471 height 28
paste input "333435-001"
type input "333435-001"
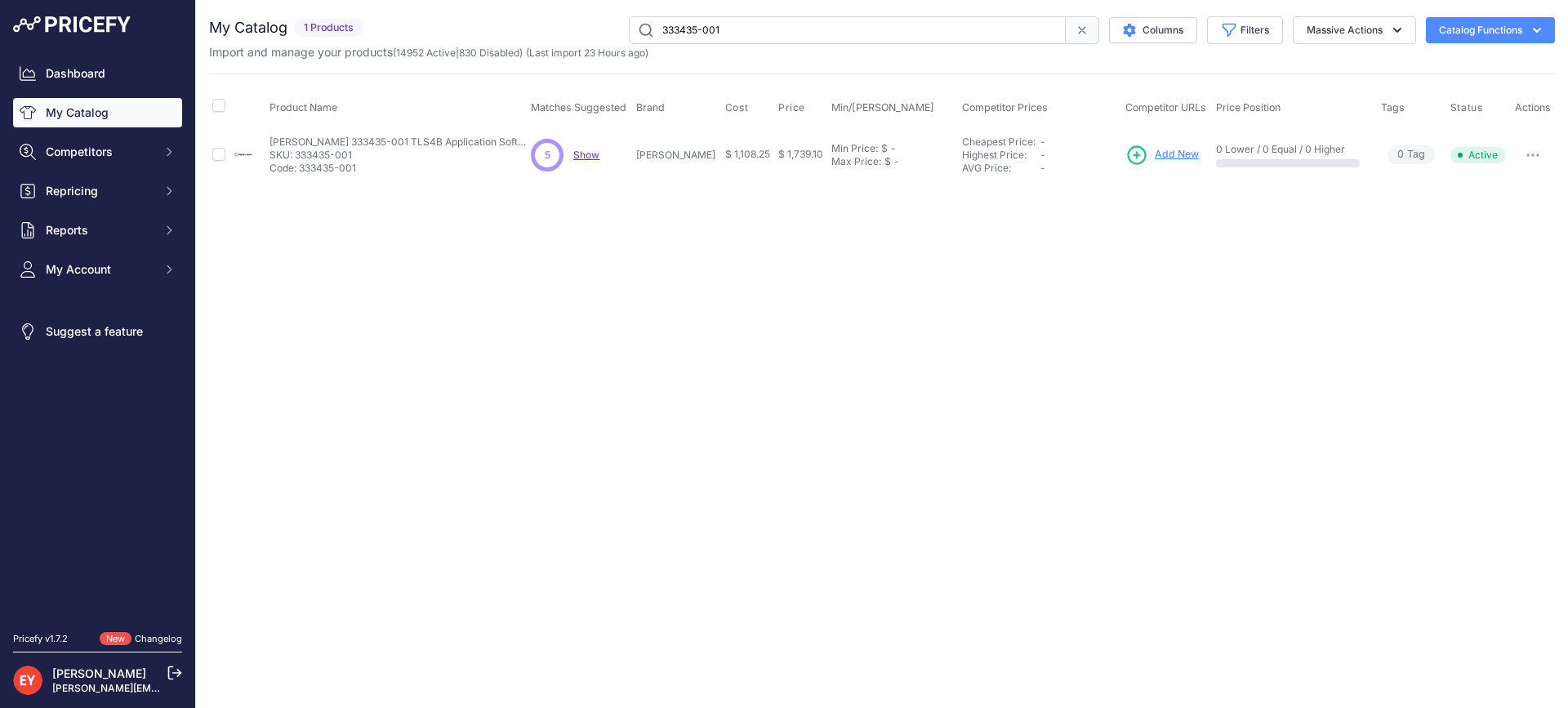
click at [1175, 151] on span "Add New" at bounding box center [1176, 154] width 44 height 16
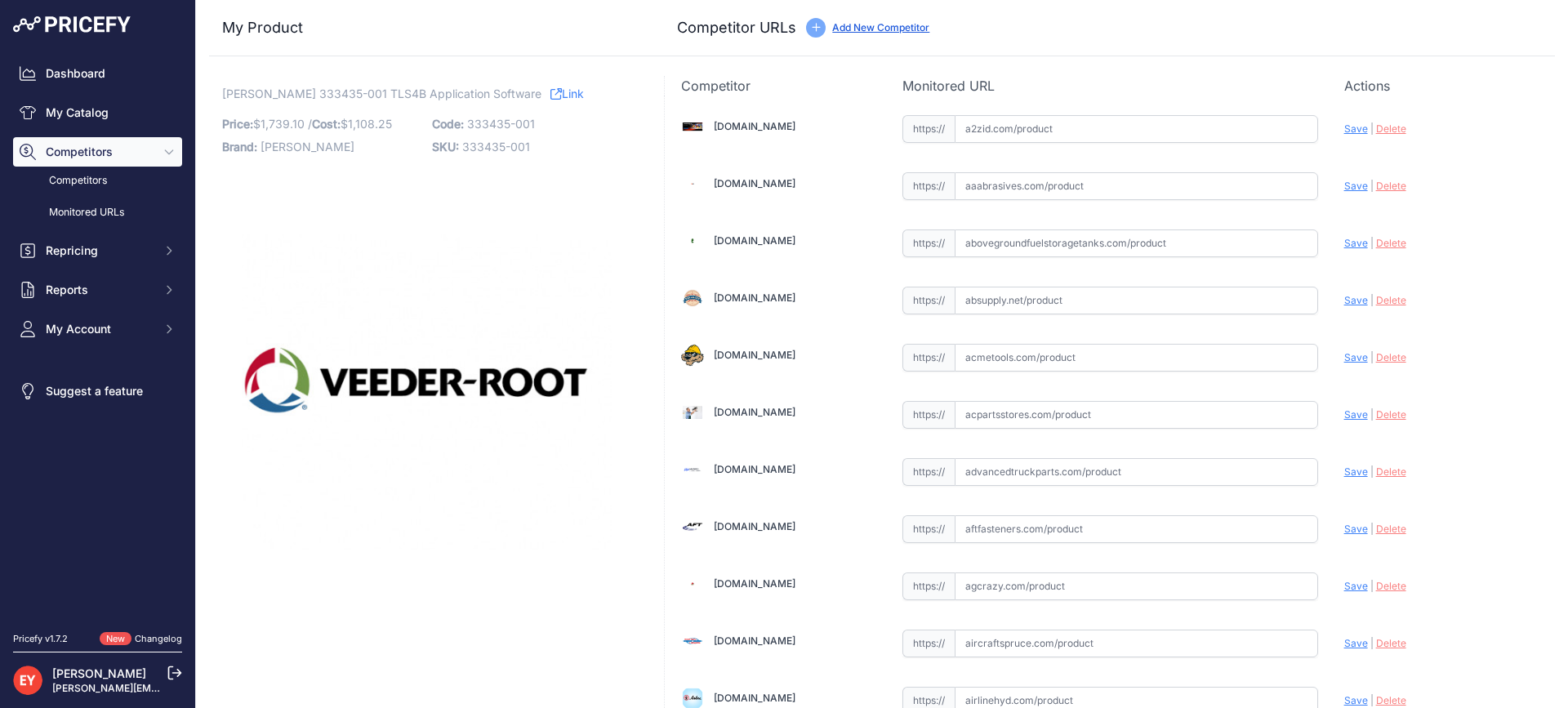
scroll to position [12342, 0]
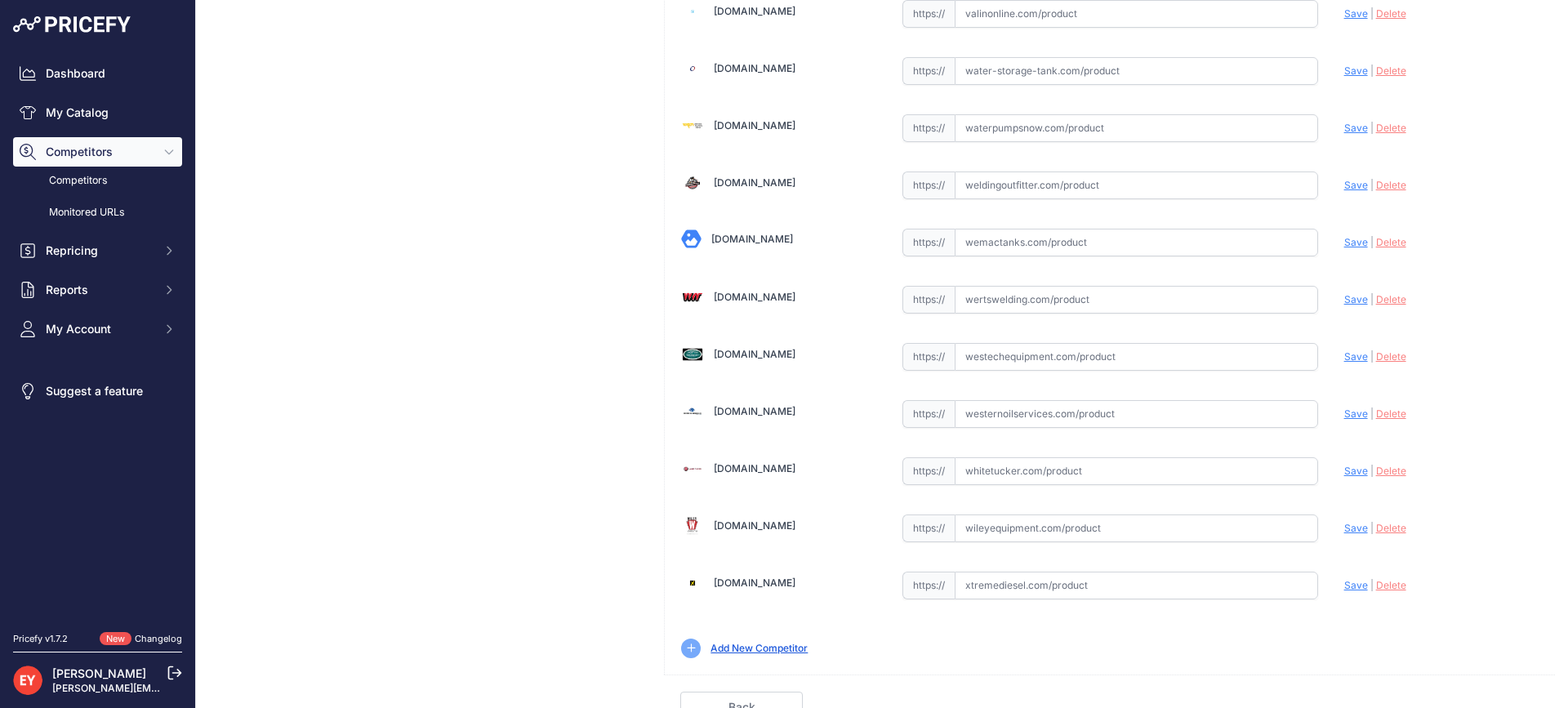
click at [1095, 350] on input "text" at bounding box center [1136, 357] width 364 height 28
paste input "https://westechequipment.com/index.php?main_page=product_info&products_id=77995…"
drag, startPoint x: 1340, startPoint y: 358, endPoint x: 1271, endPoint y: 358, distance: 69.0
click at [1344, 356] on span "Save" at bounding box center [1355, 356] width 23 height 12
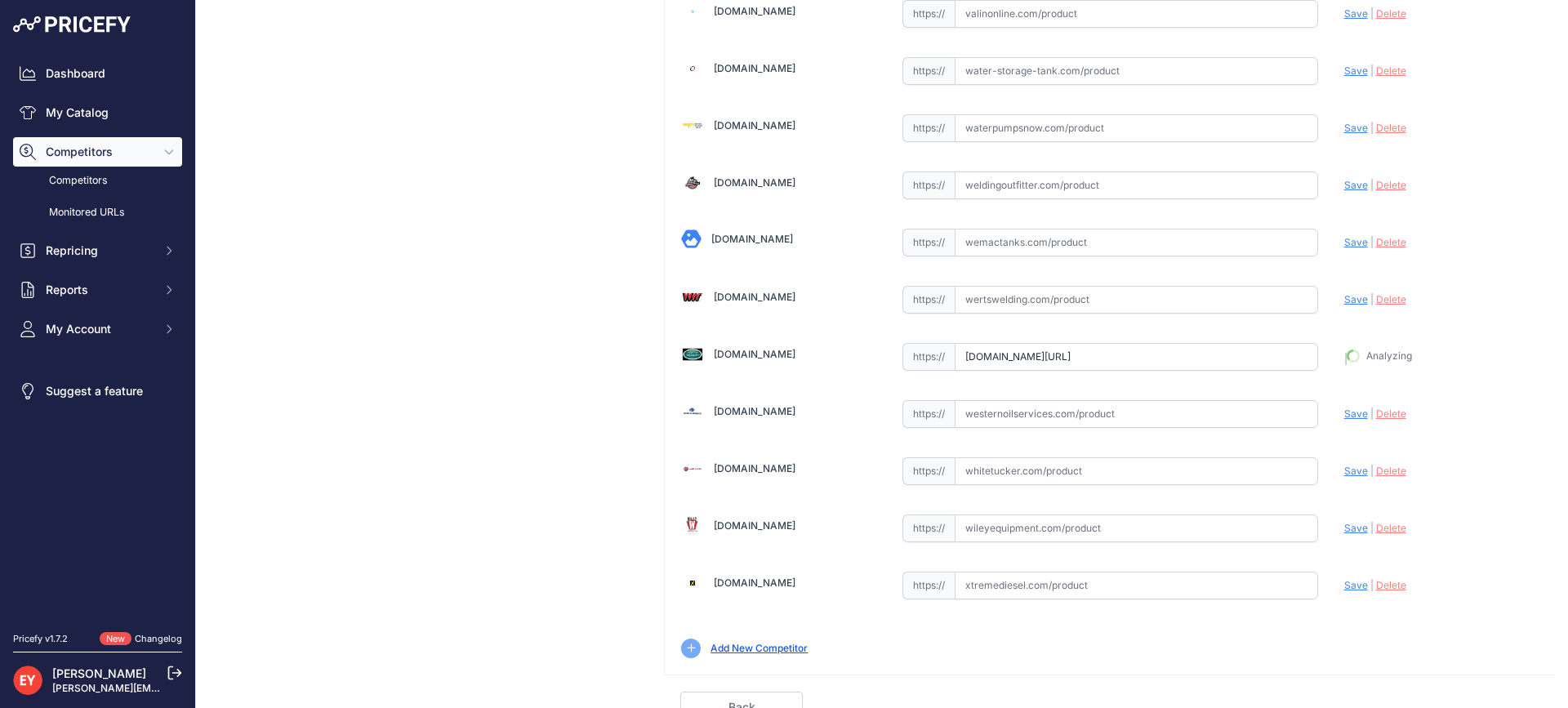
type input "https://westechequipment.com/index.php?main_page=product_info&products_id=77995…"
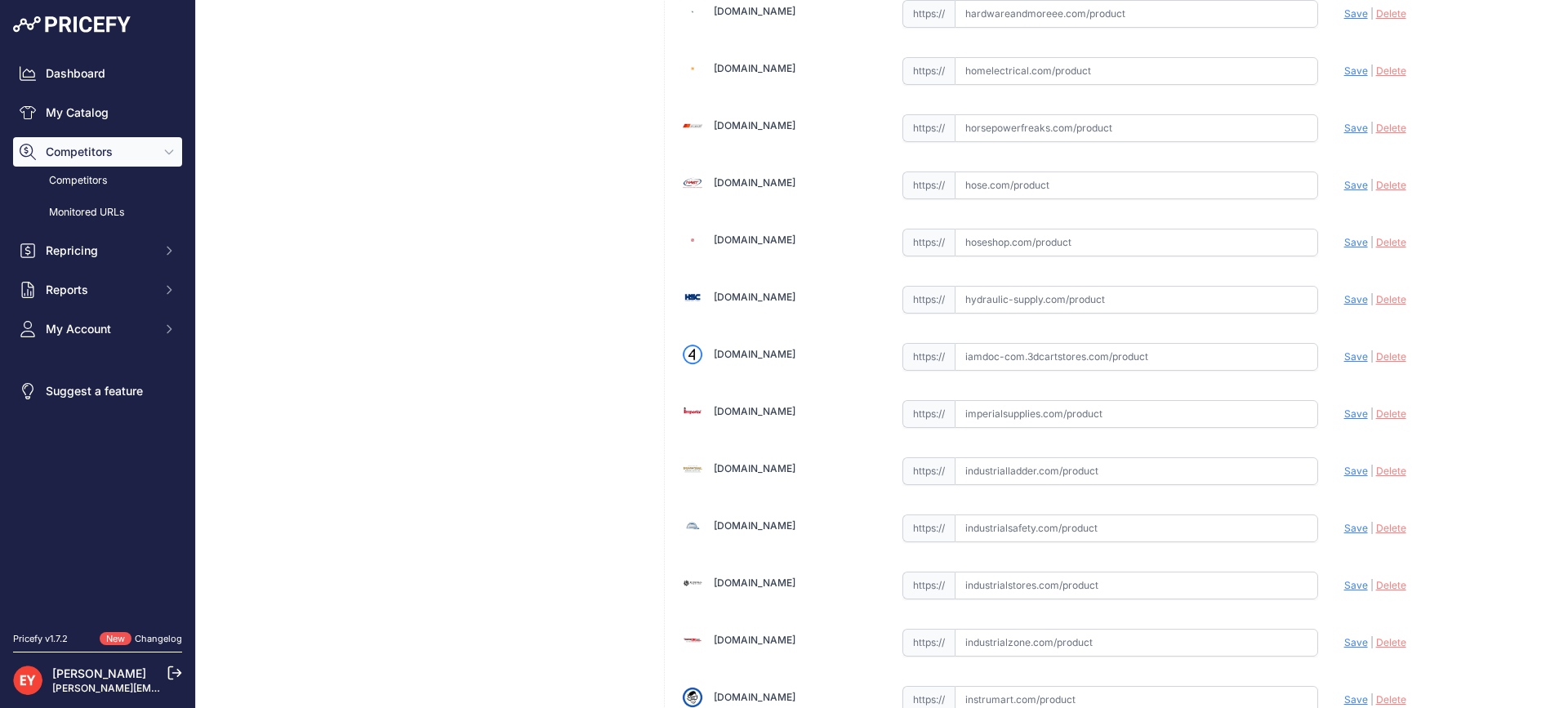
click at [1051, 367] on input "text" at bounding box center [1136, 357] width 364 height 28
paste input "https://iamdoc-com.3dcartstores.com/TLS4B-Application-Software-6-Universal-Inpu…"
click at [1351, 352] on span "Save" at bounding box center [1355, 356] width 23 height 12
type input "https://iamdoc-com.3dcartstores.com/TLS4B-Application-Software-6-Universal-Inpu…"
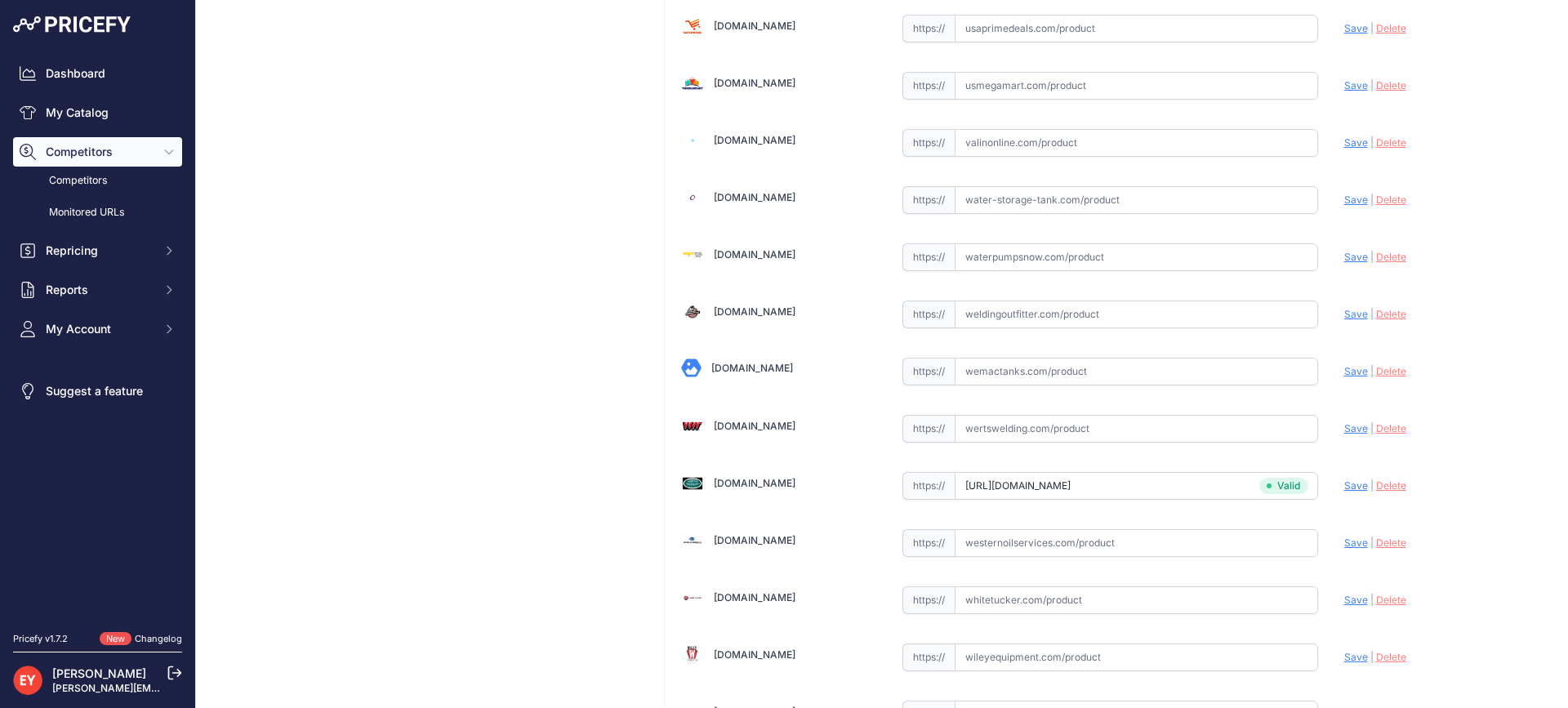
scroll to position [12357, 0]
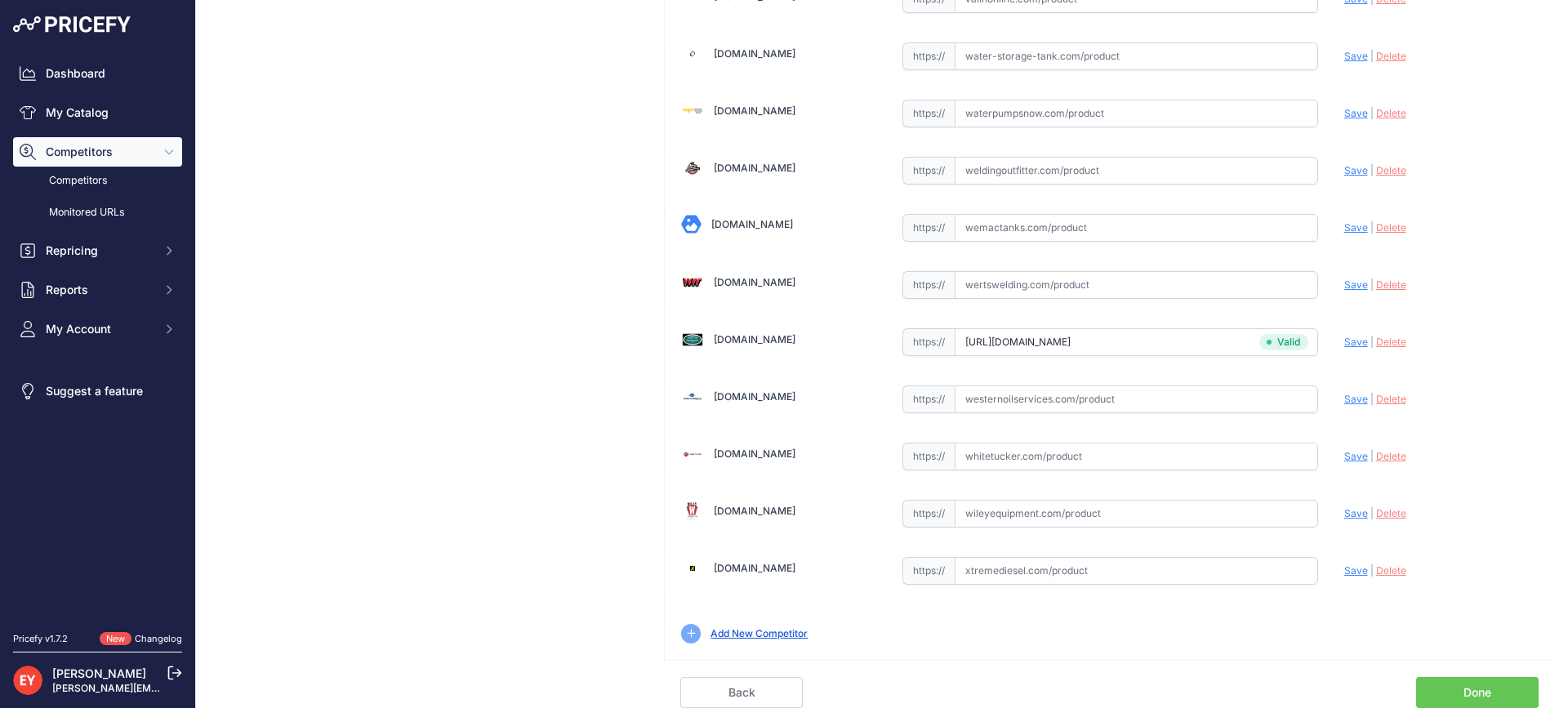
click at [1506, 688] on link "Done" at bounding box center [1478, 692] width 123 height 31
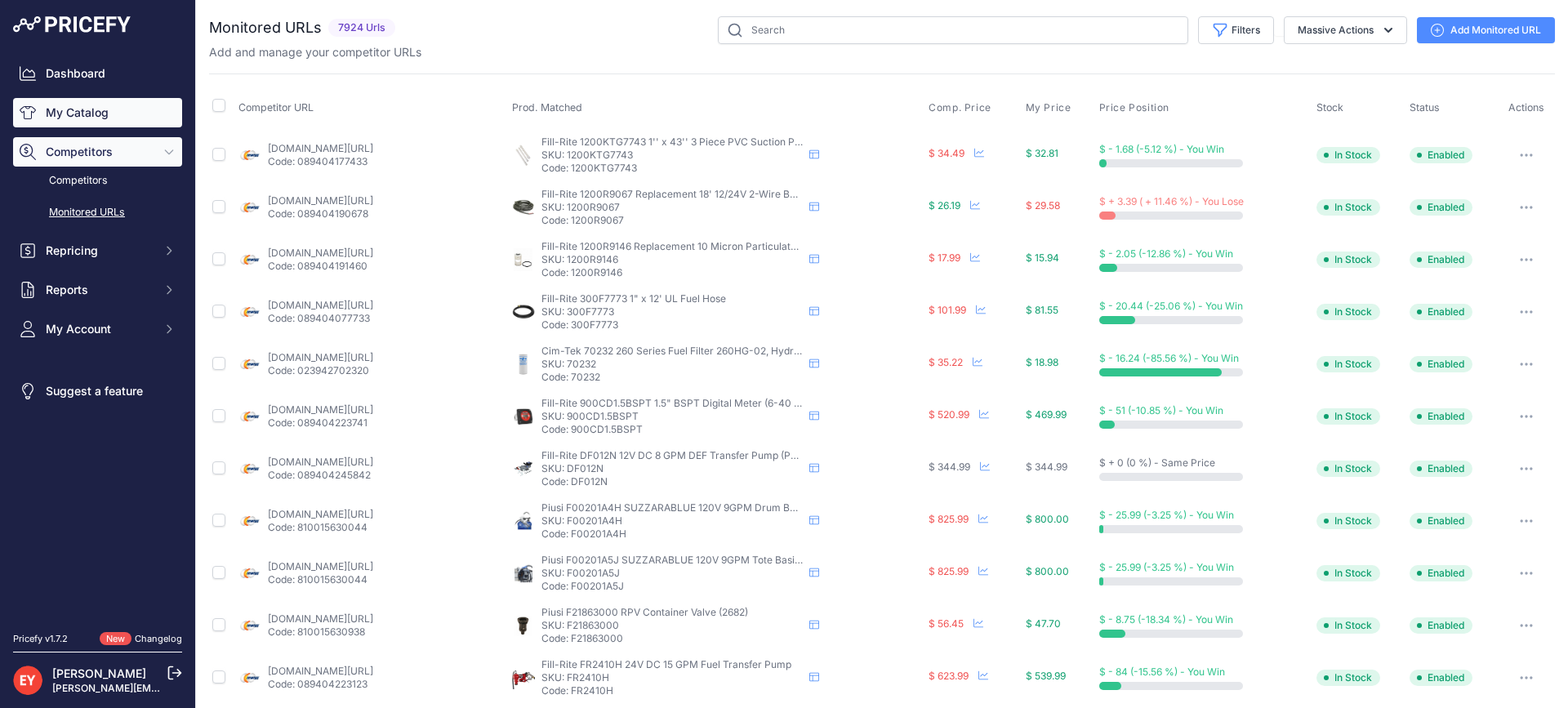
click at [48, 105] on link "My Catalog" at bounding box center [98, 113] width 169 height 30
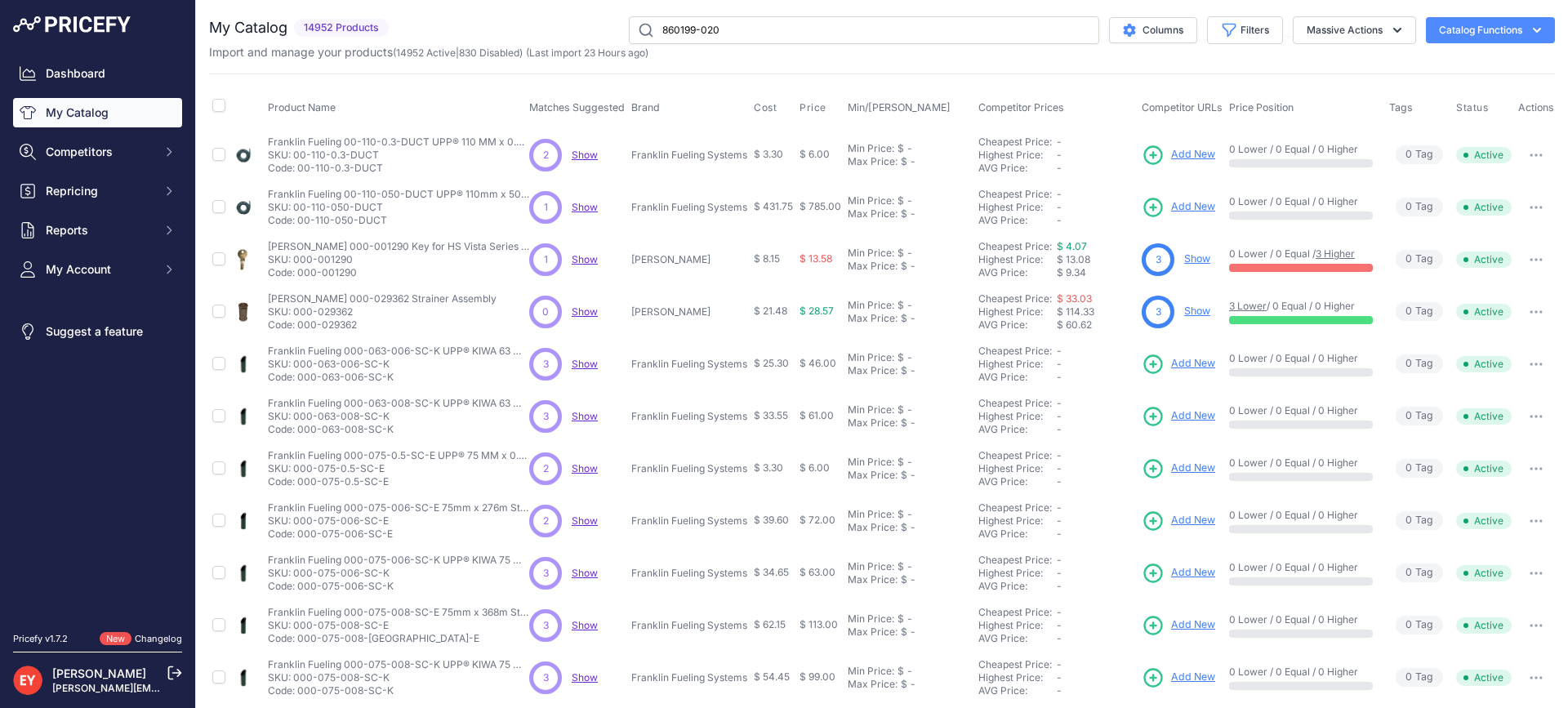
type input "860199-020"
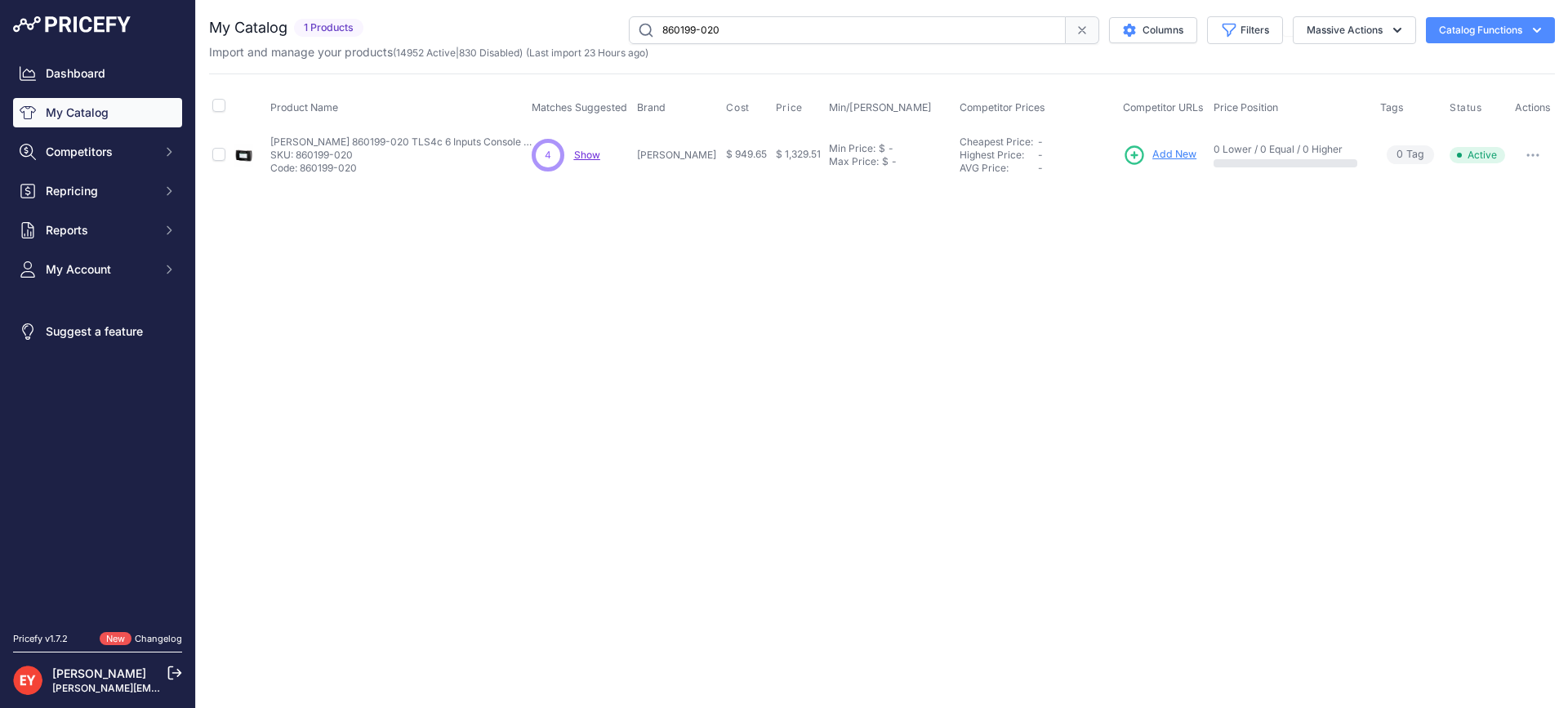
drag, startPoint x: 0, startPoint y: 0, endPoint x: 1536, endPoint y: 157, distance: 1544.0
click at [1536, 157] on button "button" at bounding box center [1533, 155] width 33 height 23
click at [1528, 180] on button "Disable" at bounding box center [1499, 190] width 104 height 26
drag, startPoint x: 779, startPoint y: 23, endPoint x: 520, endPoint y: 39, distance: 259.5
click at [520, 39] on div "860199-020 Columns Filters Status All Status Only Enabled Only Disabled" at bounding box center [963, 31] width 1185 height 28
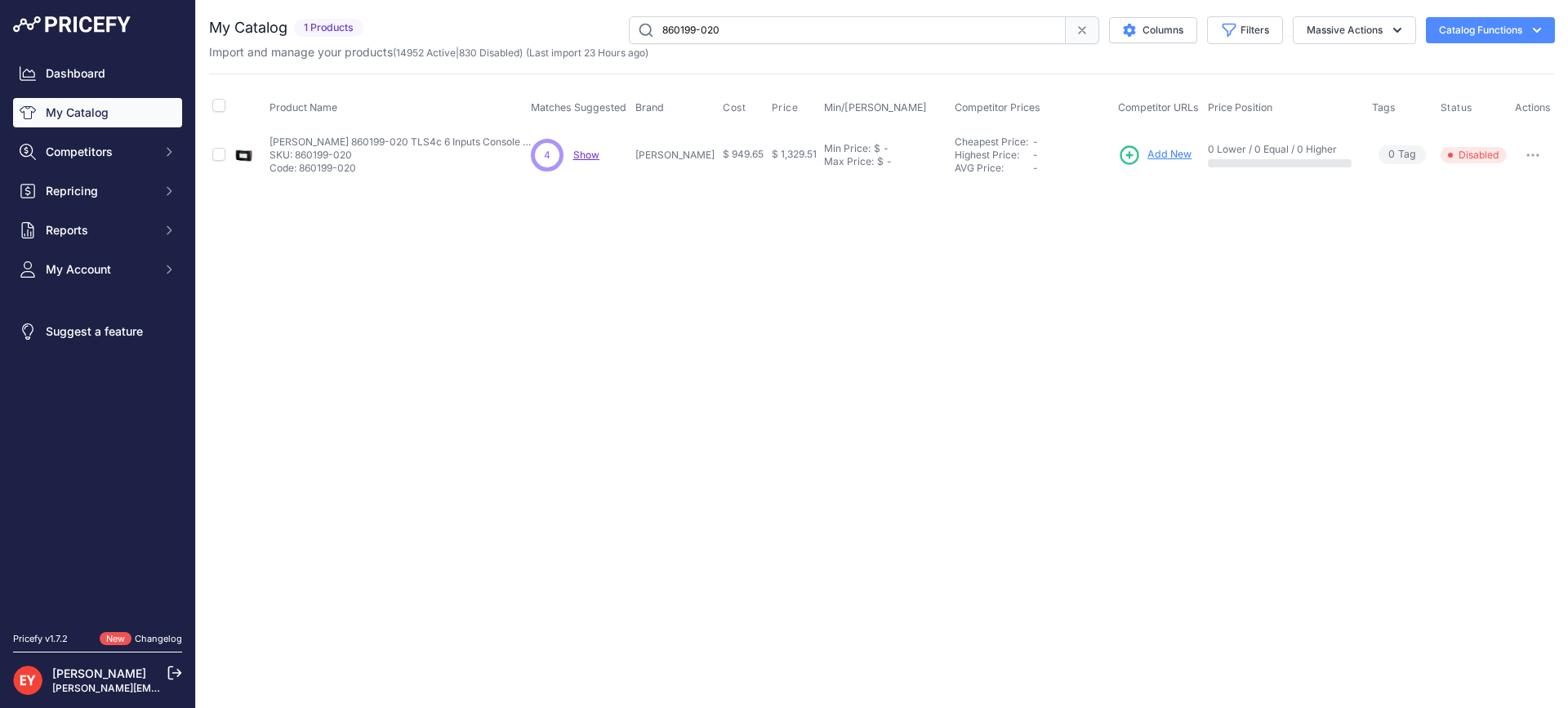
paste input "1"
type input "860199-010"
click at [1533, 154] on icon "button" at bounding box center [1533, 155] width 13 height 4
click at [1508, 184] on button "Disable" at bounding box center [1499, 190] width 104 height 26
drag, startPoint x: 765, startPoint y: 23, endPoint x: 564, endPoint y: 31, distance: 201.2
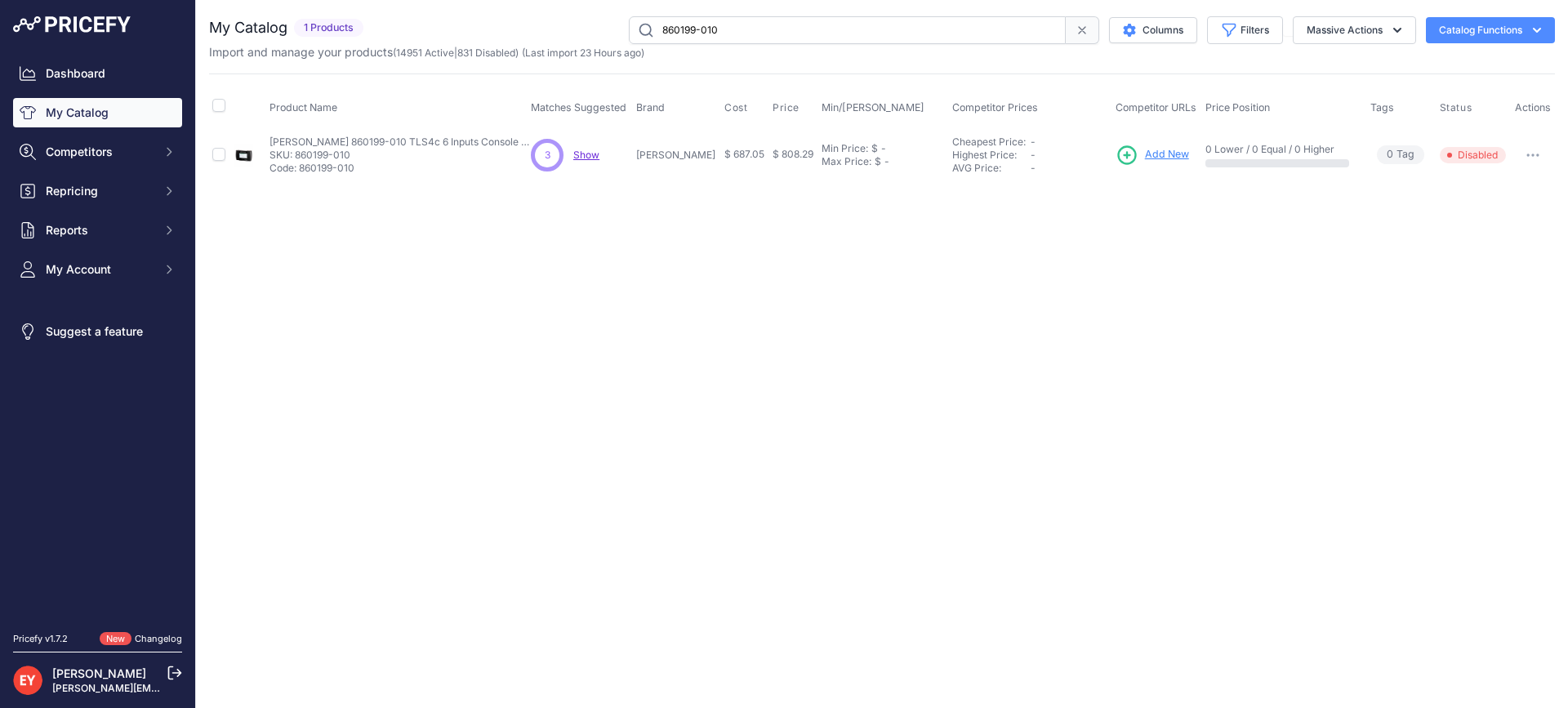
click at [564, 31] on div "860199-010 Columns Filters Status All Status Only Enabled Only Disabled" at bounding box center [963, 31] width 1185 height 28
paste input "330020-771"
type input "330020-771"
click at [1523, 154] on button "button" at bounding box center [1533, 155] width 33 height 23
click at [1507, 189] on button "Disable" at bounding box center [1499, 190] width 104 height 26
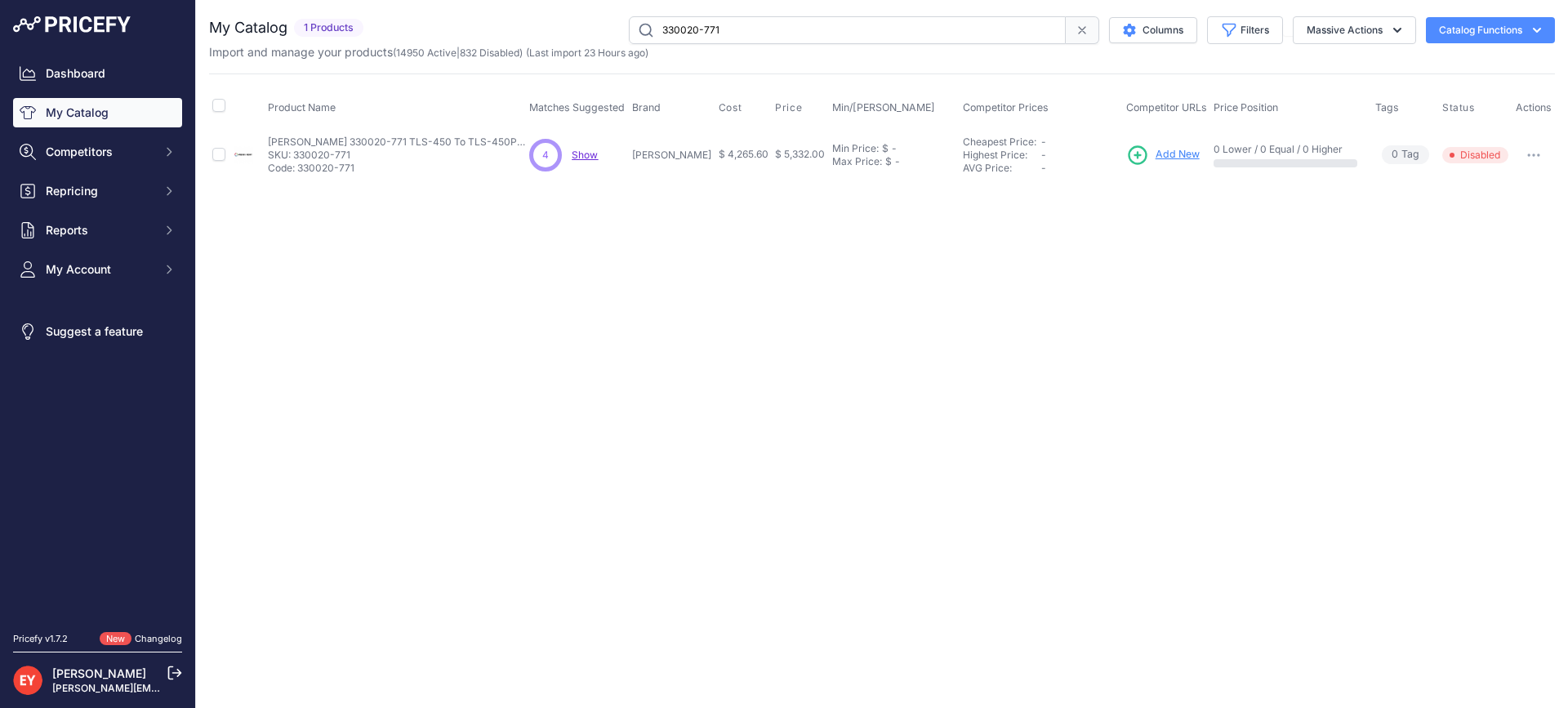
drag, startPoint x: 815, startPoint y: 23, endPoint x: 476, endPoint y: 12, distance: 339.2
click at [476, 12] on div "You are not connected to the internet. My Catalog" at bounding box center [882, 99] width 1346 height 197
paste input "3410-015"
type input "333410-015"
click at [1155, 155] on span "Add New" at bounding box center [1172, 154] width 44 height 16
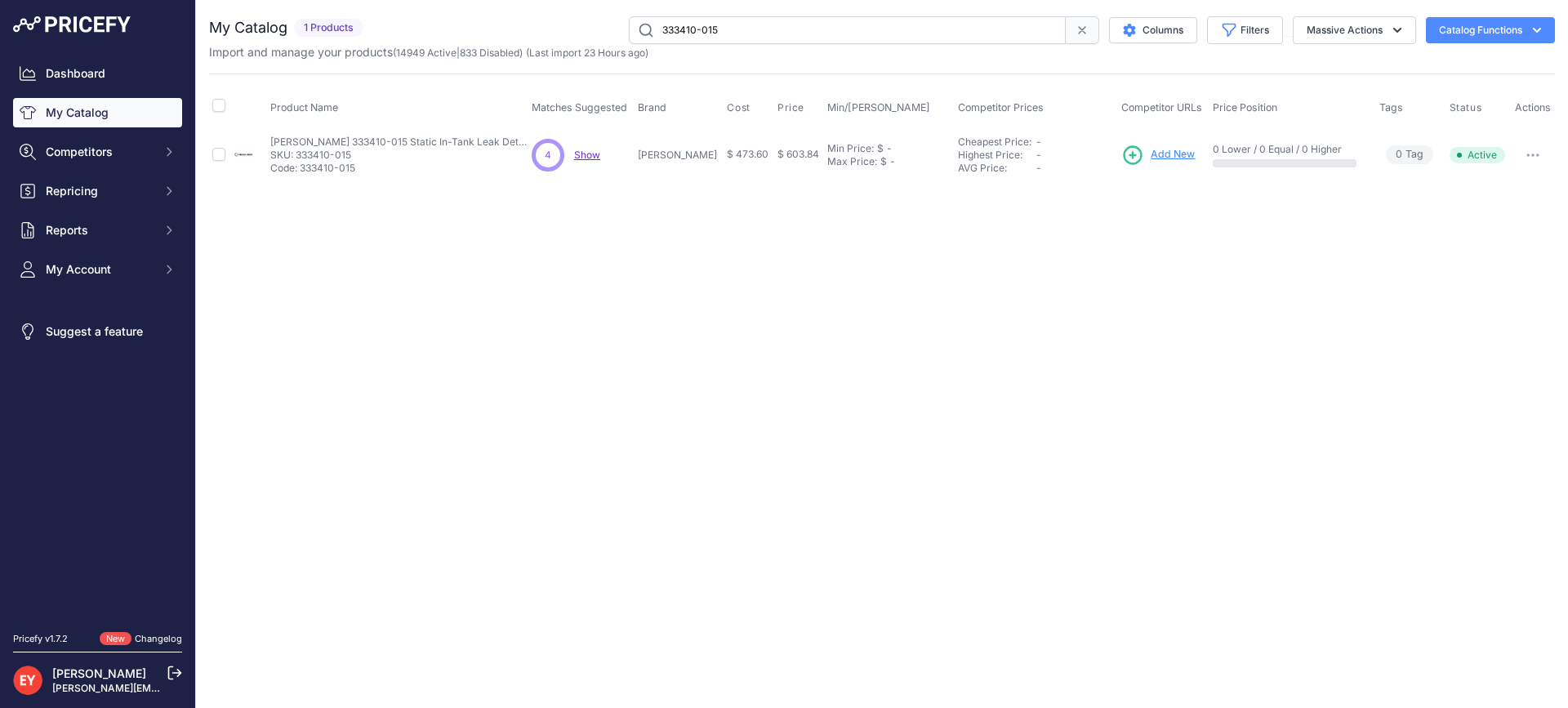
click at [1155, 155] on span "Add New" at bounding box center [1172, 154] width 44 height 16
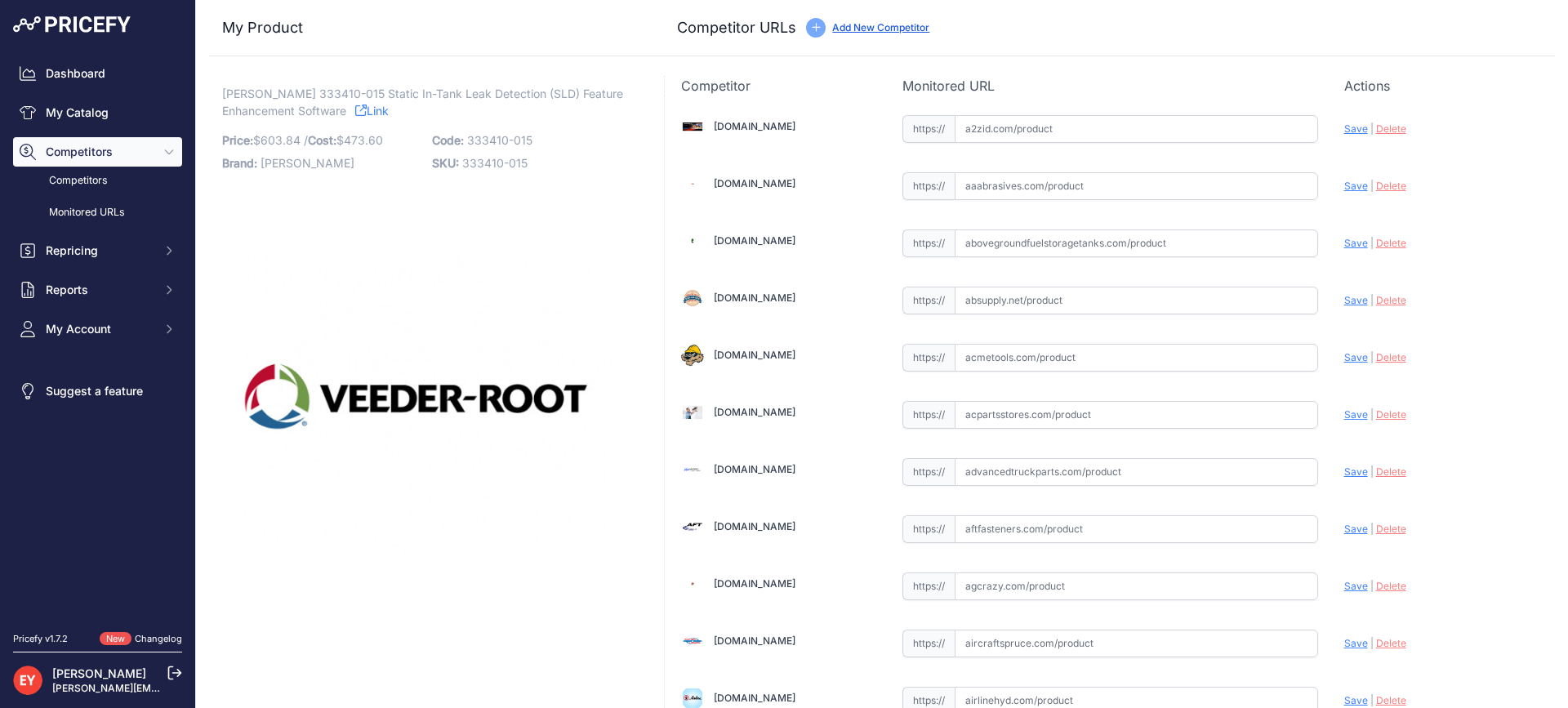
scroll to position [11428, 0]
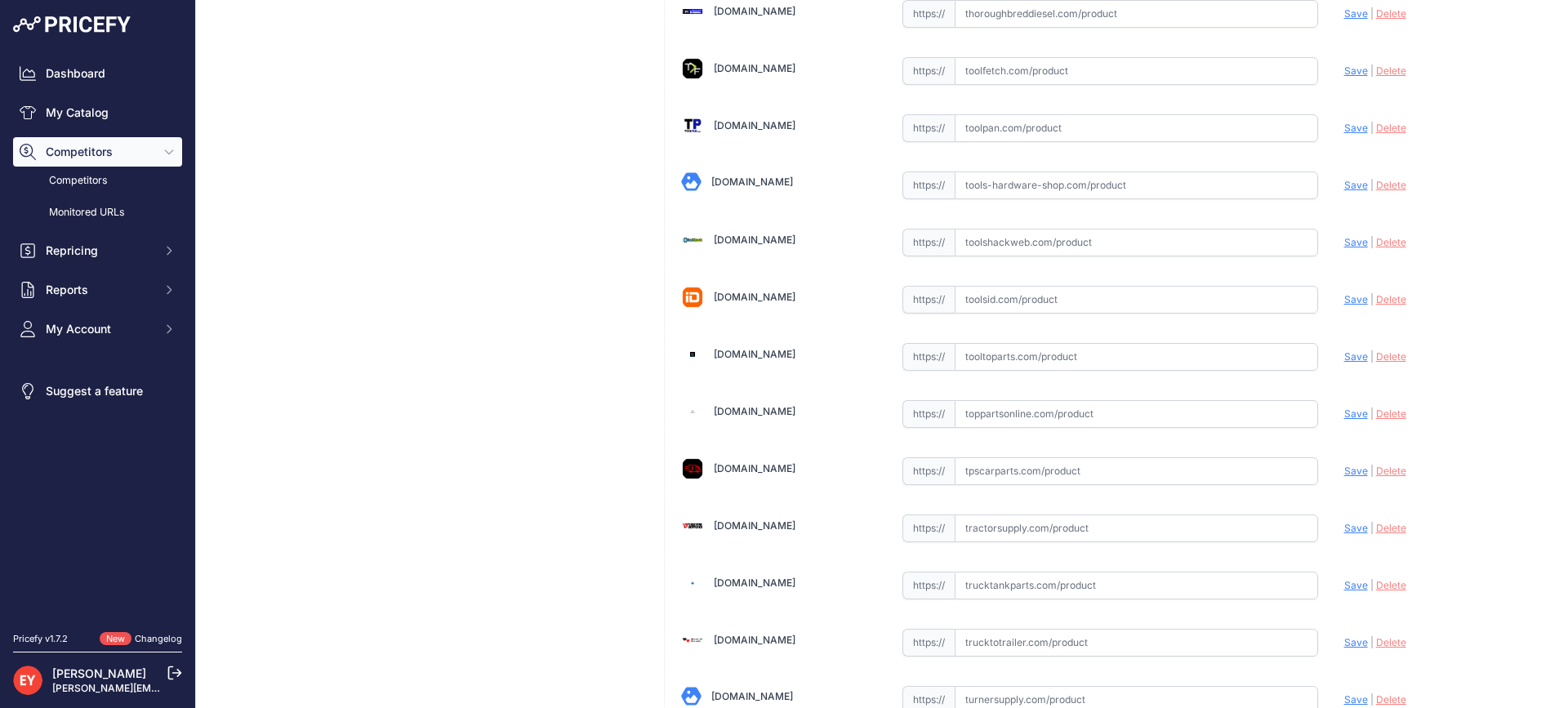
click at [997, 358] on input "text" at bounding box center [1136, 357] width 364 height 28
paste input "https://www.tooltoparts.com/product/veeder-root-333410-015-static-in-tank-leak-…"
click at [1344, 356] on span "Save" at bounding box center [1355, 356] width 23 height 12
type input "https://www.tooltoparts.com/product/veeder-root-333410-015-static-in-tank-leak-…"
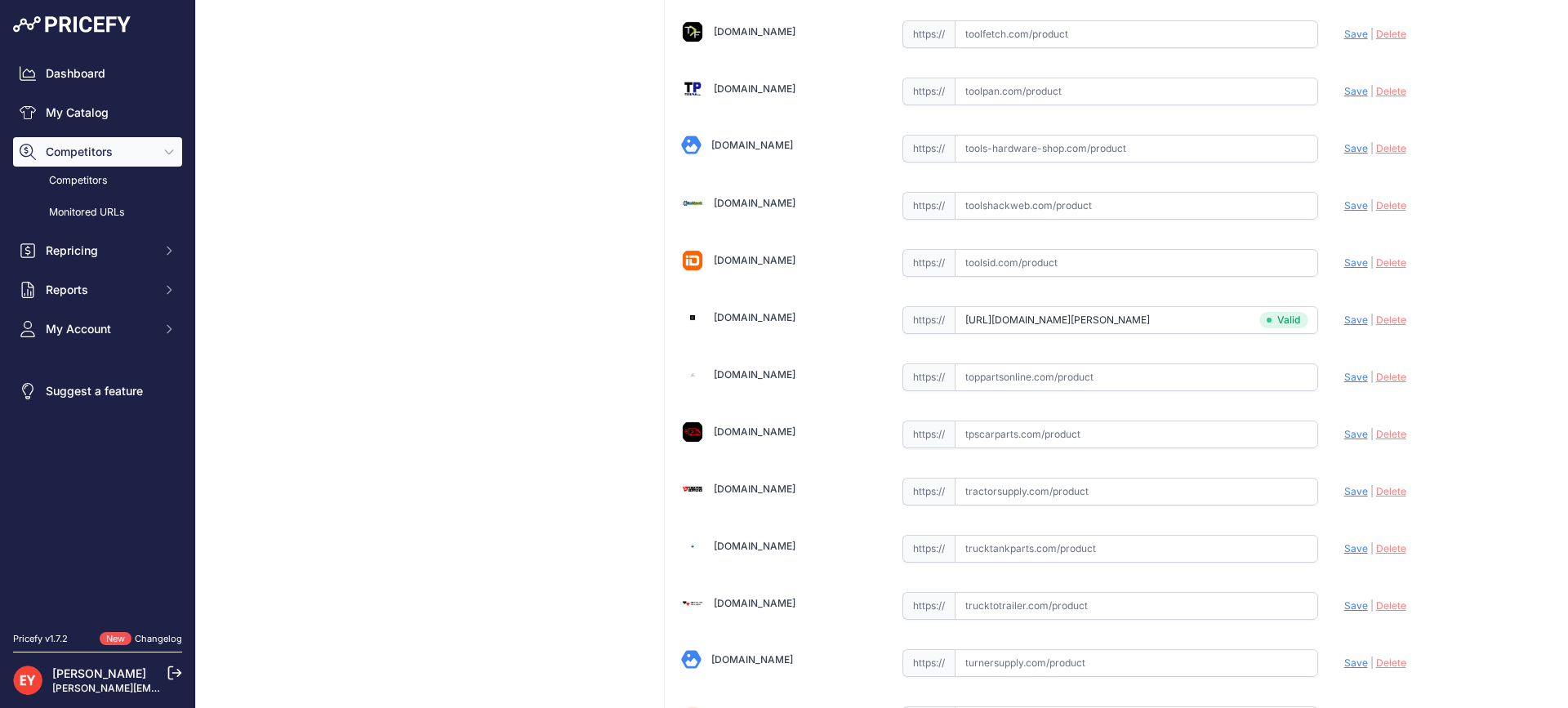
scroll to position [11428, 0]
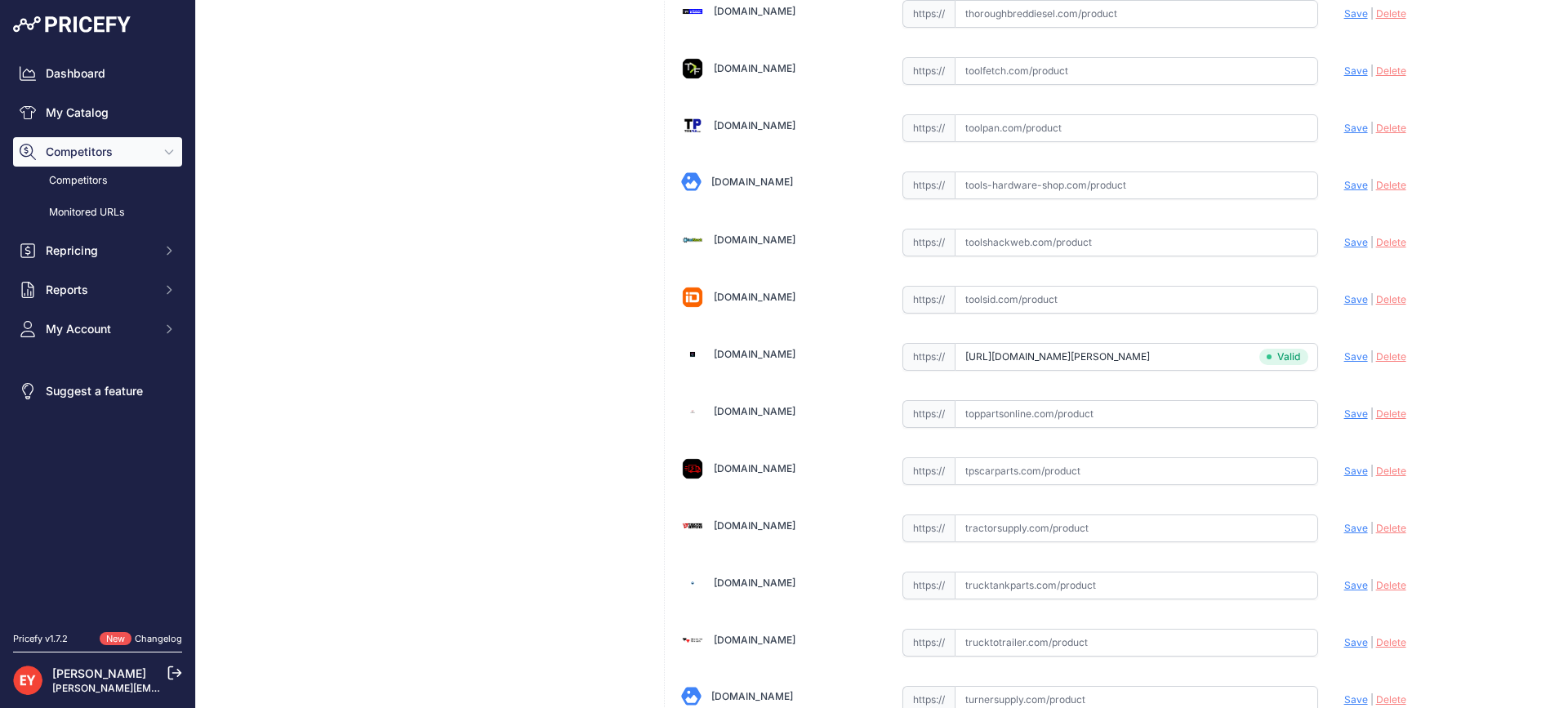
click at [988, 412] on input "text" at bounding box center [1136, 414] width 364 height 28
paste input "https://www.toppartsonline.com/product/veeder-root-333410-015-static-in-tank-le…"
click at [1345, 407] on span "Save" at bounding box center [1355, 413] width 23 height 12
type input "https://www.toppartsonline.com/product/veeder-root-333410-015-static-in-tank-le…"
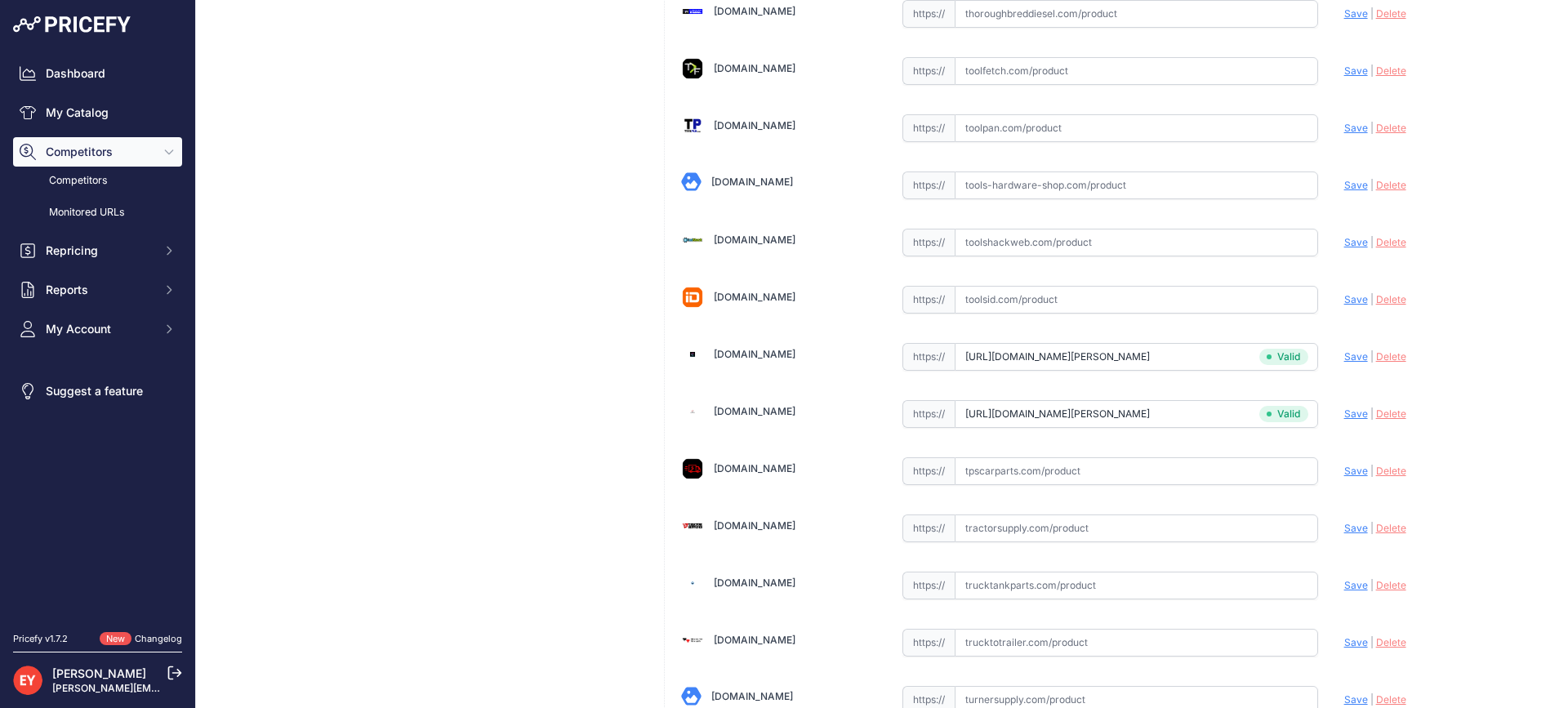
scroll to position [4919, 0]
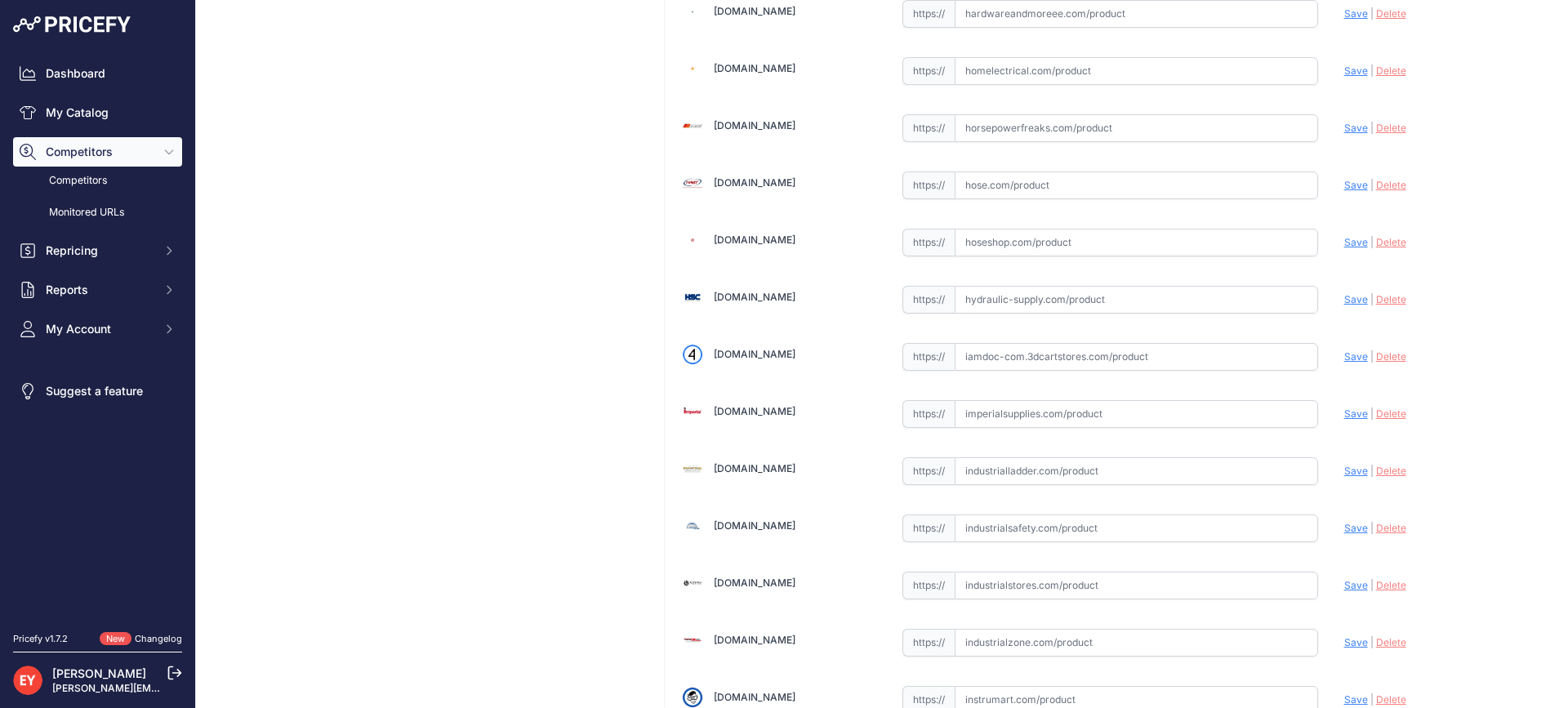
click at [1045, 367] on input "text" at bounding box center [1136, 357] width 364 height 28
paste input "https://iamdoc-com.3dcartstores.com/Static-Leak-Detection-Sld-For-TLS4B-For-Ust…"
click at [1344, 354] on span "Save" at bounding box center [1355, 356] width 23 height 12
type input "https://iamdoc-com.3dcartstores.com/Static-Leak-Detection-Sld-For-TLS4B-For-Ust…"
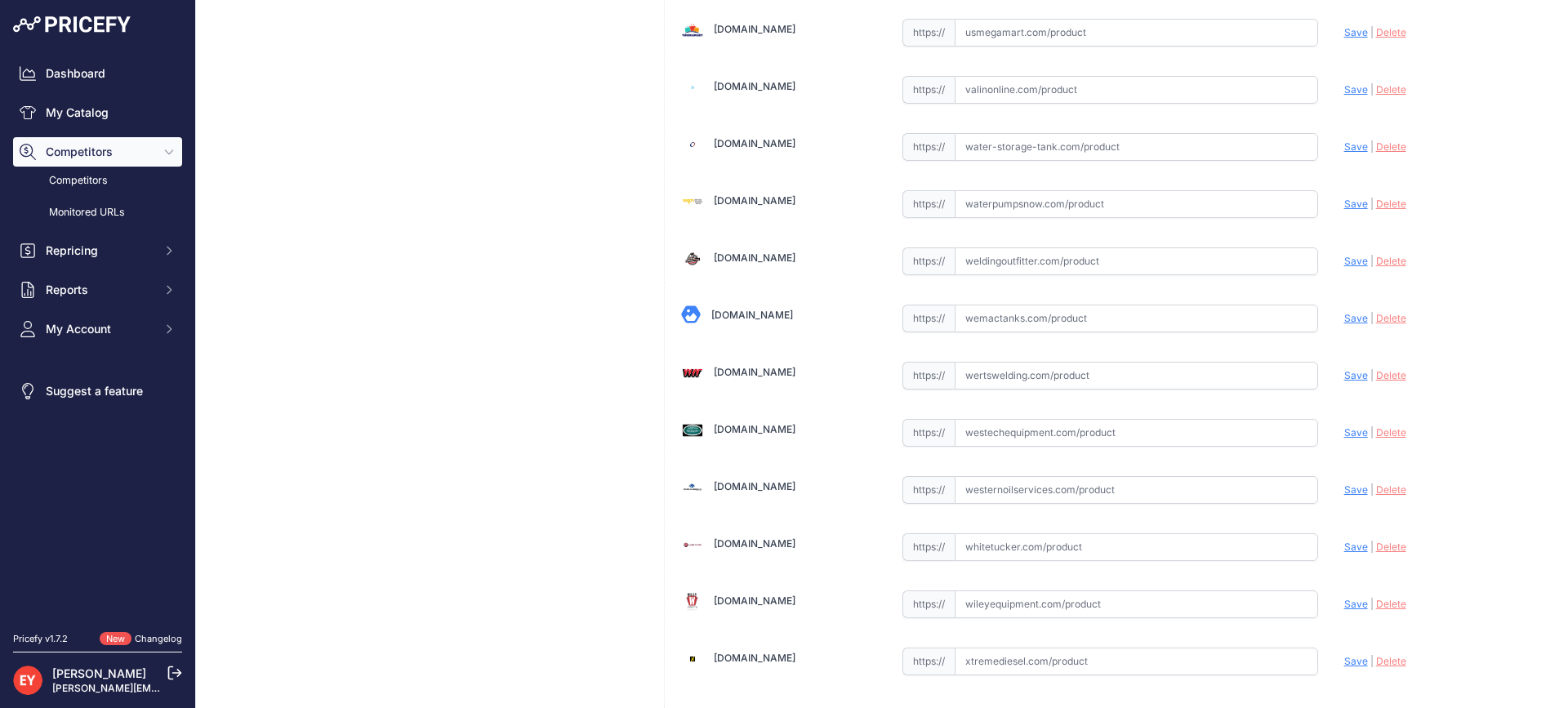
scroll to position [12394, 0]
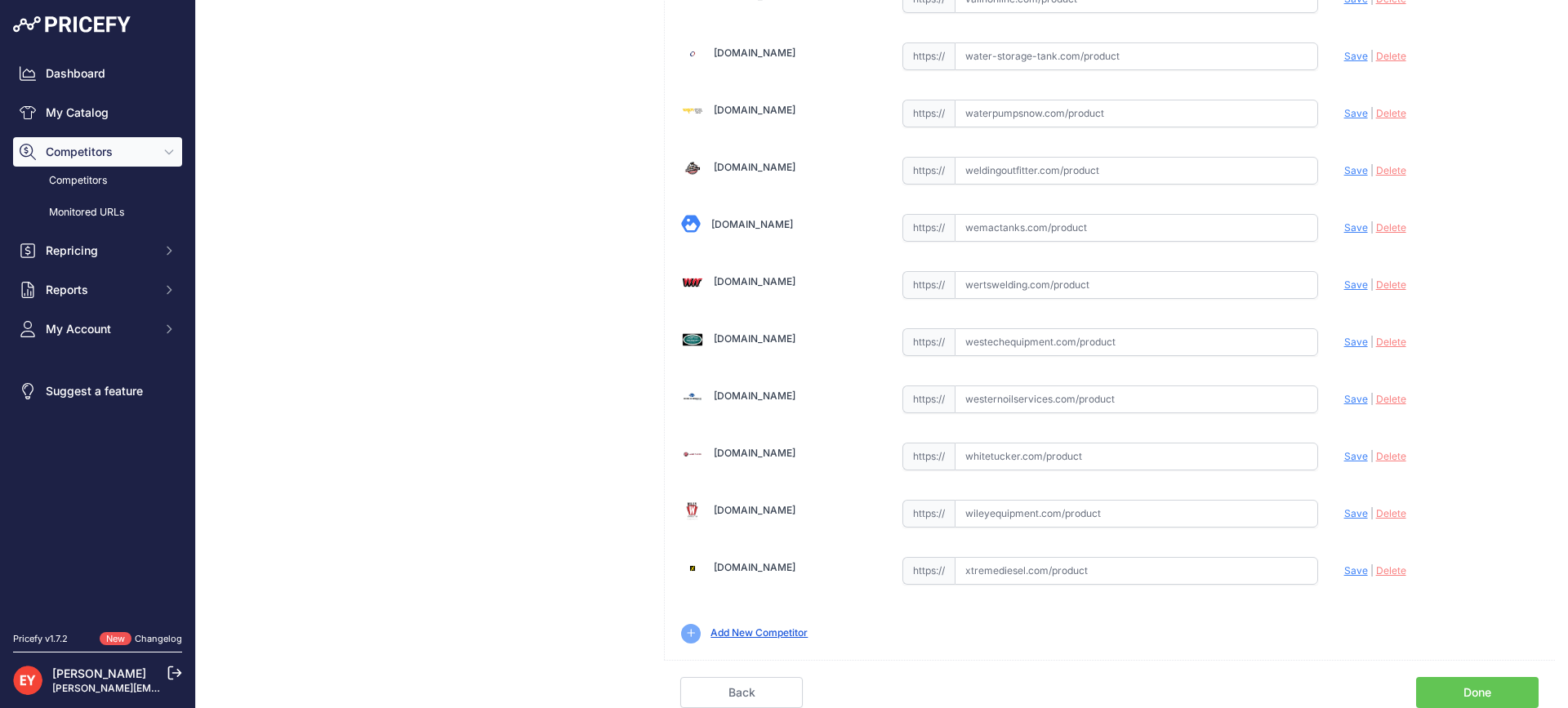
click at [1461, 688] on link "Done" at bounding box center [1478, 692] width 123 height 31
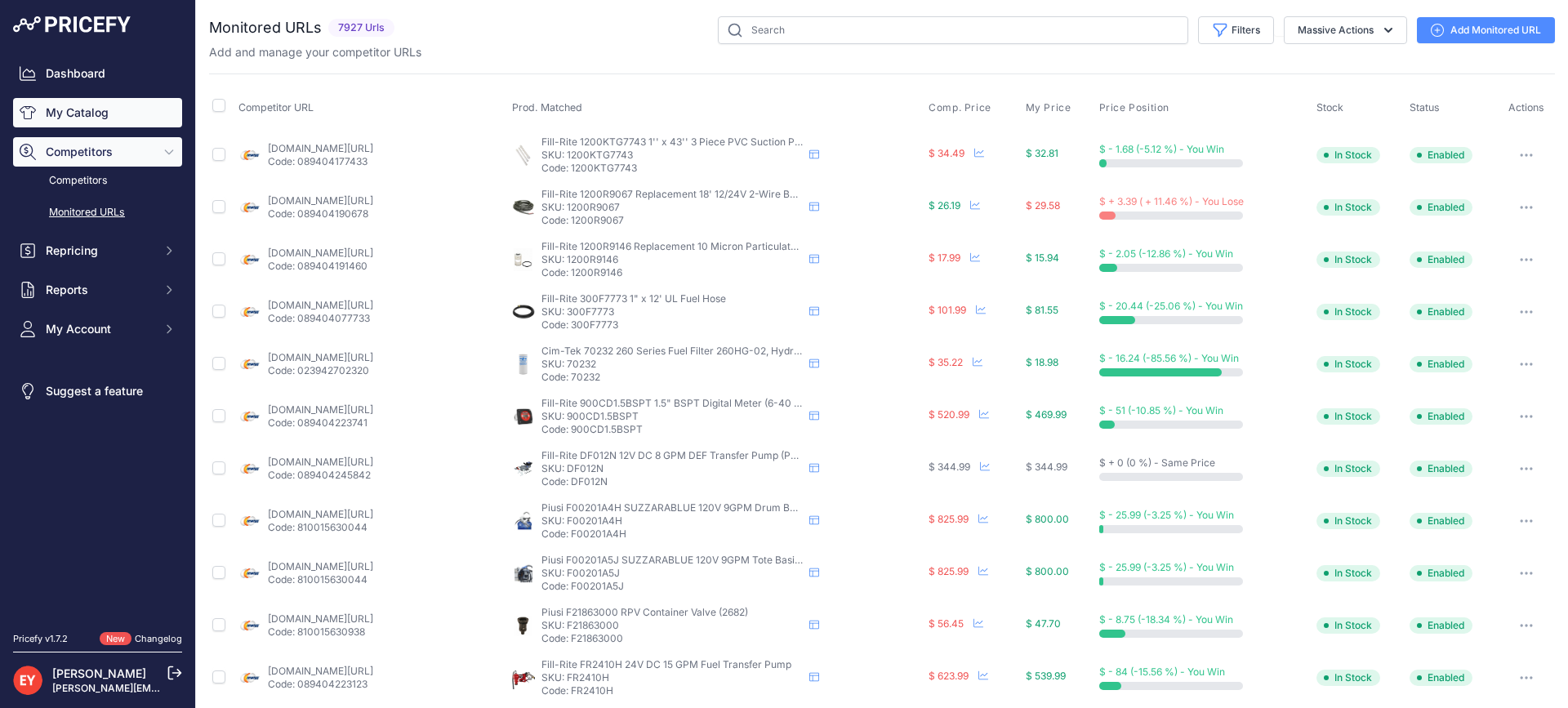
click at [116, 111] on link "My Catalog" at bounding box center [98, 113] width 169 height 30
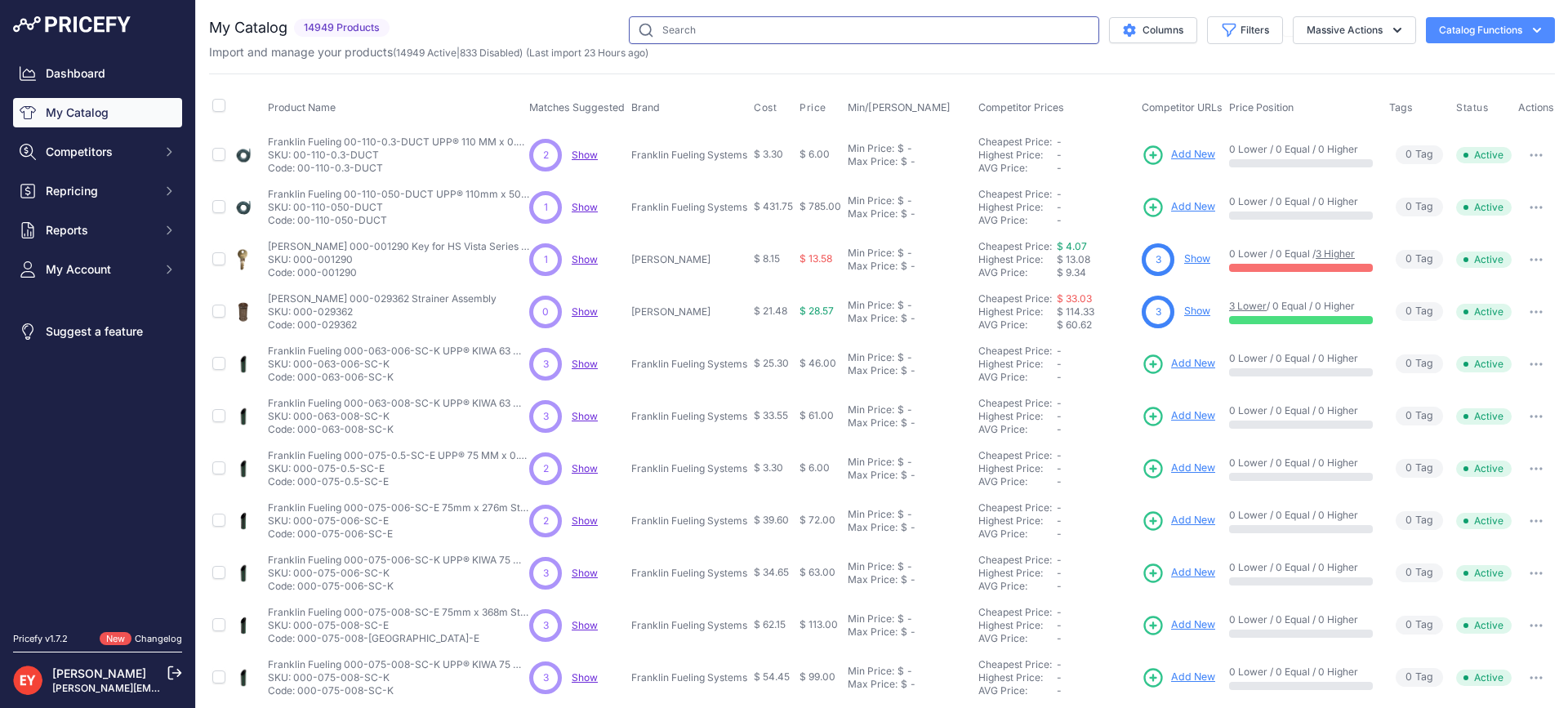
click at [766, 39] on input "text" at bounding box center [864, 31] width 471 height 28
paste input "333410-018"
type input "333410-018"
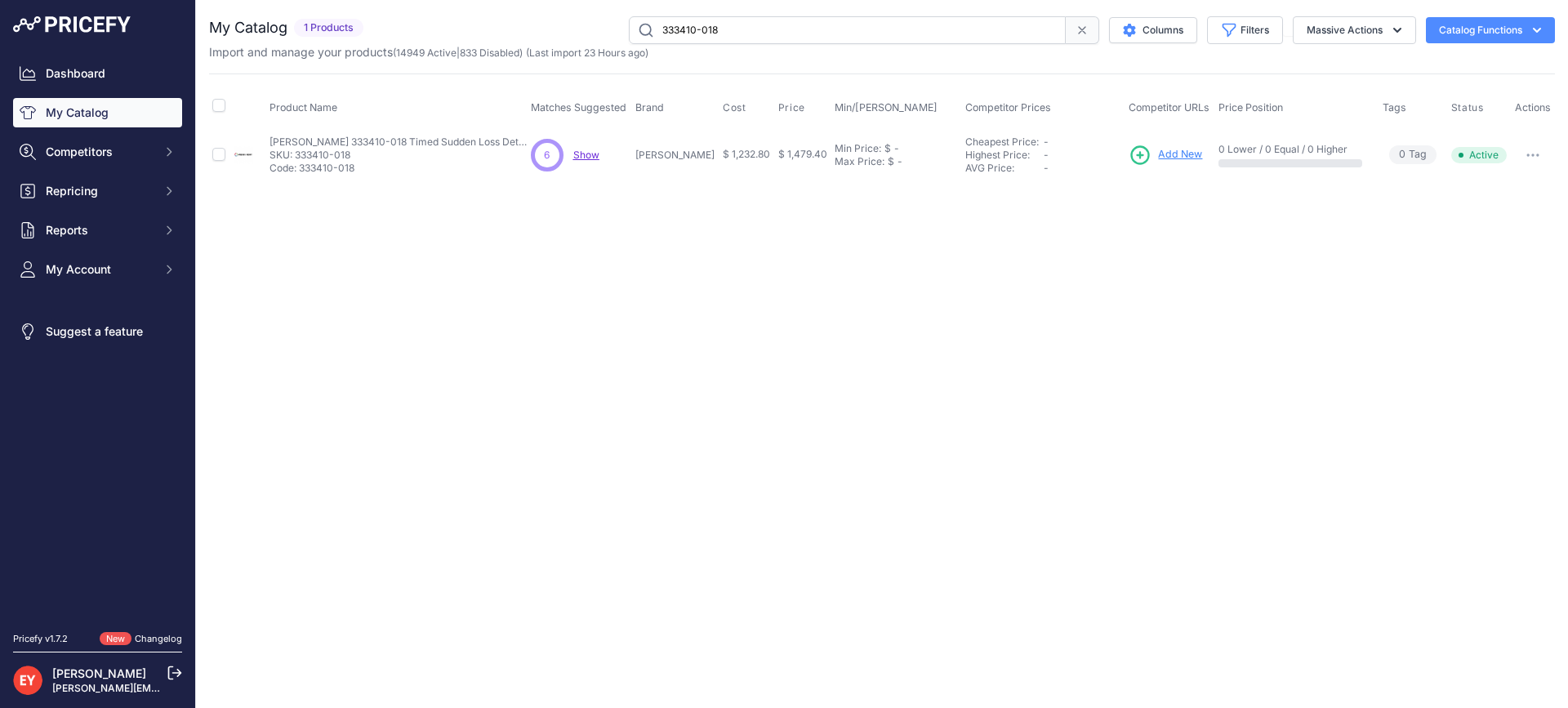
click at [1160, 151] on span "Add New" at bounding box center [1179, 154] width 44 height 16
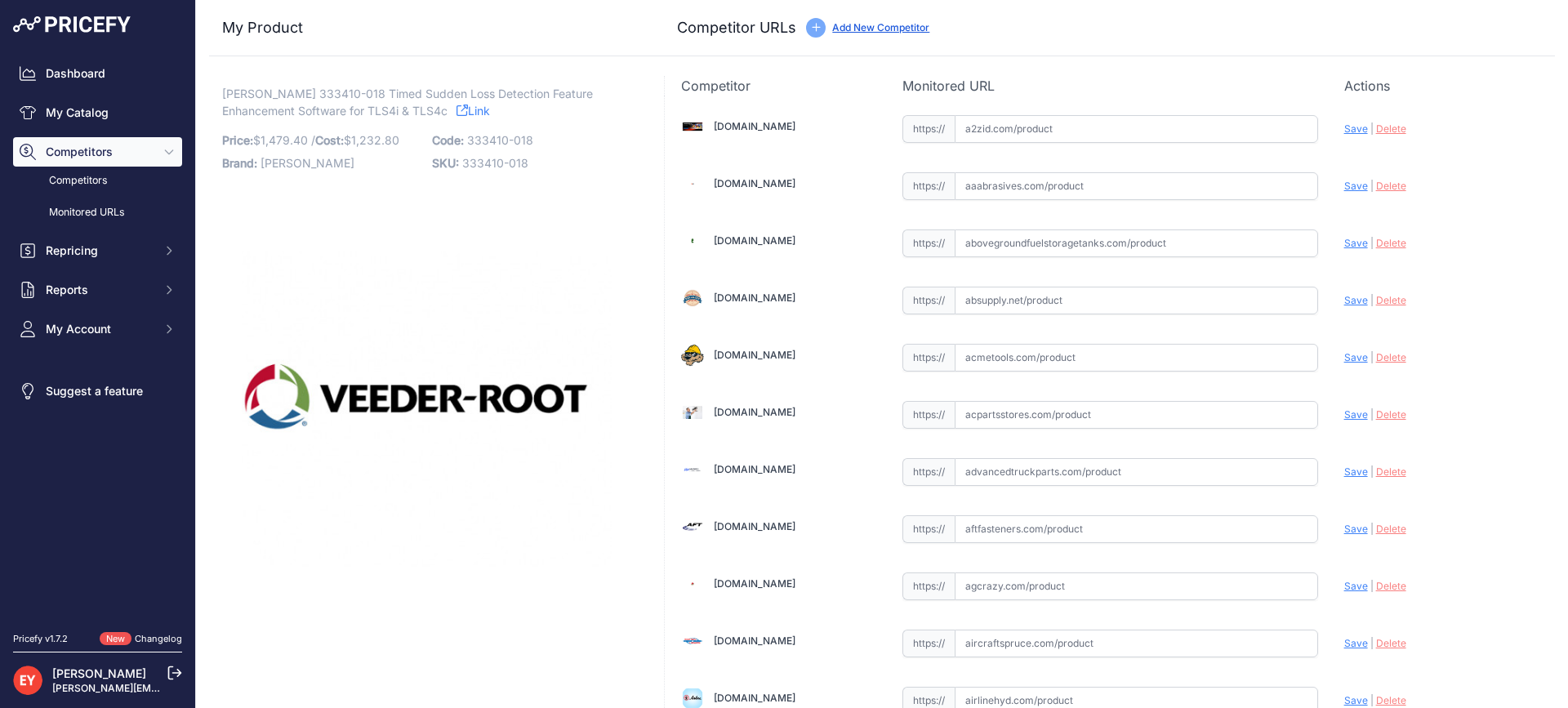
scroll to position [4919, 0]
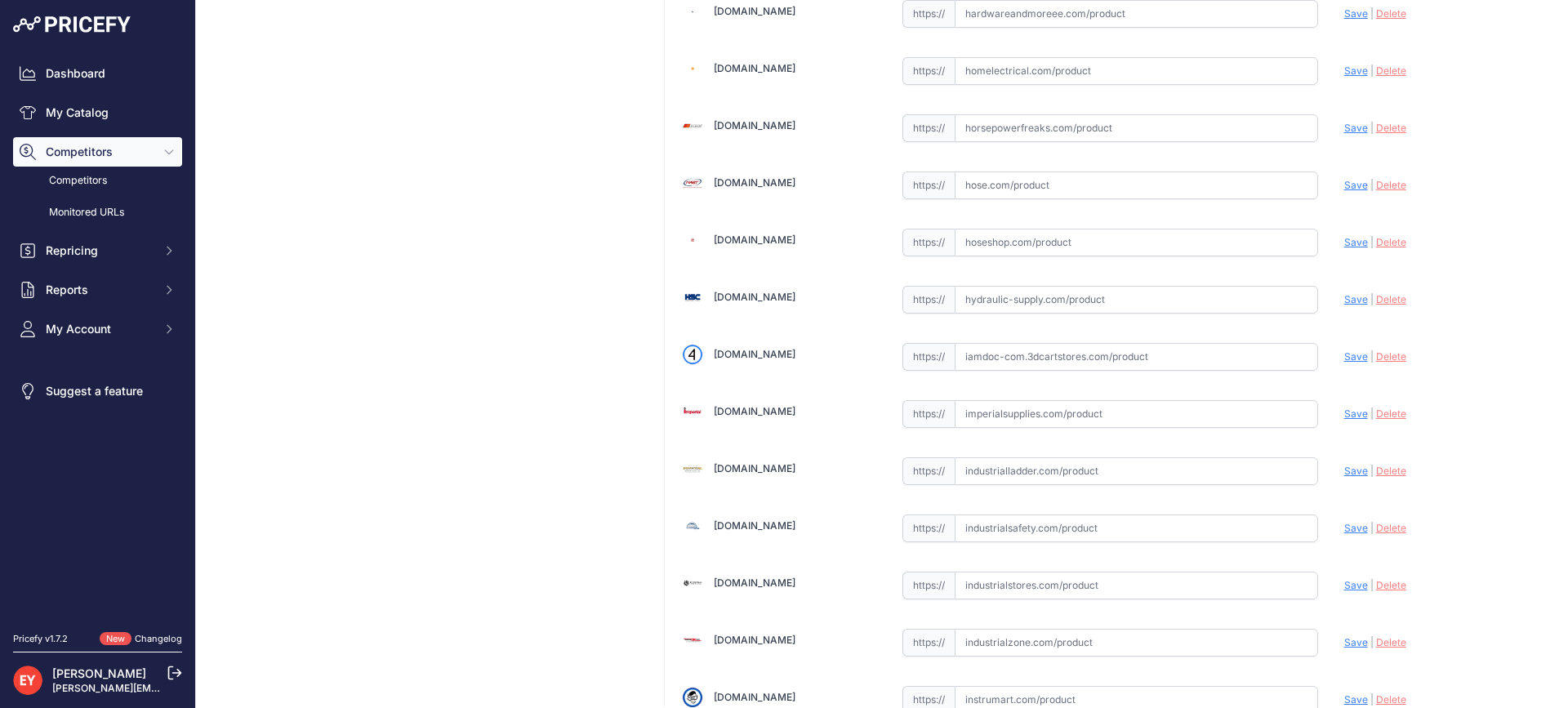
click at [1017, 357] on input "text" at bounding box center [1136, 357] width 364 height 28
paste input "https://iamdoc-com.3dcartstores.com/Timed-Sudden-Loss-Detection-For-TLS4I-And-T…"
click at [1344, 354] on span "Save" at bounding box center [1355, 356] width 23 height 12
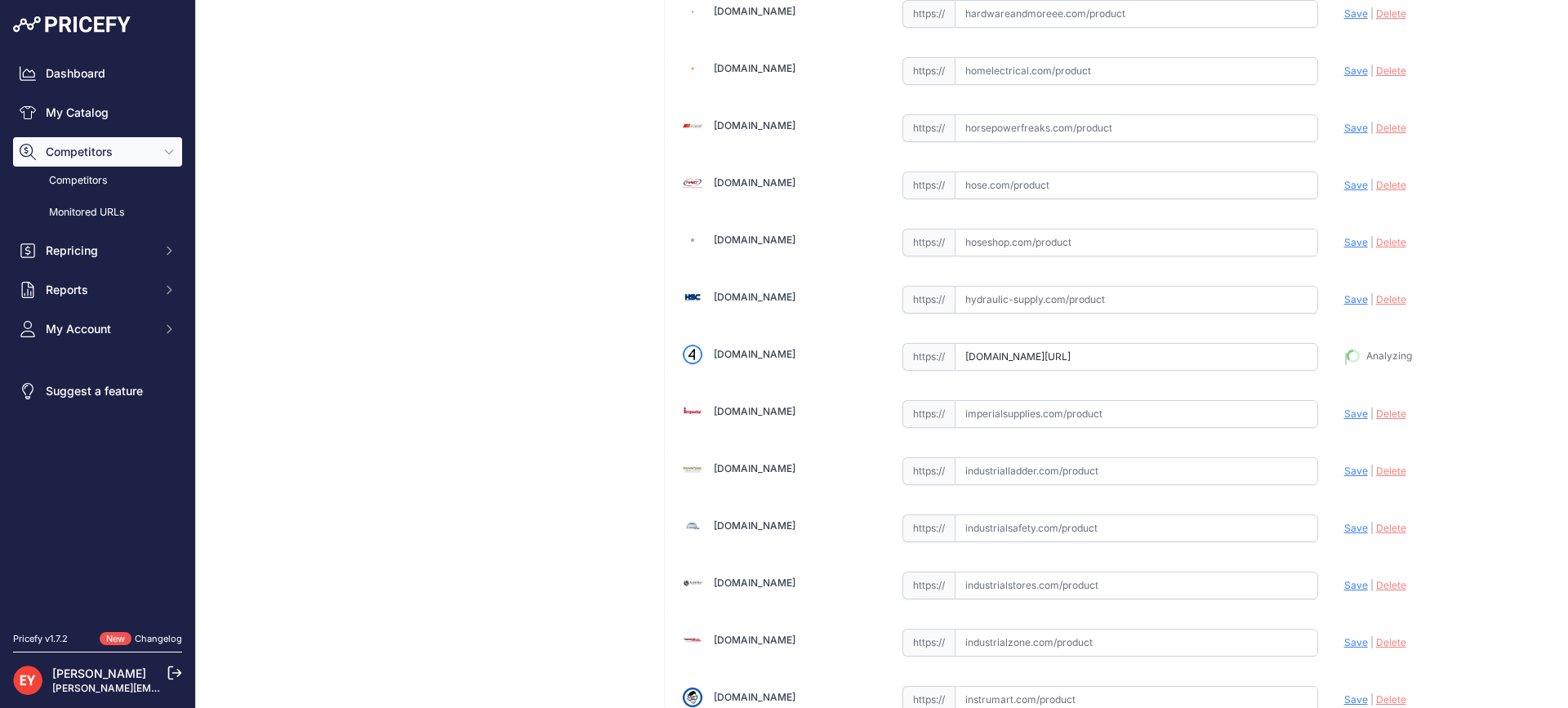
type input "https://iamdoc-com.3dcartstores.com/Timed-Sudden-Loss-Detection-For-TLS4I-And-T…"
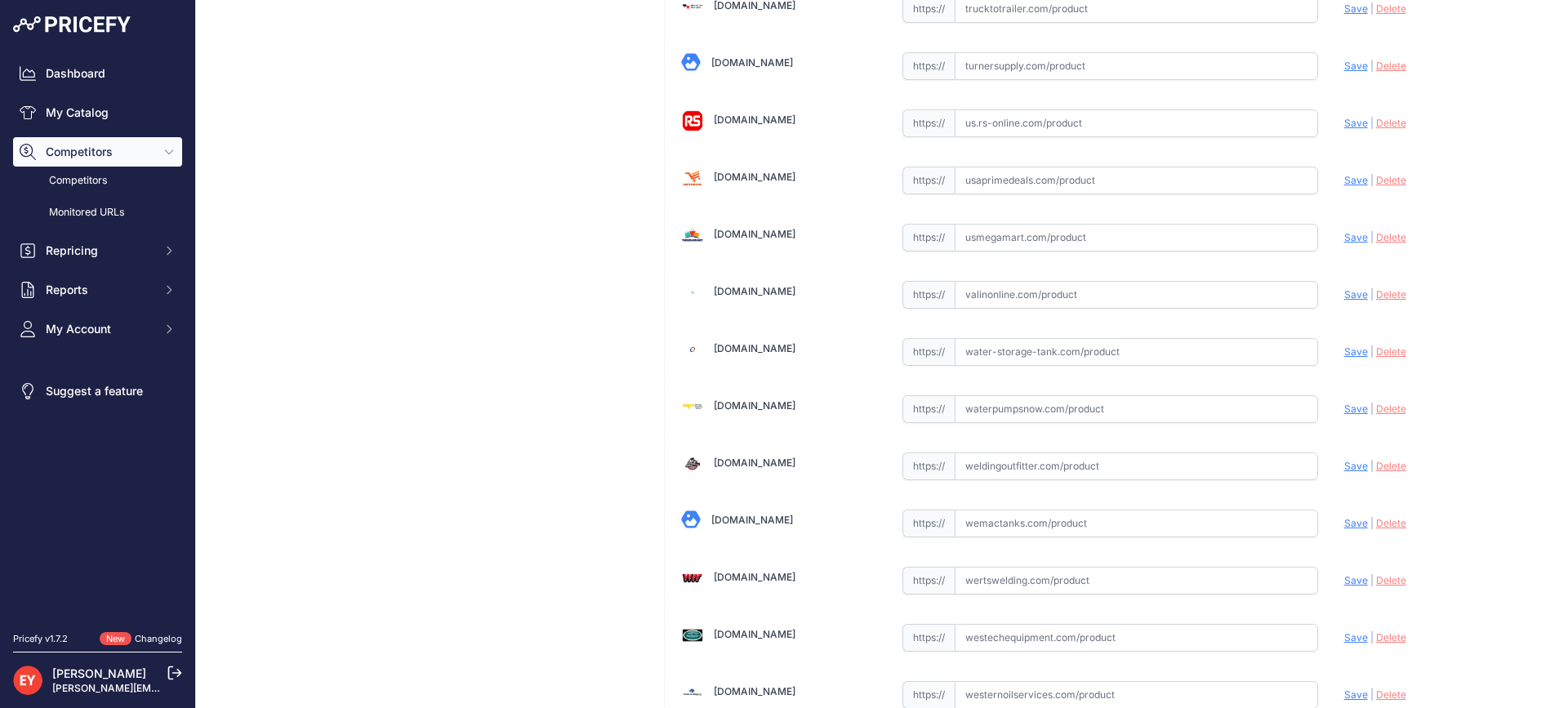
scroll to position [12394, 0]
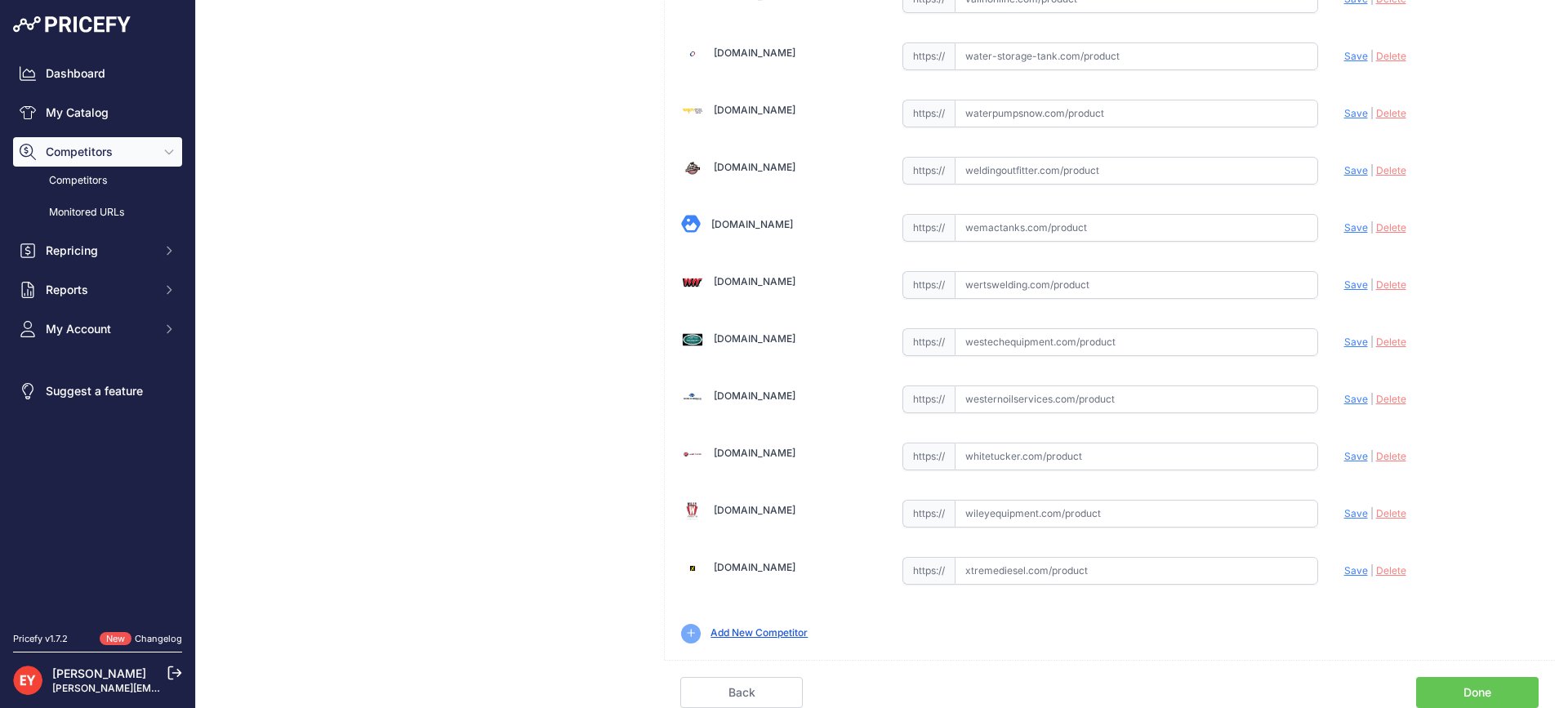
click at [1508, 675] on div "Back Done" at bounding box center [1110, 684] width 891 height 48
click at [1506, 681] on link "Done" at bounding box center [1478, 692] width 123 height 31
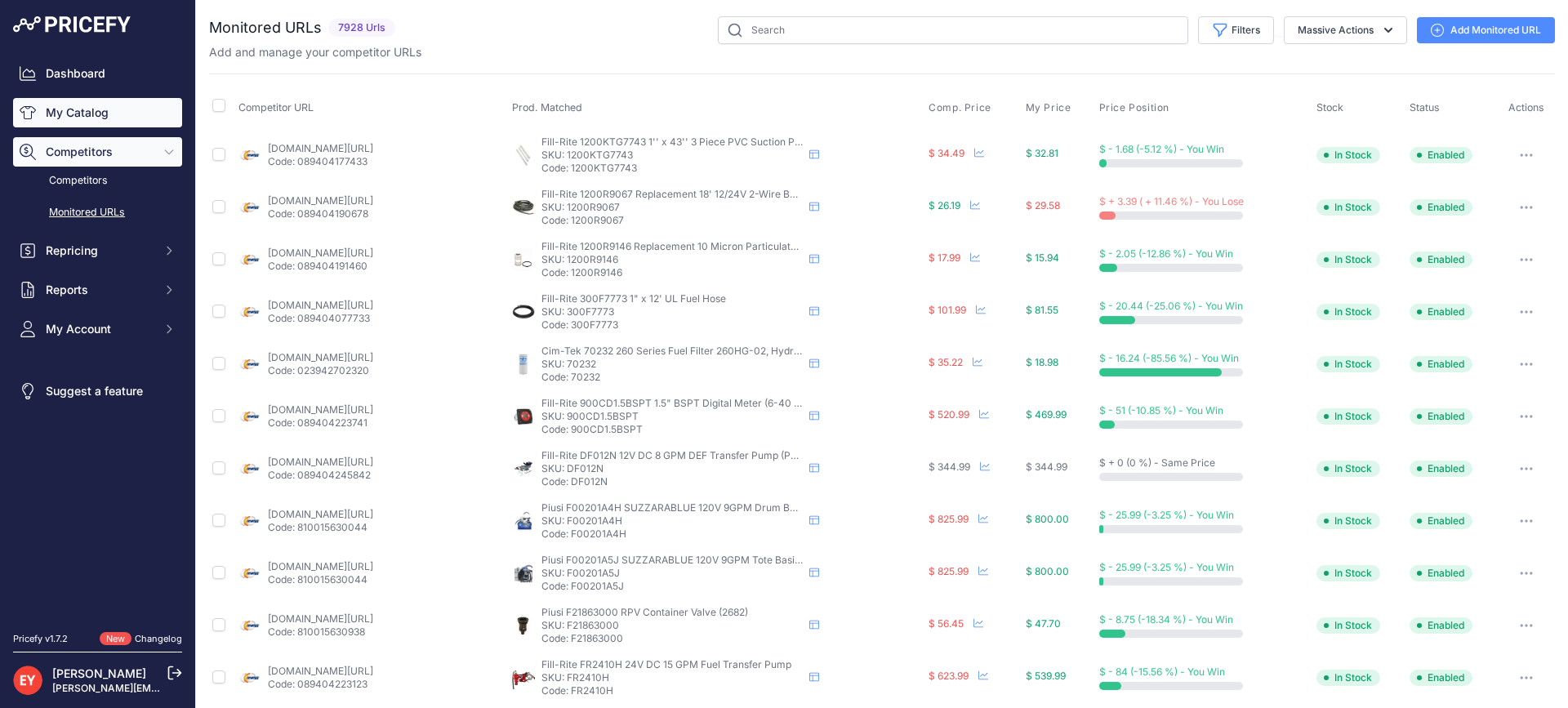
click at [90, 118] on link "My Catalog" at bounding box center [98, 113] width 169 height 30
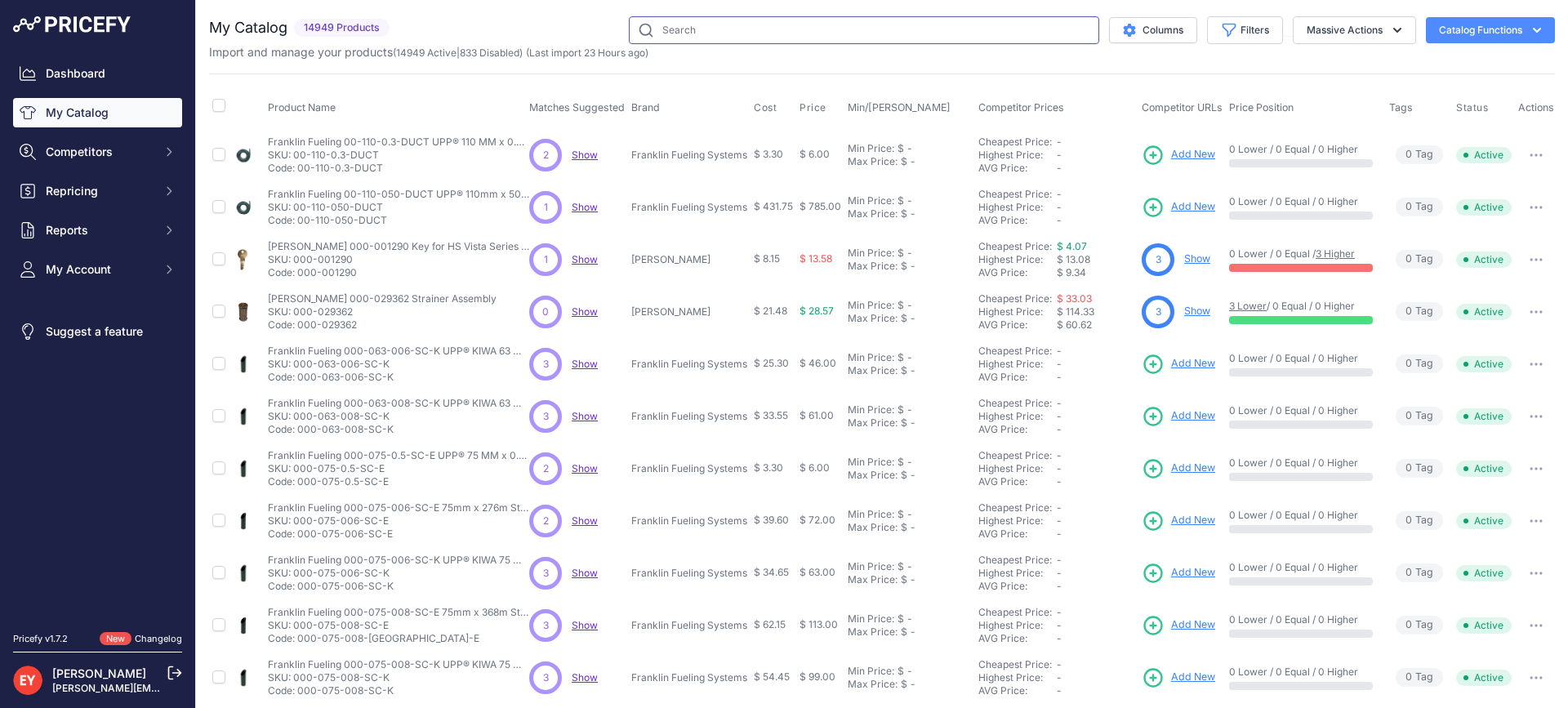
click at [717, 23] on input "text" at bounding box center [864, 31] width 471 height 28
paste input "848290-002"
type input "848290-002"
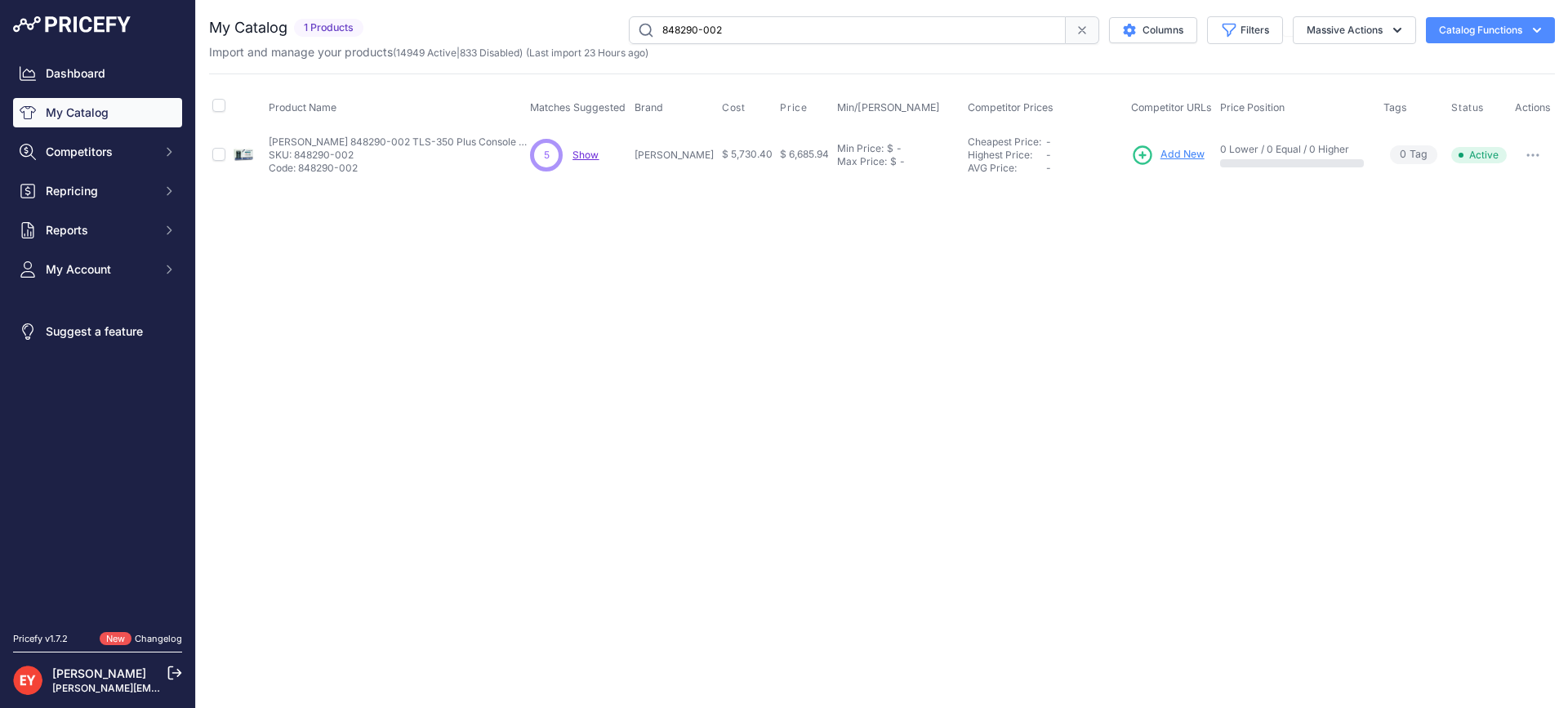
click at [1161, 156] on span "Add New" at bounding box center [1182, 154] width 44 height 16
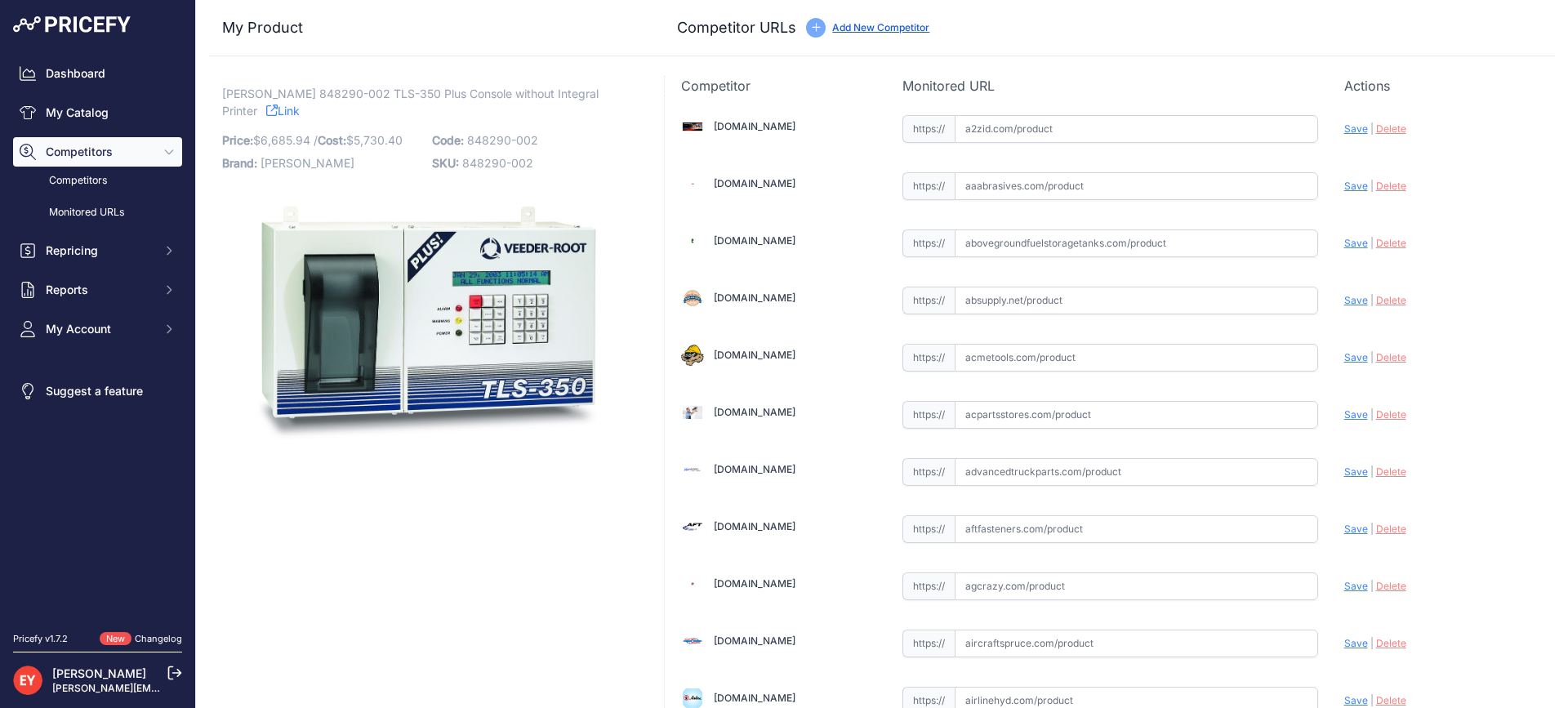
scroll to position [12342, 0]
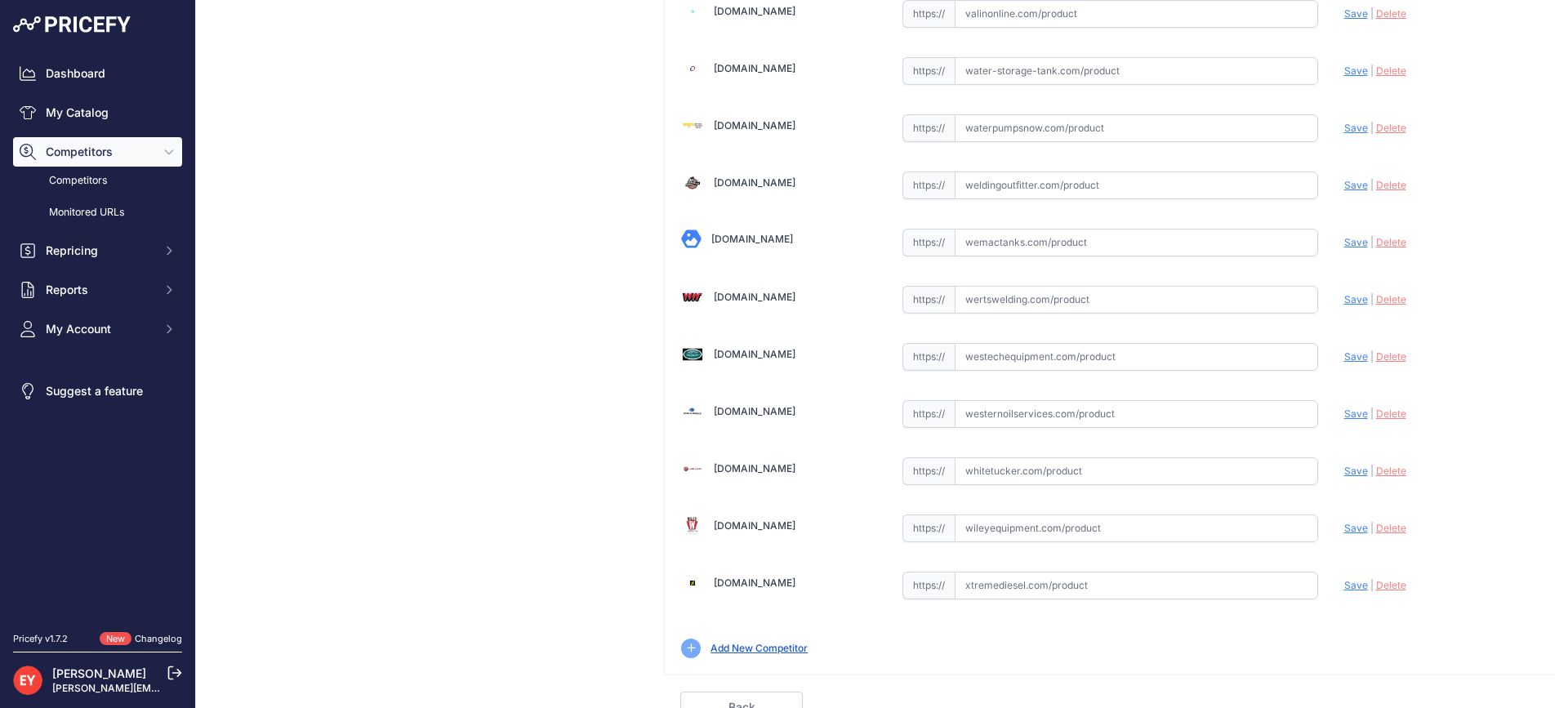
click at [1030, 356] on input "text" at bounding box center [1136, 357] width 364 height 28
paste input "https://westechequipment.com/index.php?main_page=product_info&products_id=77479…"
click at [1344, 357] on span "Save" at bounding box center [1355, 356] width 23 height 12
type input "https://westechequipment.com/index.php?main_page=product_info&products_id=77479…"
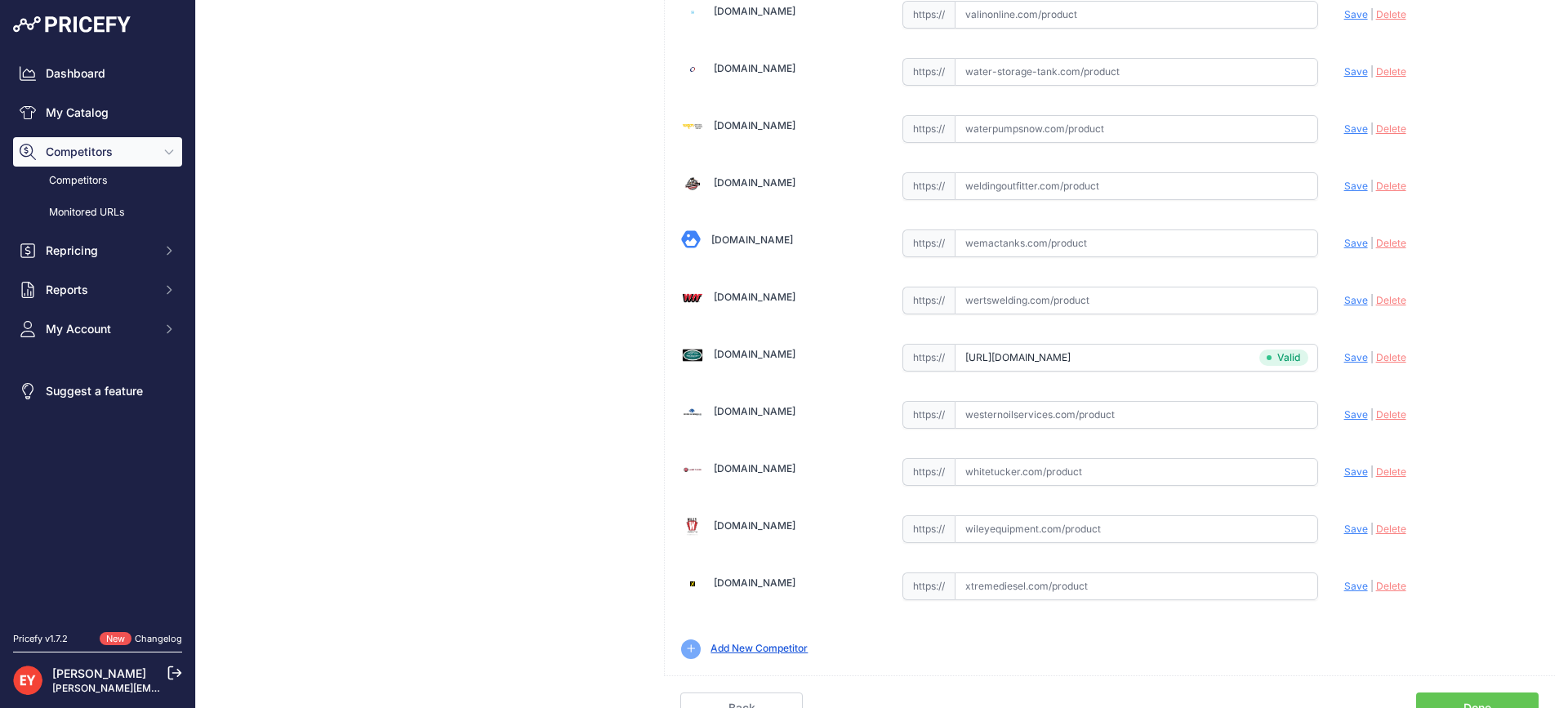
scroll to position [12394, 0]
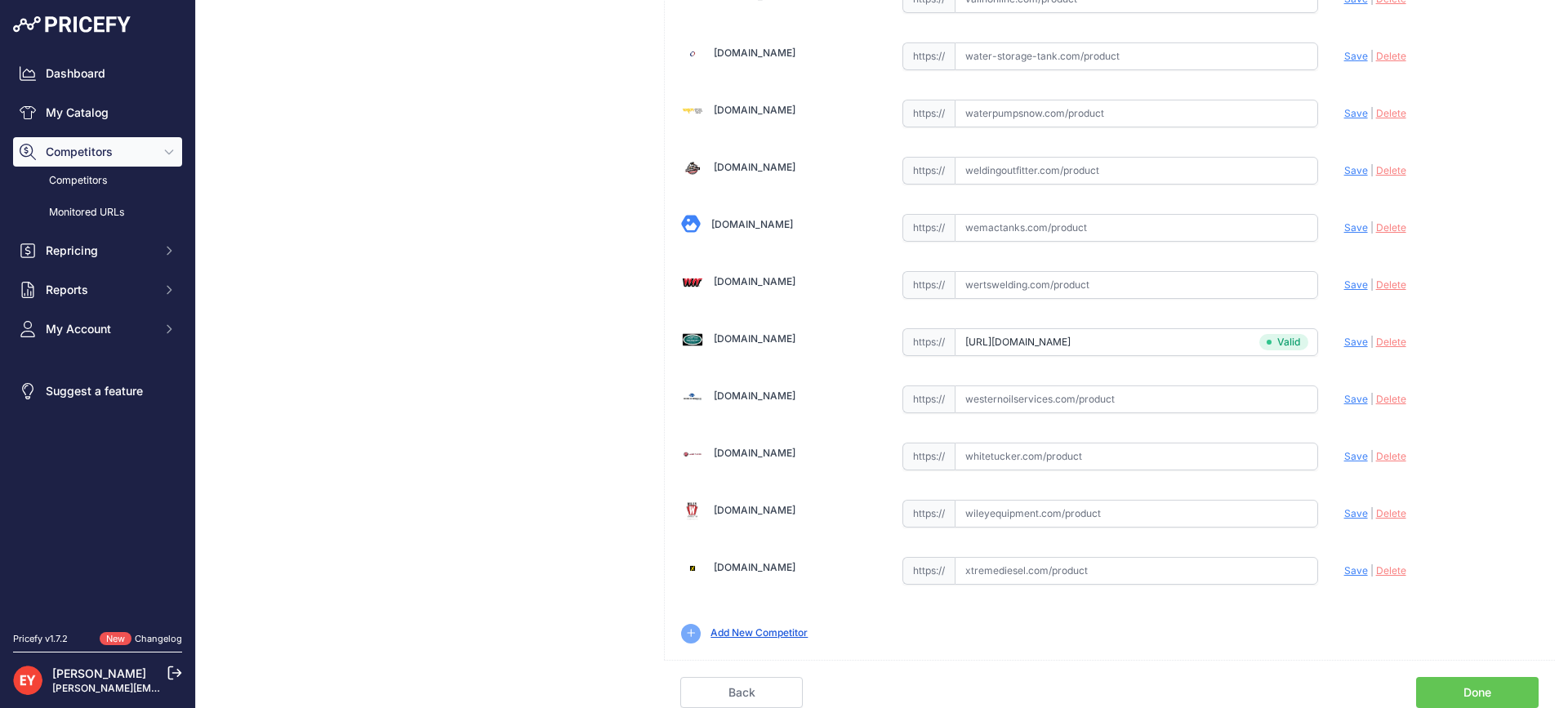
click at [1497, 687] on link "Done" at bounding box center [1478, 692] width 123 height 31
